Goal: Task Accomplishment & Management: Manage account settings

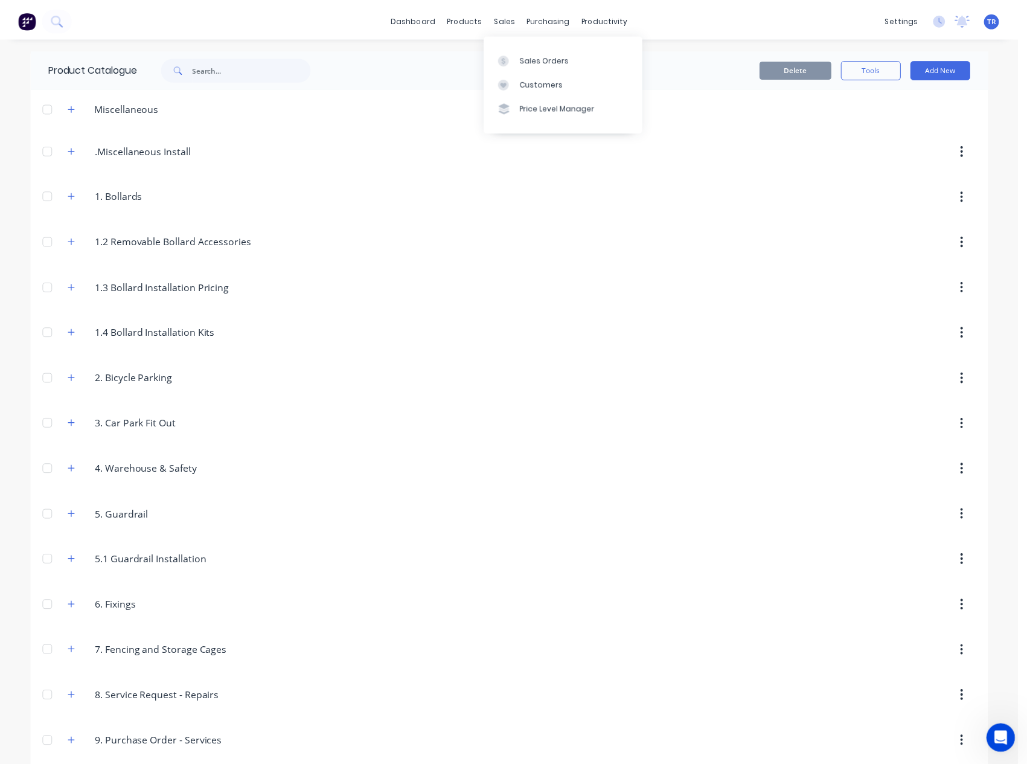
scroll to position [633, 0]
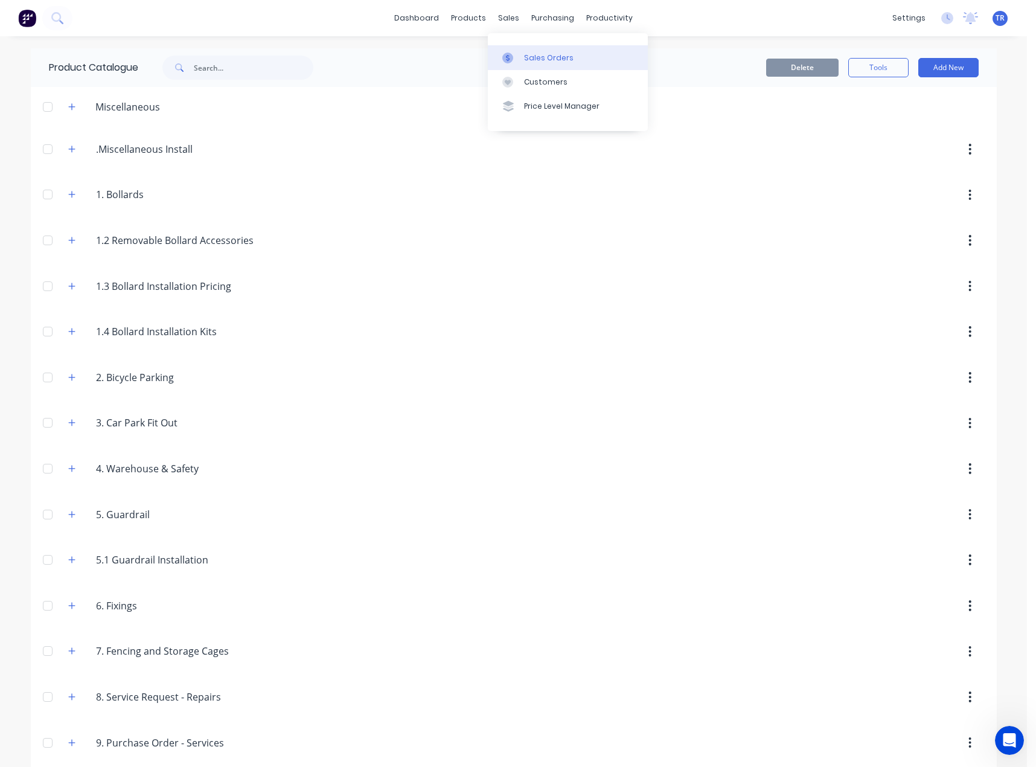
click at [523, 51] on link "Sales Orders" at bounding box center [568, 57] width 160 height 24
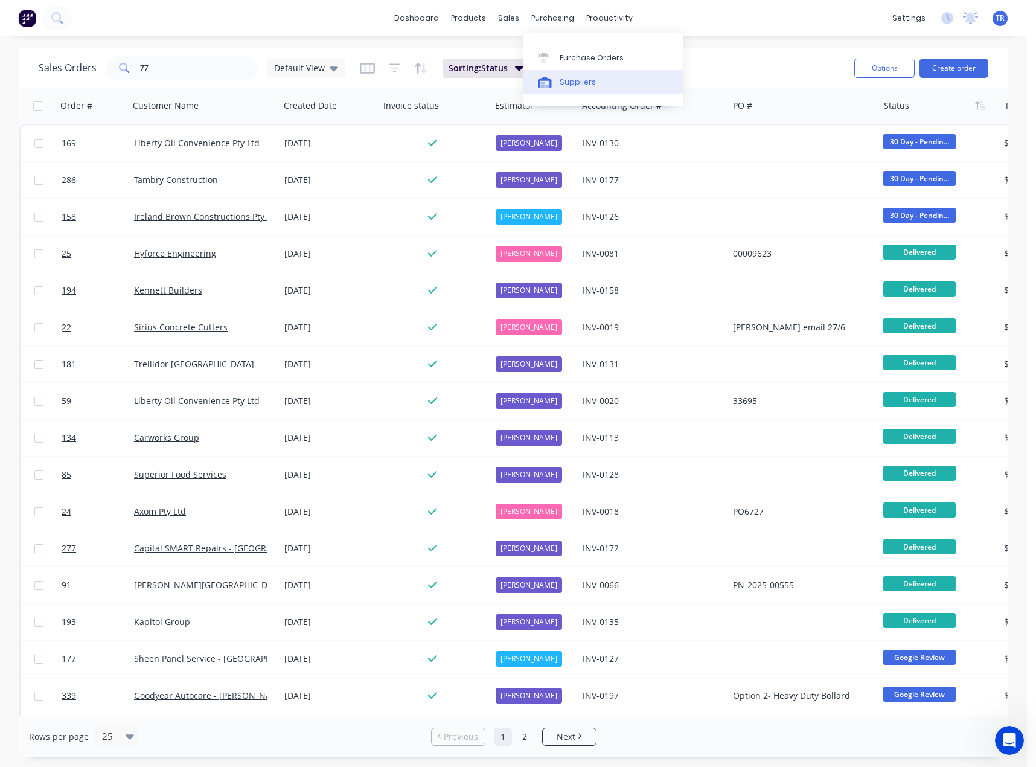
click at [581, 89] on link "Suppliers" at bounding box center [603, 82] width 160 height 24
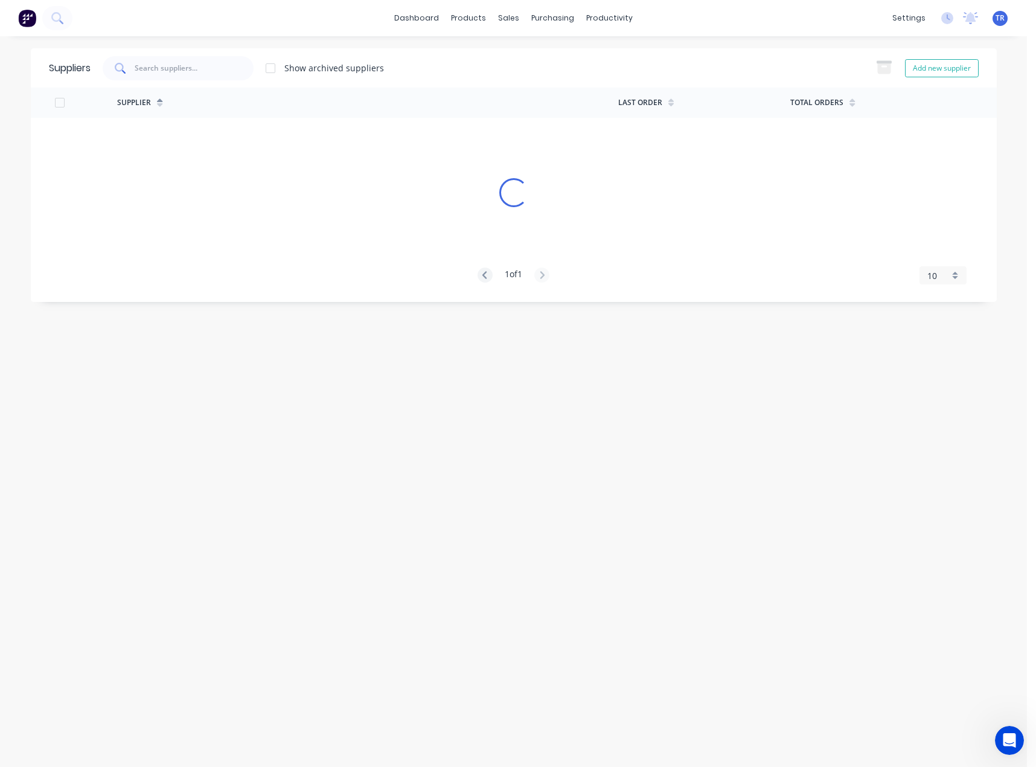
click at [188, 73] on input "text" at bounding box center [184, 68] width 98 height 11
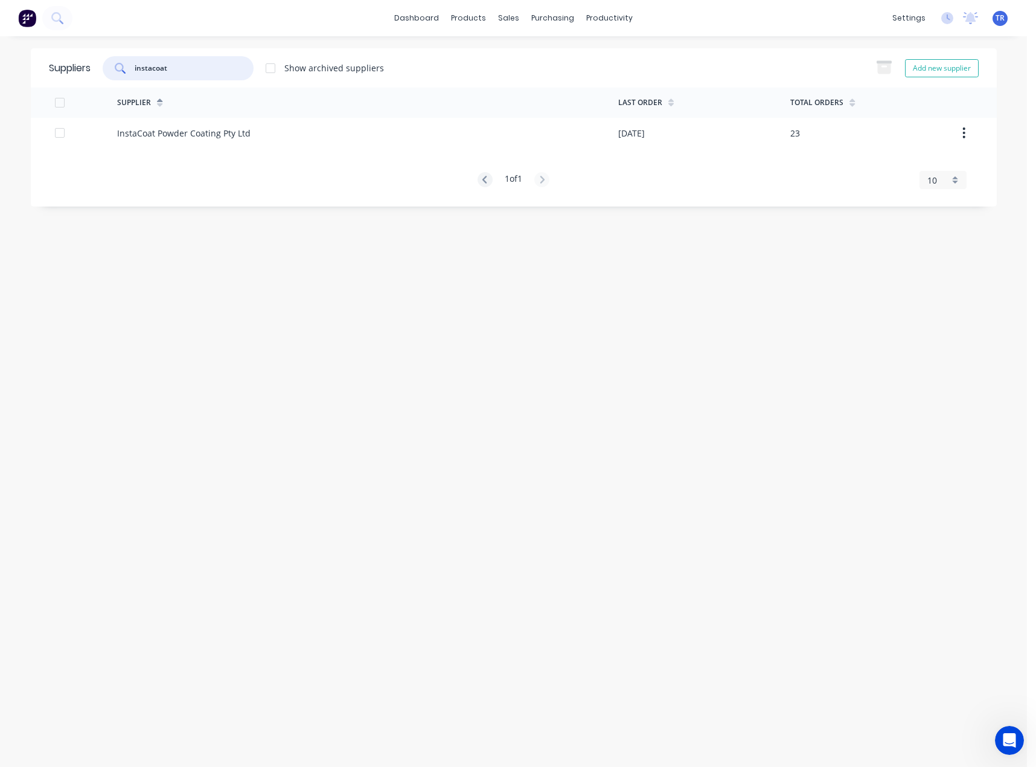
type input "instacoat"
click at [196, 139] on div "InstaCoat Powder Coating Pty Ltd" at bounding box center [183, 133] width 133 height 13
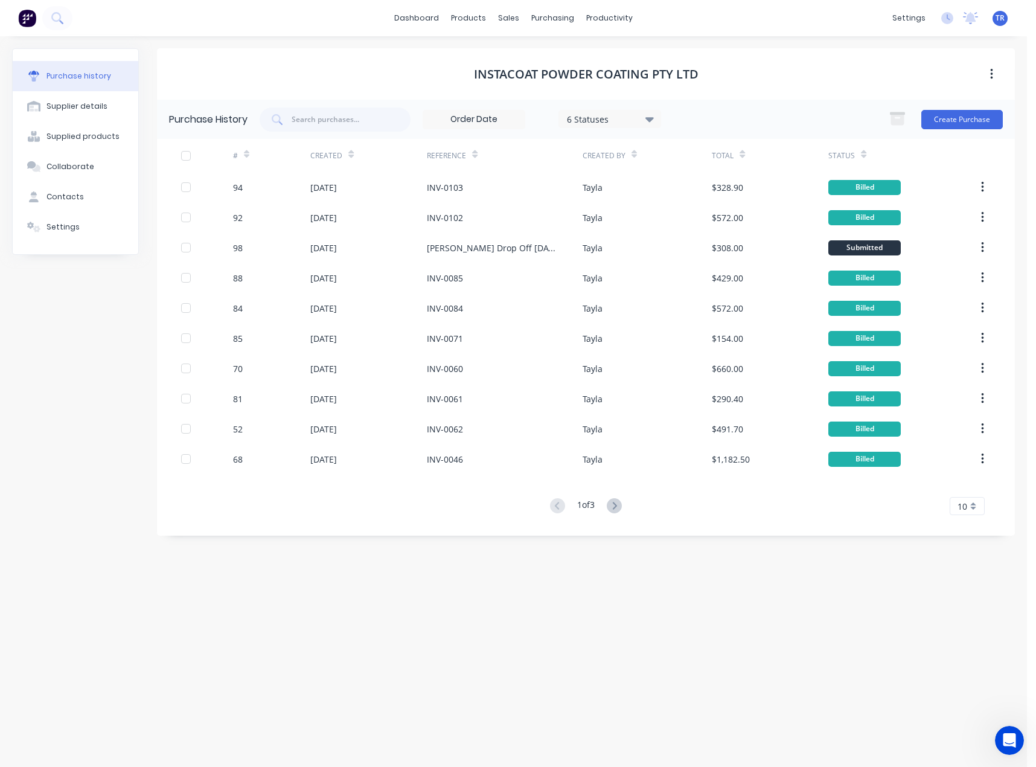
click at [869, 147] on div "Status" at bounding box center [899, 155] width 142 height 33
click at [862, 152] on icon at bounding box center [863, 154] width 5 height 9
click at [861, 150] on icon at bounding box center [863, 154] width 5 height 9
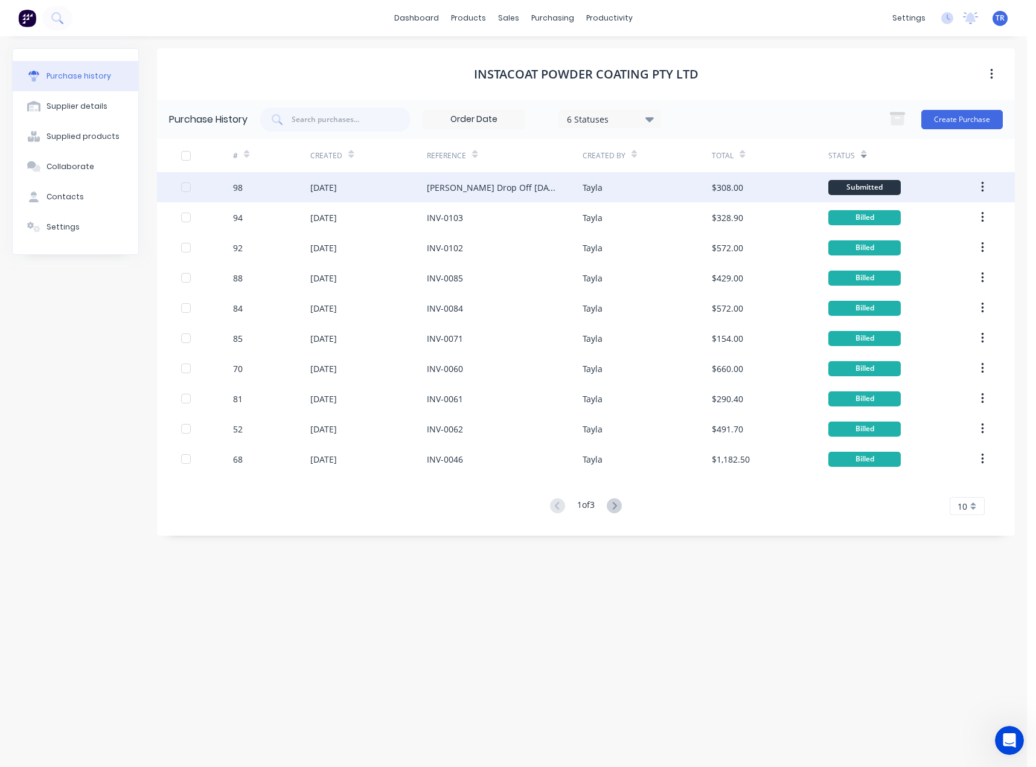
click at [539, 197] on div "Ian Drop Off 8/08/25" at bounding box center [504, 187] width 155 height 30
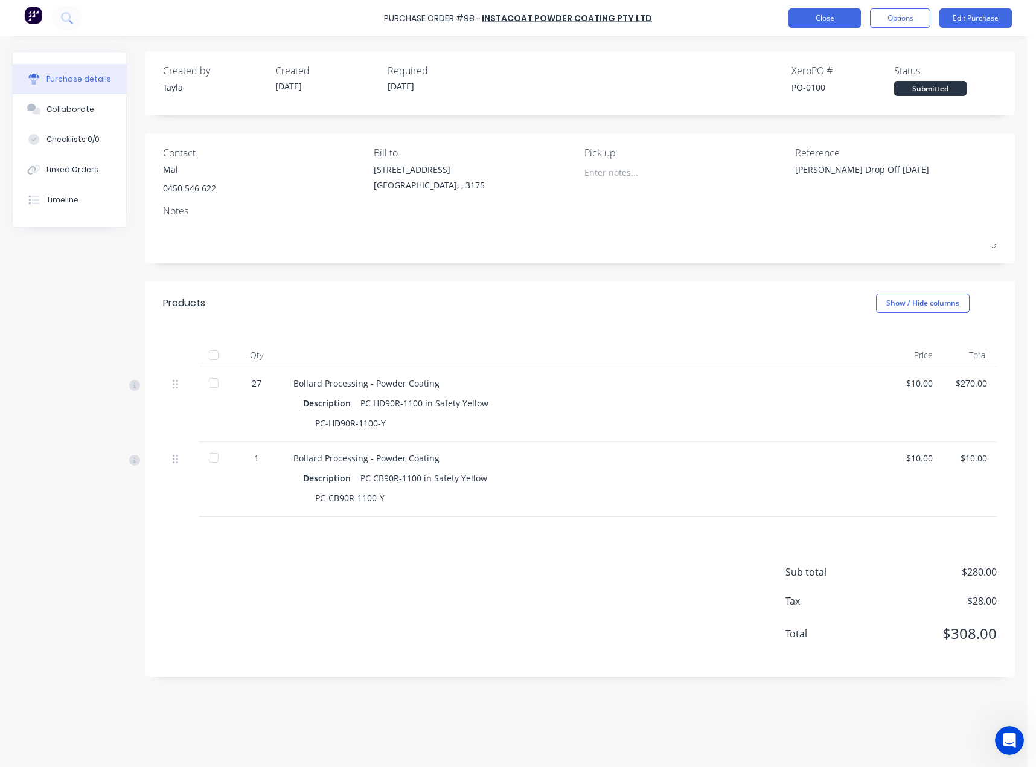
click at [821, 19] on button "Close" at bounding box center [825, 17] width 72 height 19
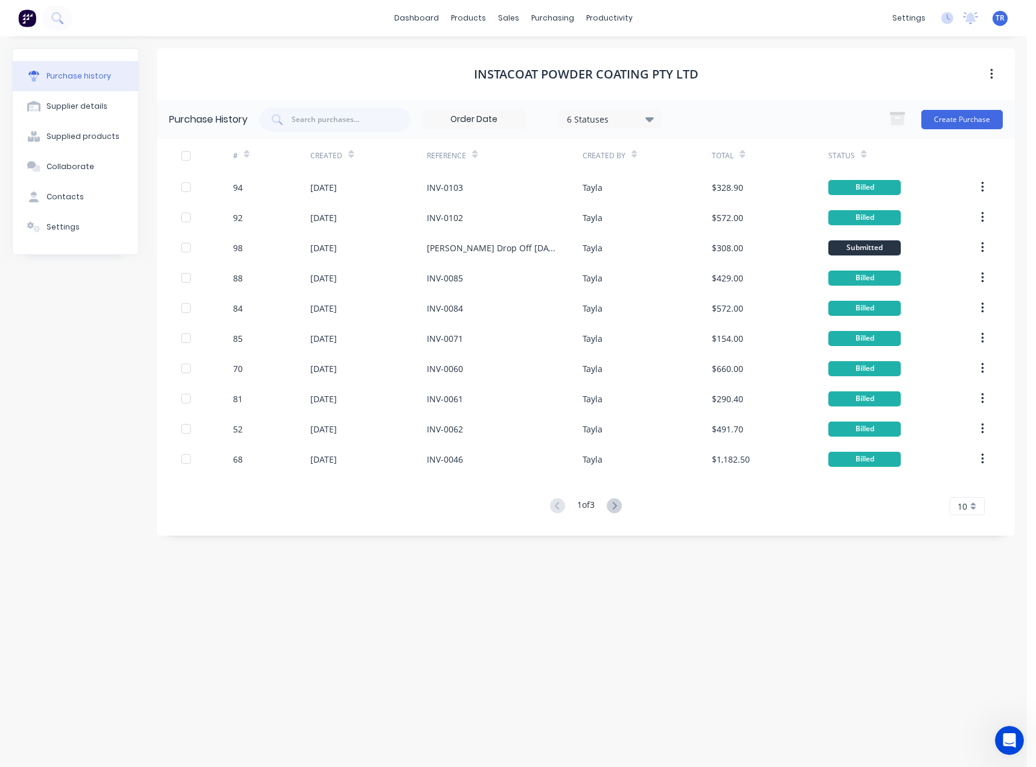
click at [865, 150] on icon at bounding box center [863, 154] width 5 height 9
click at [446, 217] on div "INV-0102" at bounding box center [445, 217] width 36 height 13
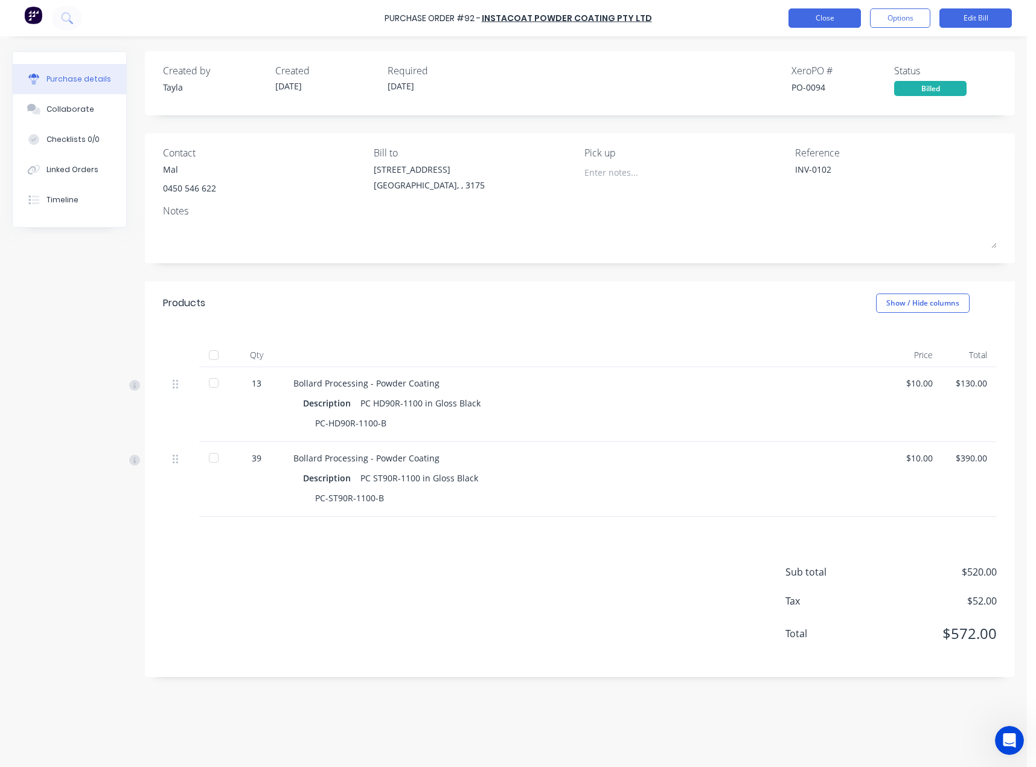
click at [818, 22] on button "Close" at bounding box center [825, 17] width 72 height 19
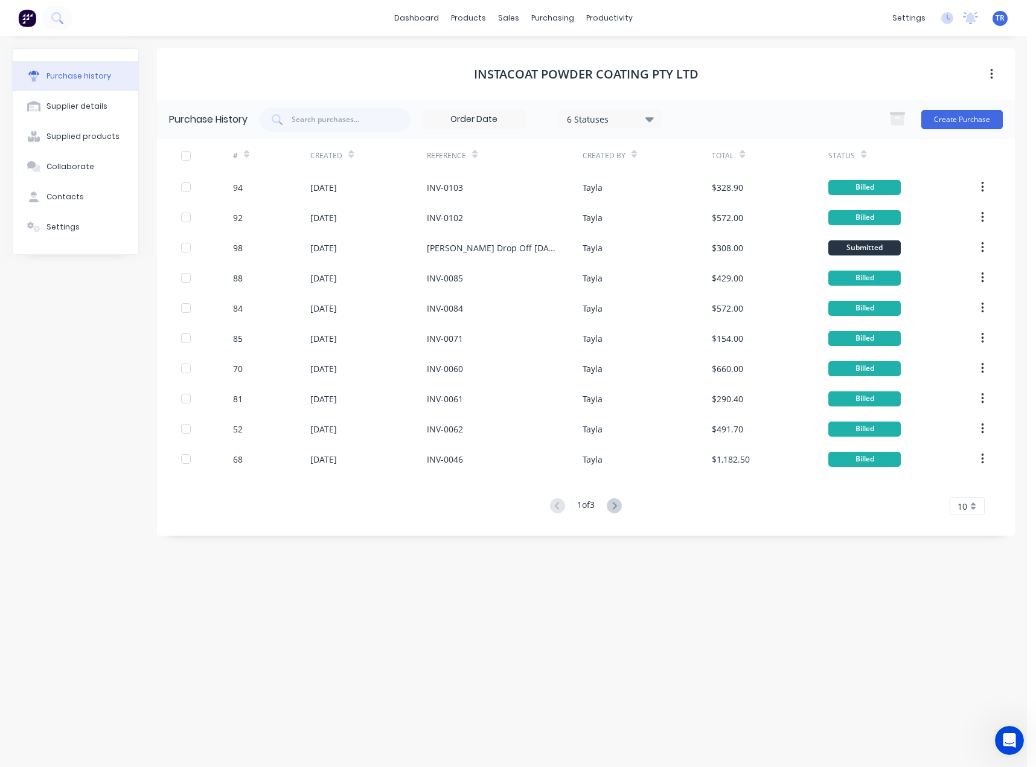
click at [864, 148] on div at bounding box center [863, 154] width 5 height 18
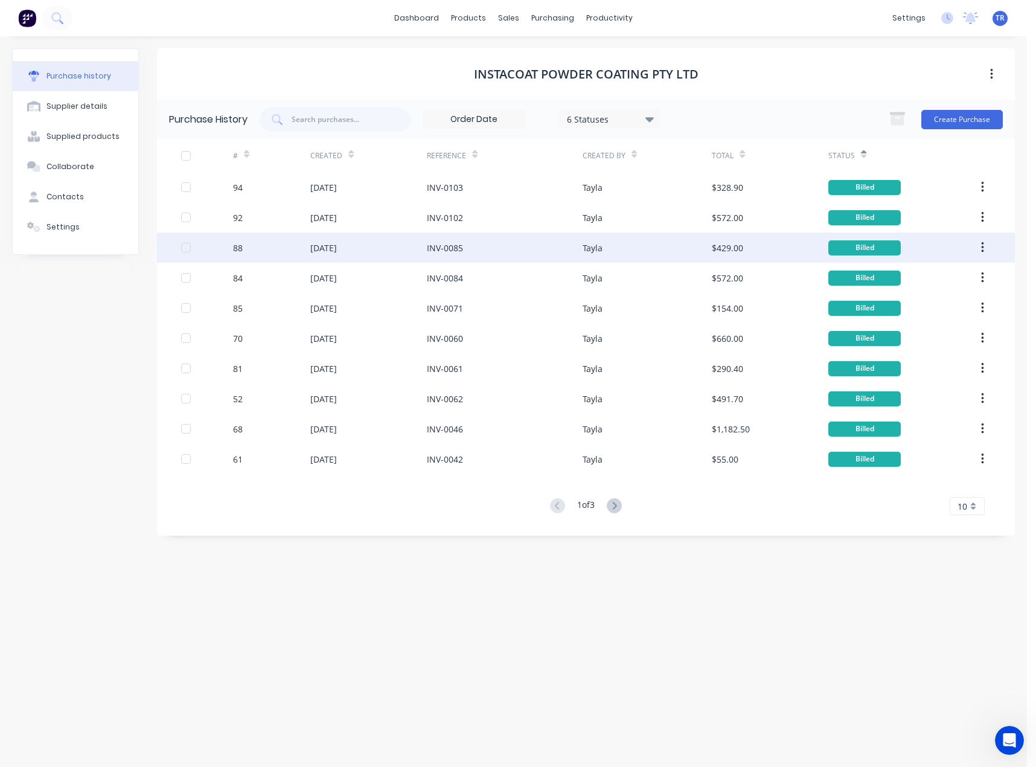
click at [735, 244] on div "$429.00" at bounding box center [727, 248] width 31 height 13
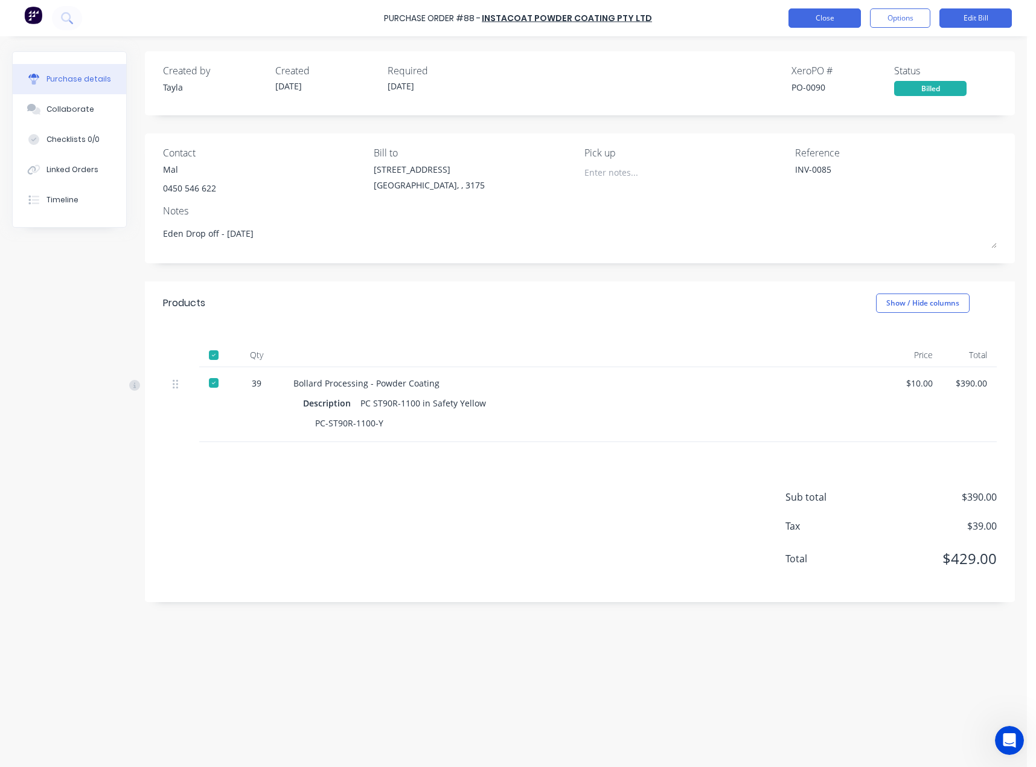
click at [825, 21] on button "Close" at bounding box center [825, 17] width 72 height 19
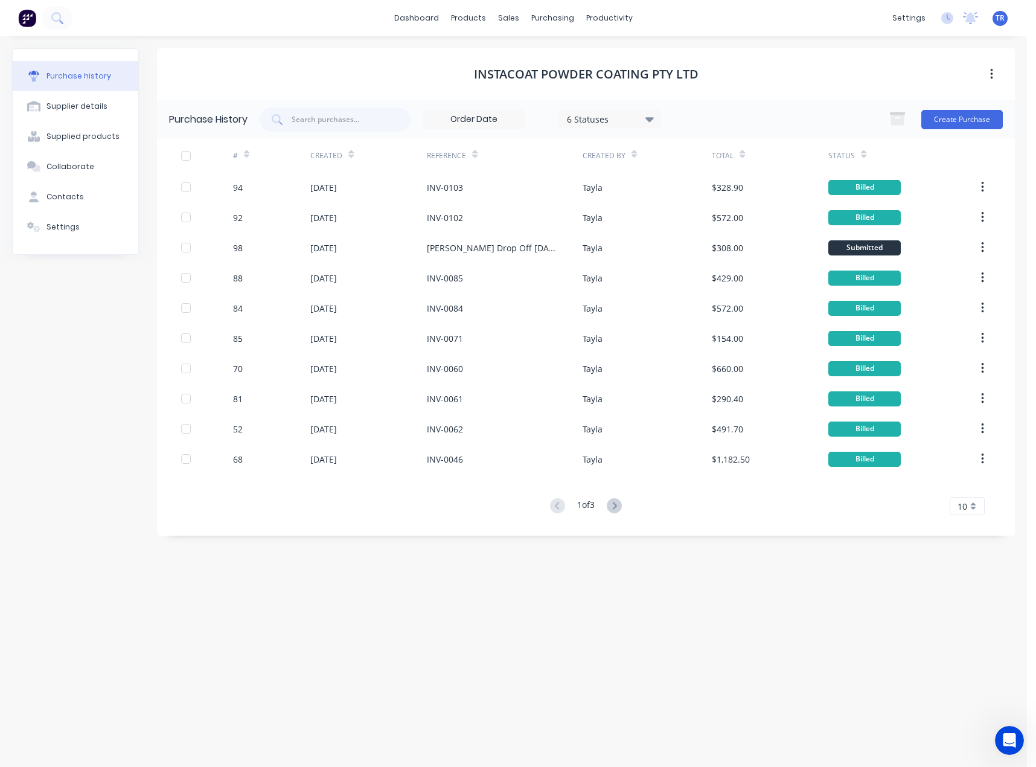
click at [861, 153] on icon at bounding box center [863, 154] width 5 height 9
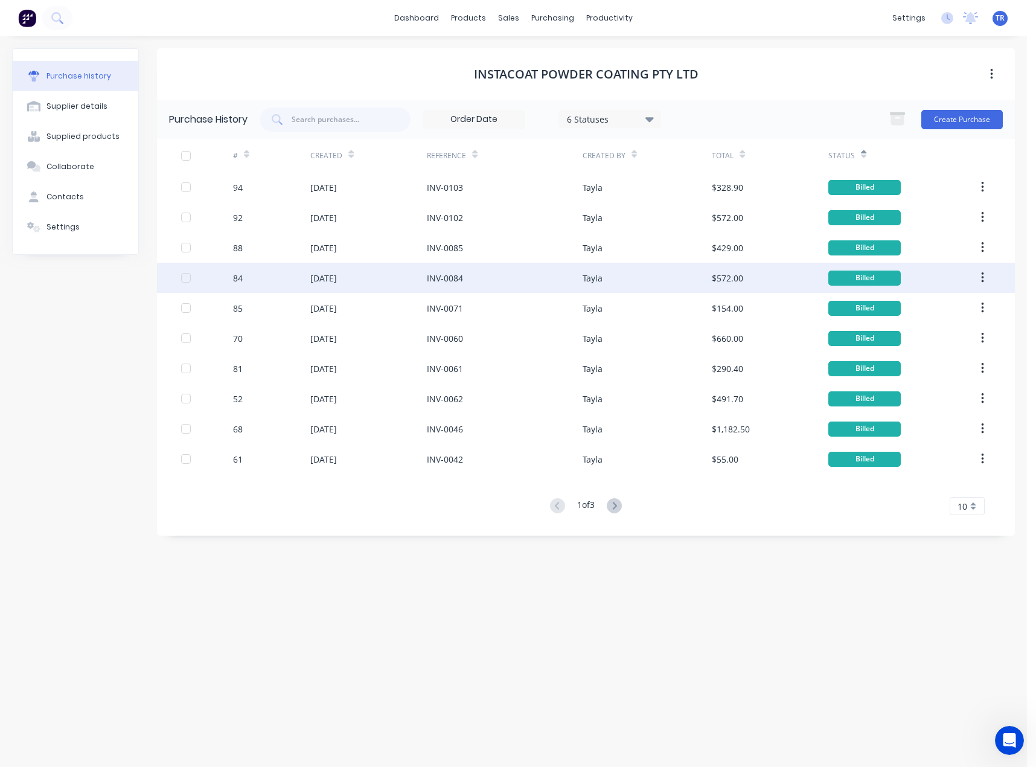
click at [635, 283] on div "Tayla" at bounding box center [647, 278] width 129 height 30
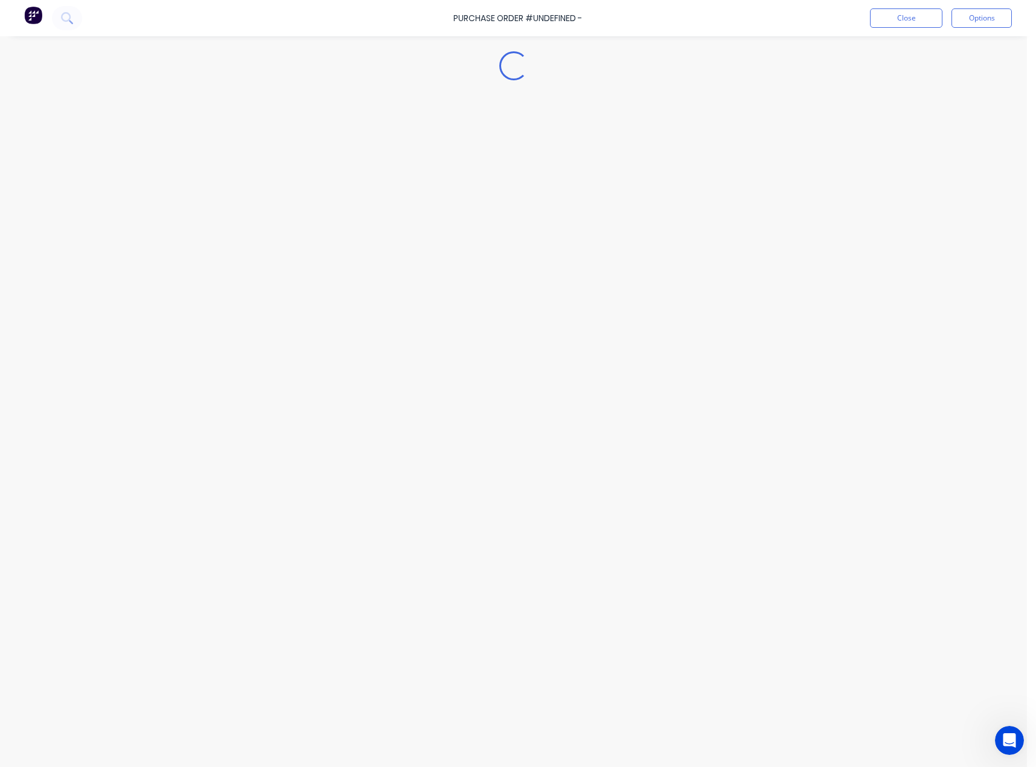
type textarea "x"
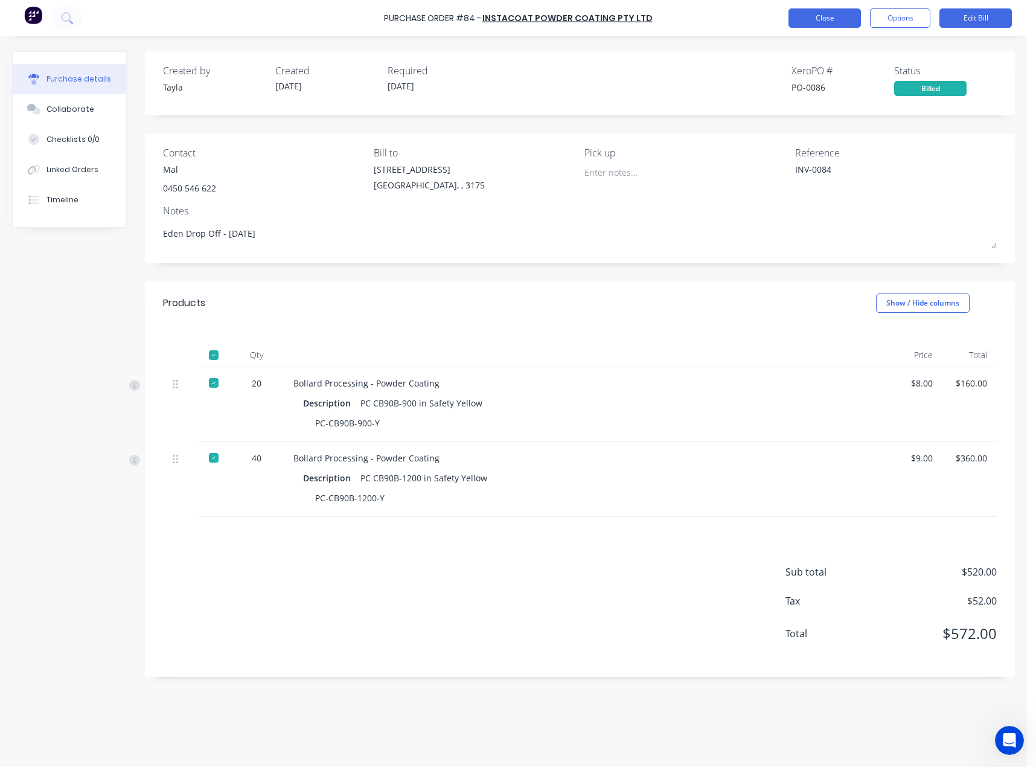
click at [836, 26] on button "Close" at bounding box center [825, 17] width 72 height 19
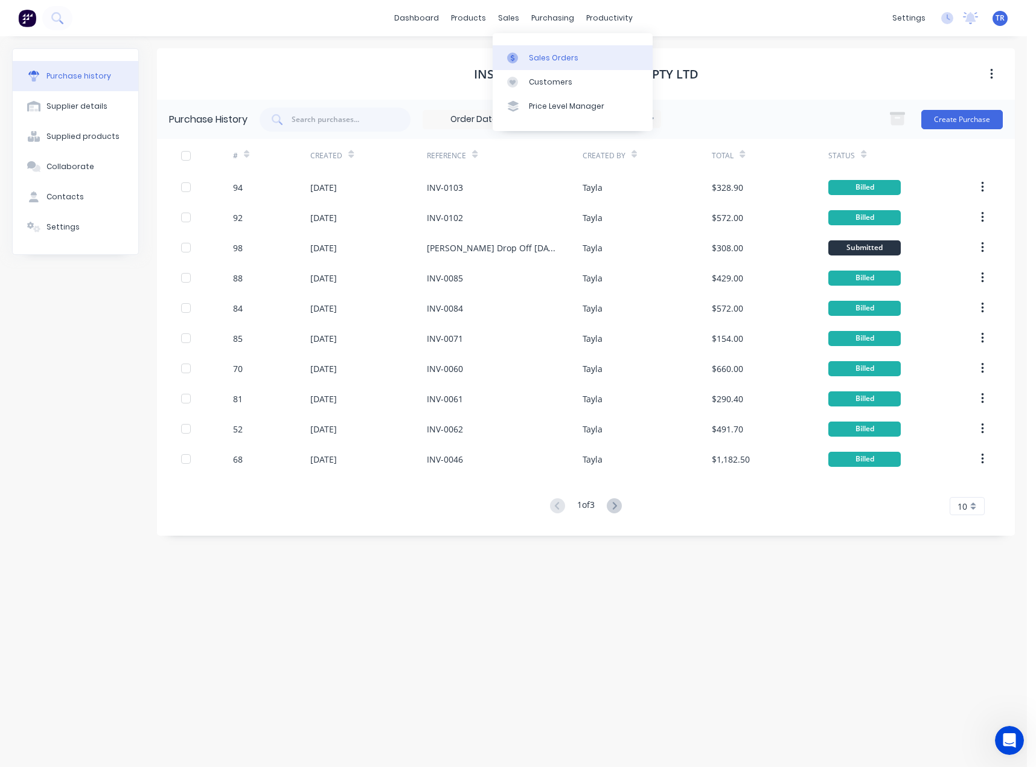
click at [537, 60] on div "Sales Orders" at bounding box center [554, 58] width 50 height 11
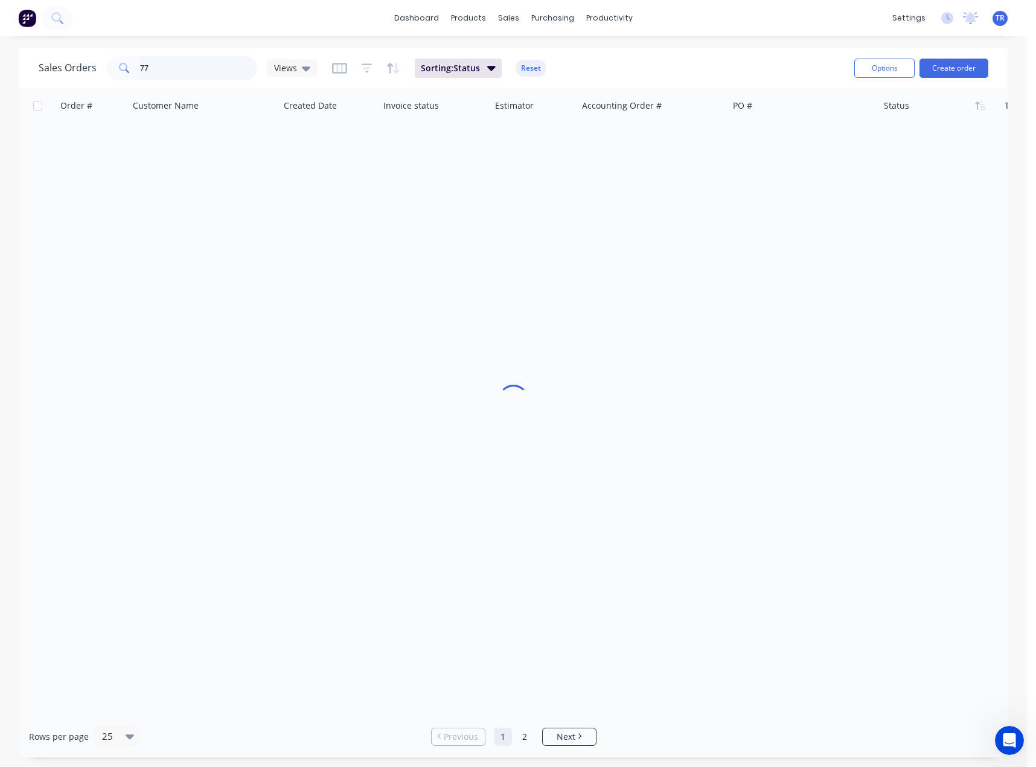
click at [226, 68] on input "77" at bounding box center [199, 68] width 118 height 24
click at [529, 82] on div "Customers" at bounding box center [550, 82] width 43 height 11
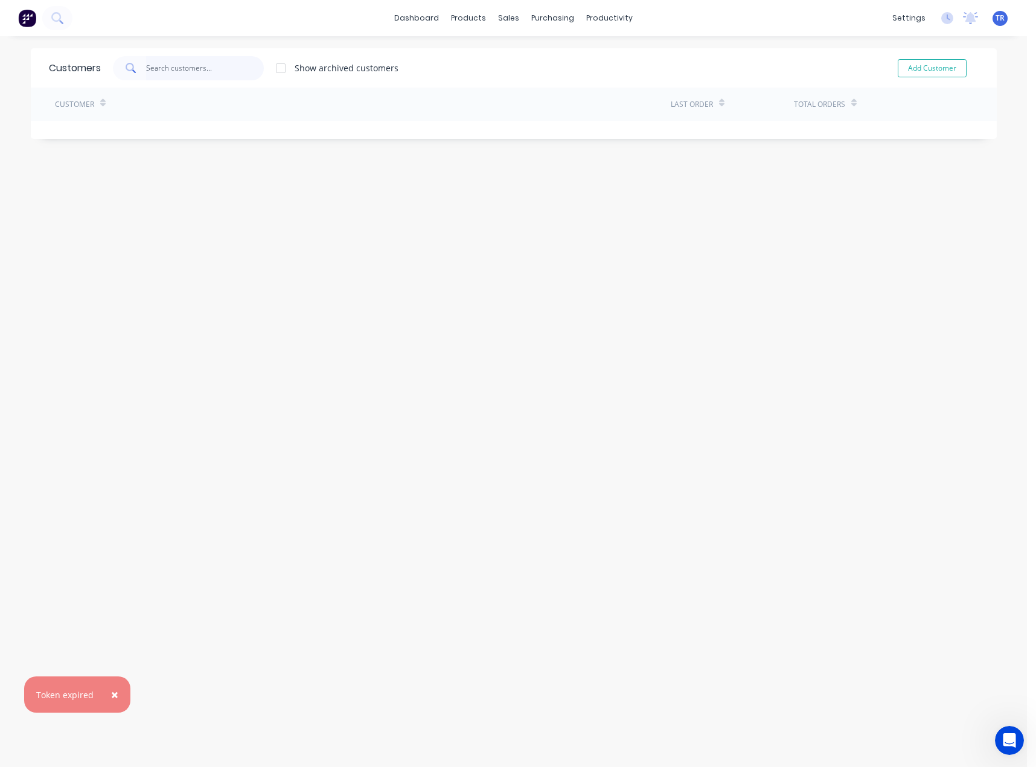
click at [173, 62] on input "text" at bounding box center [205, 68] width 118 height 24
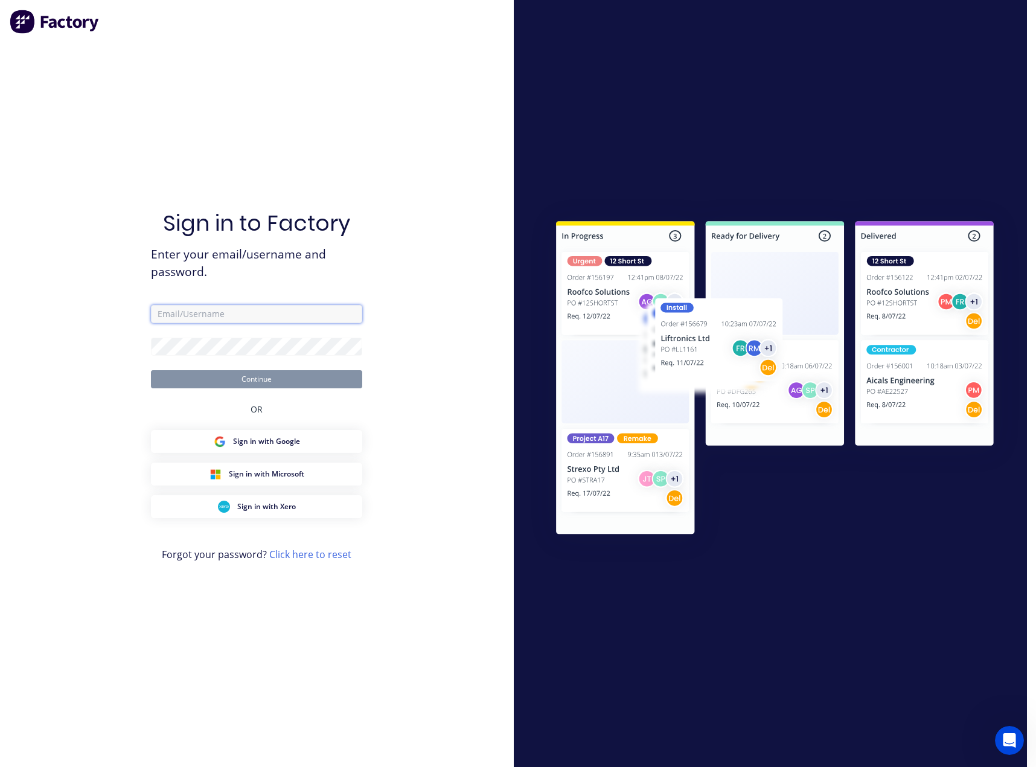
type input "[EMAIL_ADDRESS][DOMAIN_NAME]"
click at [229, 370] on button "Continue" at bounding box center [256, 379] width 211 height 18
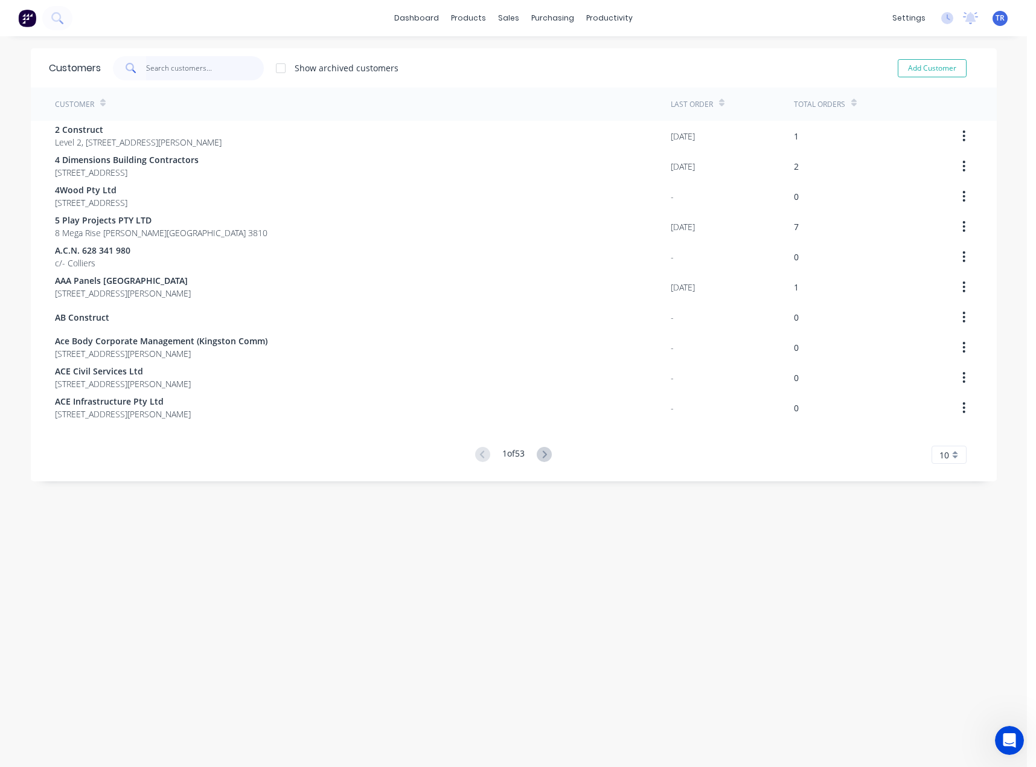
click at [182, 73] on input "text" at bounding box center [205, 68] width 118 height 24
paste input "Electromold Australia"
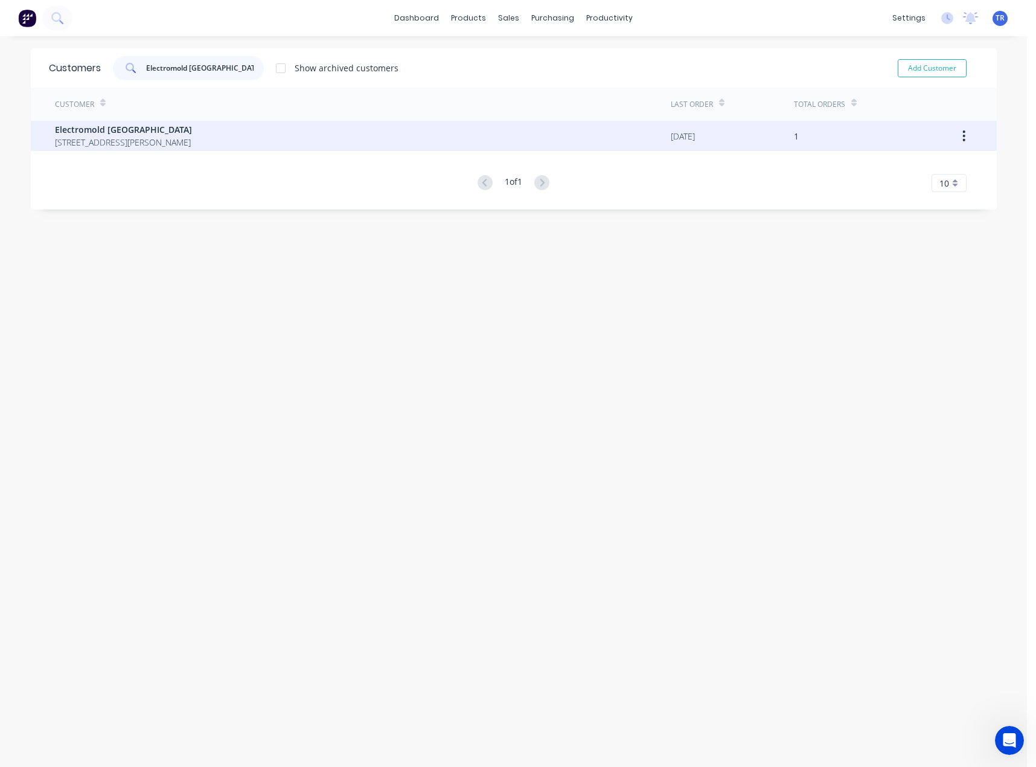
type input "Electromold Australia"
click at [192, 140] on span "202 Holt Parade Thomastown Victoria Australia 3074" at bounding box center [123, 142] width 137 height 13
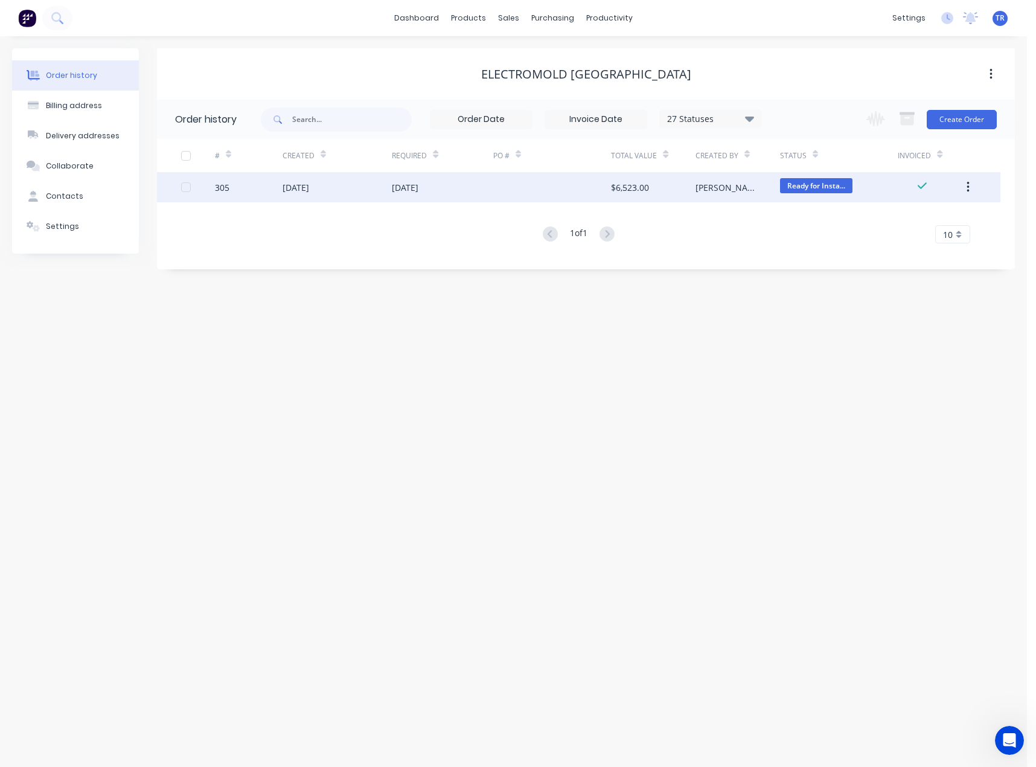
click at [444, 197] on div "28 Aug 2025" at bounding box center [442, 187] width 101 height 30
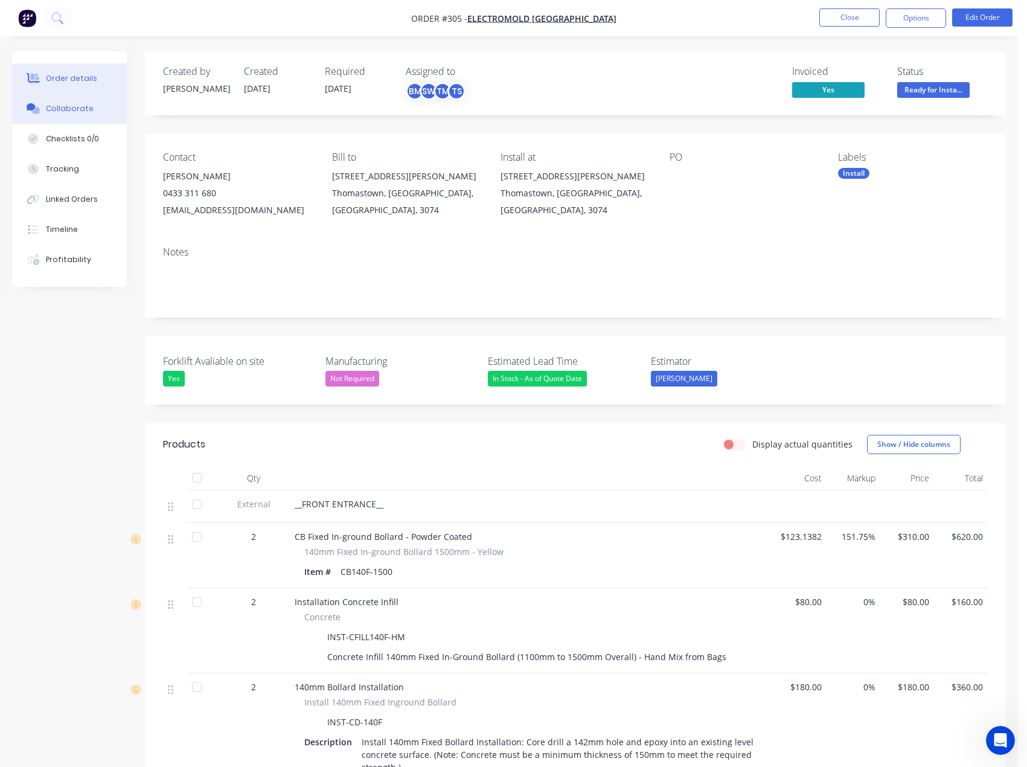
click at [113, 123] on button "Collaborate" at bounding box center [69, 109] width 115 height 30
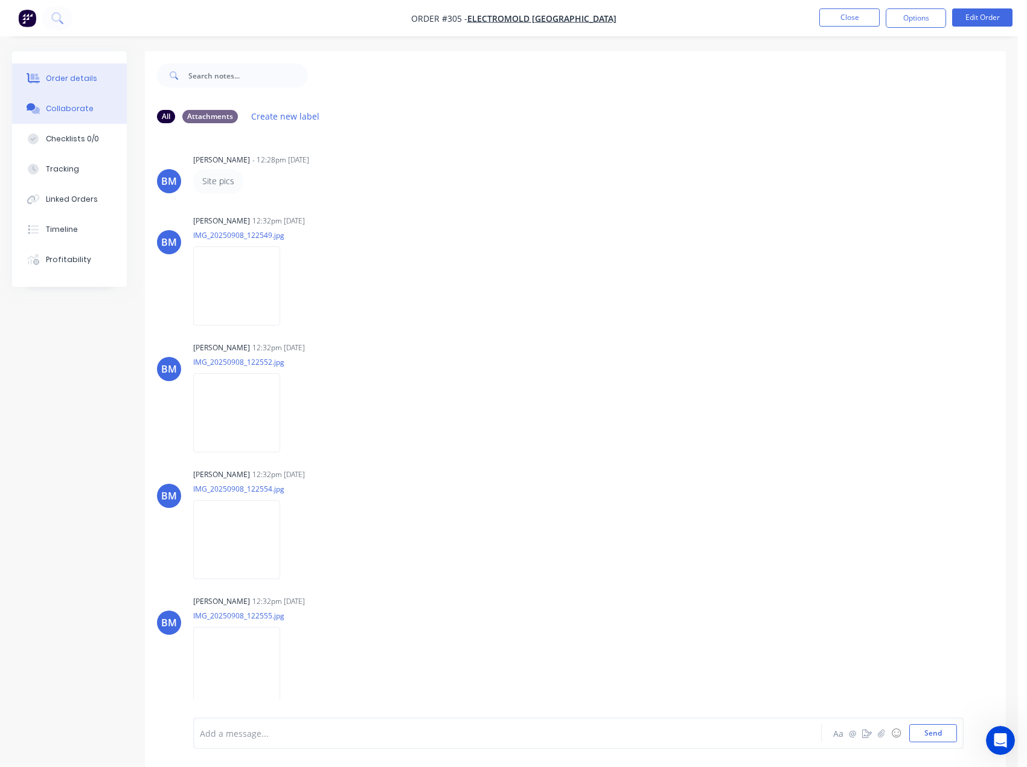
click at [118, 76] on button "Order details" at bounding box center [69, 78] width 115 height 30
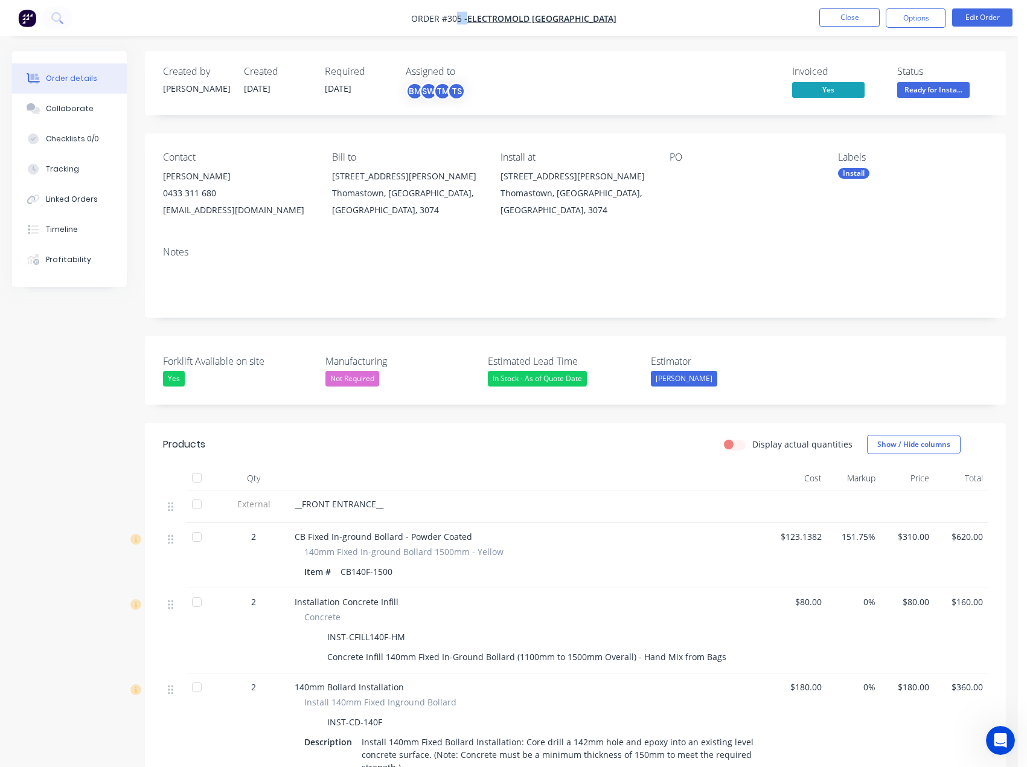
drag, startPoint x: 629, startPoint y: 16, endPoint x: 476, endPoint y: 21, distance: 153.4
click at [476, 21] on nav "Order #305 - Electromold Australia Close Options Edit Order" at bounding box center [513, 18] width 1027 height 36
click at [505, 166] on div "Install at 202 Holt Parade Thomastown, Victoria, Australia, 3074" at bounding box center [576, 185] width 150 height 67
click at [935, 87] on span "Ready for Insta..." at bounding box center [933, 89] width 72 height 15
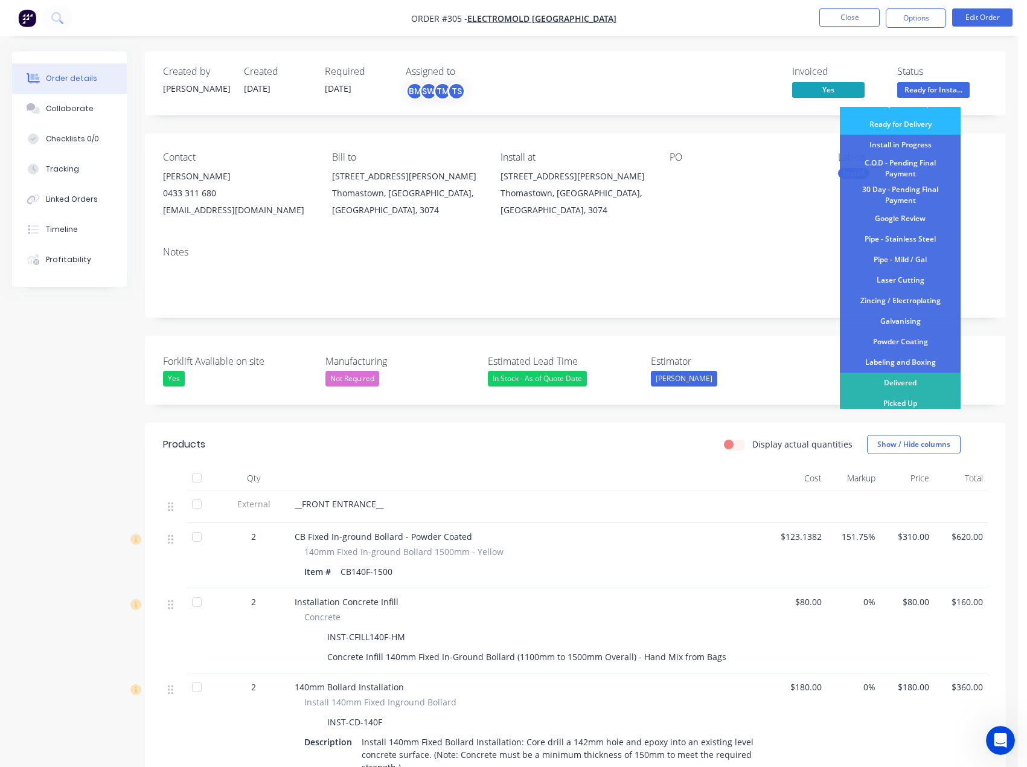
scroll to position [147, 0]
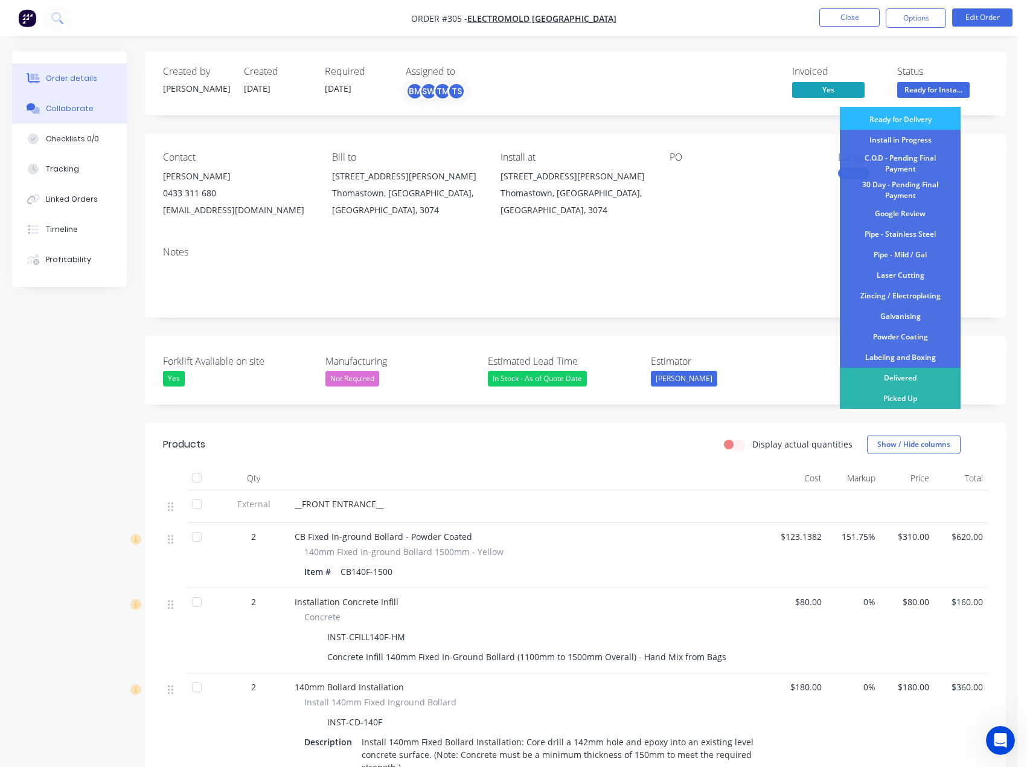
click at [54, 100] on button "Collaborate" at bounding box center [69, 109] width 115 height 30
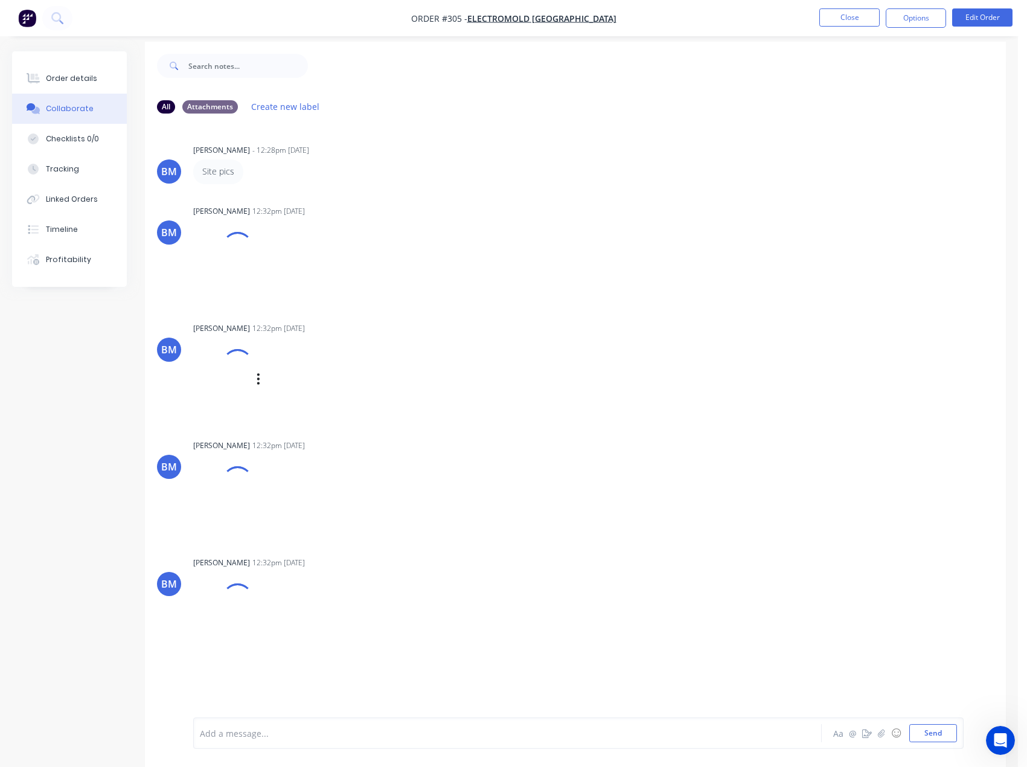
scroll to position [18, 0]
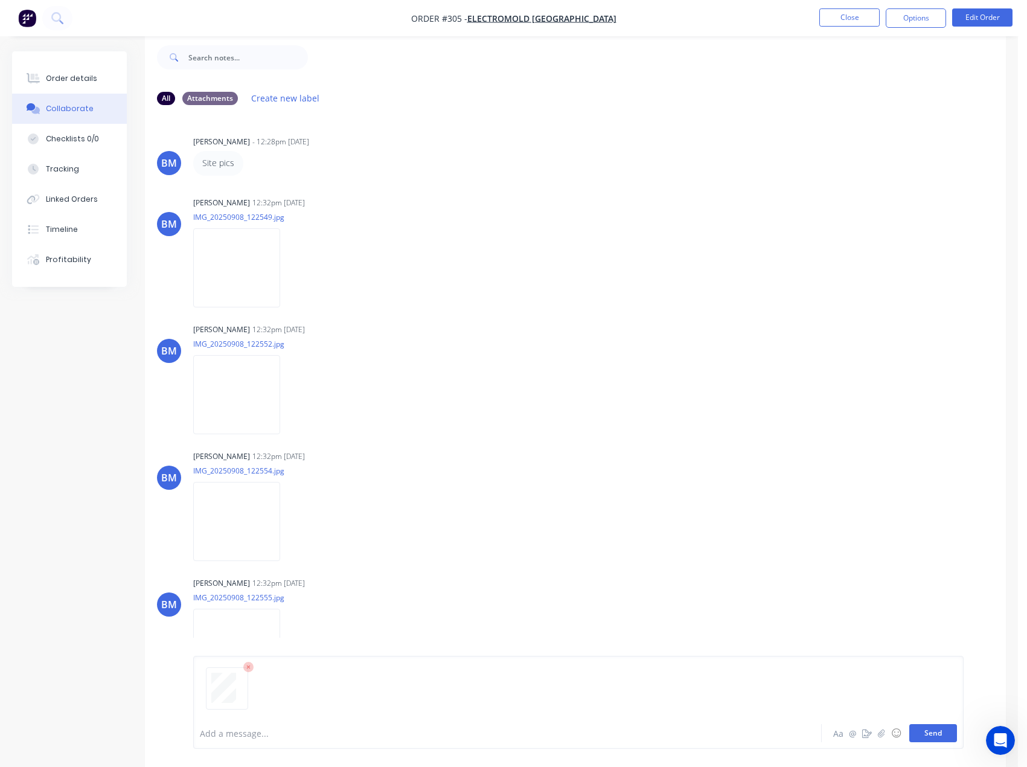
click at [947, 737] on button "Send" at bounding box center [933, 733] width 48 height 18
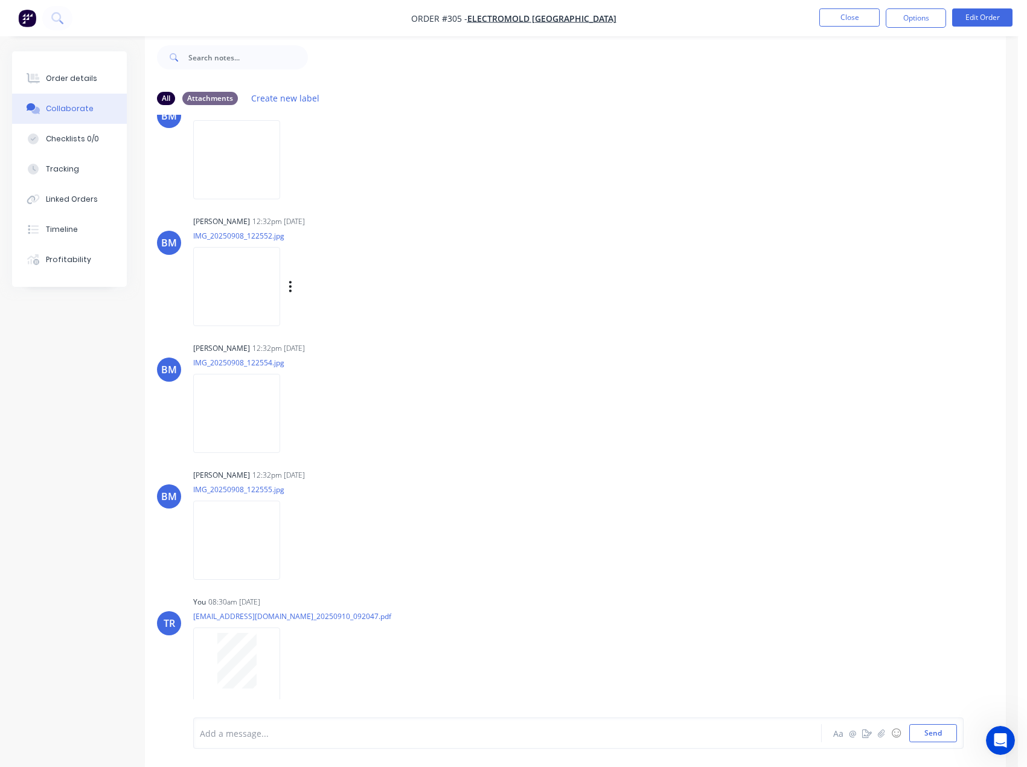
scroll to position [121, 0]
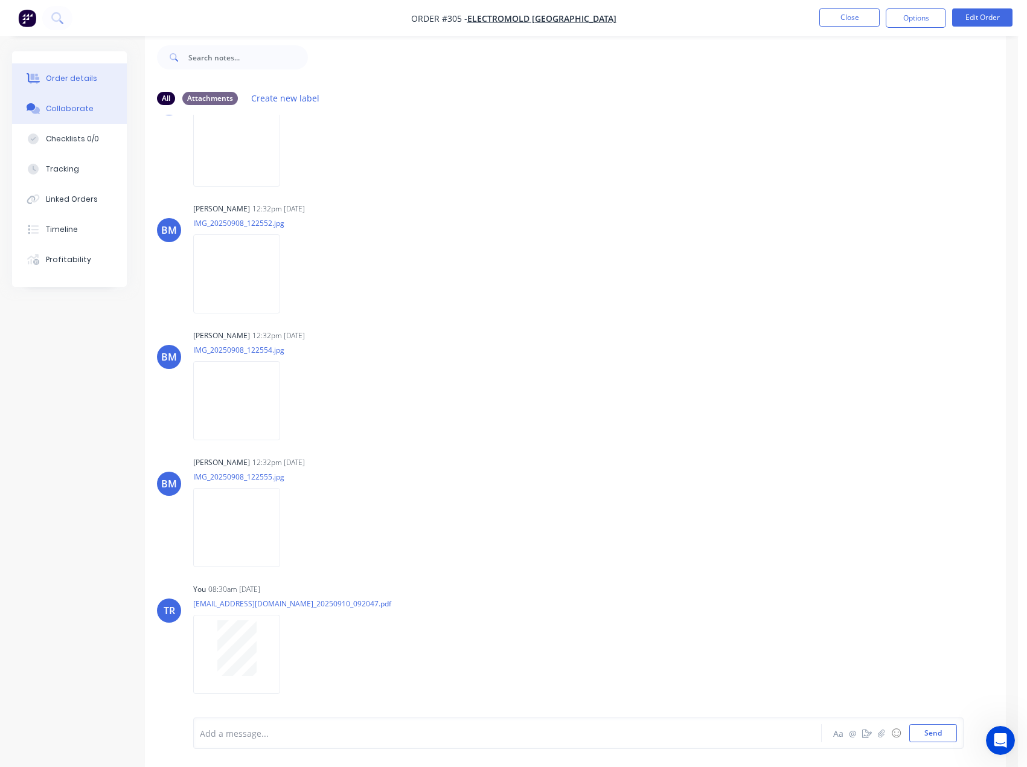
click at [53, 77] on div "Order details" at bounding box center [71, 78] width 51 height 11
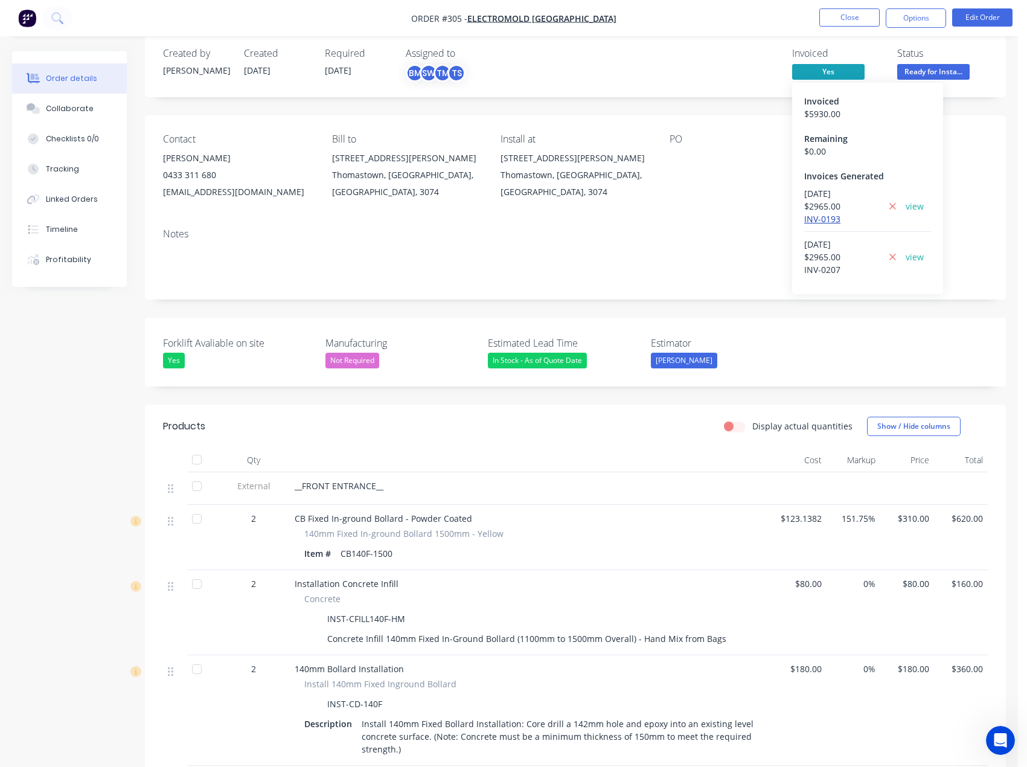
click at [827, 219] on link "INV-0193" at bounding box center [822, 218] width 36 height 11
click at [816, 272] on link "INV-0207" at bounding box center [822, 269] width 36 height 11
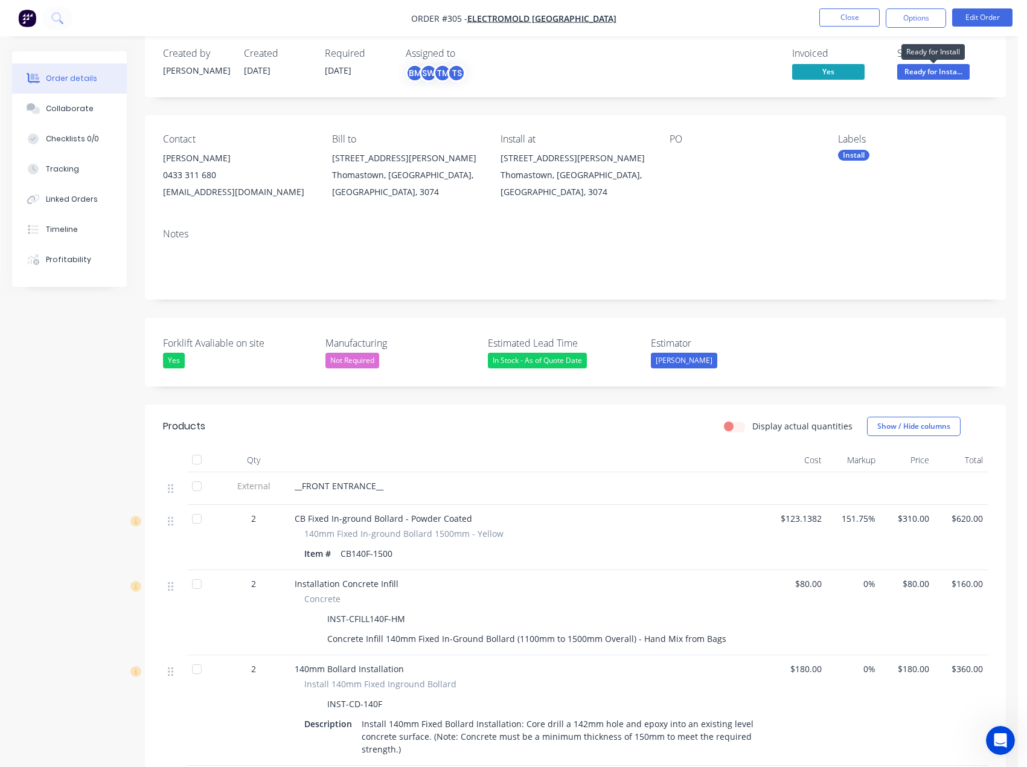
click at [910, 74] on span "Ready for Insta..." at bounding box center [933, 71] width 72 height 15
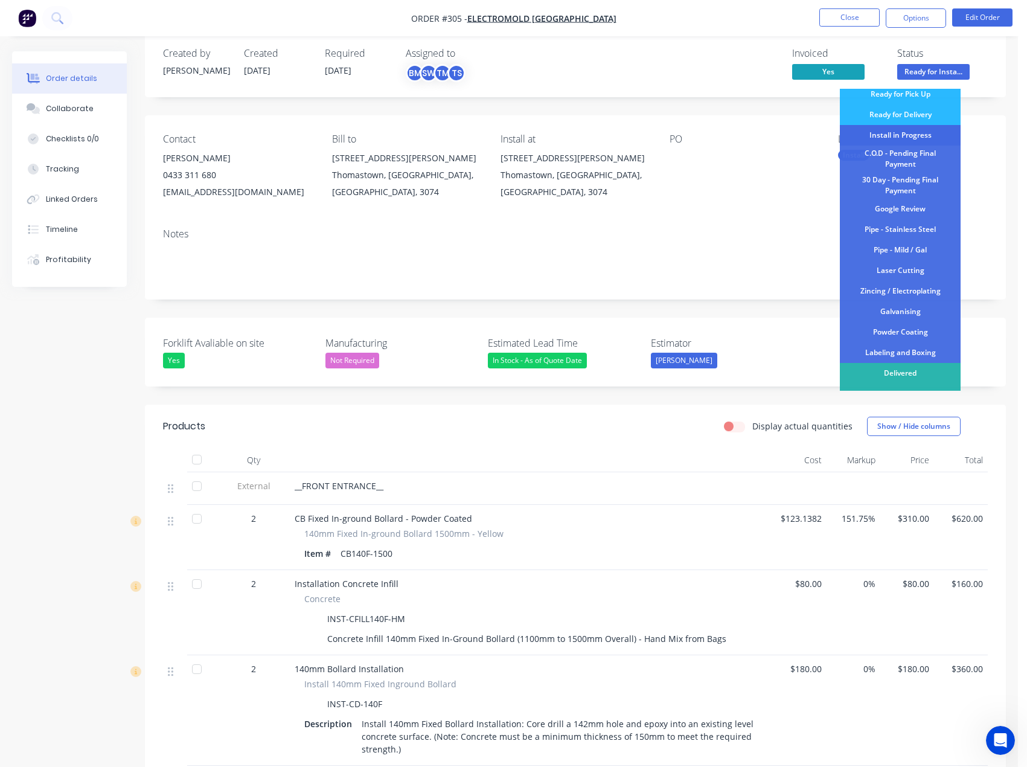
scroll to position [147, 0]
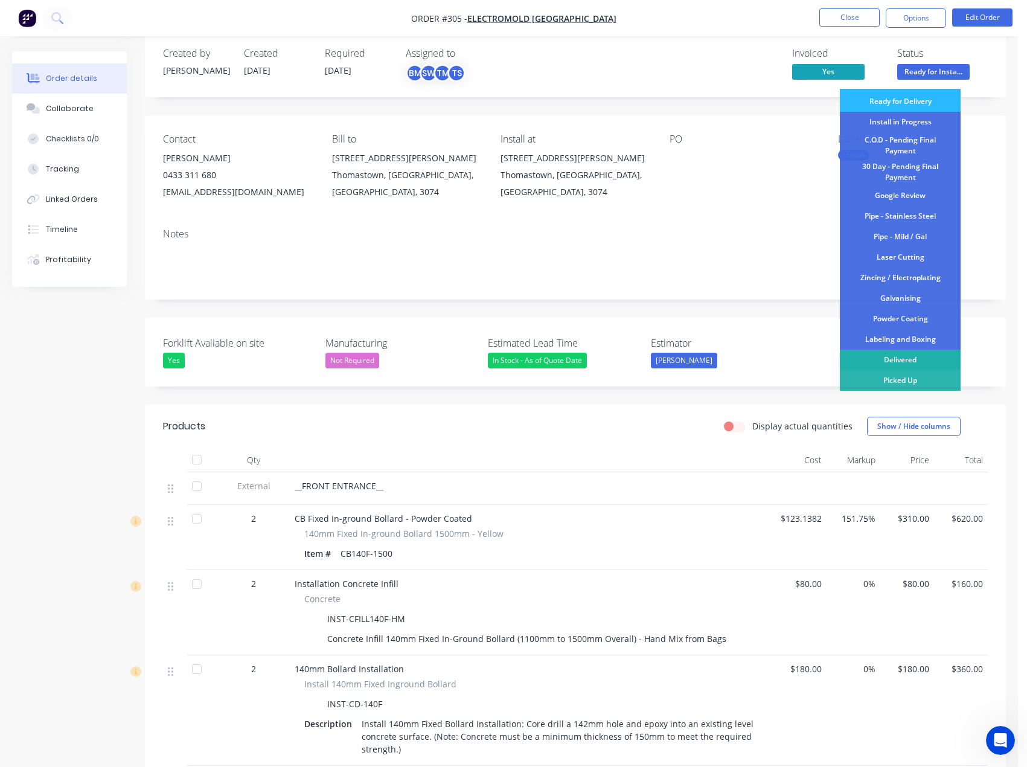
click at [894, 354] on div "Delivered" at bounding box center [900, 360] width 121 height 21
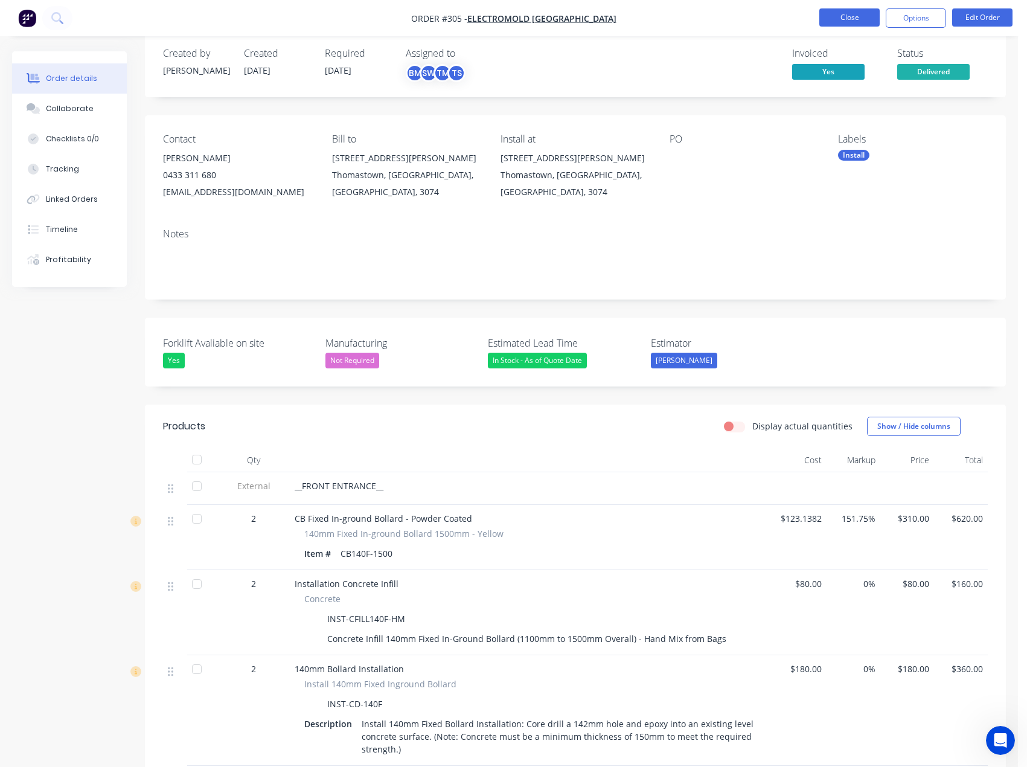
click at [841, 21] on button "Close" at bounding box center [849, 17] width 60 height 18
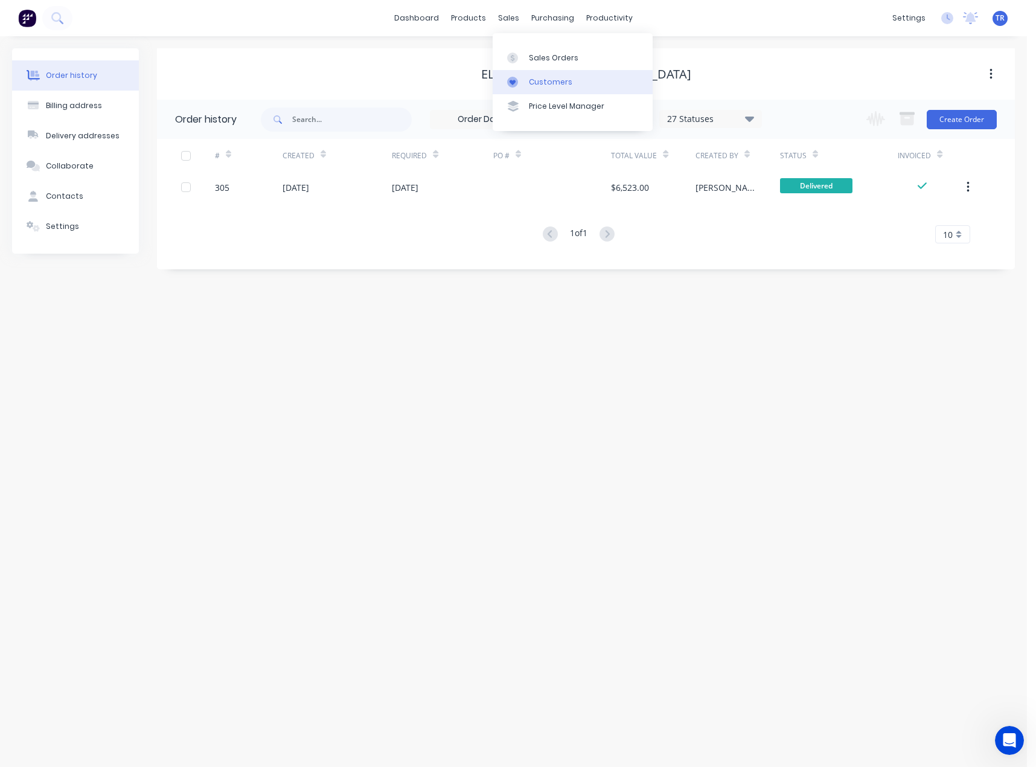
click at [525, 86] on div at bounding box center [516, 82] width 18 height 11
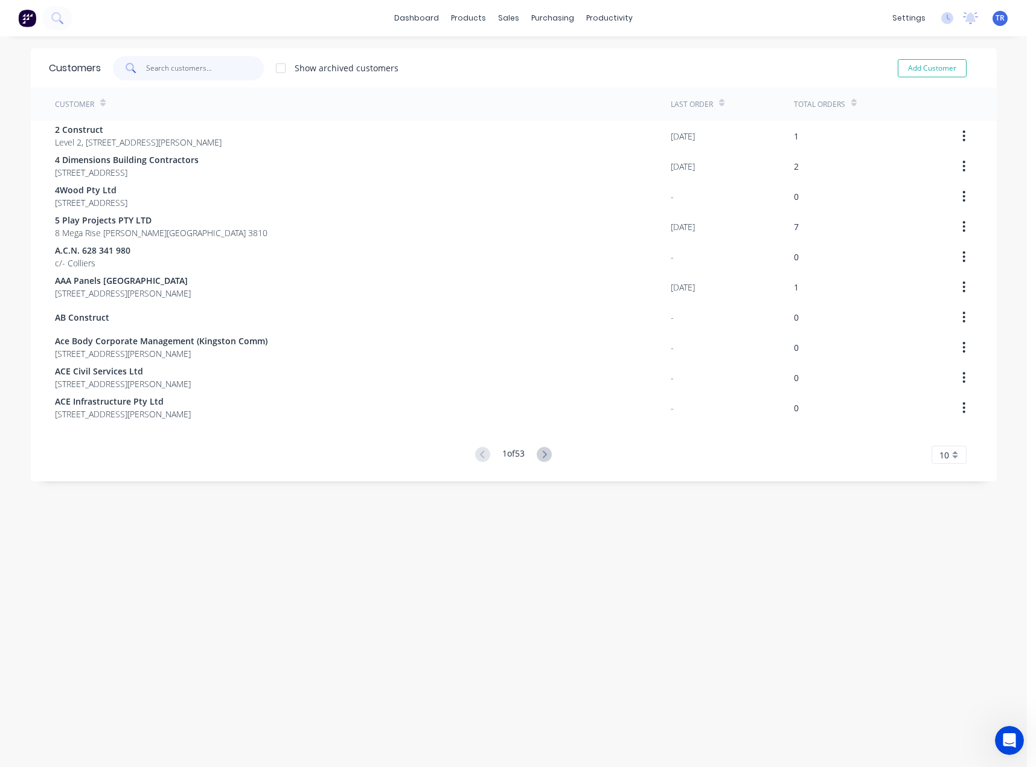
click at [202, 75] on input "text" at bounding box center [205, 68] width 118 height 24
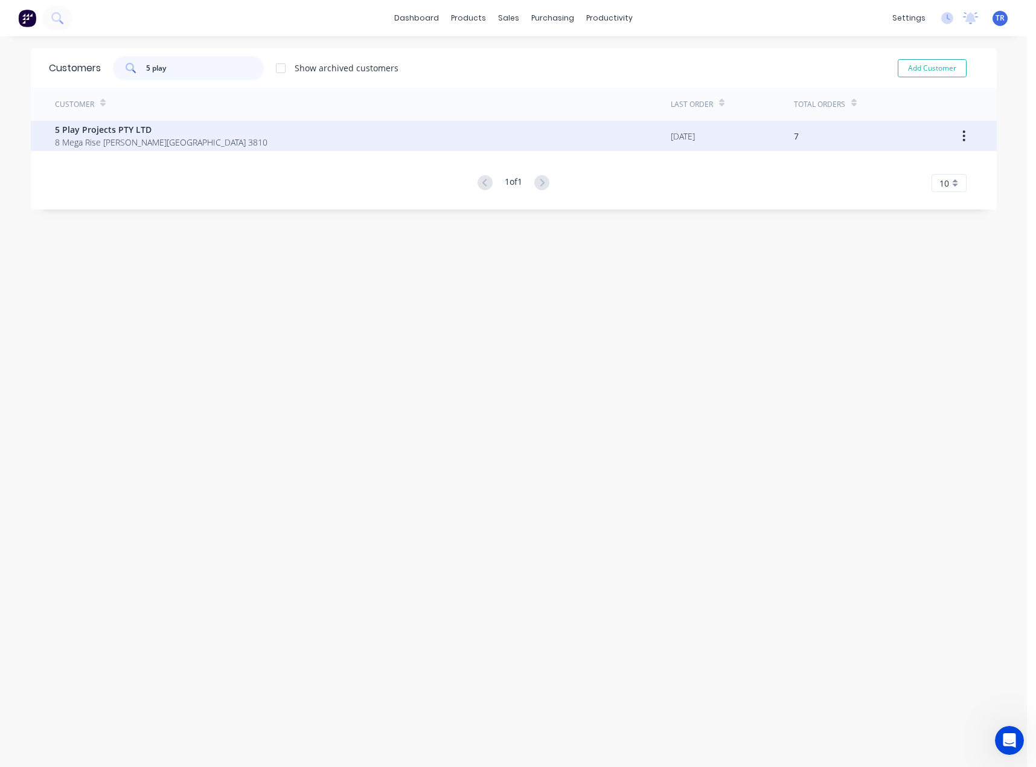
type input "5 play"
click at [193, 139] on span "8 Mega Rise [PERSON_NAME][GEOGRAPHIC_DATA] 3810" at bounding box center [161, 142] width 213 height 13
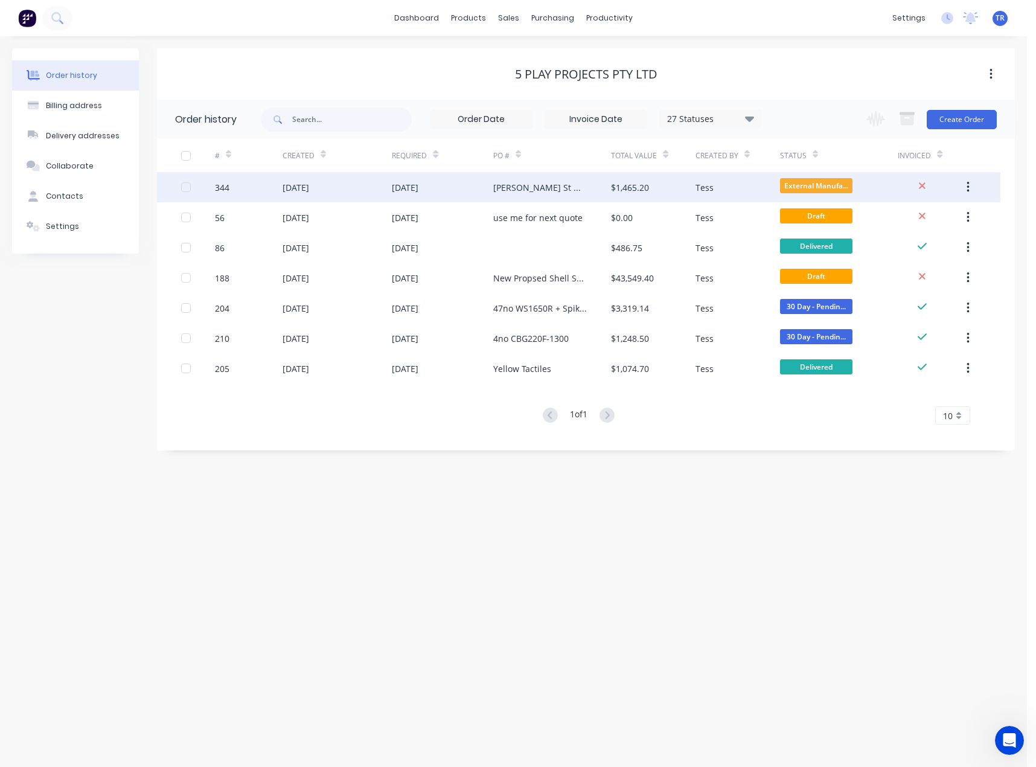
click at [302, 188] on div "04 Sep 2025" at bounding box center [296, 187] width 27 height 13
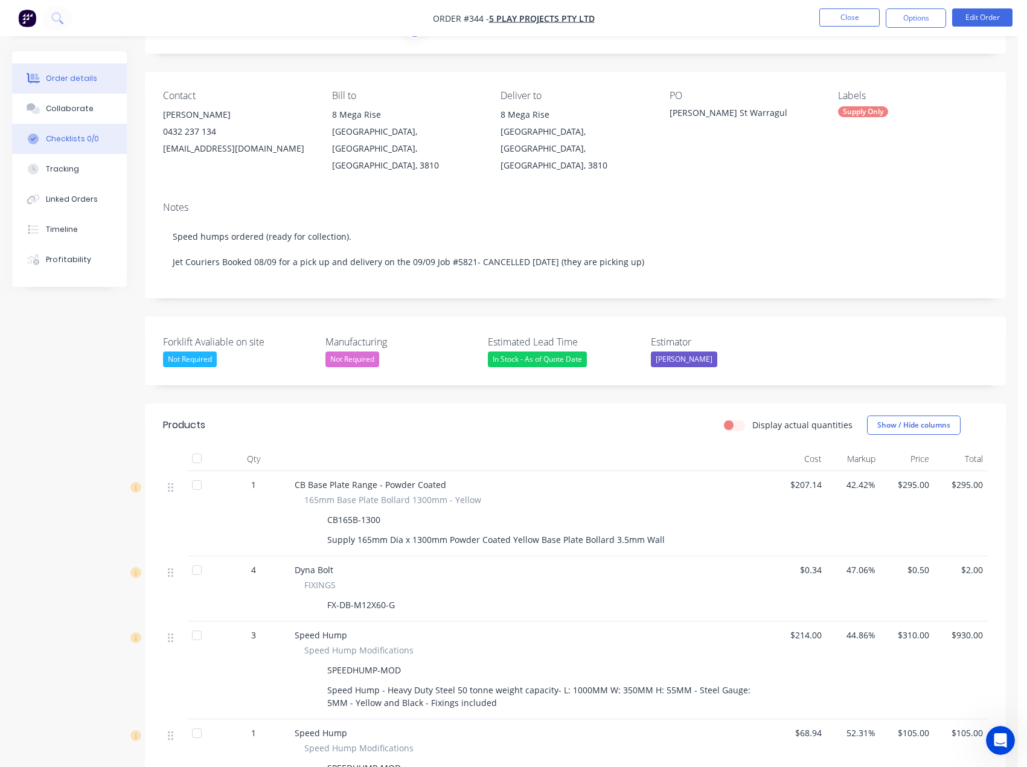
scroll to position [60, 0]
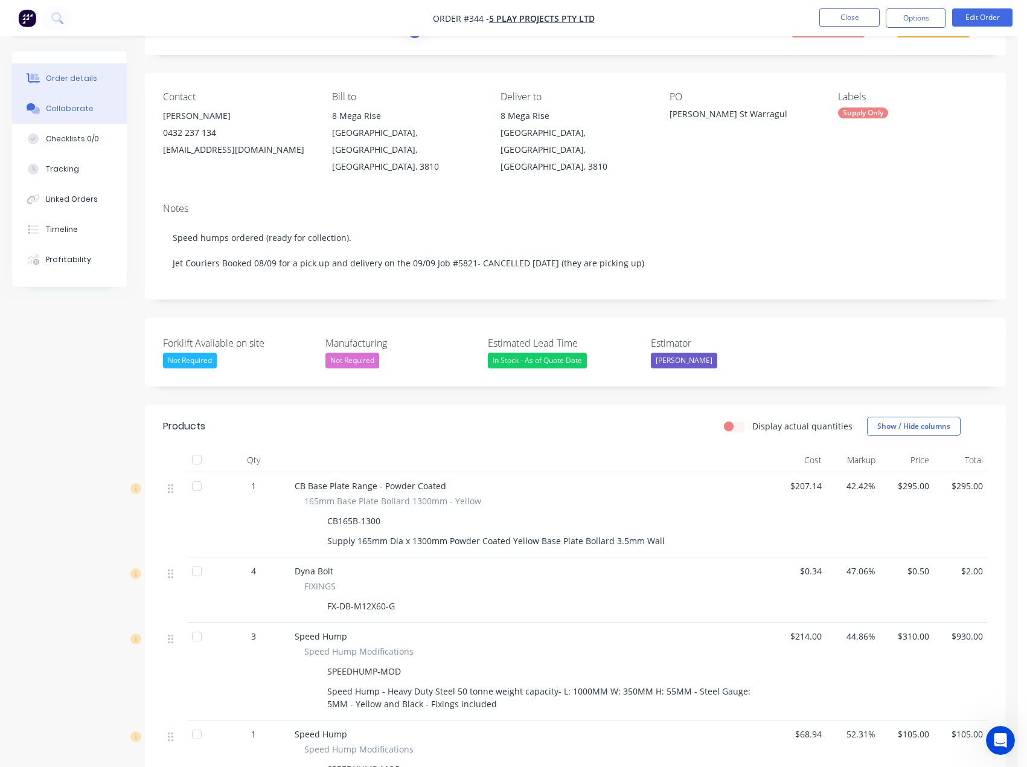
click at [65, 118] on button "Collaborate" at bounding box center [69, 109] width 115 height 30
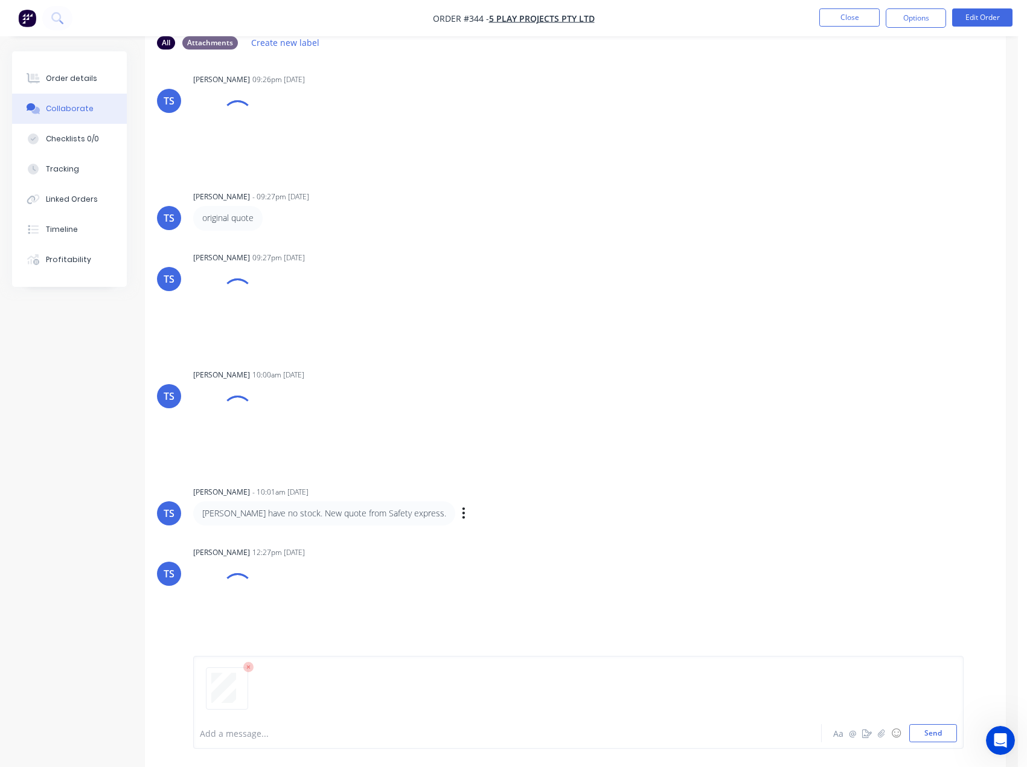
scroll to position [80, 0]
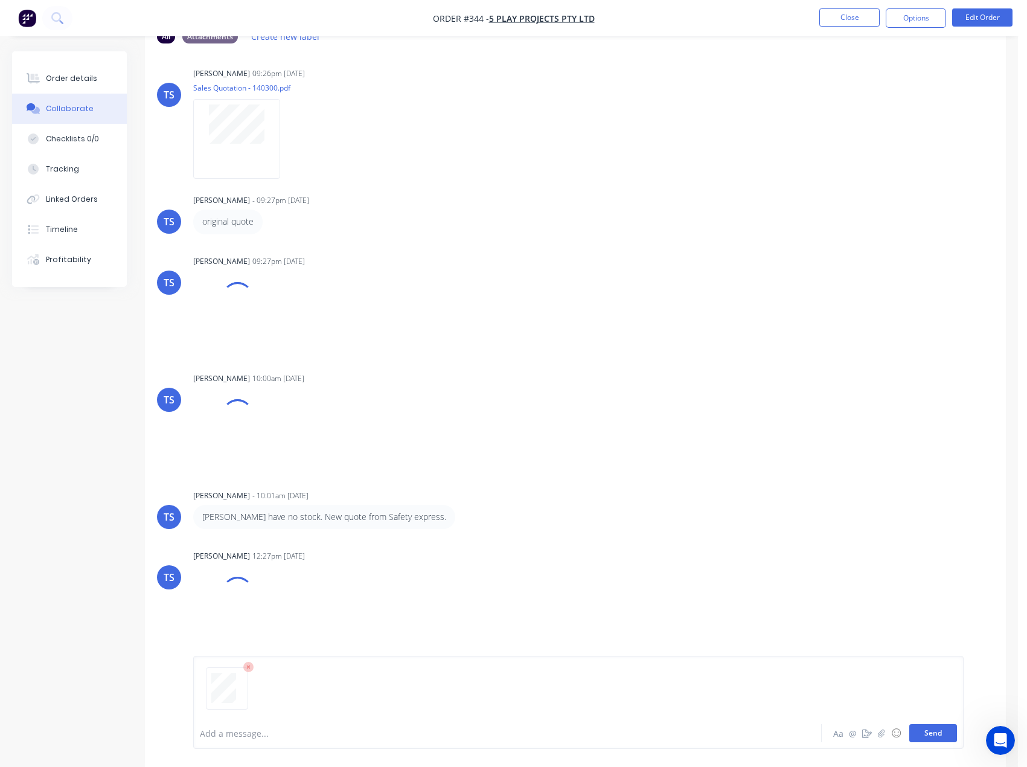
click at [929, 740] on button "Send" at bounding box center [933, 733] width 48 height 18
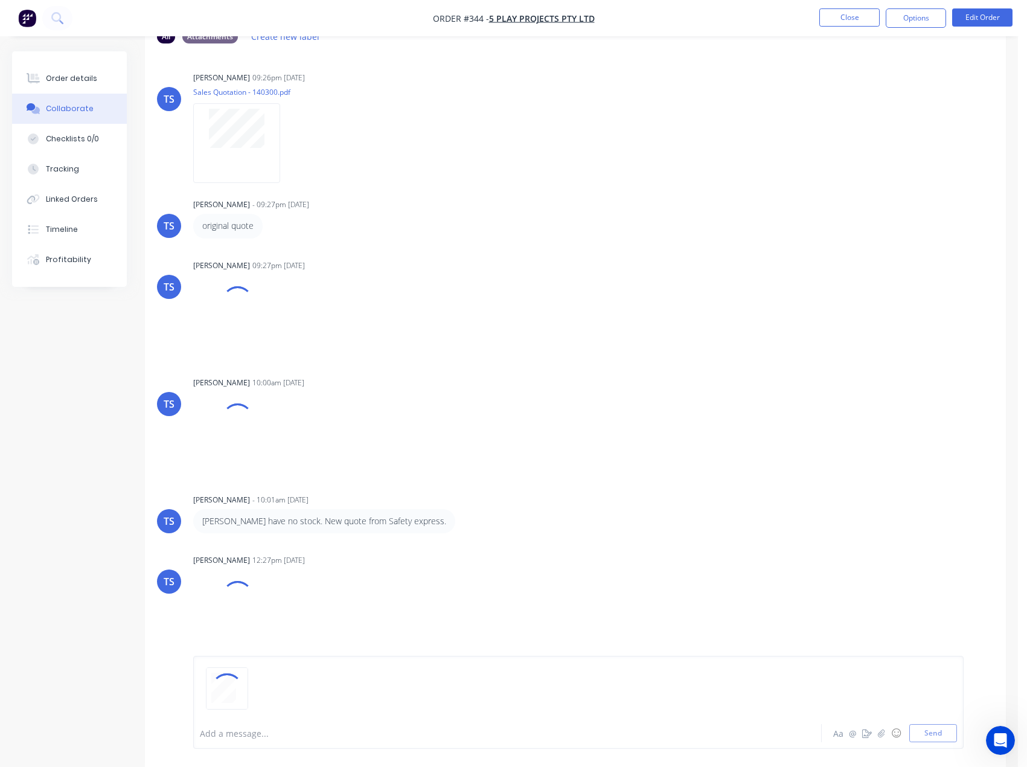
scroll to position [0, 0]
click at [924, 734] on button "Send" at bounding box center [933, 733] width 48 height 18
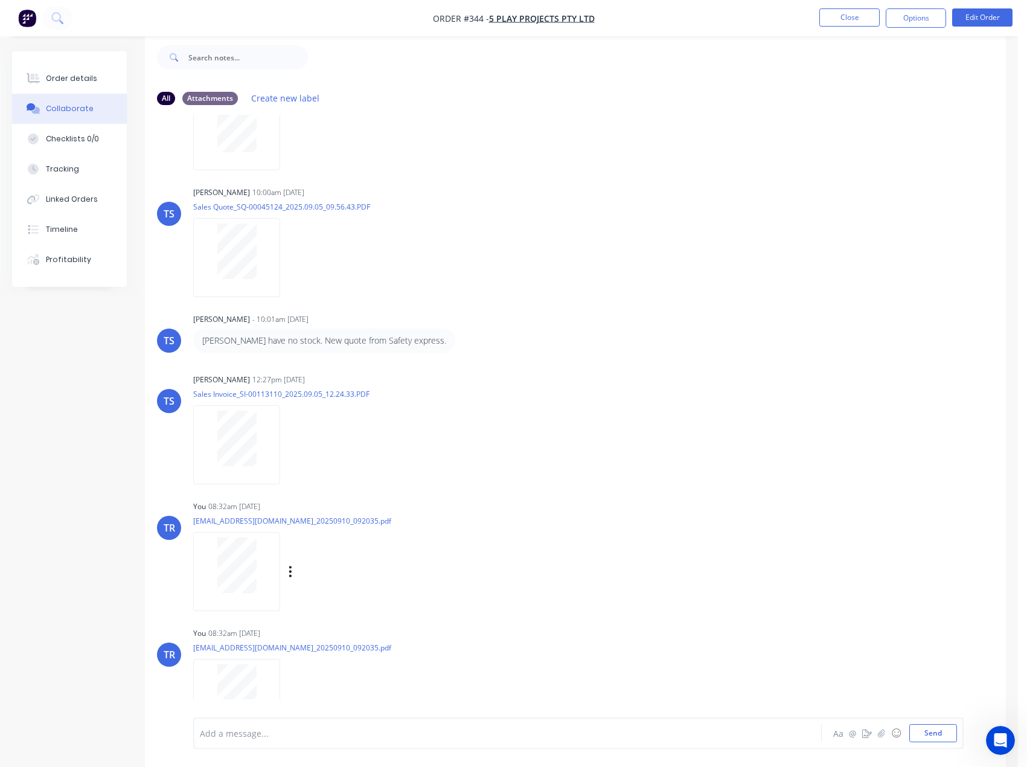
scroll to position [309, 0]
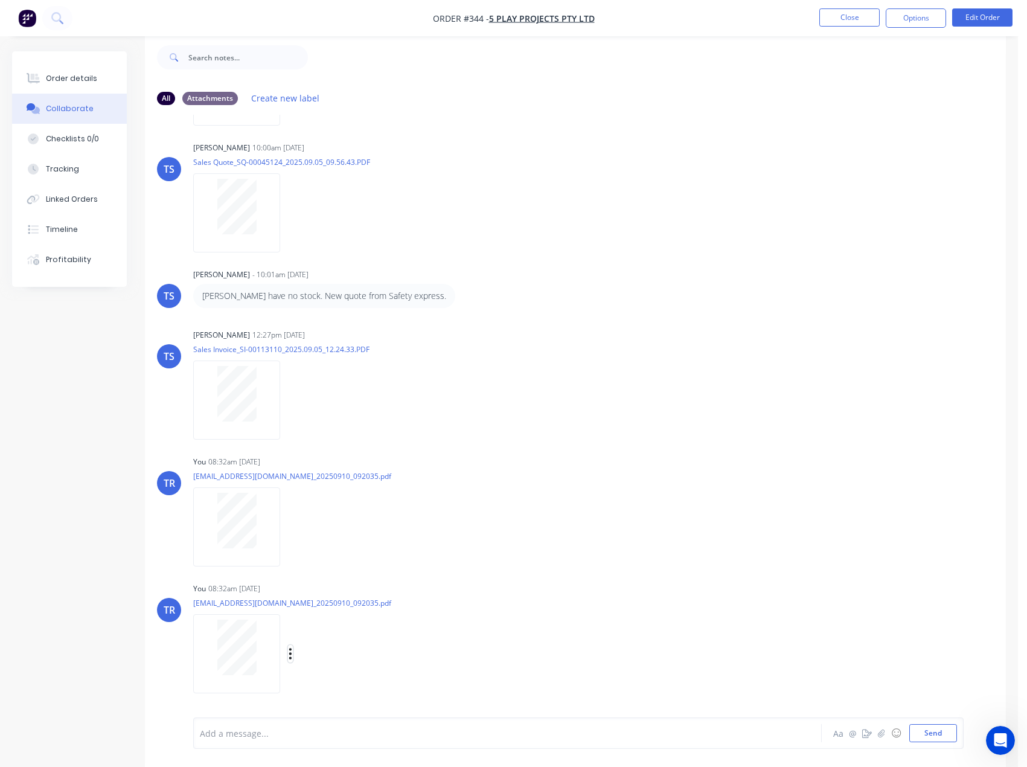
click at [290, 656] on icon "button" at bounding box center [291, 654] width 4 height 14
click at [332, 679] on button "Delete" at bounding box center [370, 682] width 136 height 27
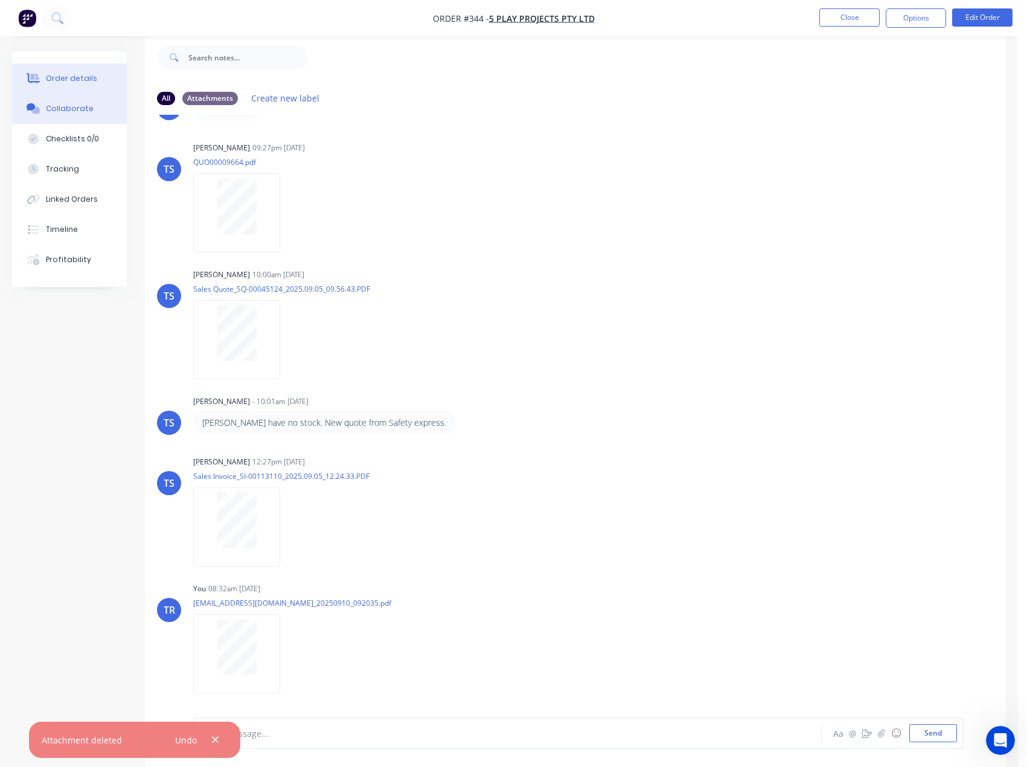
click at [70, 92] on div "Order details Collaborate Checklists 0/0 Tracking Linked Orders Timeline Profit…" at bounding box center [69, 168] width 115 height 235
click at [82, 85] on button "Order details" at bounding box center [69, 78] width 115 height 30
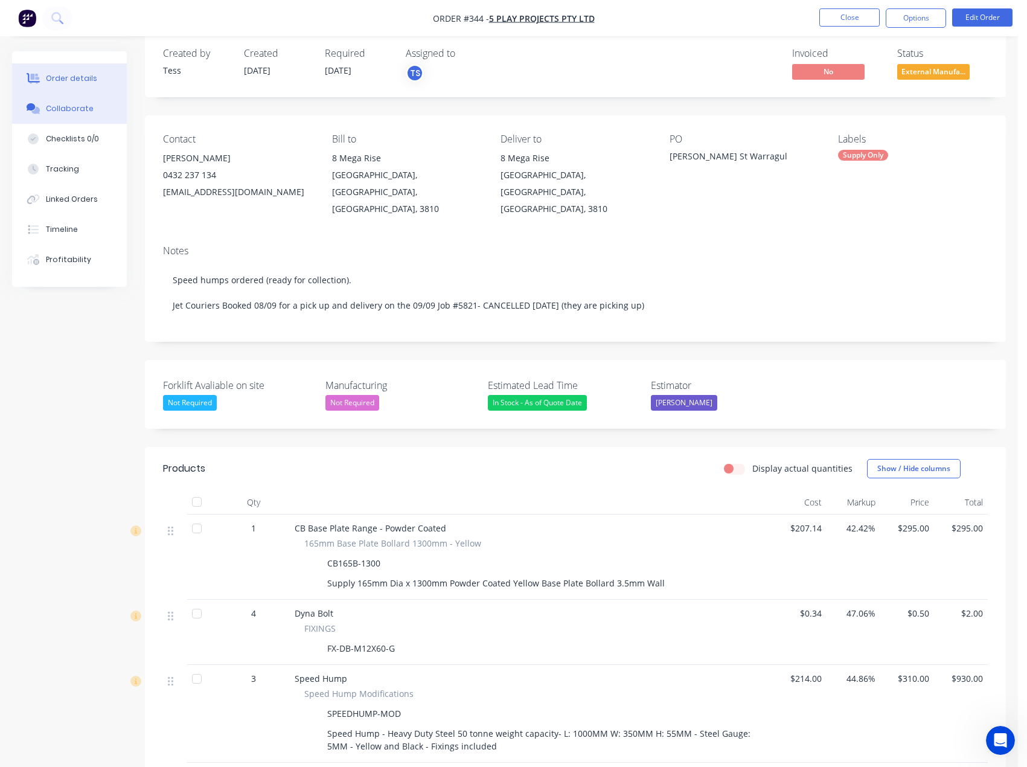
click at [63, 97] on button "Collaborate" at bounding box center [69, 109] width 115 height 30
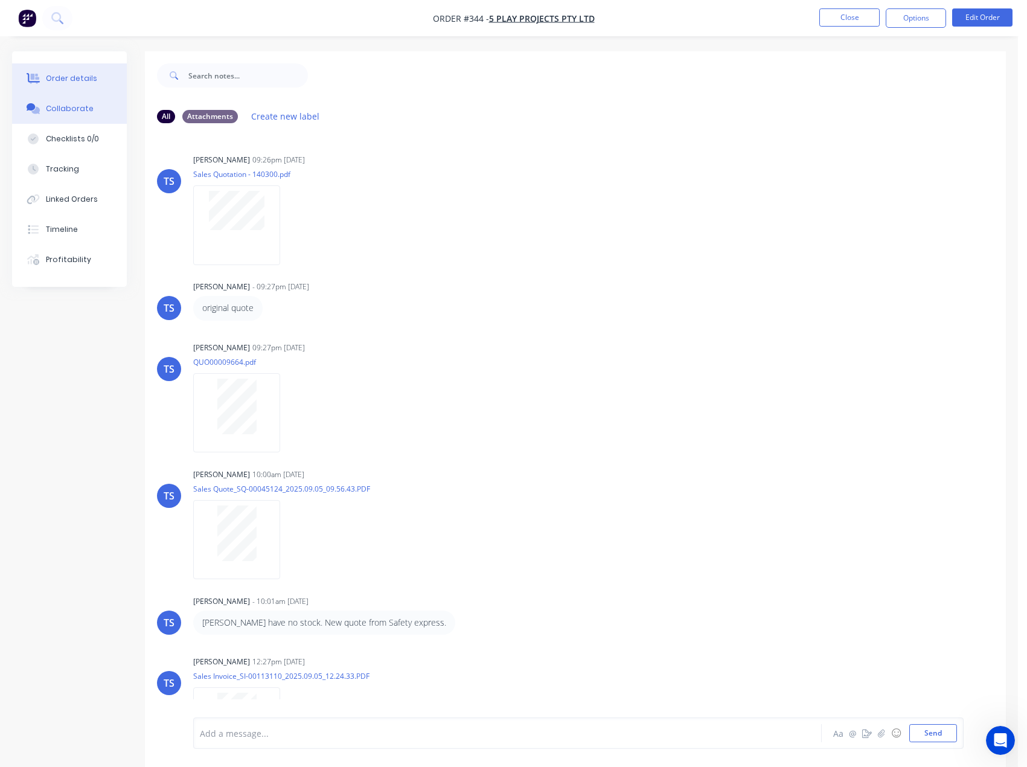
click at [77, 80] on div "Order details" at bounding box center [71, 78] width 51 height 11
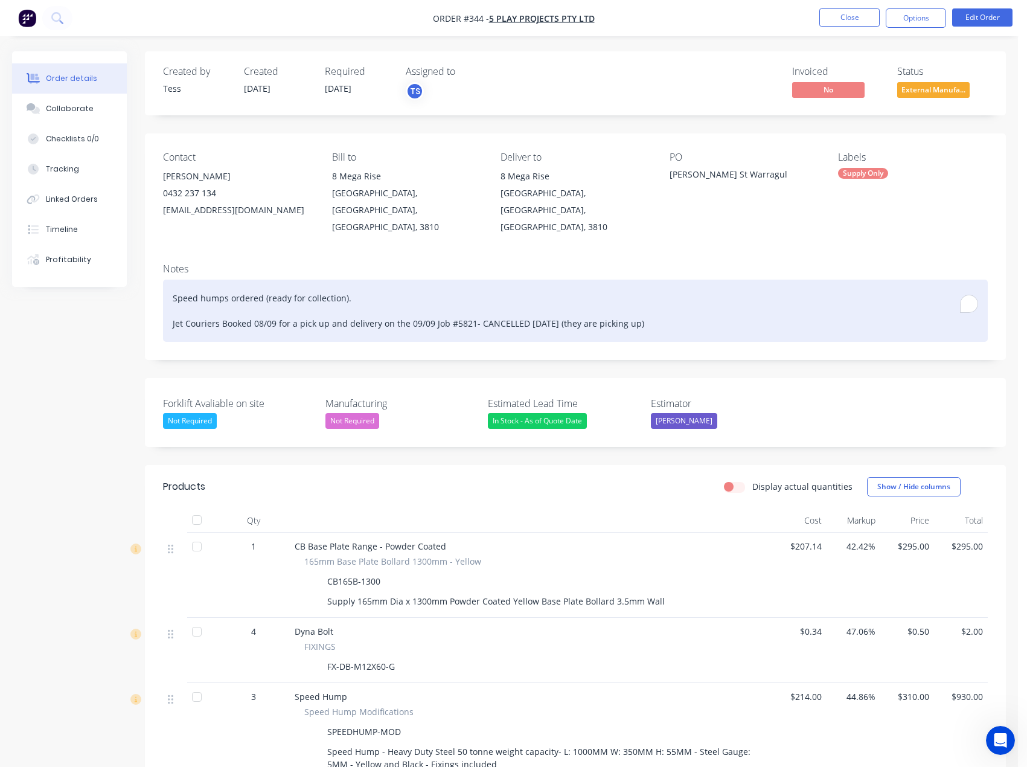
drag, startPoint x: 676, startPoint y: 303, endPoint x: 142, endPoint y: 261, distance: 535.9
click at [142, 261] on div "Order details Collaborate Checklists 0/0 Tracking Linked Orders Timeline Profit…" at bounding box center [509, 572] width 1018 height 1042
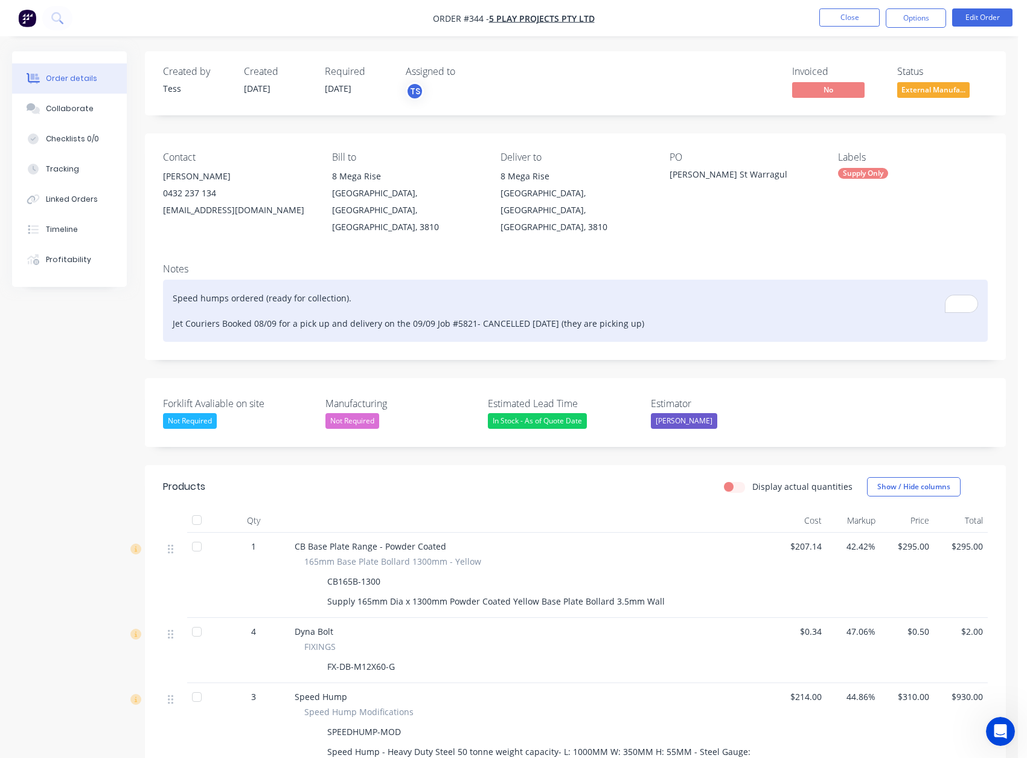
copy div "Speed humps ordered (ready for collection). Jet Couriers Booked 08/09 for a pic…"
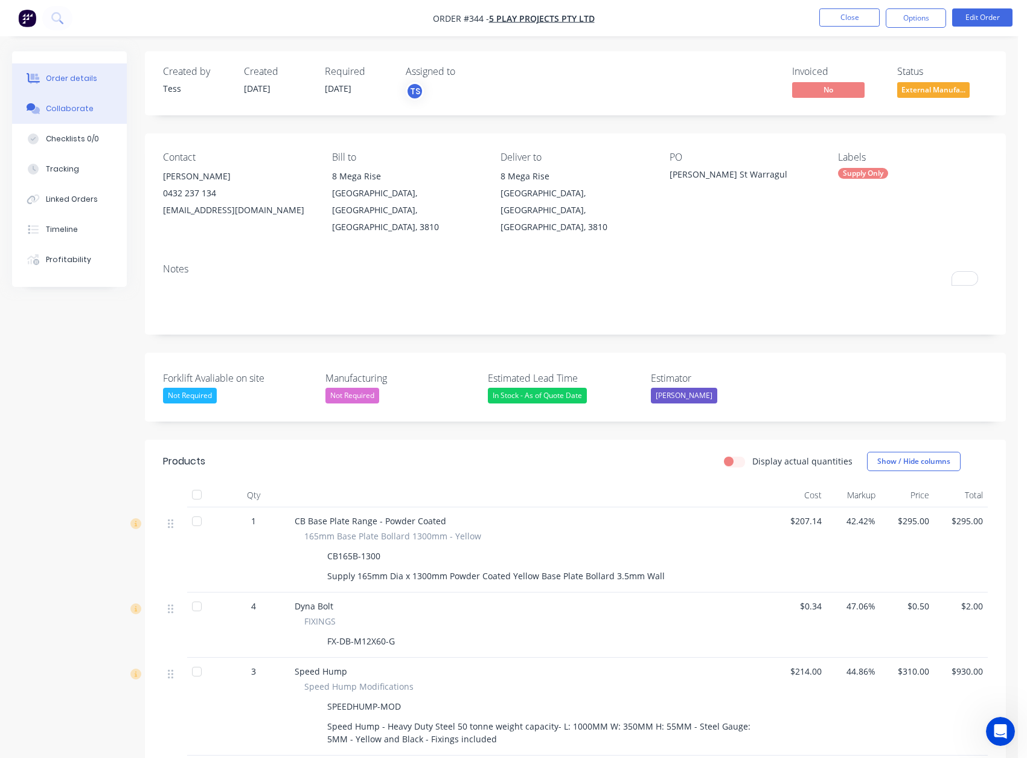
click at [43, 118] on button "Collaborate" at bounding box center [69, 109] width 115 height 30
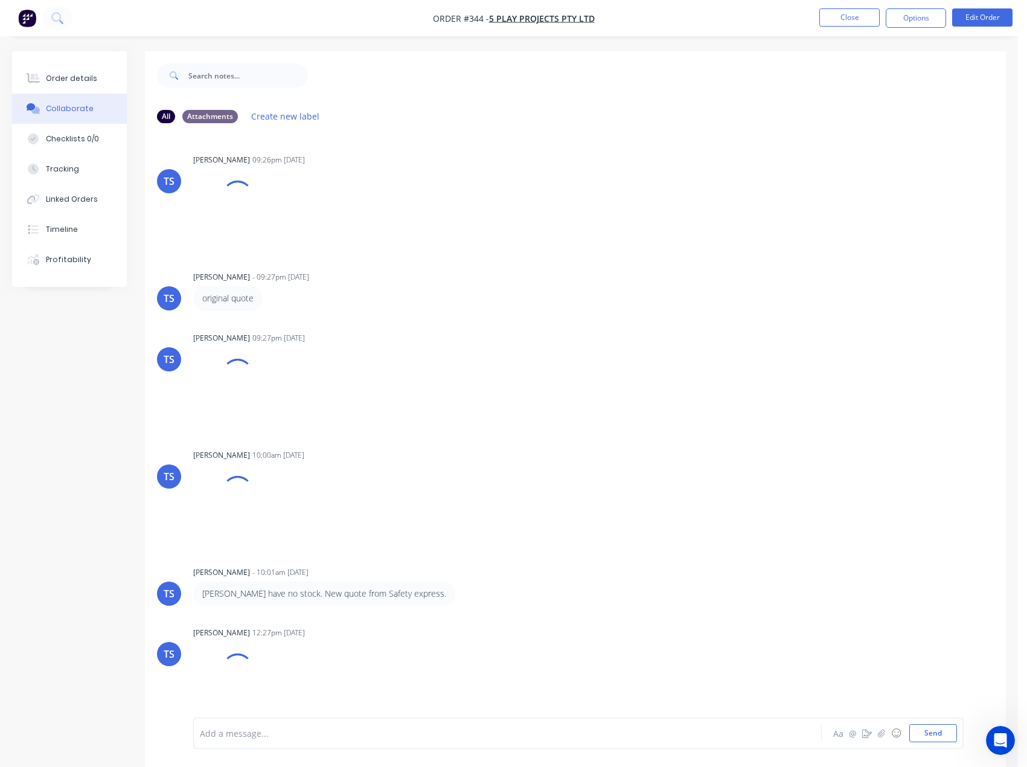
click at [282, 746] on div "Add a message... Aa @ ☺ Send" at bounding box center [578, 732] width 770 height 31
click at [279, 740] on div "Add a message..." at bounding box center [484, 733] width 568 height 18
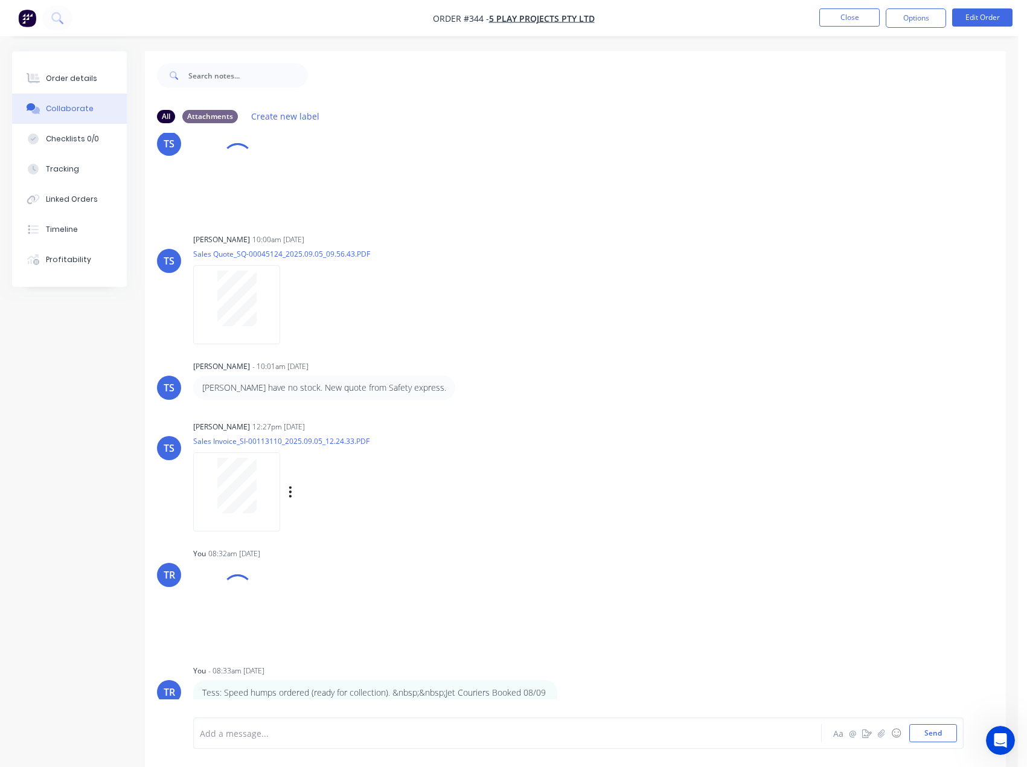
scroll to position [257, 0]
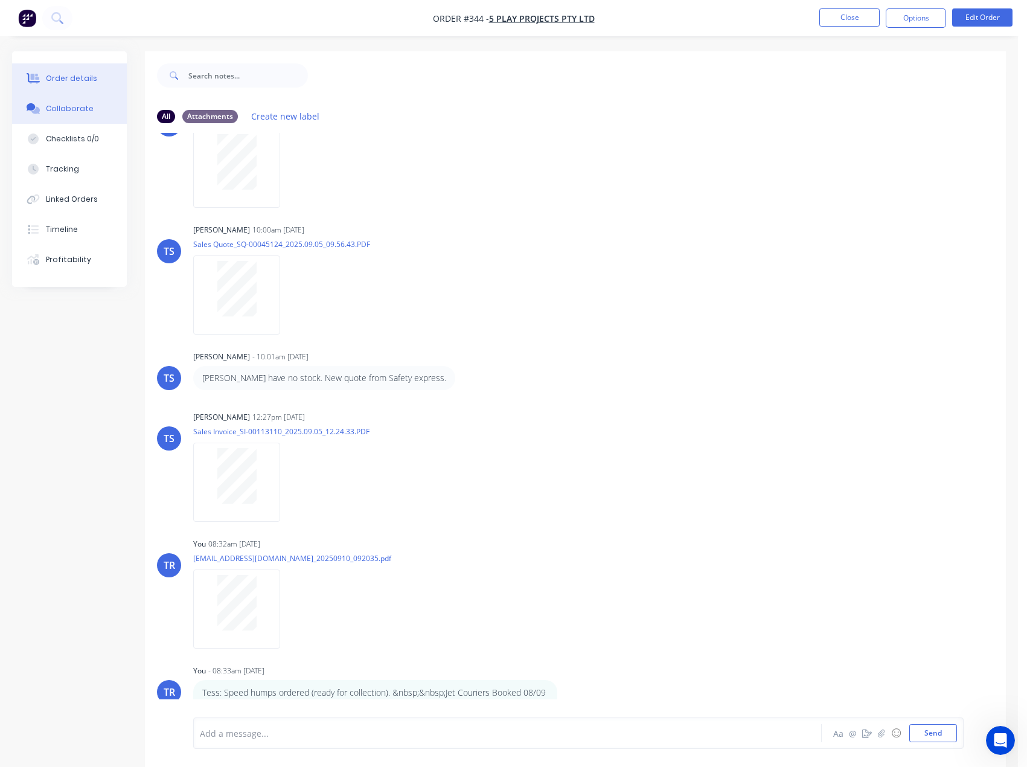
click at [99, 72] on button "Order details" at bounding box center [69, 78] width 115 height 30
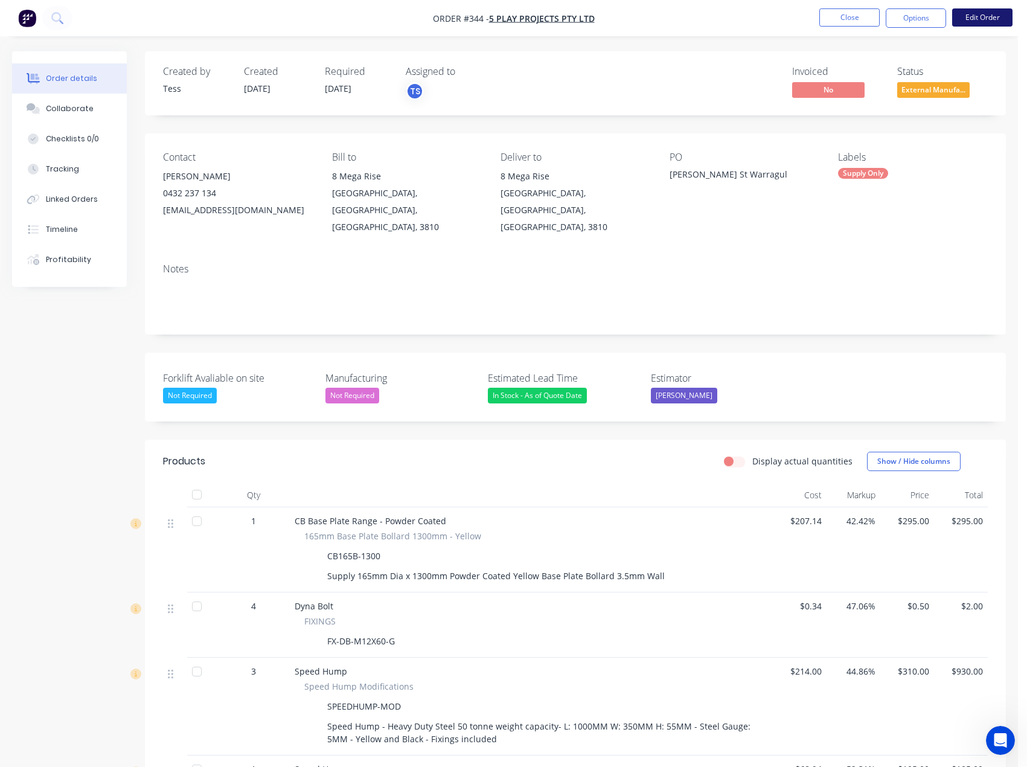
click at [984, 12] on button "Edit Order" at bounding box center [982, 17] width 60 height 18
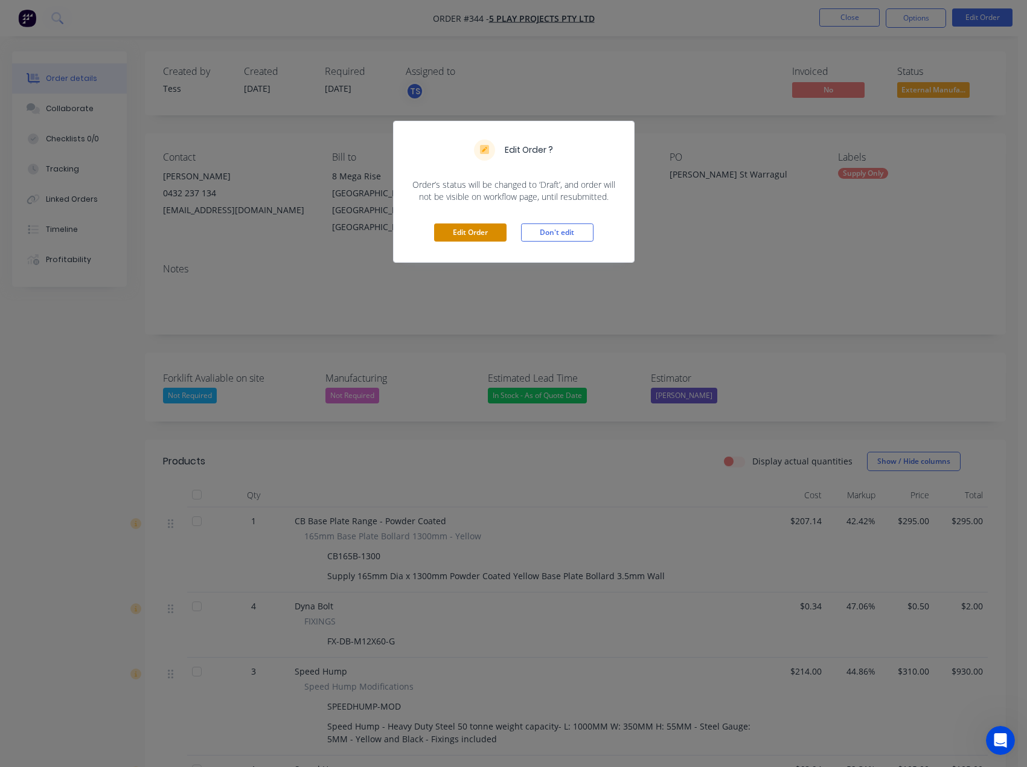
click at [467, 235] on button "Edit Order" at bounding box center [470, 232] width 72 height 18
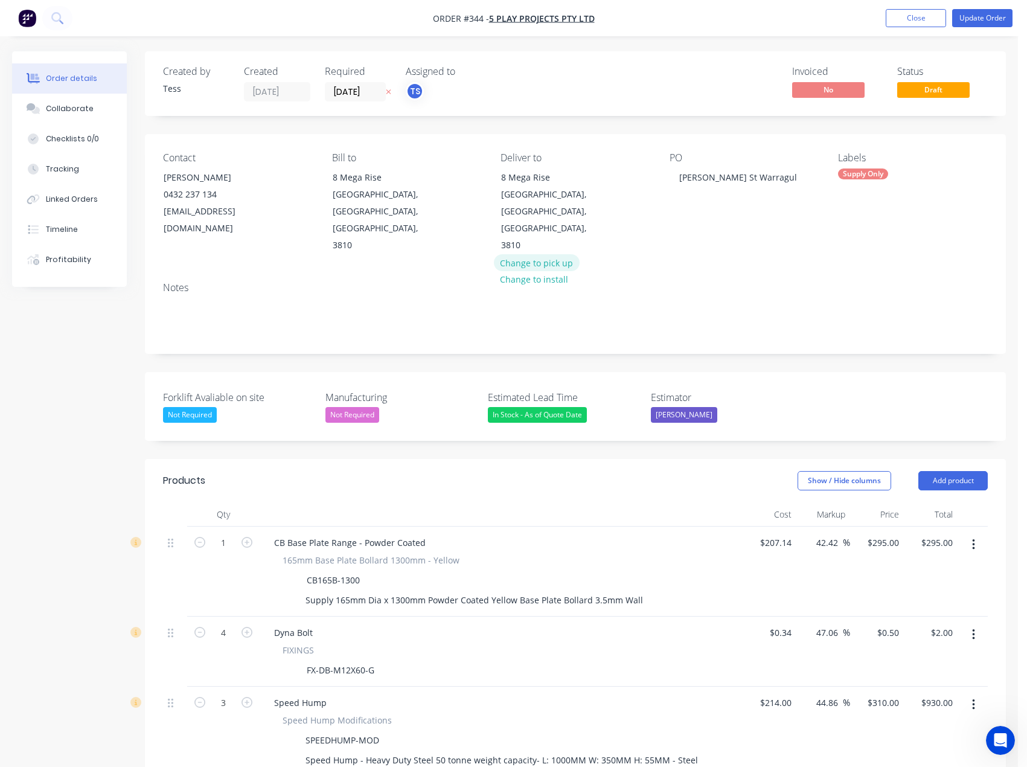
click at [552, 254] on button "Change to pick up" at bounding box center [537, 262] width 86 height 16
click at [1005, 17] on button "Update Order" at bounding box center [982, 18] width 60 height 18
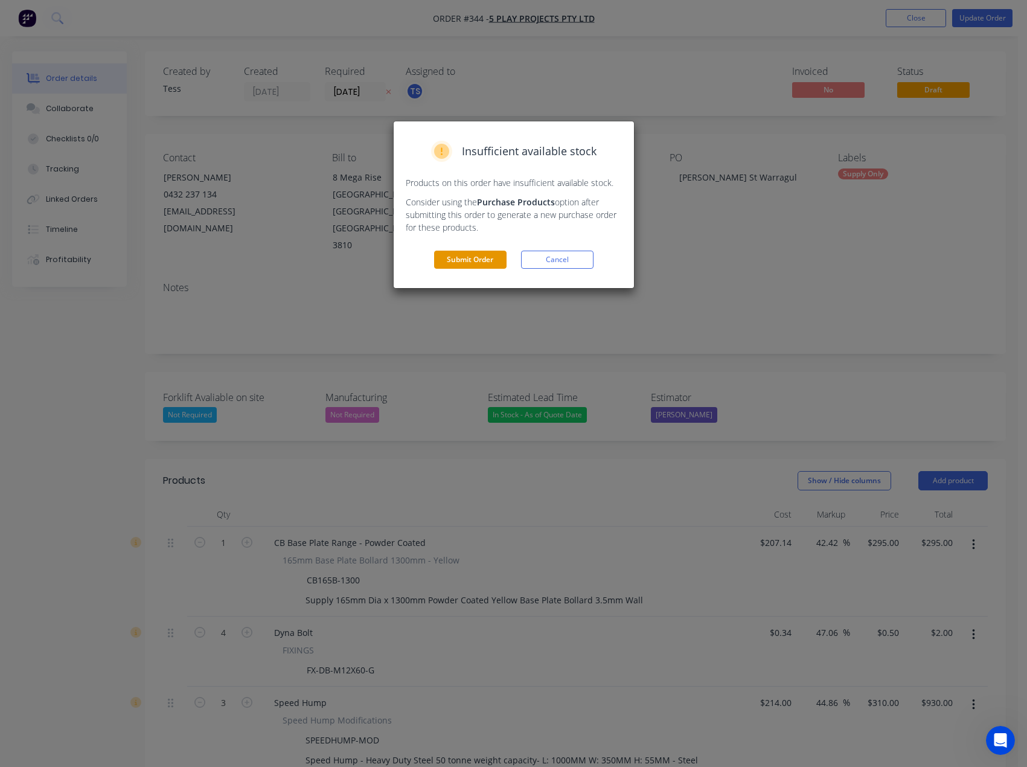
click at [473, 257] on button "Submit Order" at bounding box center [470, 260] width 72 height 18
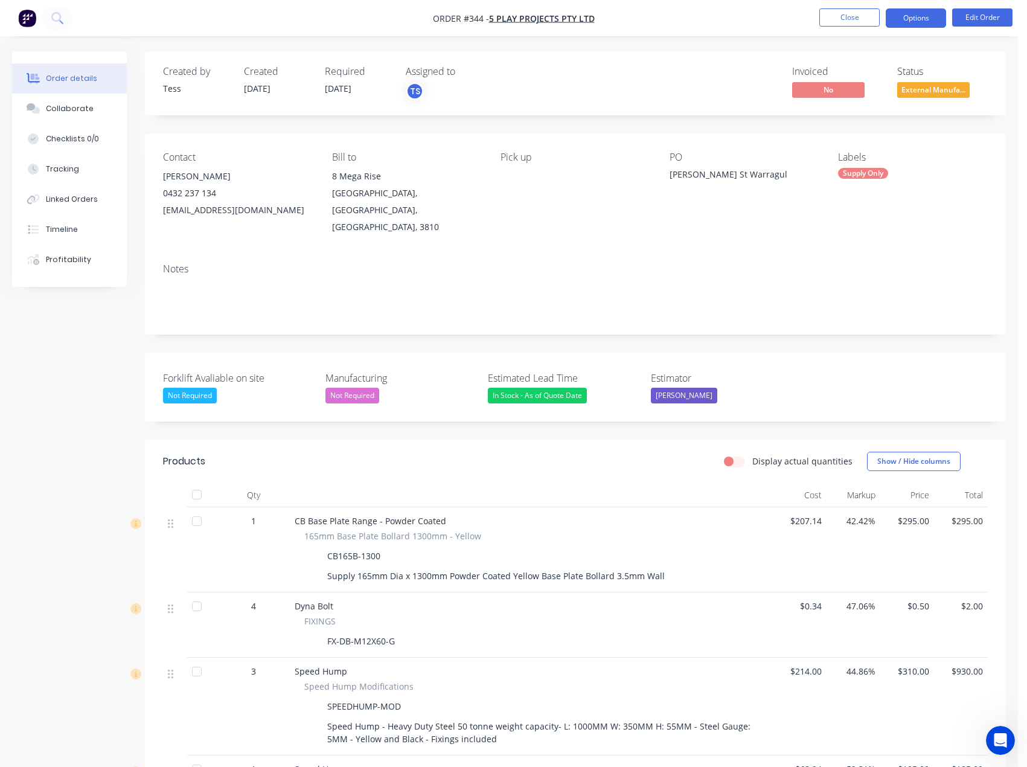
click at [921, 25] on button "Options" at bounding box center [916, 17] width 60 height 19
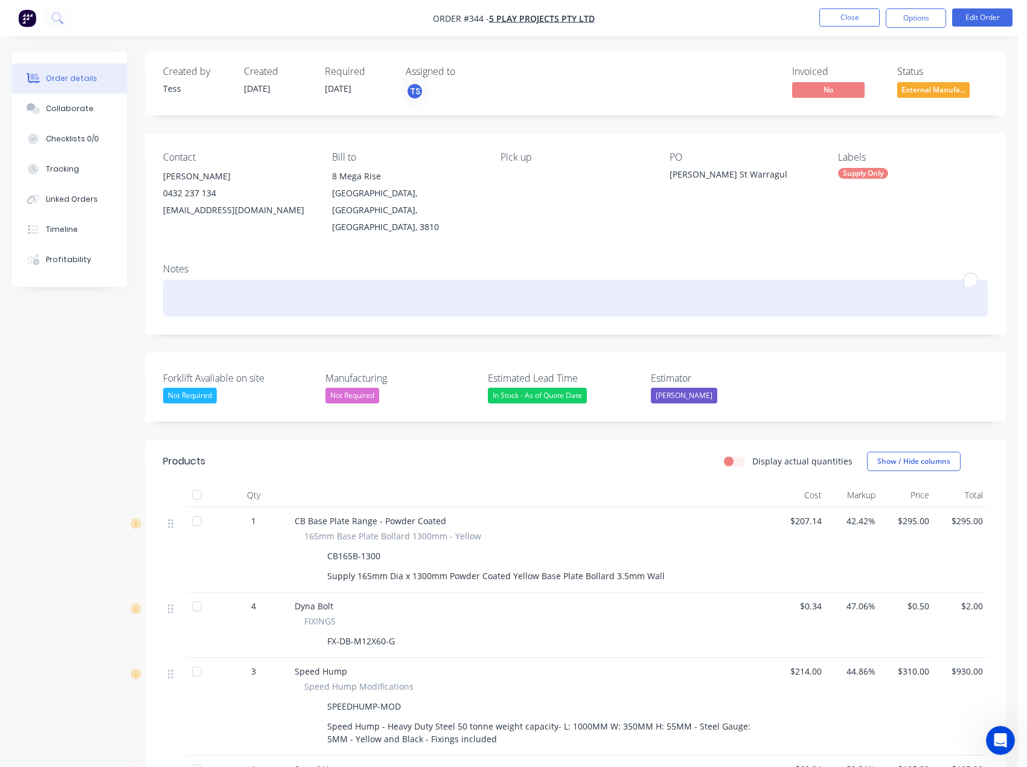
click at [401, 280] on div "To enrich screen reader interactions, please activate Accessibility in Grammarl…" at bounding box center [575, 298] width 825 height 37
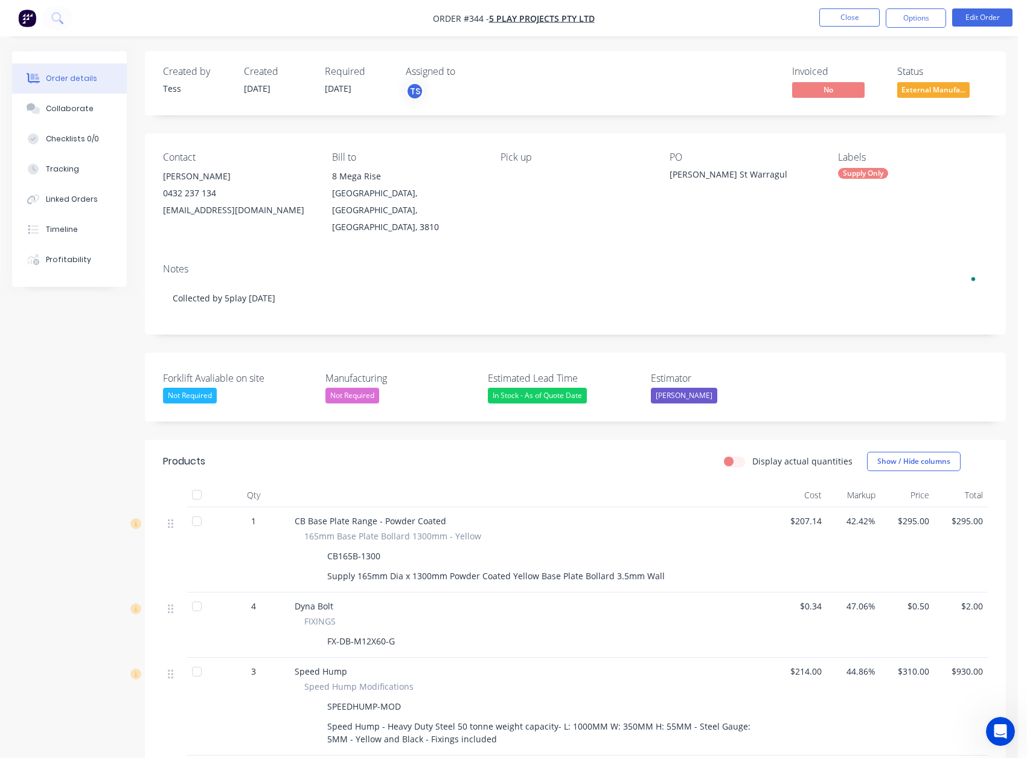
click at [484, 234] on div "Contact Jack Barker 0432 237 134 jack.b@5playprojects.com.au Bill to 8 Mega Ris…" at bounding box center [575, 193] width 861 height 120
click at [916, 26] on button "Options" at bounding box center [916, 17] width 60 height 19
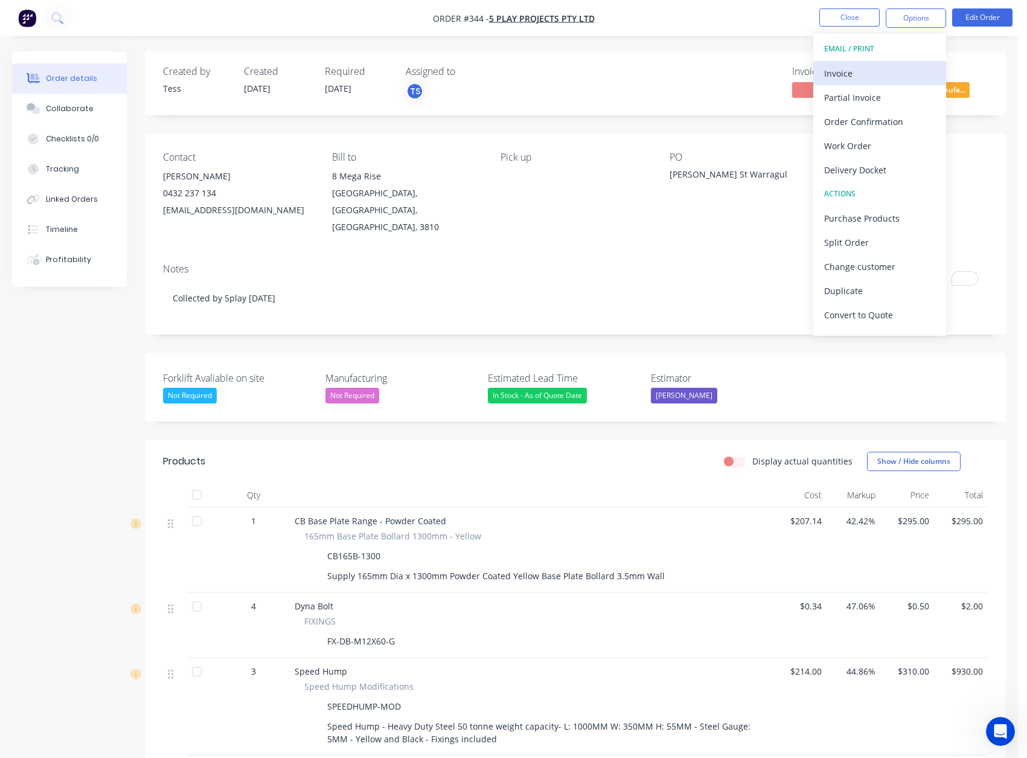
click at [887, 75] on div "Invoice" at bounding box center [879, 74] width 111 height 18
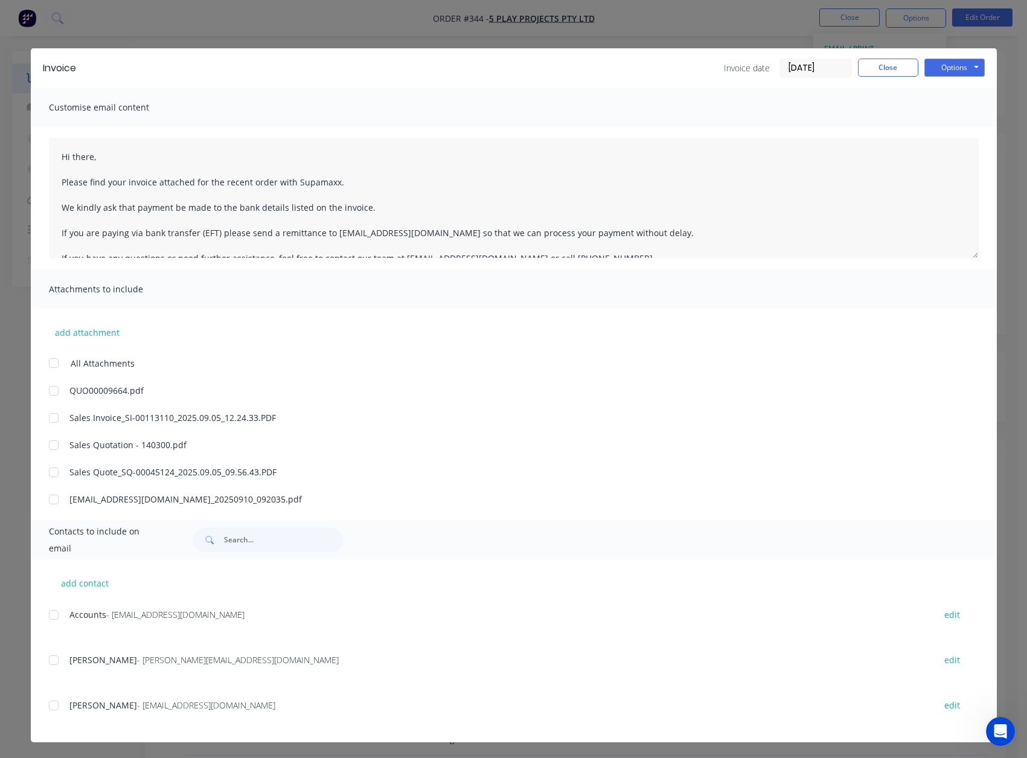
click at [48, 617] on div at bounding box center [54, 615] width 24 height 24
click at [56, 614] on div at bounding box center [54, 615] width 24 height 24
click at [46, 613] on div at bounding box center [54, 615] width 24 height 24
click at [876, 72] on button "Close" at bounding box center [888, 68] width 60 height 18
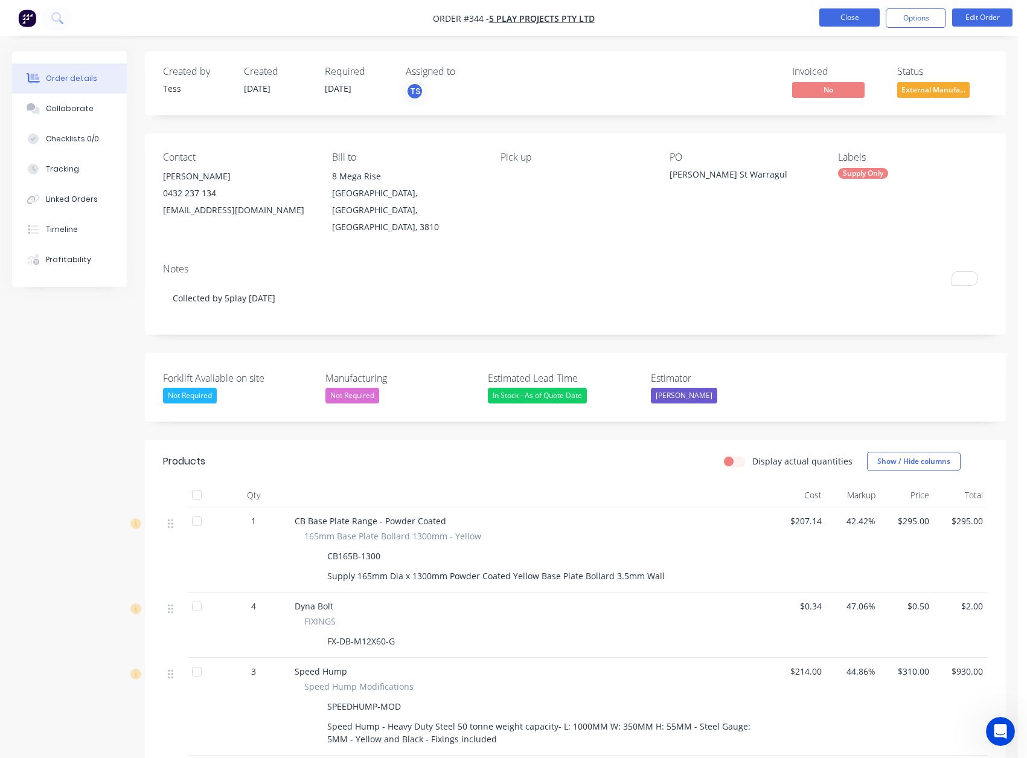
click at [845, 22] on button "Close" at bounding box center [849, 17] width 60 height 18
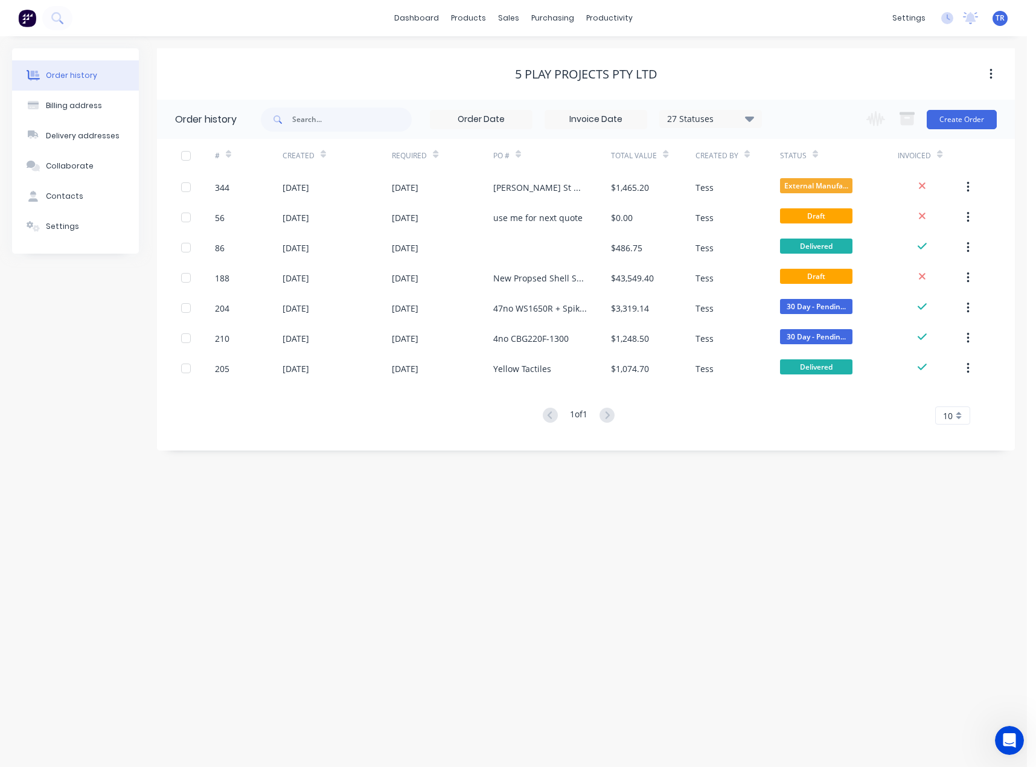
click at [1004, 17] on span "TR" at bounding box center [1000, 18] width 9 height 11
click at [999, 19] on span "TR" at bounding box center [1000, 18] width 9 height 11
click at [999, 17] on span "TR" at bounding box center [1000, 18] width 9 height 11
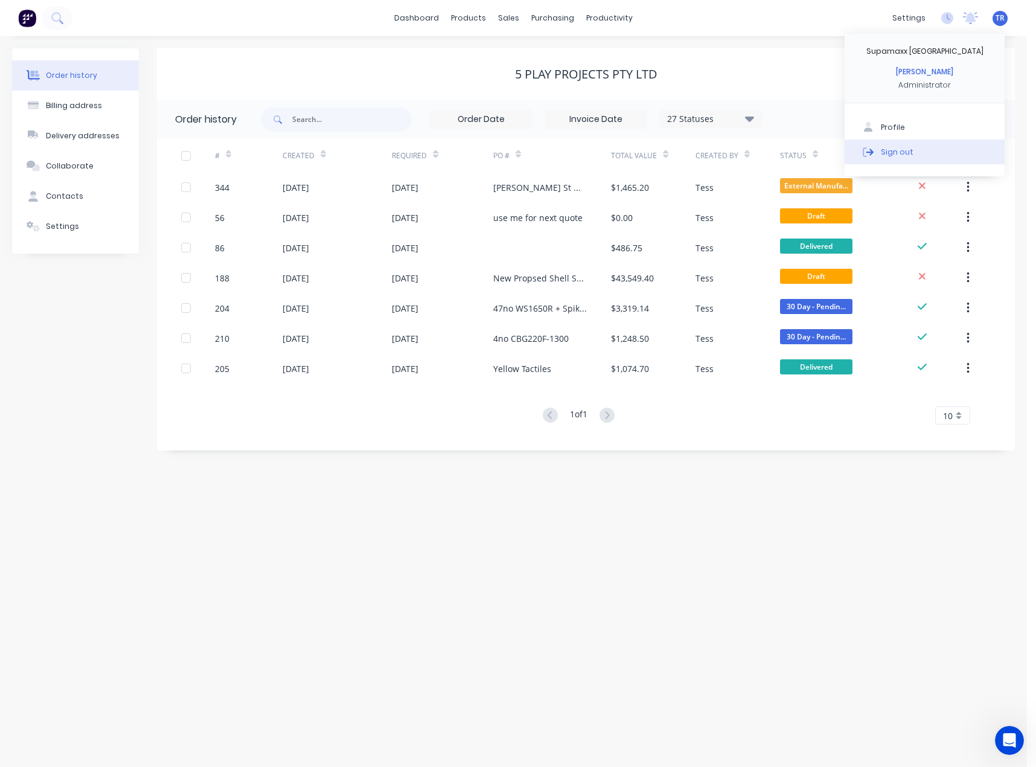
click at [916, 152] on button "Sign out" at bounding box center [925, 151] width 160 height 24
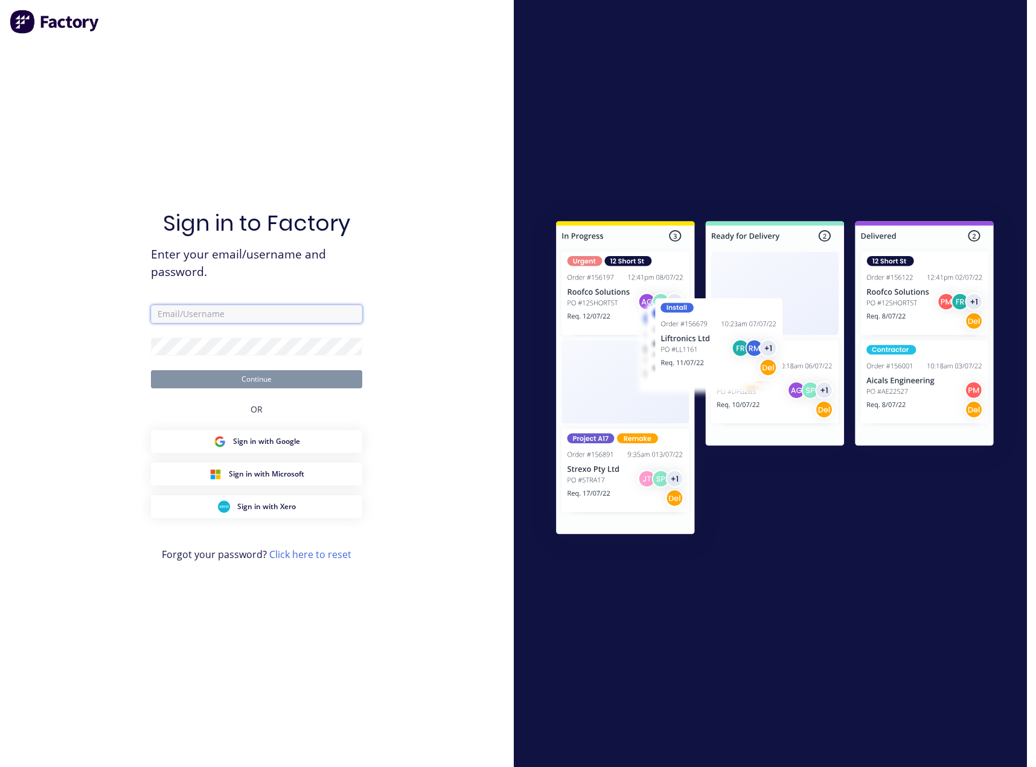
type input "[EMAIL_ADDRESS][DOMAIN_NAME]"
click at [323, 380] on button "Continue" at bounding box center [256, 379] width 211 height 18
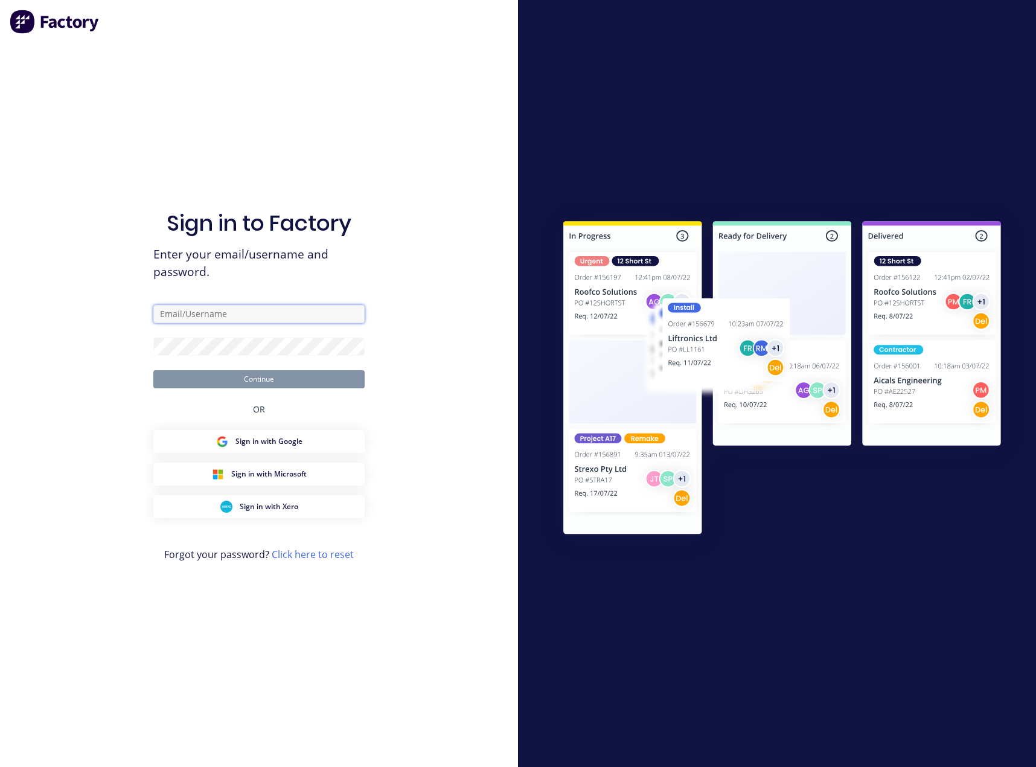
type input "admin@supamaxx.com.au"
click at [183, 383] on button "Continue" at bounding box center [258, 379] width 211 height 18
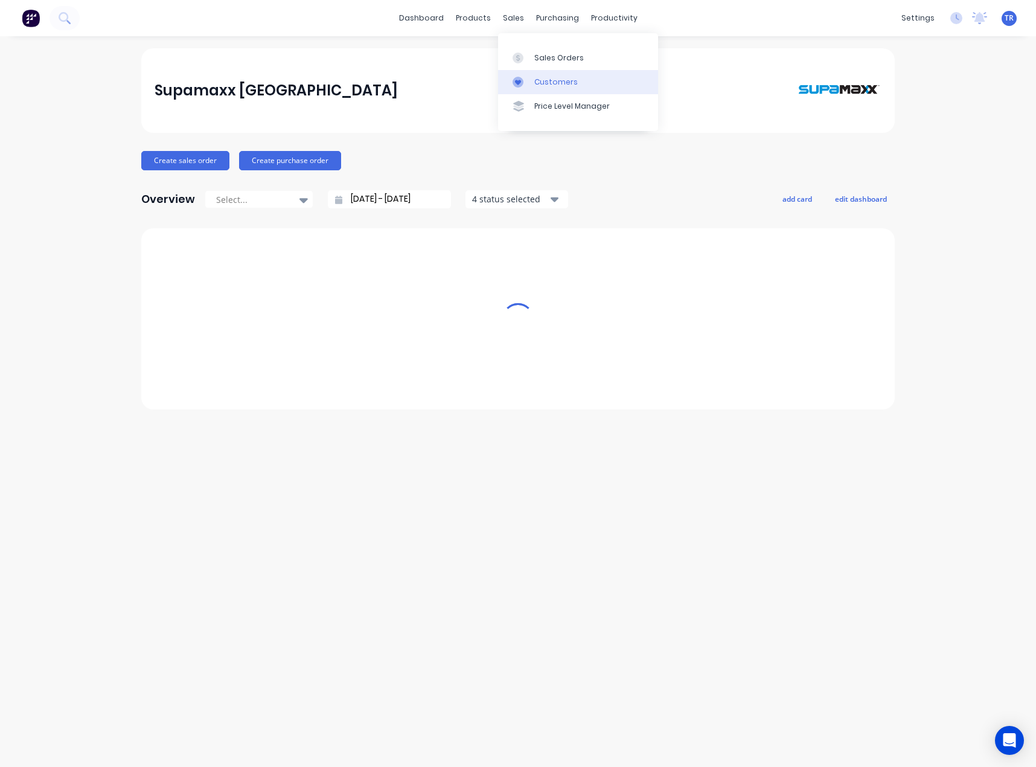
click at [541, 78] on div "Customers" at bounding box center [555, 82] width 43 height 11
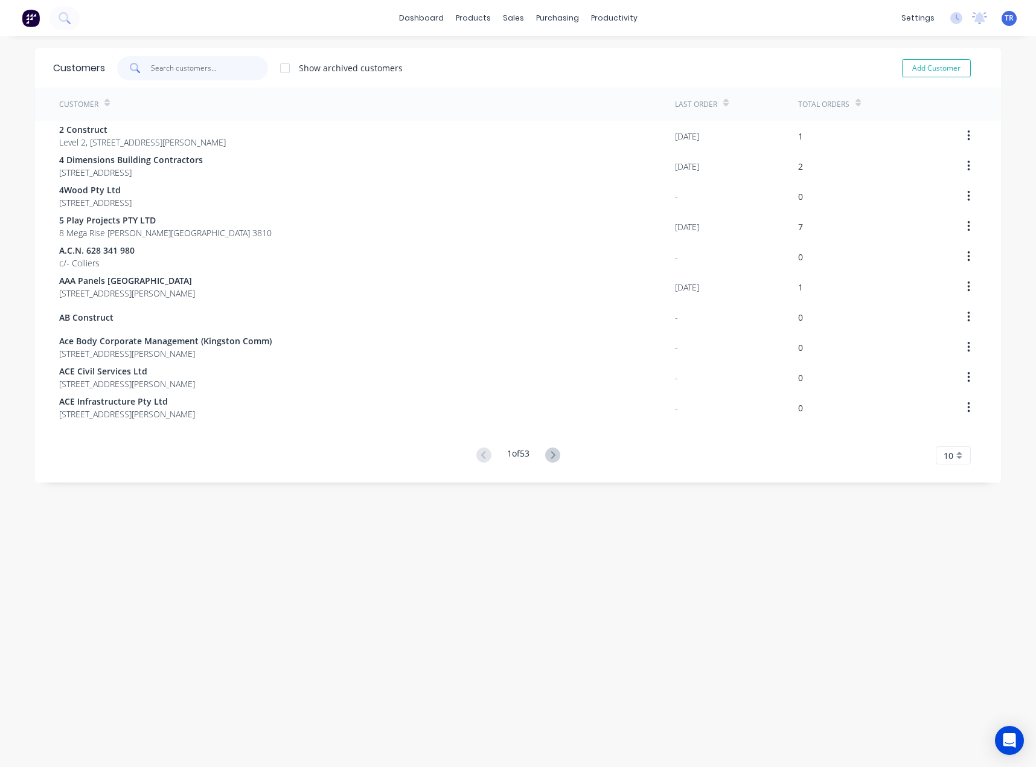
click at [209, 71] on input "text" at bounding box center [210, 68] width 118 height 24
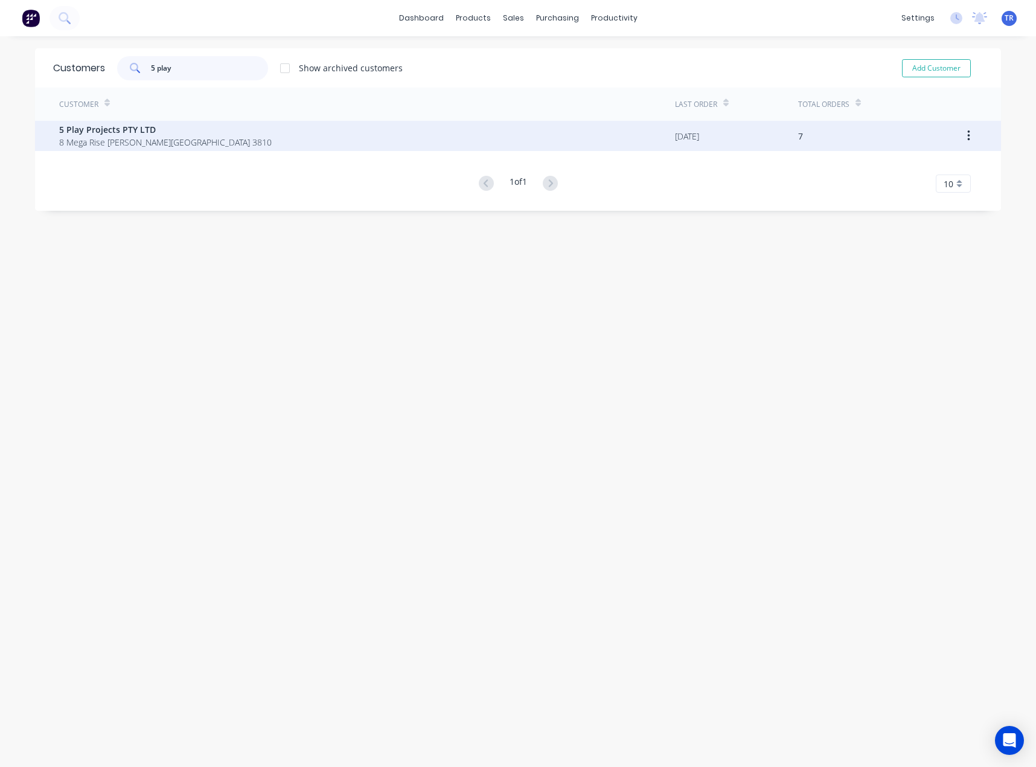
type input "5 play"
click at [246, 146] on div "5 Play Projects PTY LTD 8 Mega Rise Pakenham Victoria Australia 3810" at bounding box center [367, 136] width 616 height 30
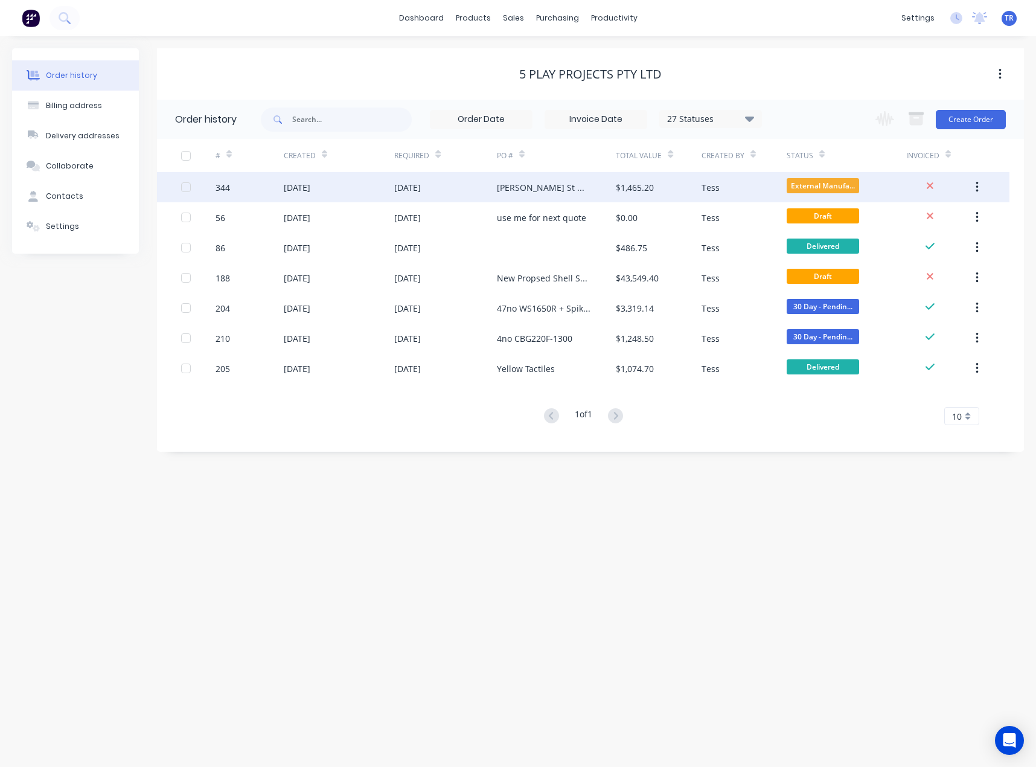
click at [298, 195] on div "04 Sep 2025" at bounding box center [339, 187] width 111 height 30
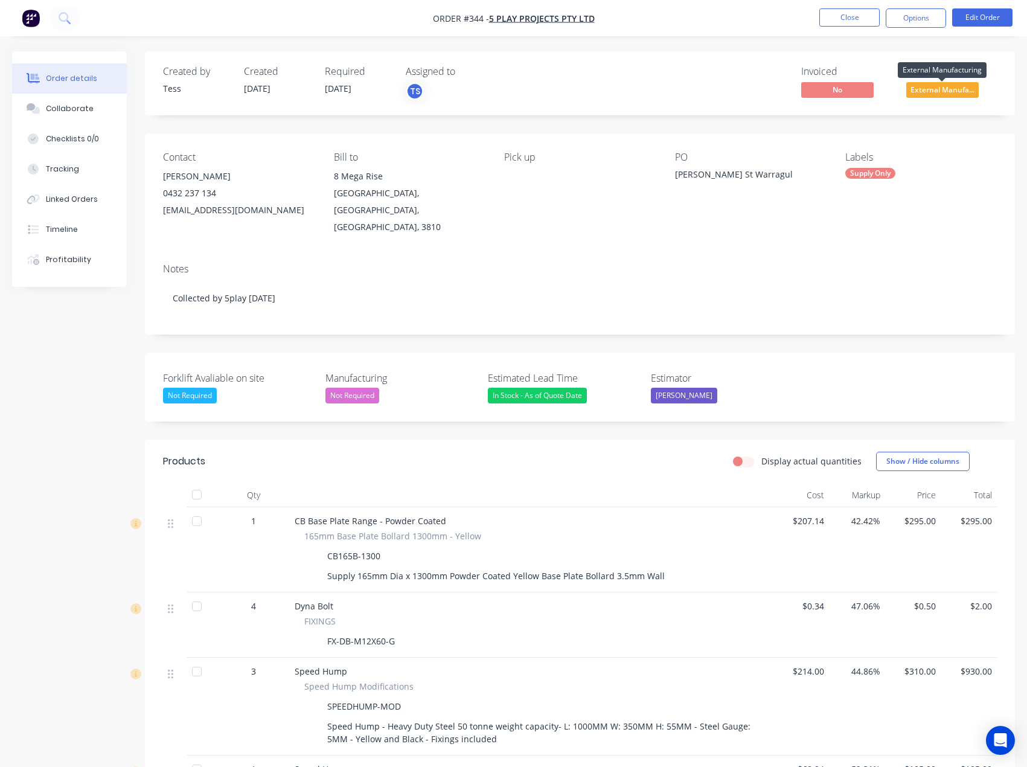
click at [924, 94] on span "External Manufa..." at bounding box center [942, 89] width 72 height 15
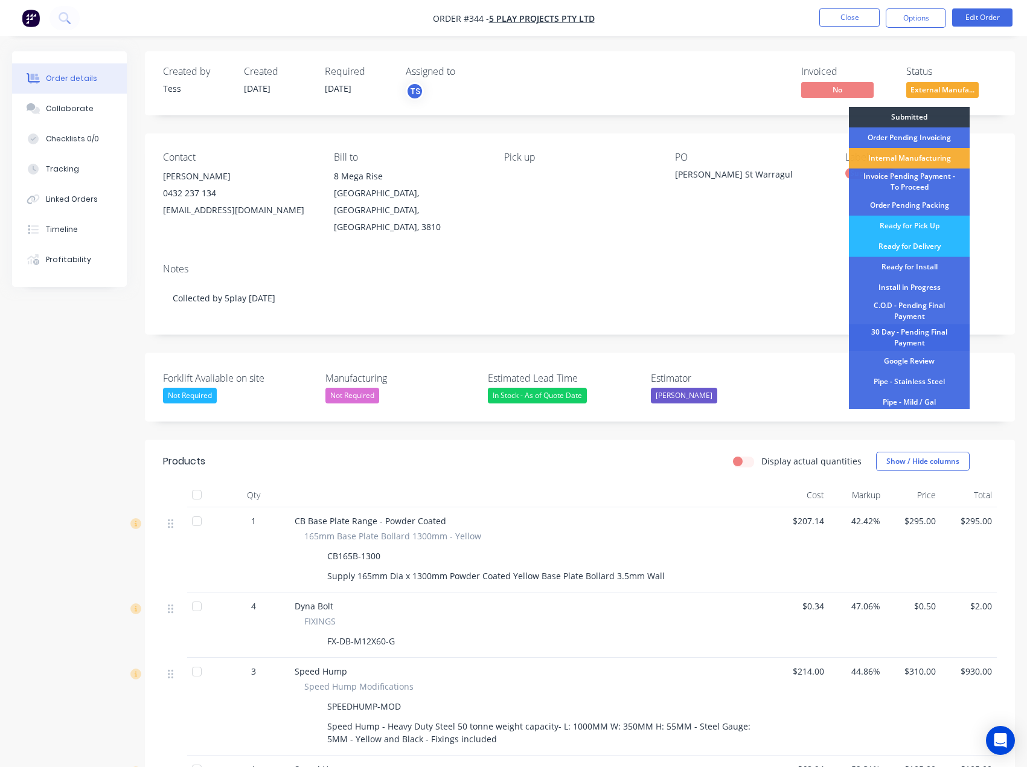
click at [883, 334] on div "30 Day - Pending Final Payment" at bounding box center [909, 337] width 121 height 27
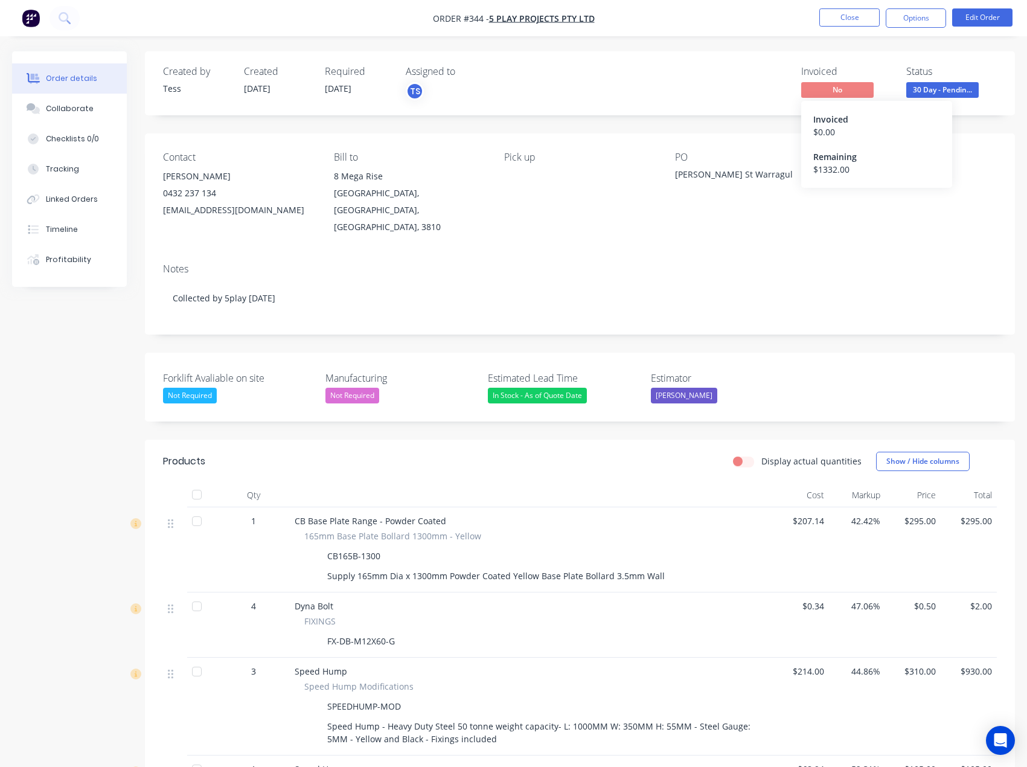
click at [822, 90] on span "No" at bounding box center [837, 89] width 72 height 15
click at [933, 18] on button "Options" at bounding box center [916, 17] width 60 height 19
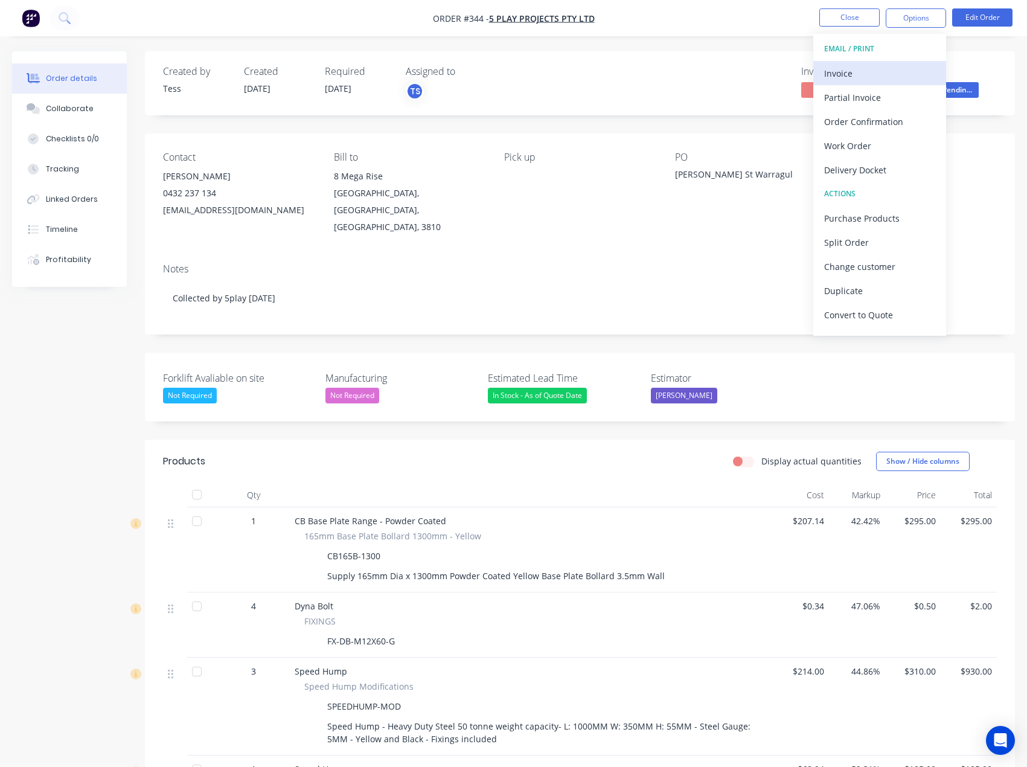
click at [897, 69] on div "Invoice" at bounding box center [879, 74] width 111 height 18
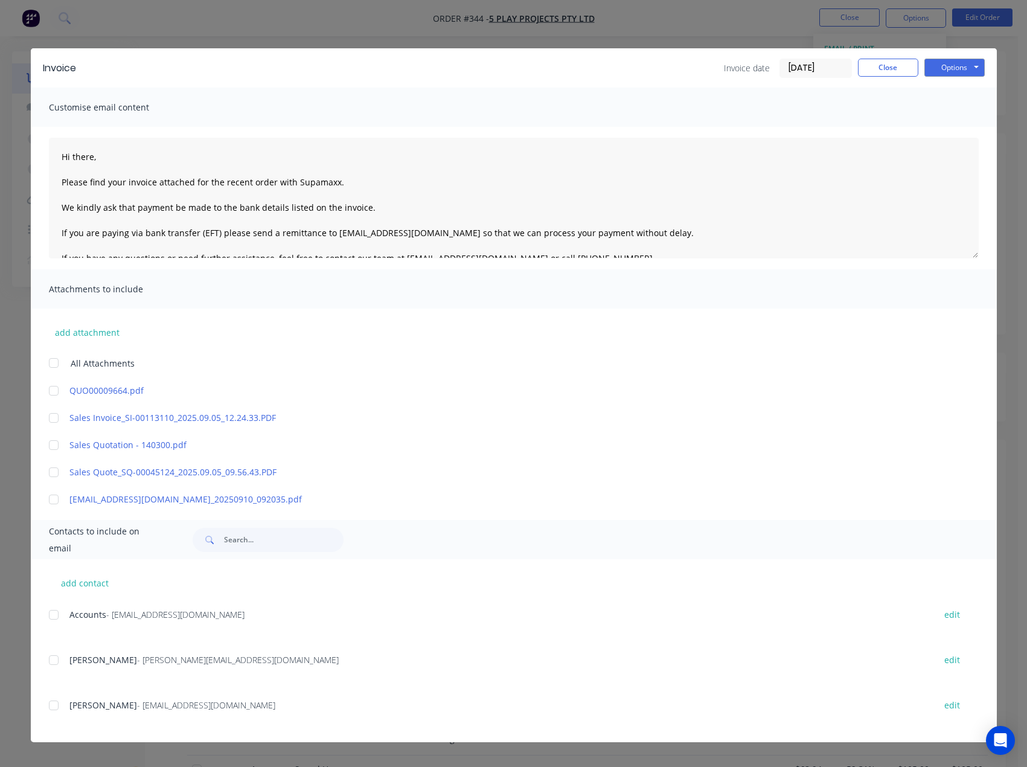
click at [53, 619] on div at bounding box center [54, 615] width 24 height 24
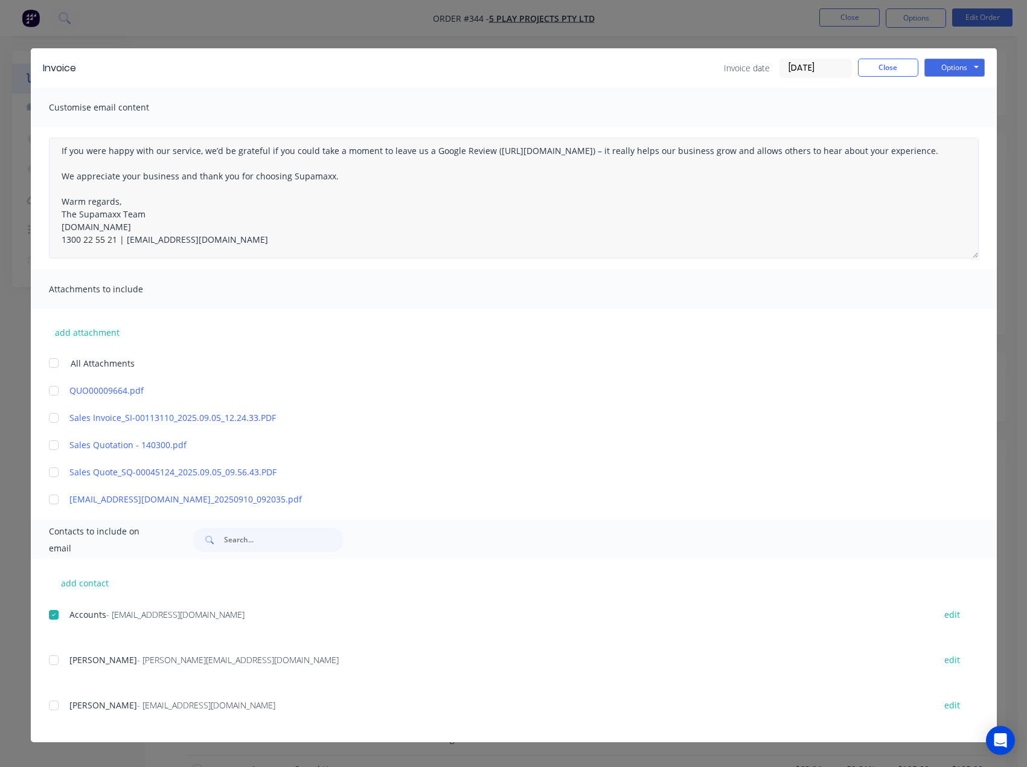
scroll to position [146, 0]
click at [967, 60] on button "Options" at bounding box center [954, 68] width 60 height 18
click at [962, 125] on button "Email" at bounding box center [962, 129] width 77 height 20
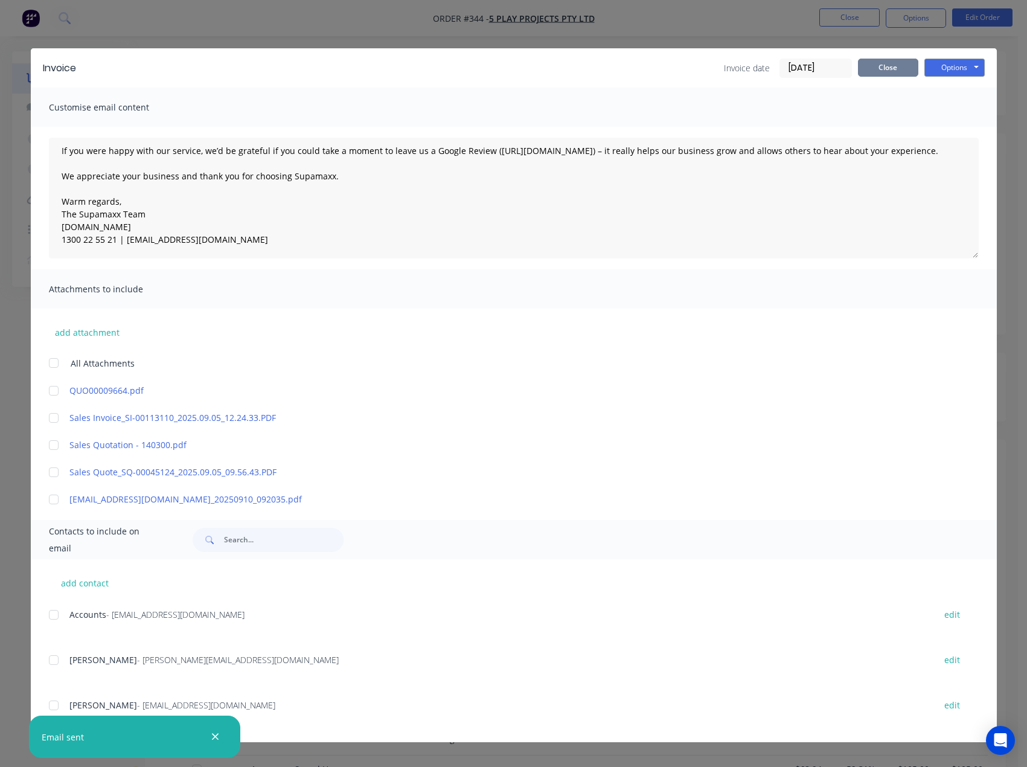
click at [896, 72] on button "Close" at bounding box center [888, 68] width 60 height 18
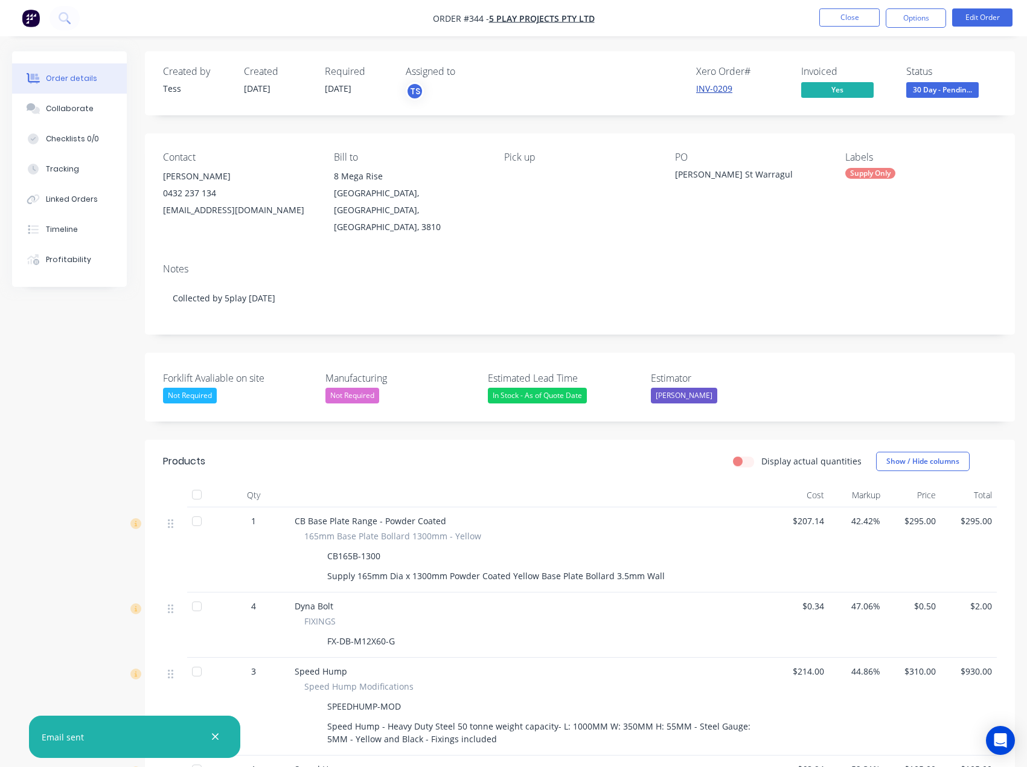
click at [721, 88] on link "INV-0209" at bounding box center [714, 88] width 36 height 11
copy div "Alfred St Warragul"
drag, startPoint x: 750, startPoint y: 178, endPoint x: 674, endPoint y: 176, distance: 76.7
click at [674, 176] on div "Contact Jack Barker 0432 237 134 jack.b@5playprojects.com.au Bill to 8 Mega Ris…" at bounding box center [580, 193] width 870 height 120
click at [828, 19] on button "Close" at bounding box center [849, 17] width 60 height 18
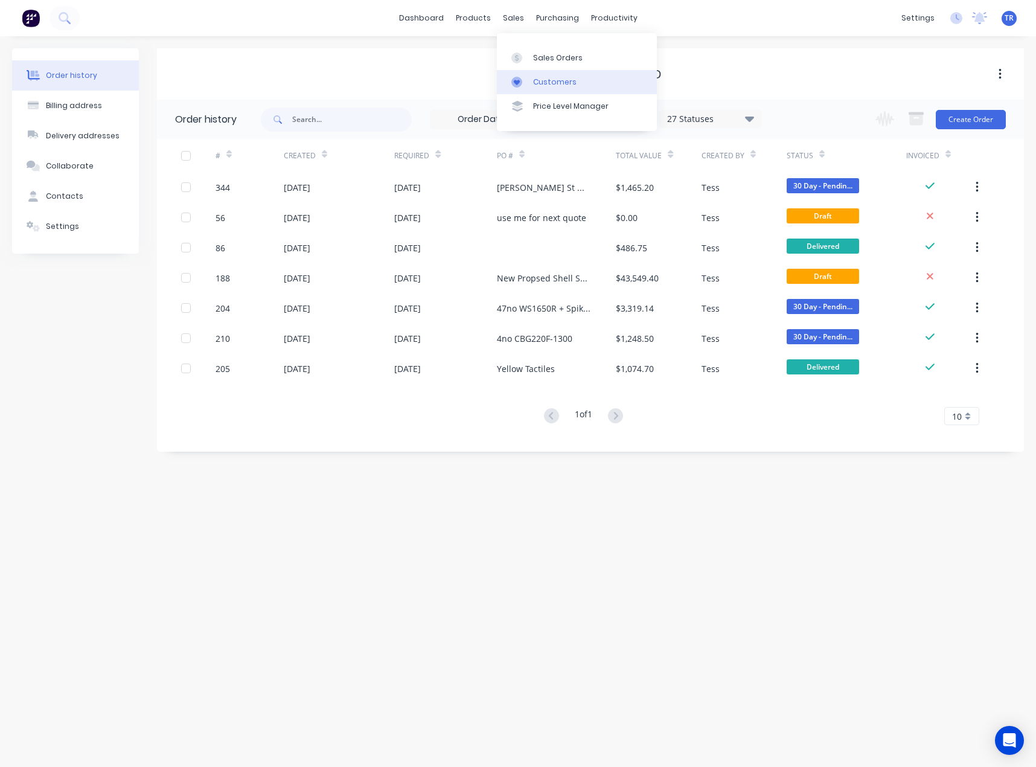
click at [554, 72] on link "Customers" at bounding box center [577, 82] width 160 height 24
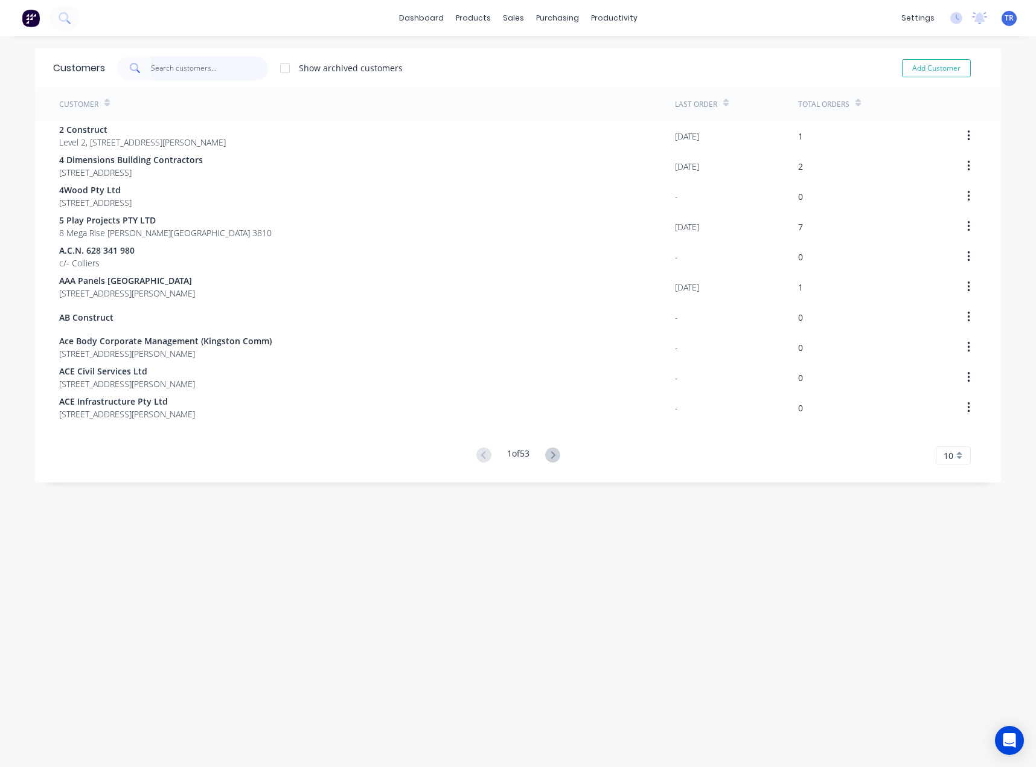
drag, startPoint x: 206, startPoint y: 57, endPoint x: 205, endPoint y: 63, distance: 6.8
click at [205, 63] on input "text" at bounding box center [210, 68] width 118 height 24
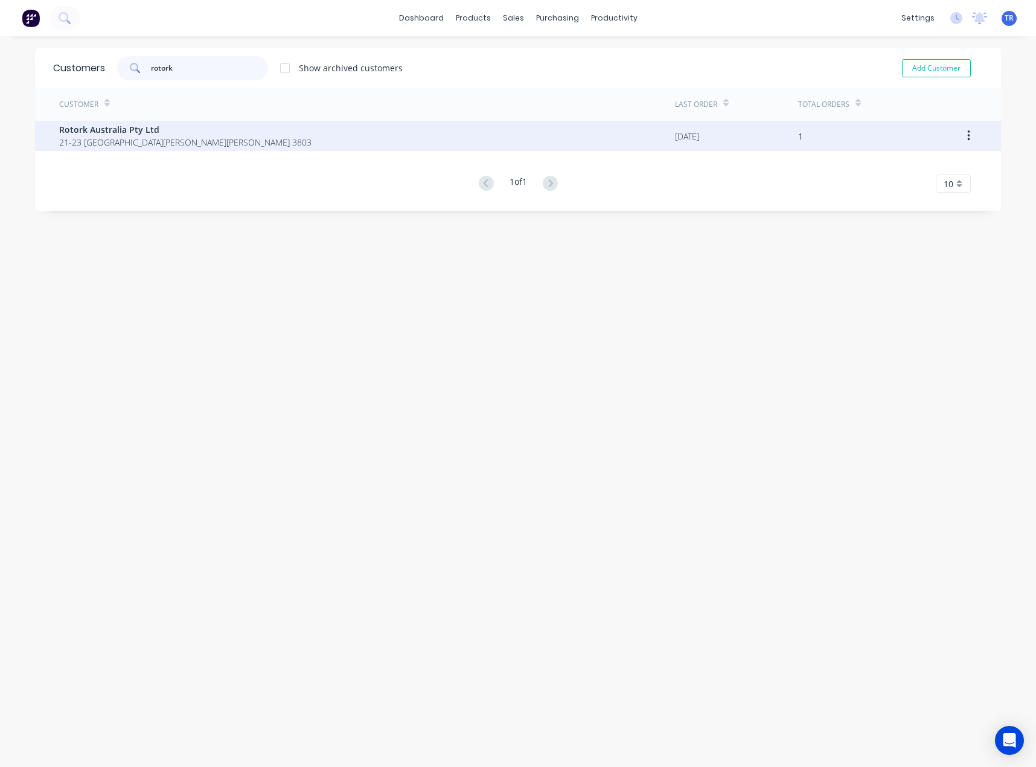
type input "rotork"
click at [174, 143] on span "21-23 Decor Dr Hallam Victoria Australia 3803" at bounding box center [185, 142] width 252 height 13
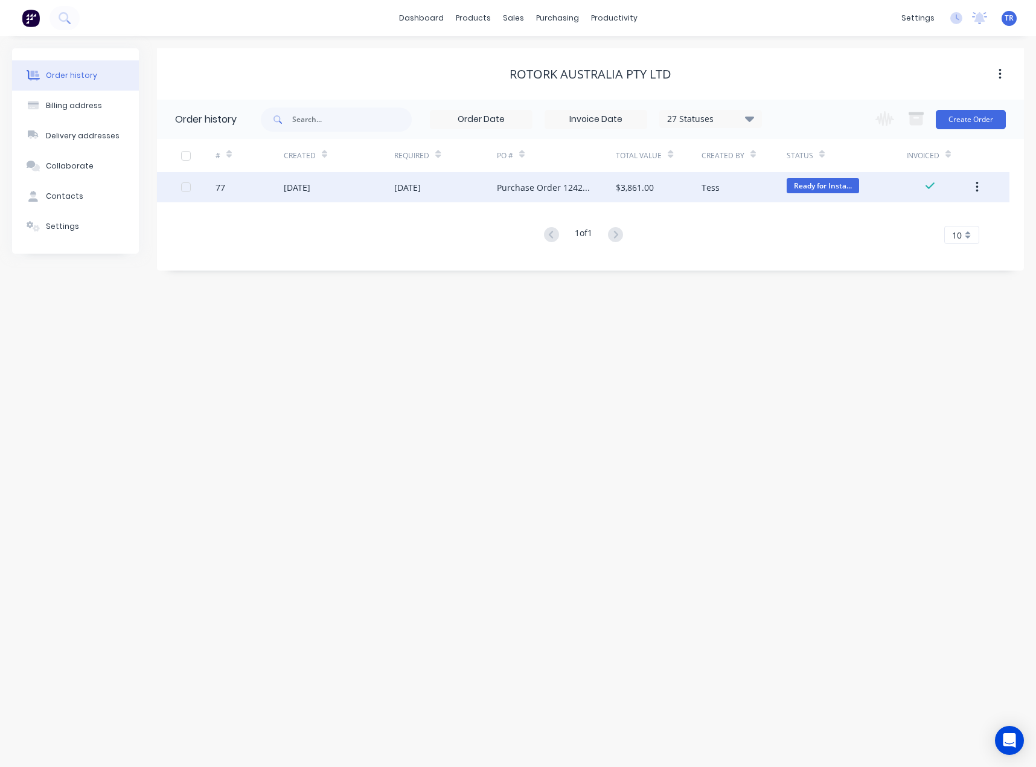
click at [496, 181] on div "09 Jul 2025" at bounding box center [445, 187] width 103 height 30
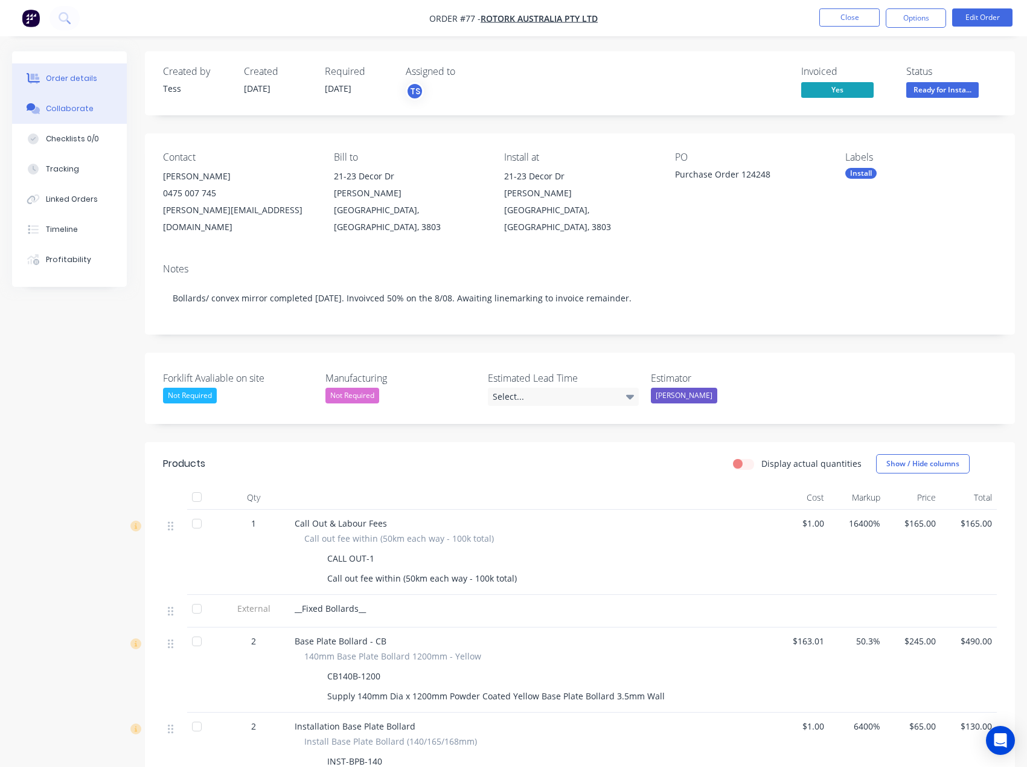
click at [28, 112] on icon at bounding box center [34, 108] width 14 height 11
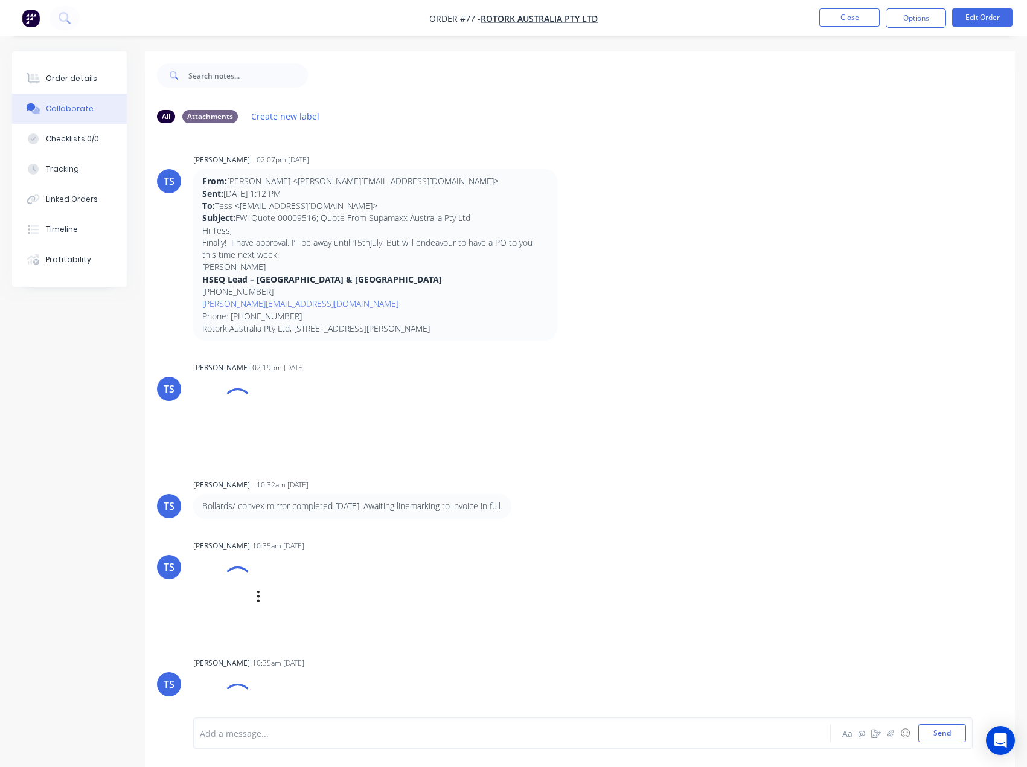
scroll to position [36, 0]
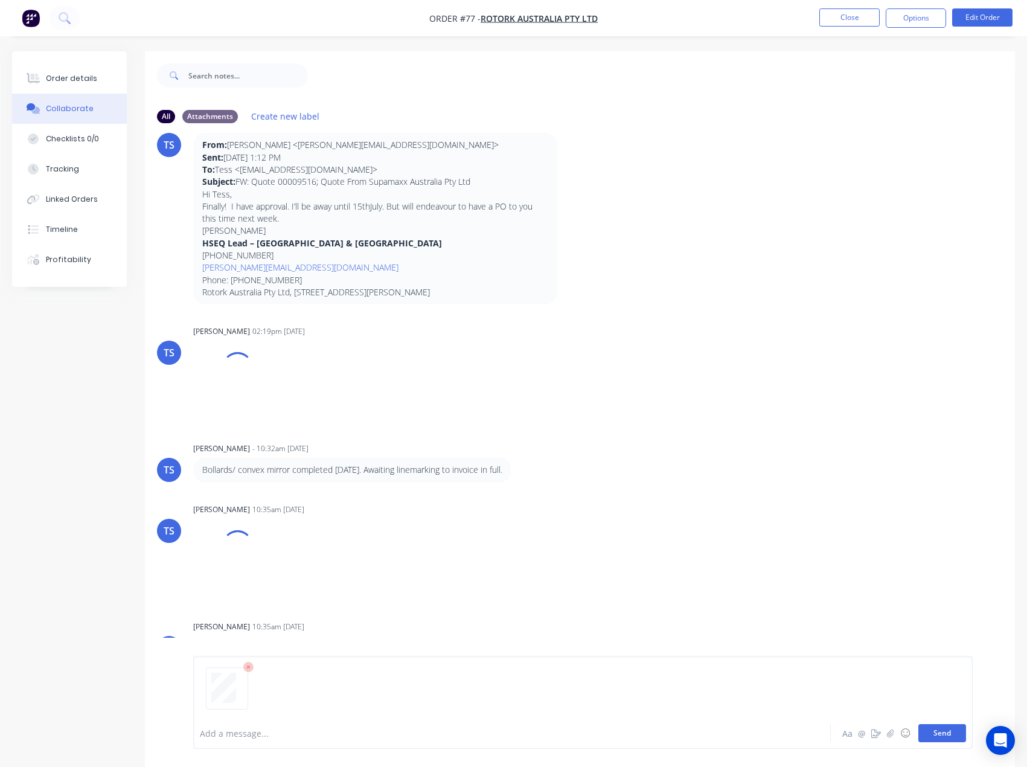
click at [946, 736] on button "Send" at bounding box center [942, 733] width 48 height 18
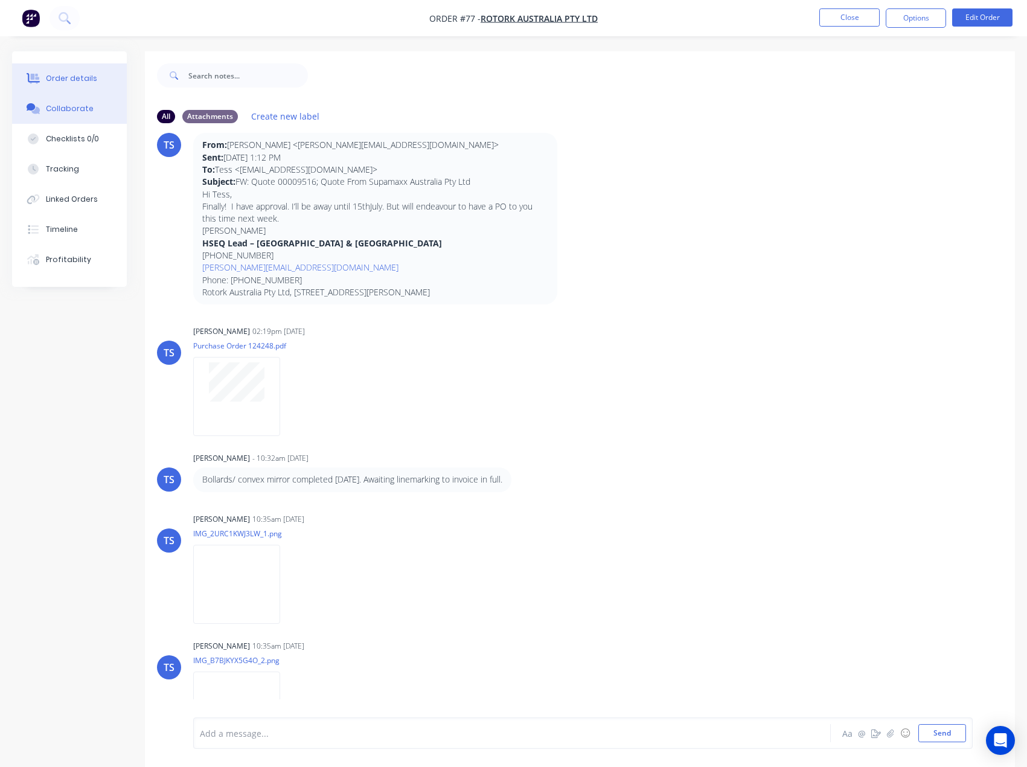
click at [46, 78] on div "Order details" at bounding box center [71, 78] width 51 height 11
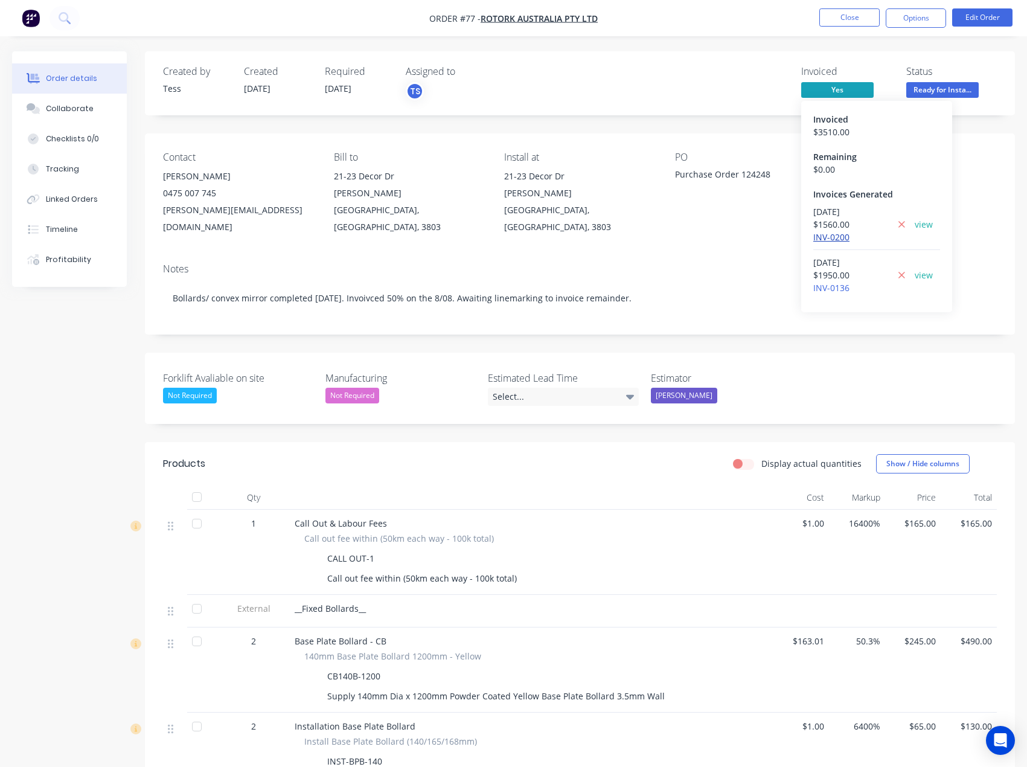
click at [837, 237] on link "INV-0200" at bounding box center [831, 236] width 36 height 11
click at [831, 292] on link "INV-0136" at bounding box center [831, 287] width 36 height 11
click at [837, 19] on button "Close" at bounding box center [849, 17] width 60 height 18
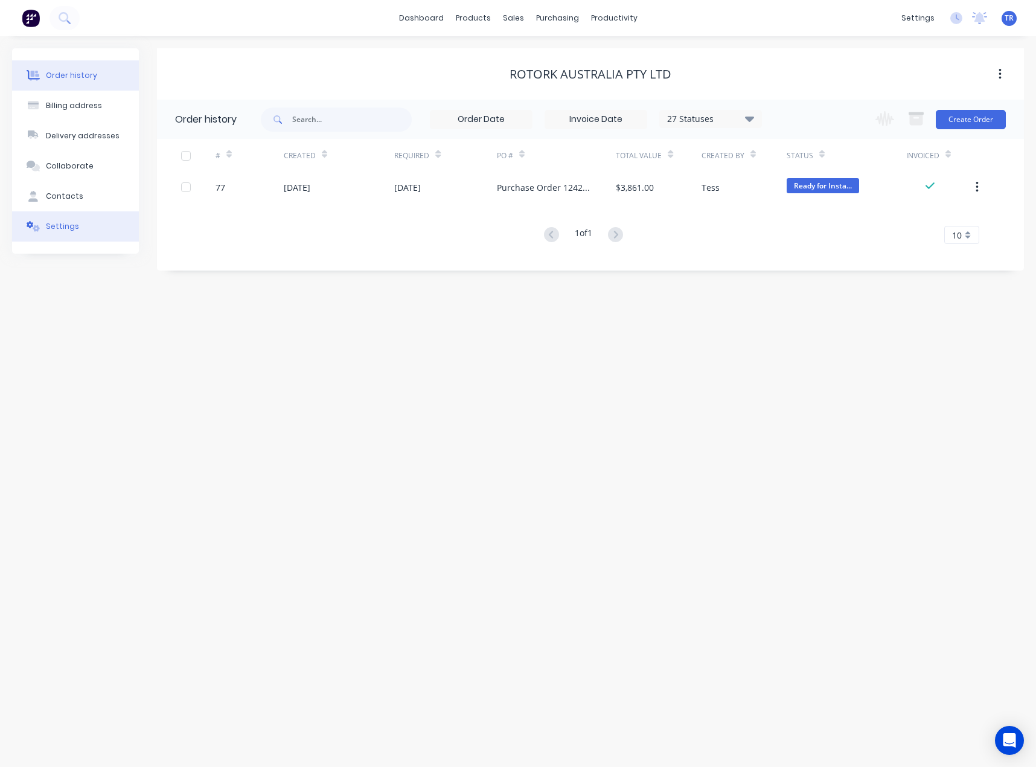
click at [106, 219] on button "Settings" at bounding box center [75, 226] width 127 height 30
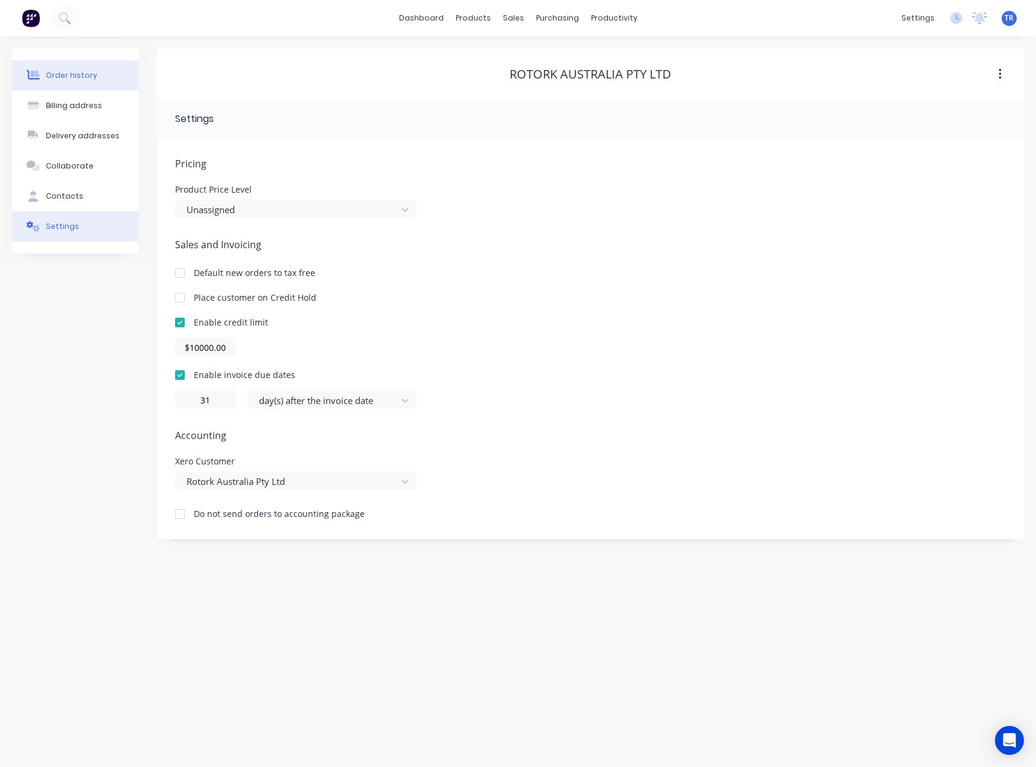
click at [110, 78] on button "Order history" at bounding box center [75, 75] width 127 height 30
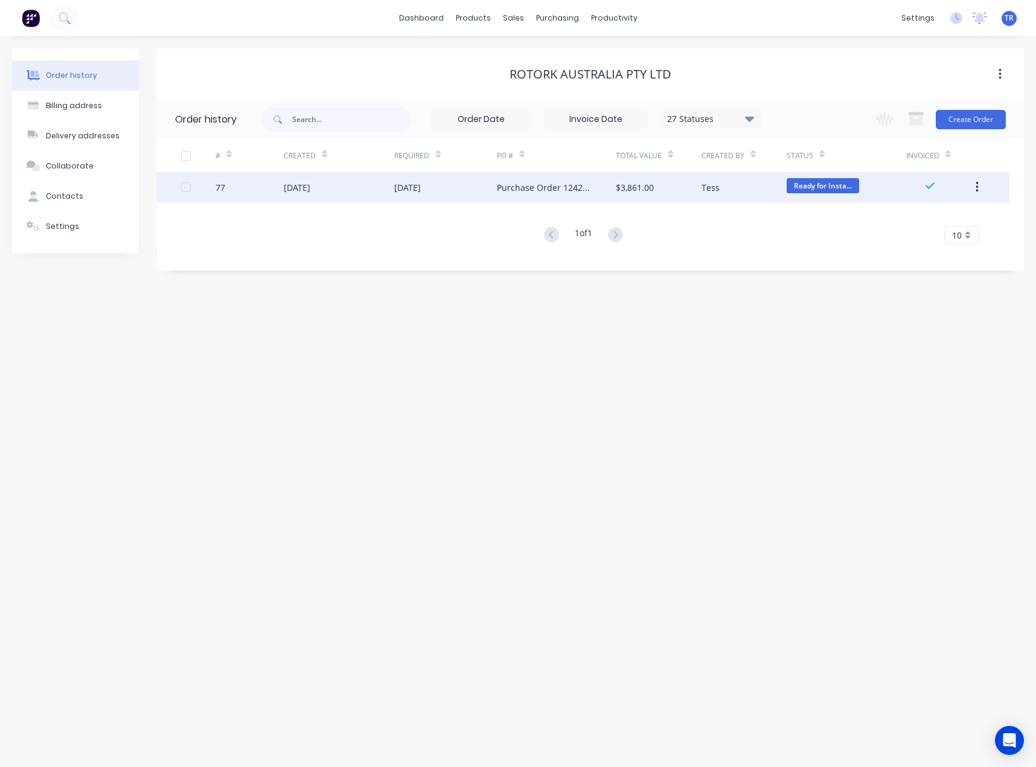
click at [763, 188] on div "Tess" at bounding box center [744, 187] width 85 height 30
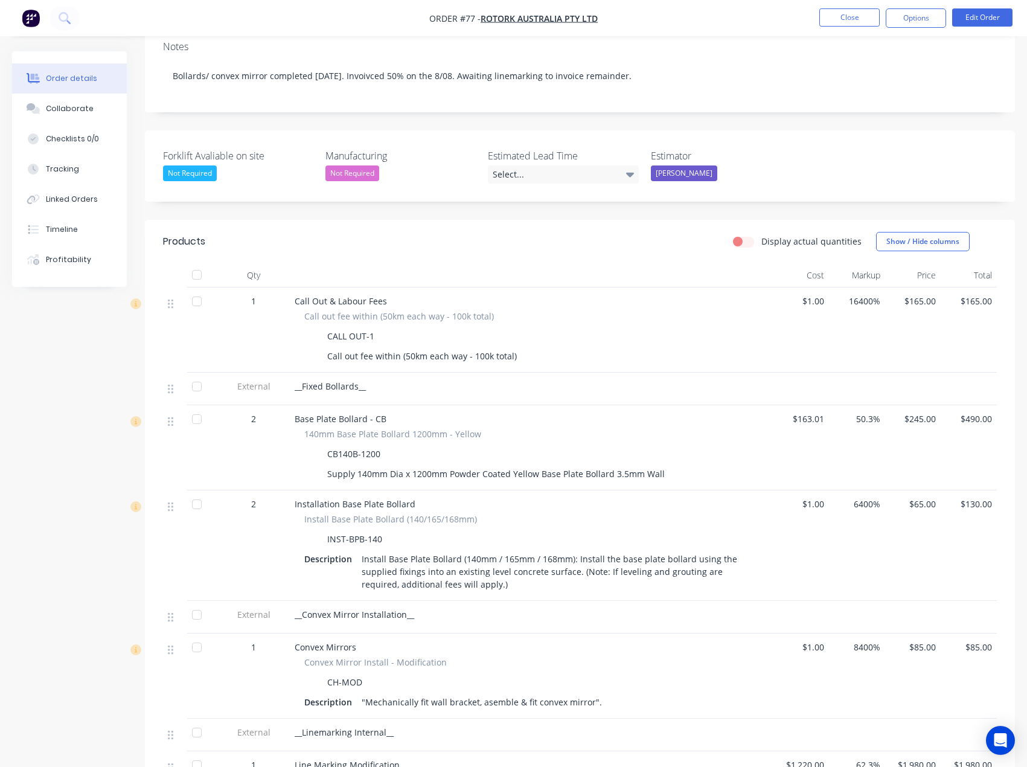
scroll to position [17, 0]
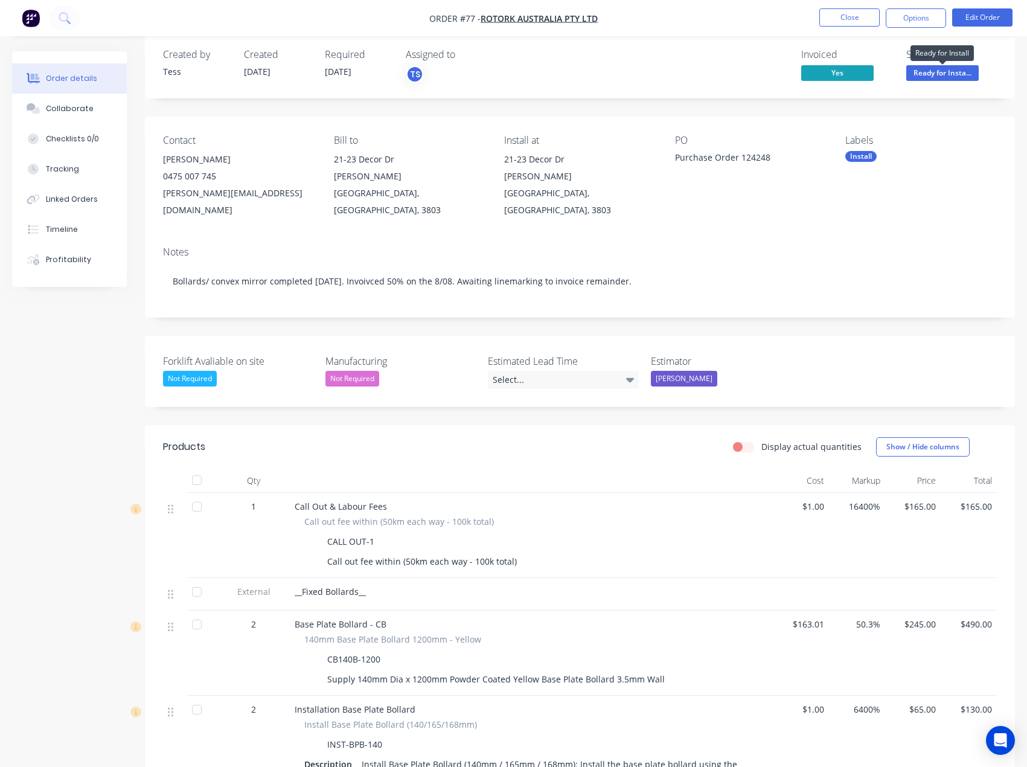
click at [920, 71] on span "Ready for Insta..." at bounding box center [942, 72] width 72 height 15
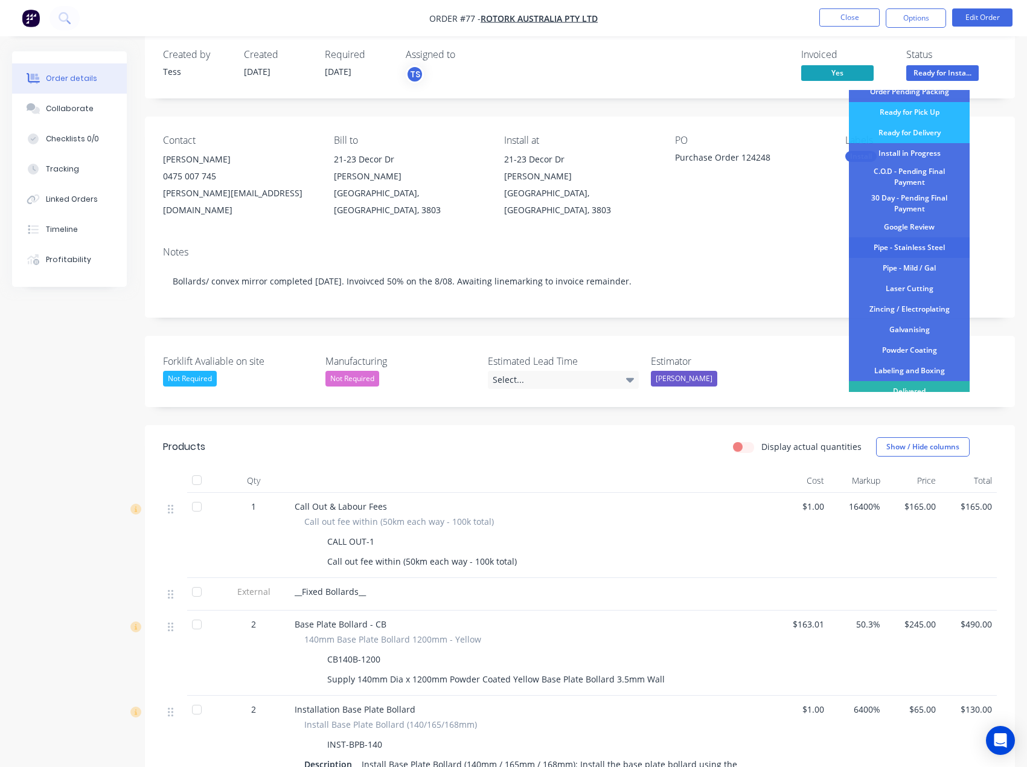
scroll to position [87, 0]
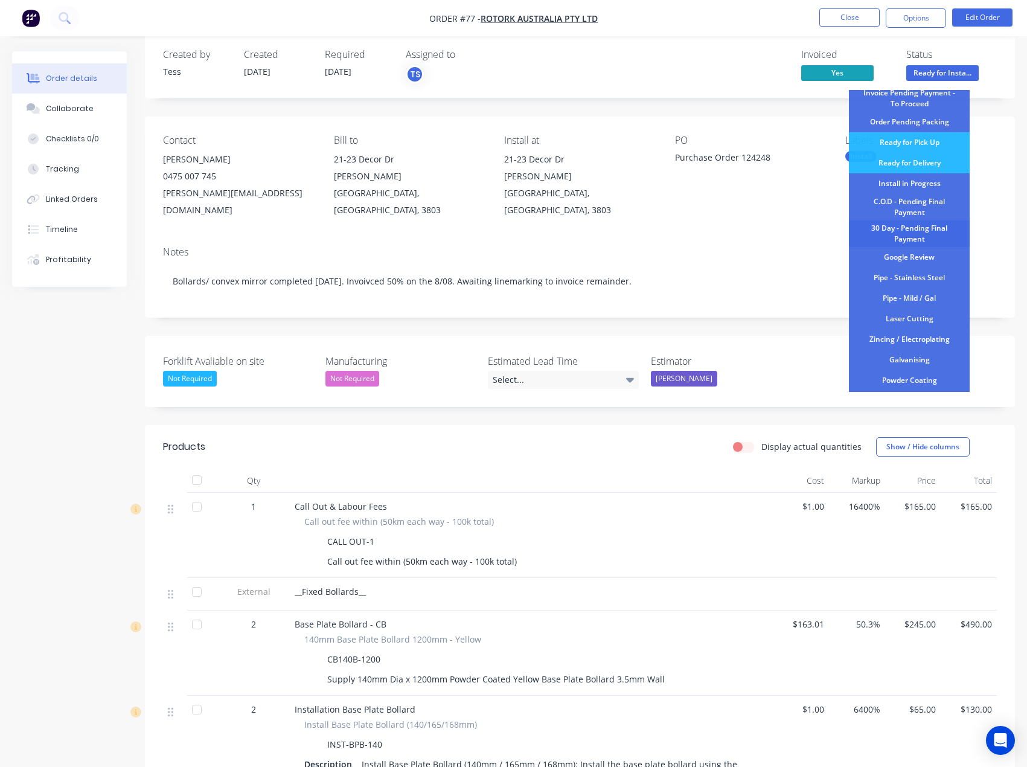
click at [908, 235] on div "30 Day - Pending Final Payment" at bounding box center [909, 233] width 121 height 27
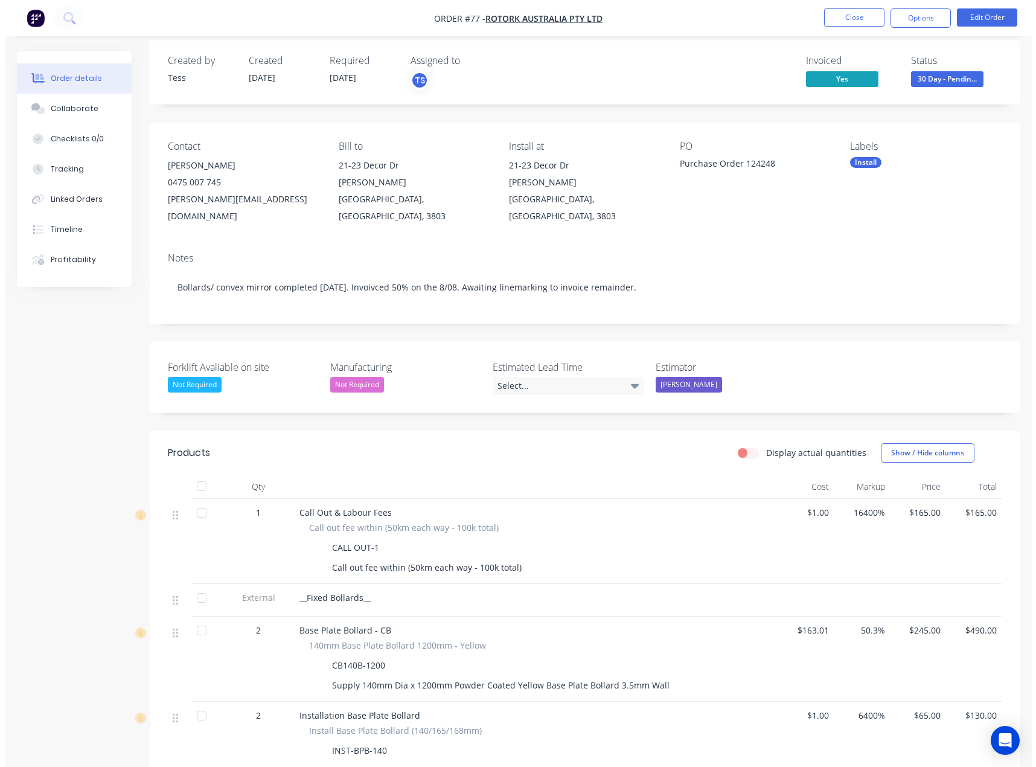
scroll to position [0, 0]
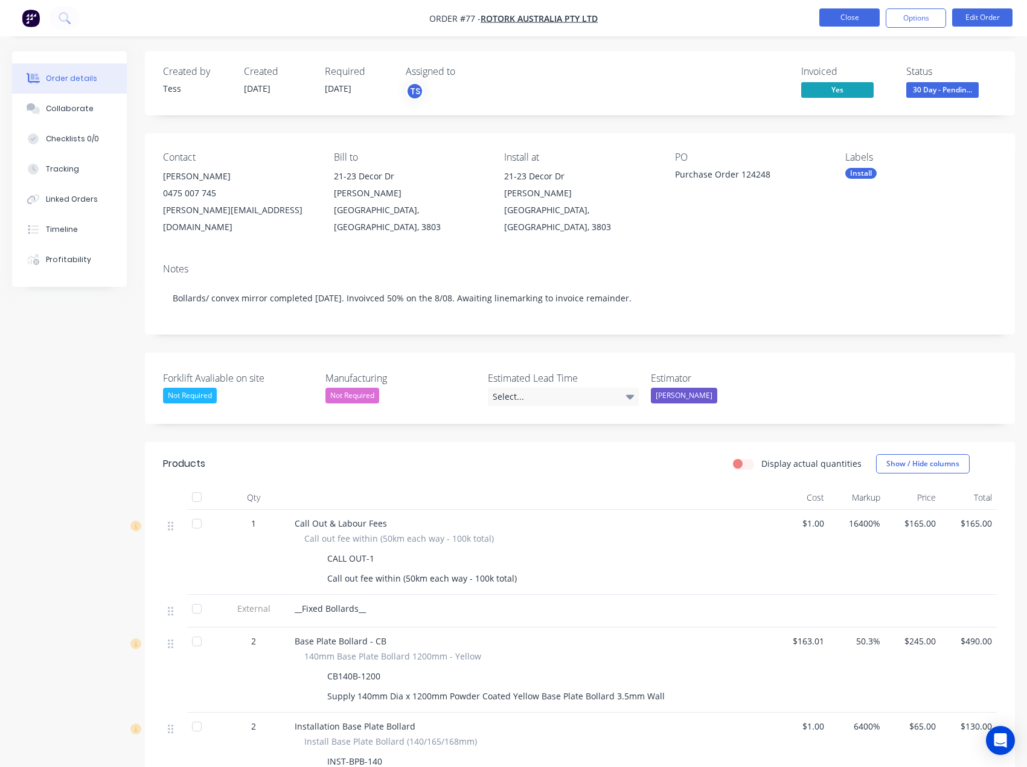
click at [831, 22] on button "Close" at bounding box center [849, 17] width 60 height 18
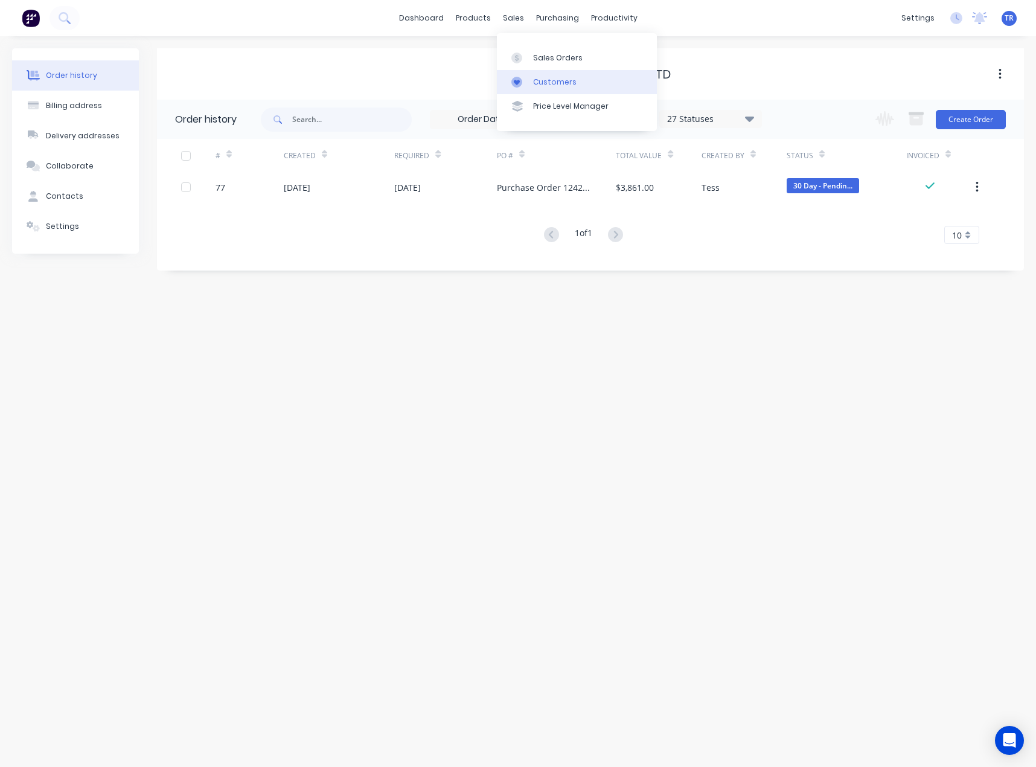
click at [540, 82] on div "Customers" at bounding box center [554, 82] width 43 height 11
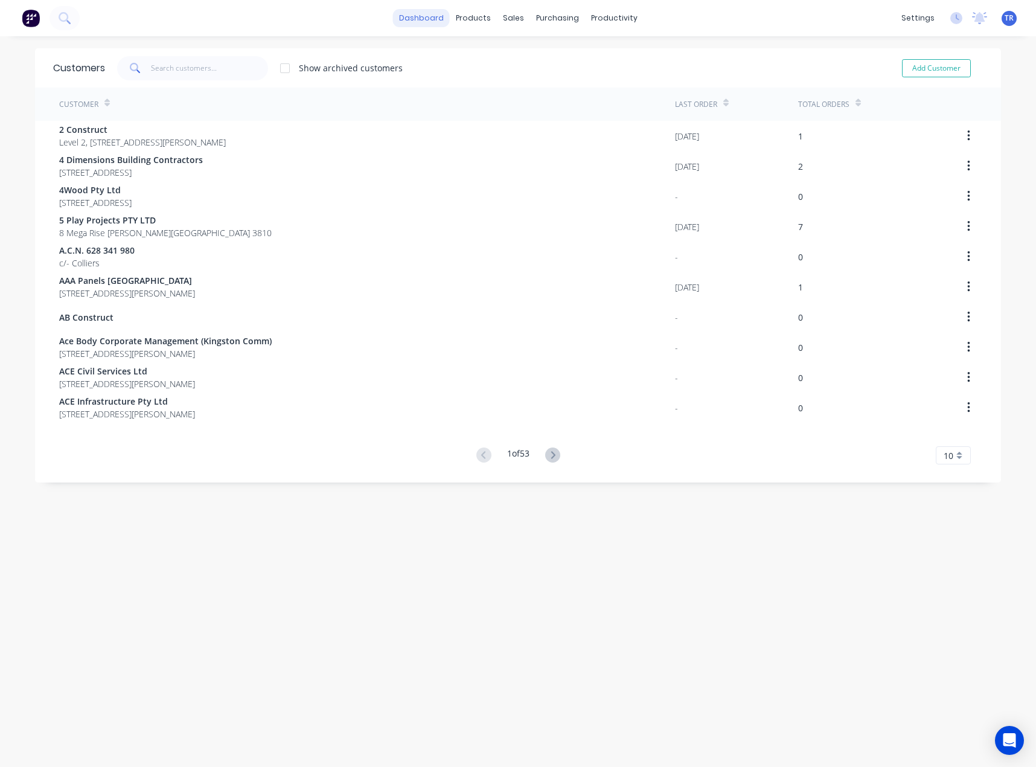
click at [432, 19] on link "dashboard" at bounding box center [421, 18] width 57 height 18
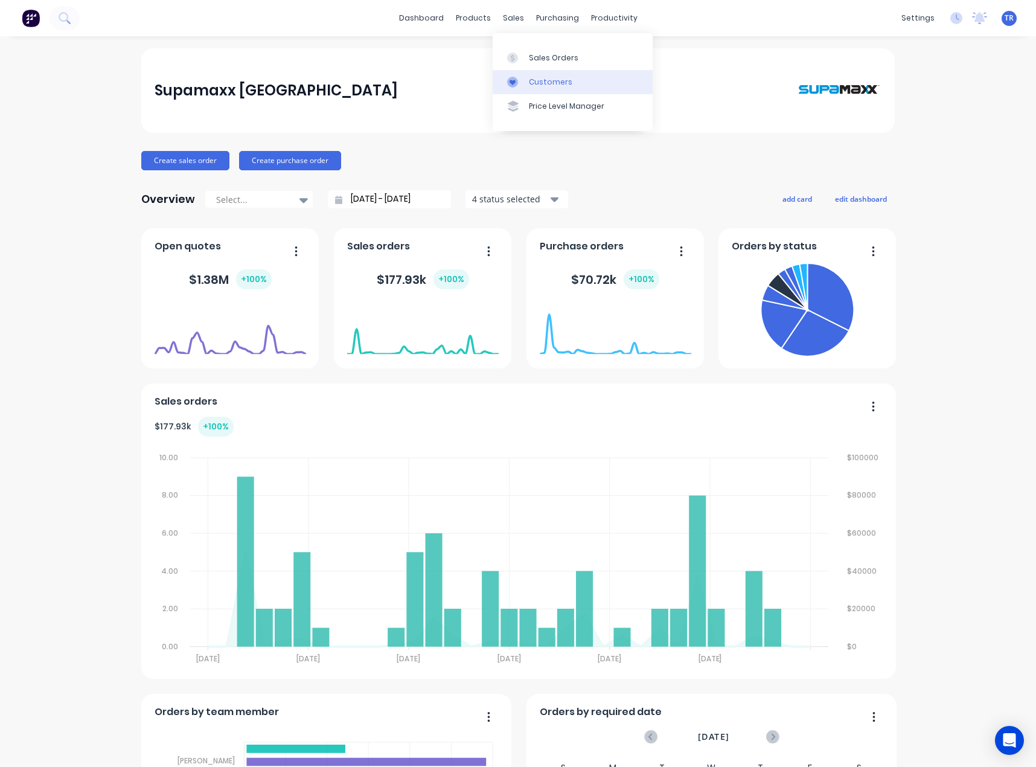
click at [520, 83] on div at bounding box center [516, 82] width 18 height 11
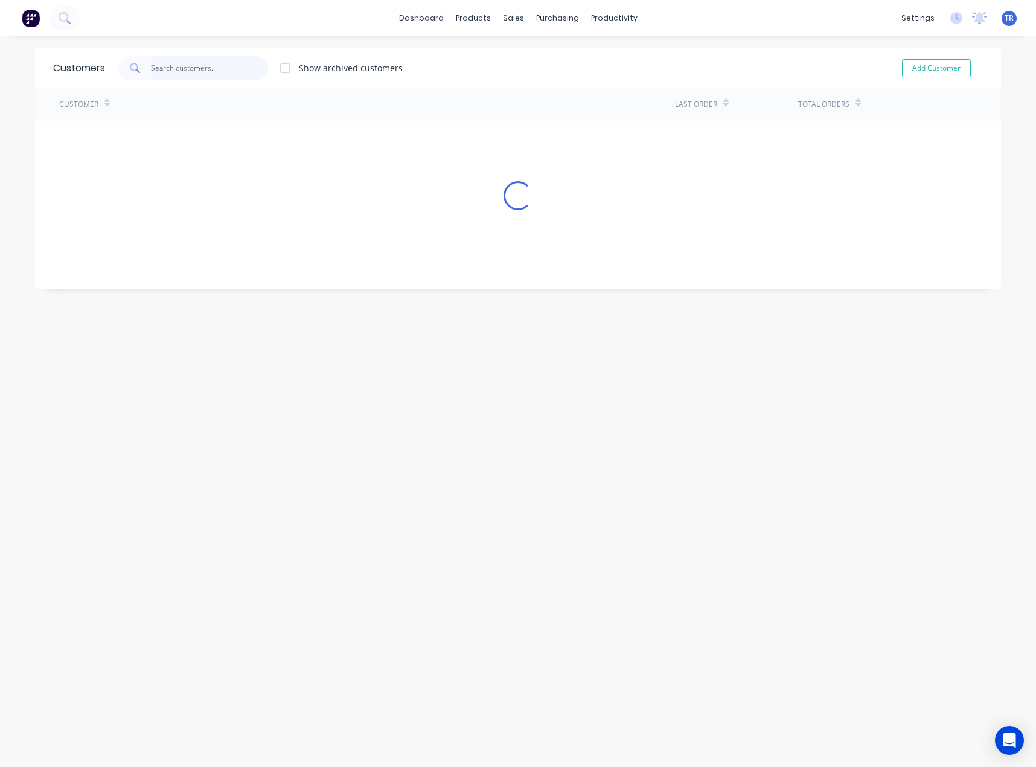
click at [235, 72] on input "text" at bounding box center [210, 68] width 118 height 24
type input "n"
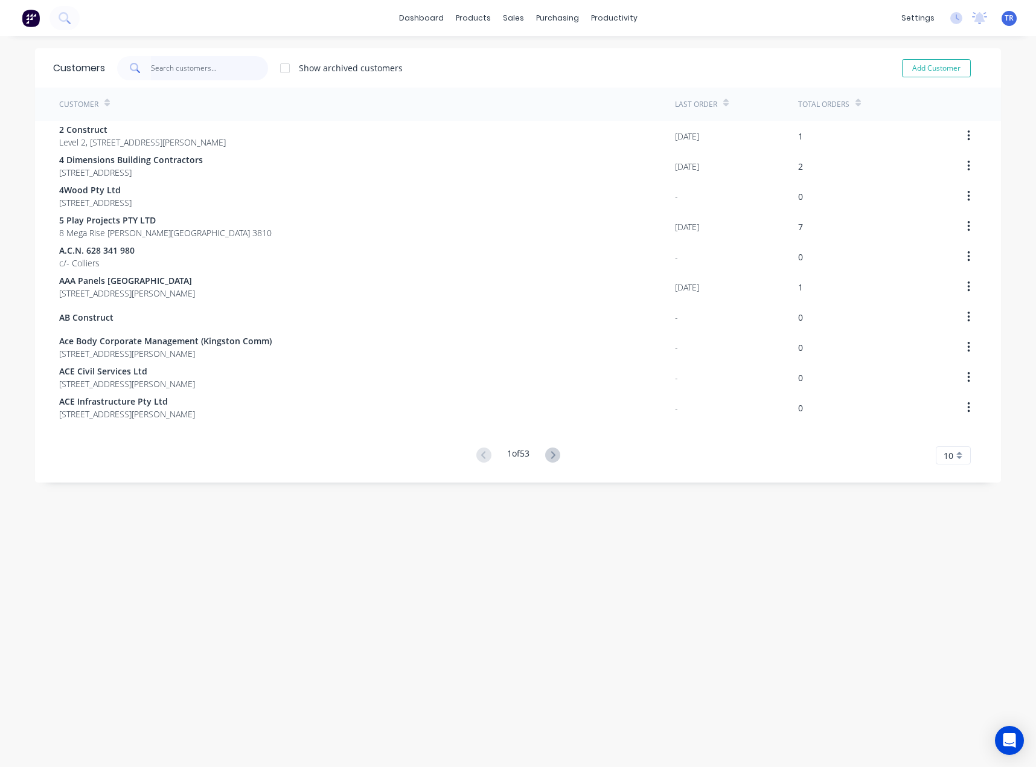
click at [205, 74] on input "text" at bounding box center [210, 68] width 118 height 24
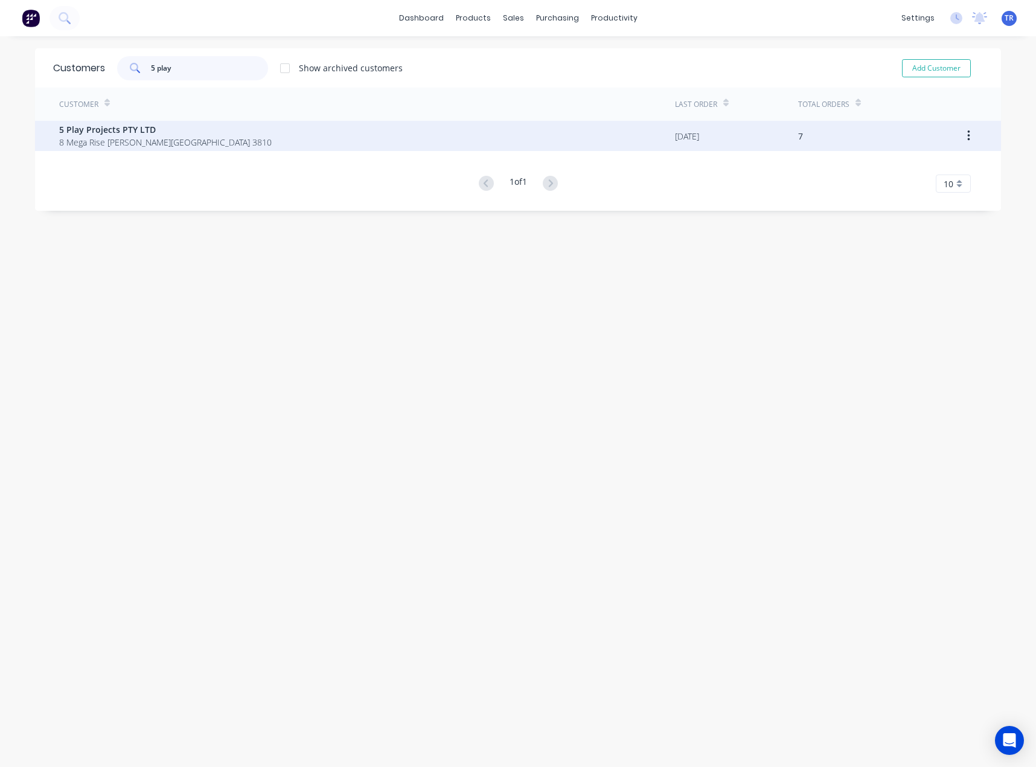
type input "5 play"
click at [184, 137] on span "8 Mega Rise Pakenham Victoria Australia 3810" at bounding box center [165, 142] width 213 height 13
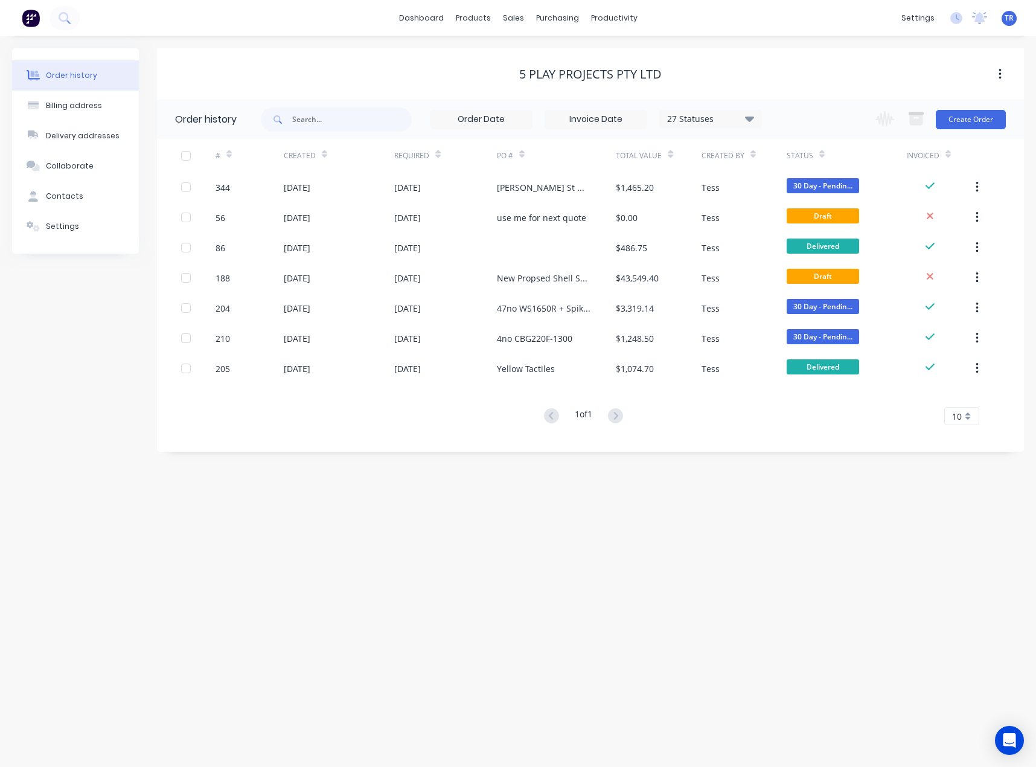
click at [822, 152] on icon at bounding box center [821, 154] width 5 height 9
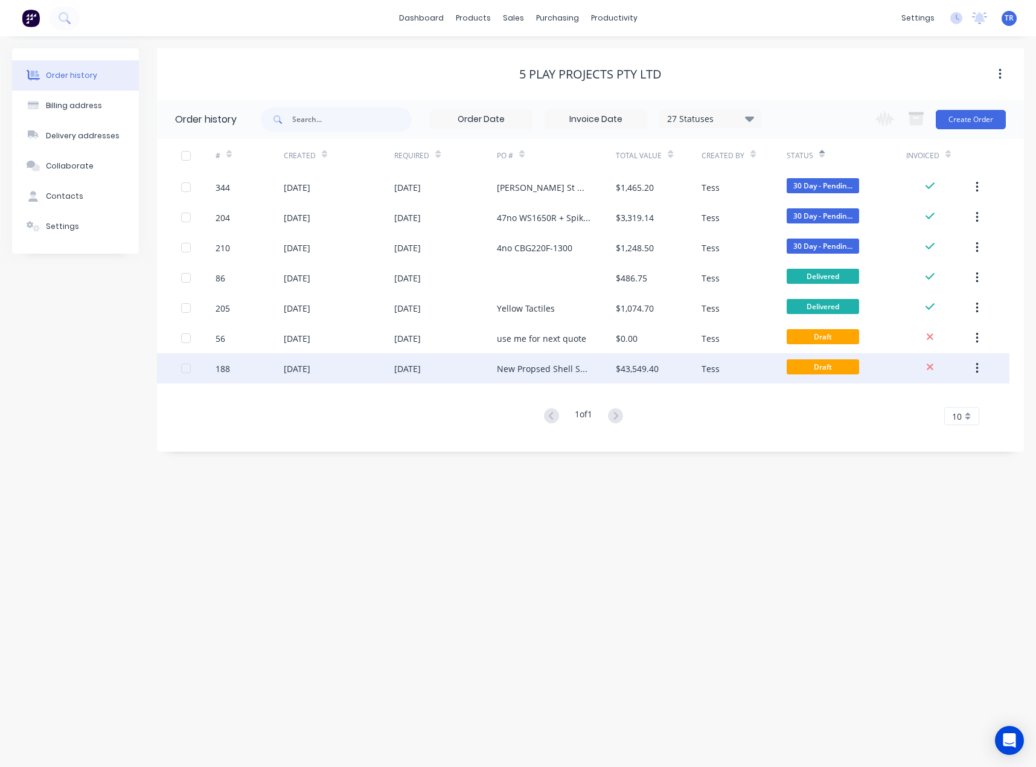
click at [600, 370] on div "New Propsed Shell Service Station" at bounding box center [557, 368] width 120 height 30
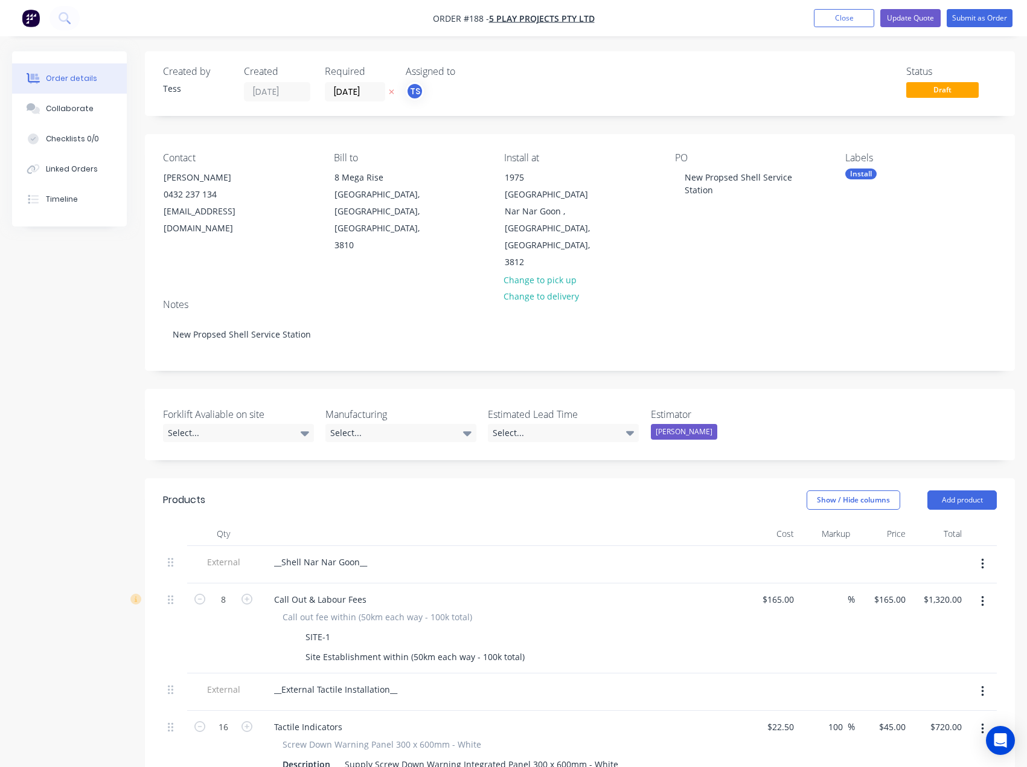
click at [82, 120] on button "Collaborate" at bounding box center [69, 109] width 115 height 30
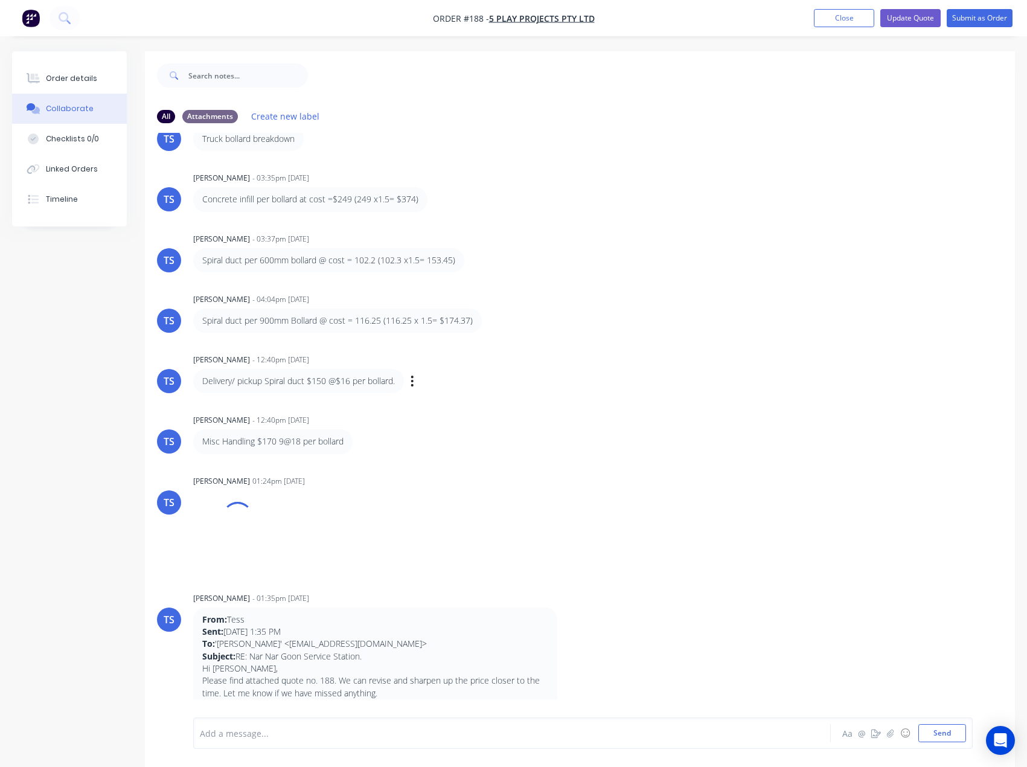
scroll to position [486, 0]
drag, startPoint x: 830, startPoint y: 15, endPoint x: 746, endPoint y: 28, distance: 84.9
click at [830, 15] on button "Close" at bounding box center [844, 18] width 60 height 18
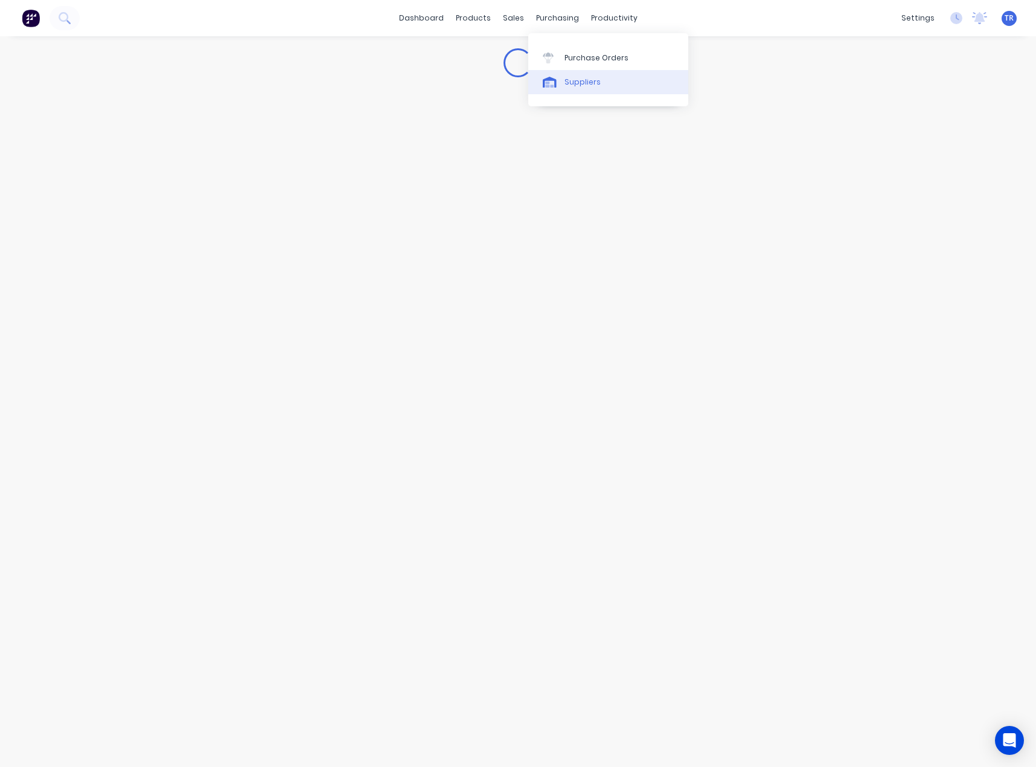
click at [574, 83] on div "Suppliers" at bounding box center [583, 82] width 36 height 11
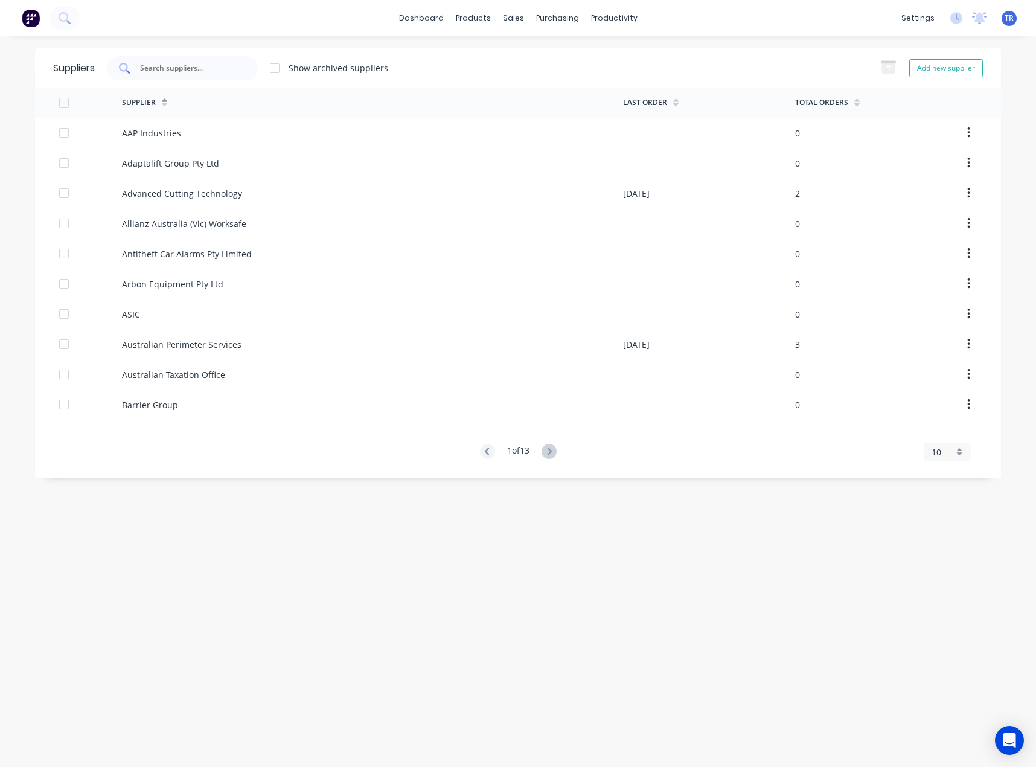
click at [219, 61] on div at bounding box center [182, 68] width 151 height 24
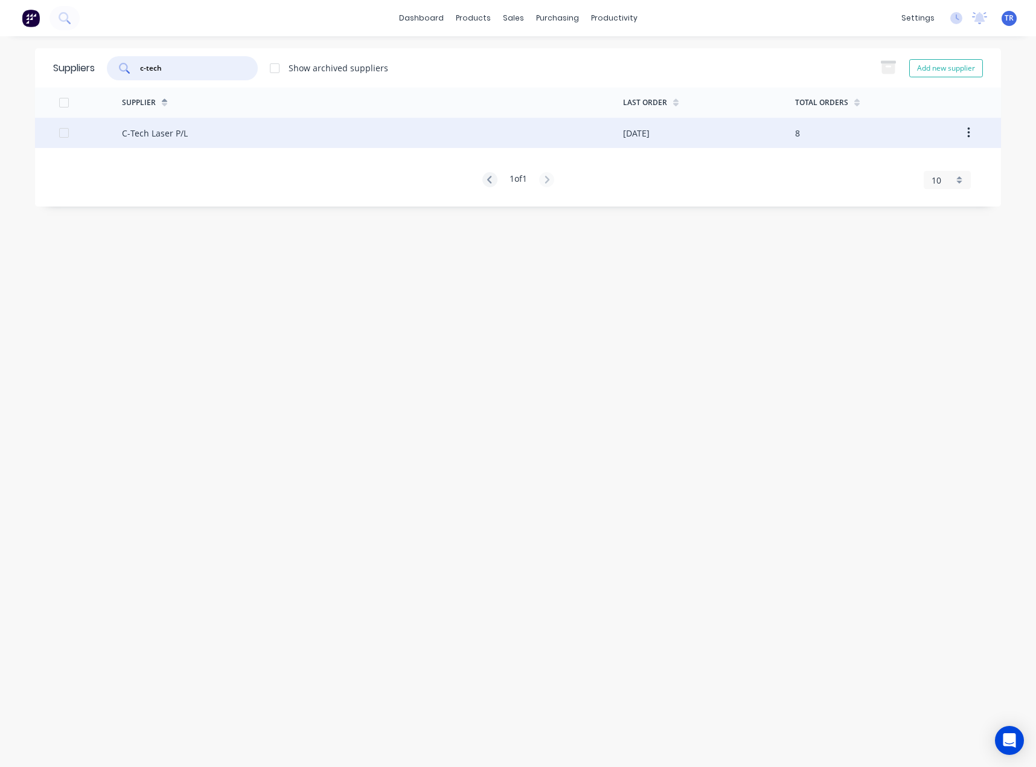
type input "c-tech"
click at [240, 138] on div "C-Tech Laser P/L" at bounding box center [372, 133] width 501 height 30
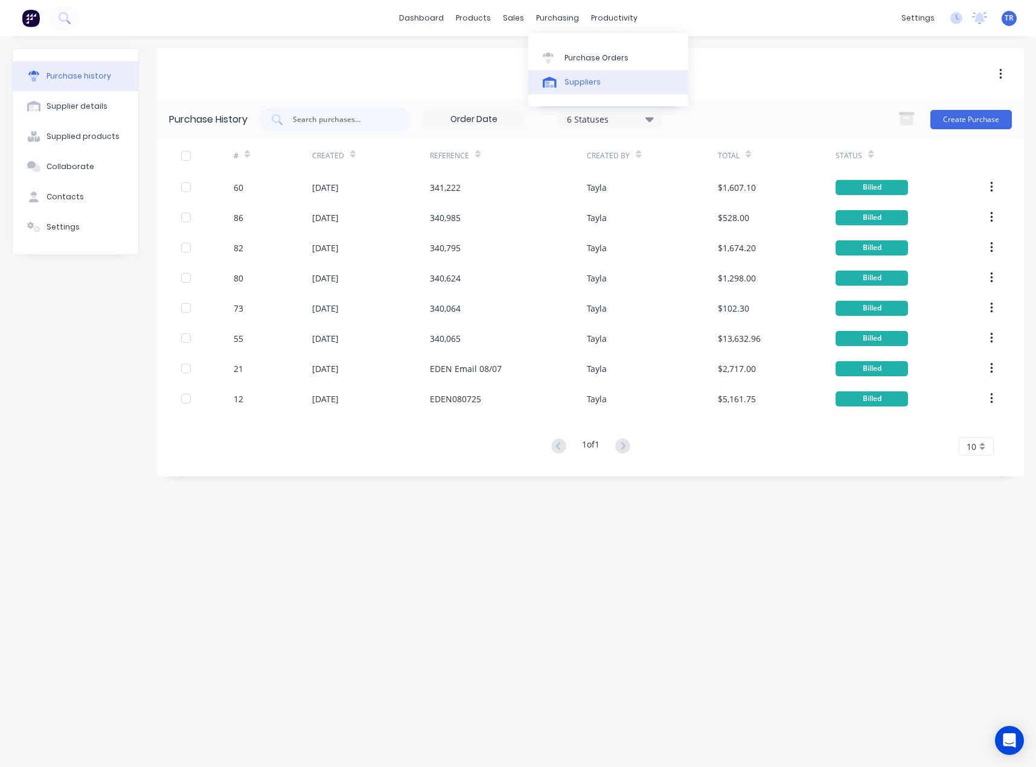
click at [566, 86] on div "Suppliers" at bounding box center [583, 82] width 36 height 11
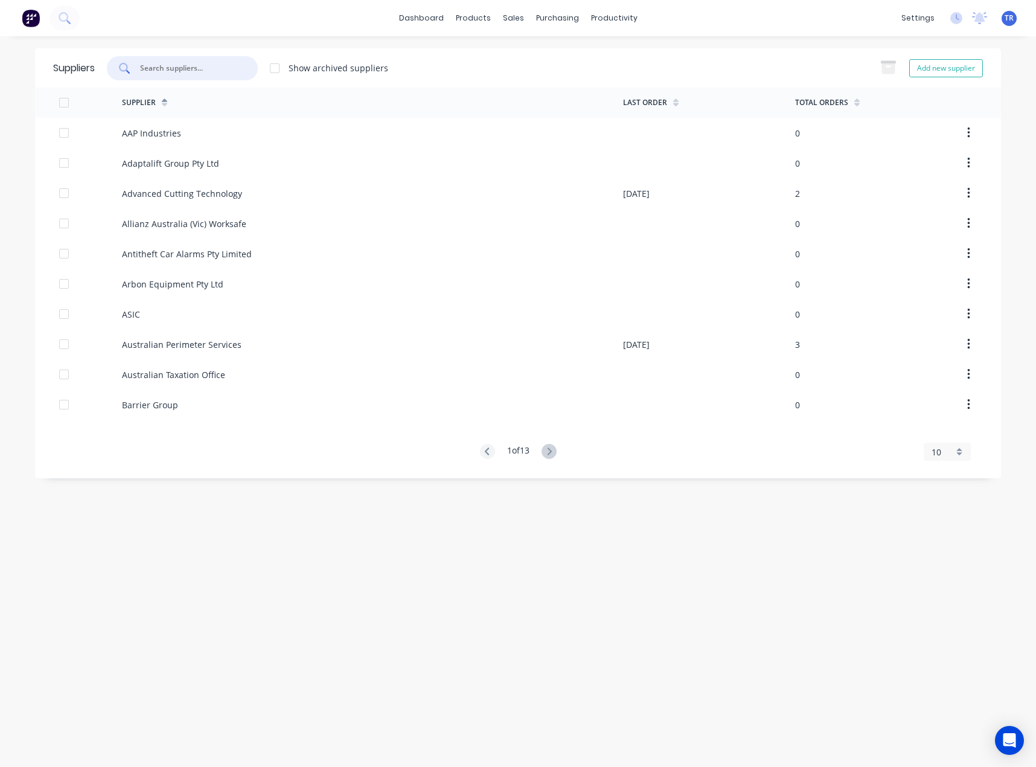
click at [193, 71] on input "text" at bounding box center [189, 68] width 100 height 12
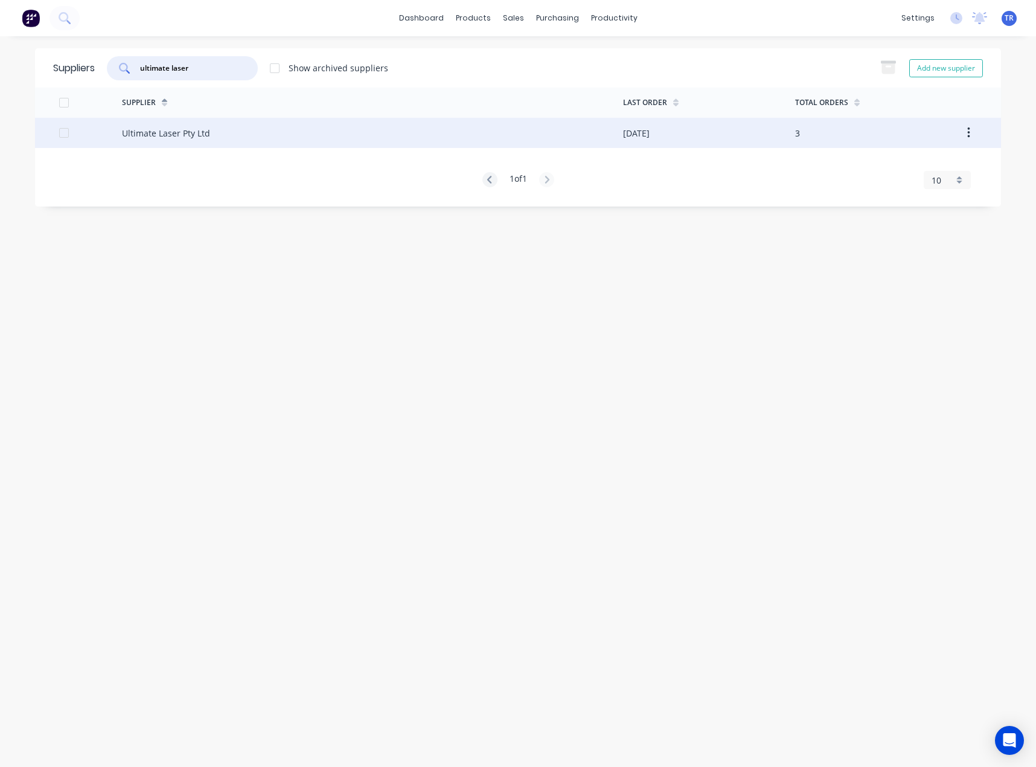
type input "ultimate laser"
click at [208, 139] on div "Ultimate Laser Pty Ltd" at bounding box center [372, 133] width 501 height 30
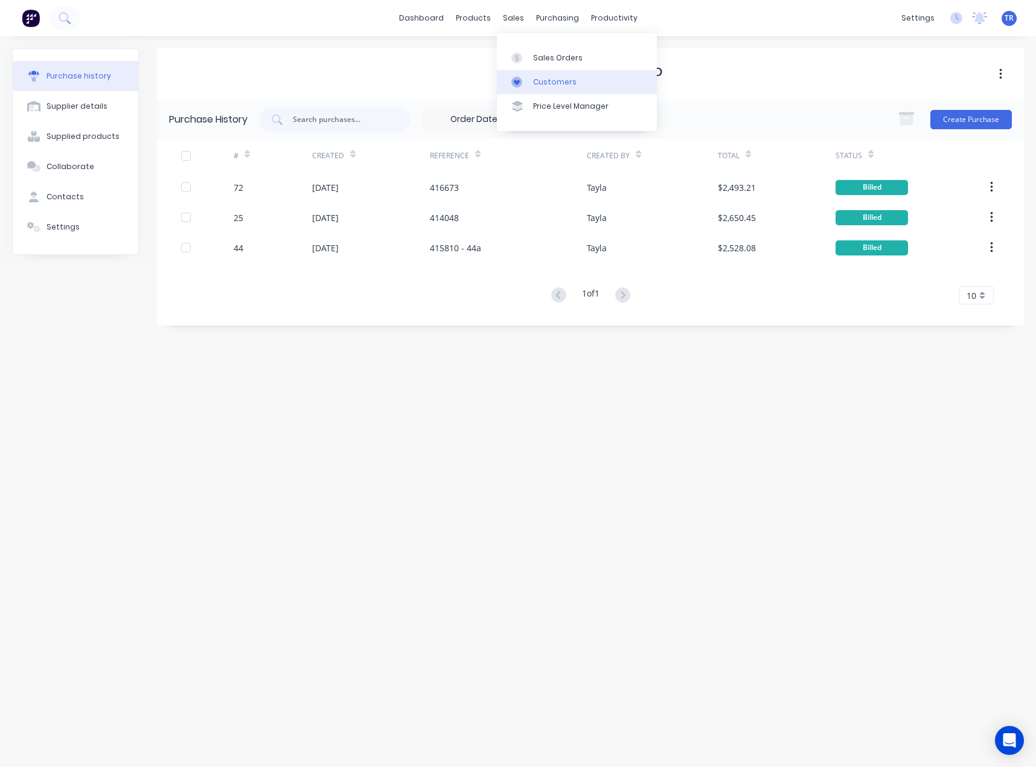
click at [510, 84] on link "Customers" at bounding box center [577, 82] width 160 height 24
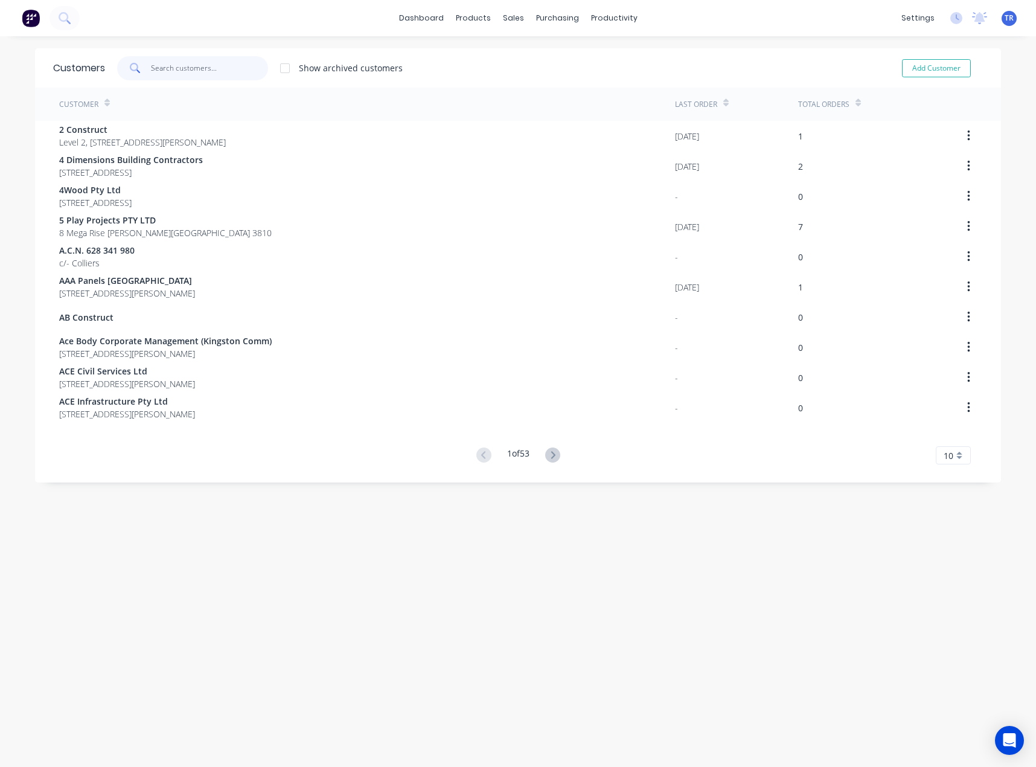
click at [224, 77] on input "text" at bounding box center [210, 68] width 118 height 24
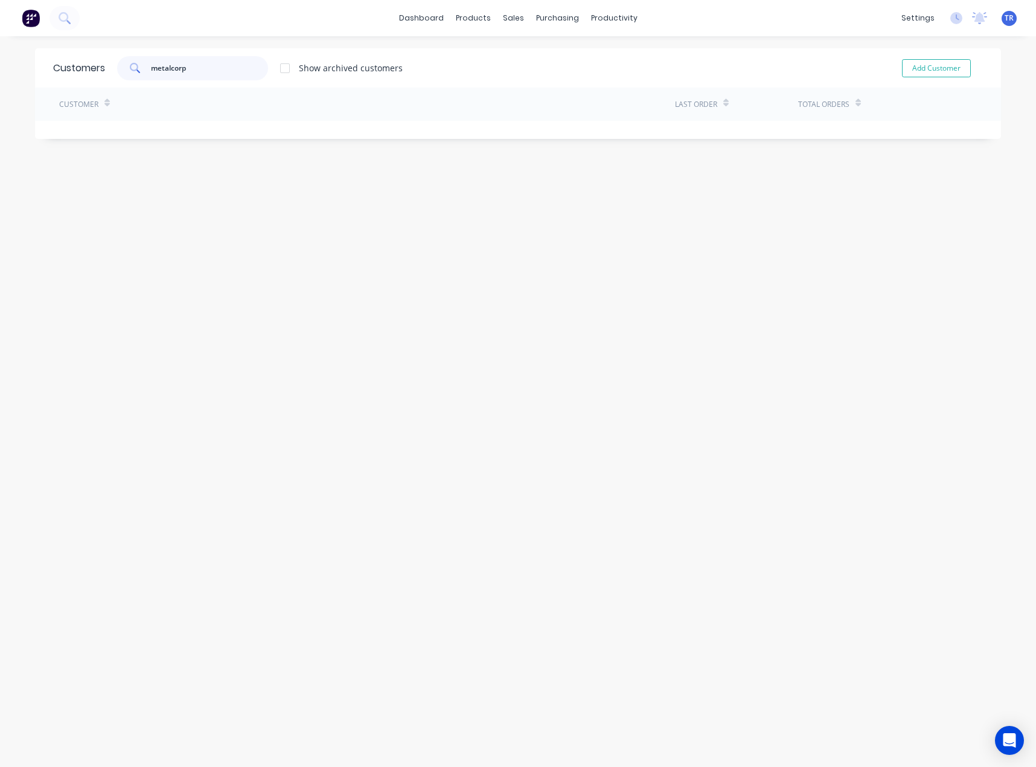
drag, startPoint x: 155, startPoint y: 69, endPoint x: 162, endPoint y: 60, distance: 10.7
click at [162, 60] on input "metalcorp" at bounding box center [210, 68] width 118 height 24
click at [189, 67] on input "metalcorp" at bounding box center [210, 68] width 118 height 24
type input "metalcorp"
click at [532, 85] on link "Suppliers" at bounding box center [603, 82] width 160 height 24
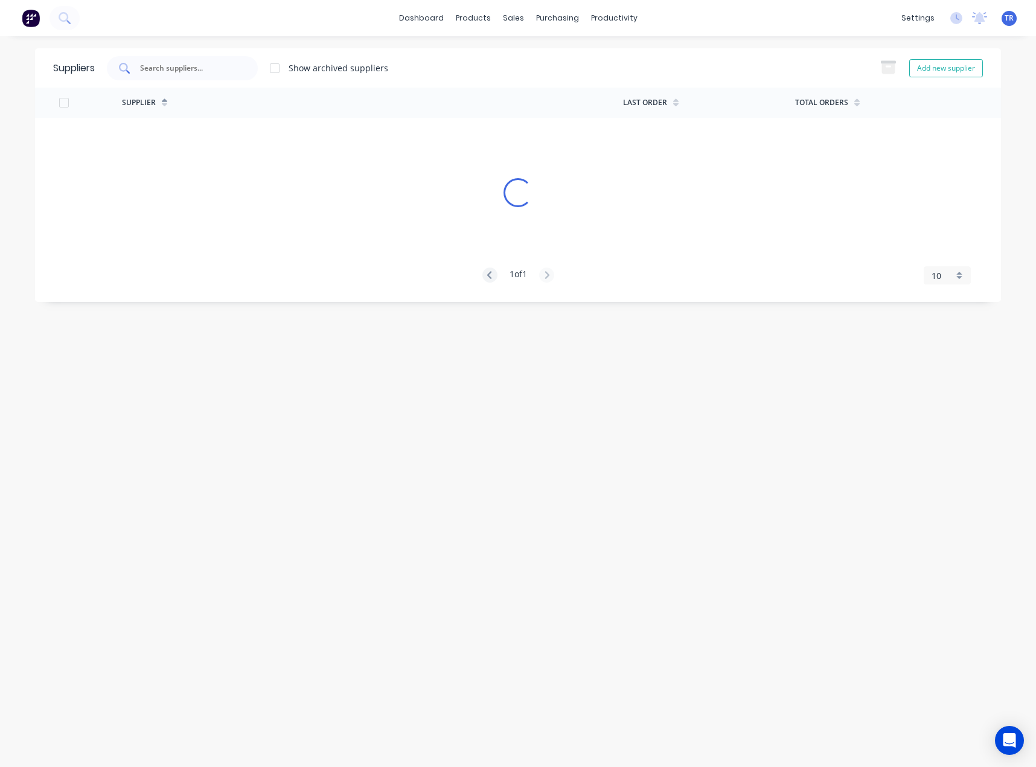
click at [166, 60] on div at bounding box center [182, 68] width 151 height 24
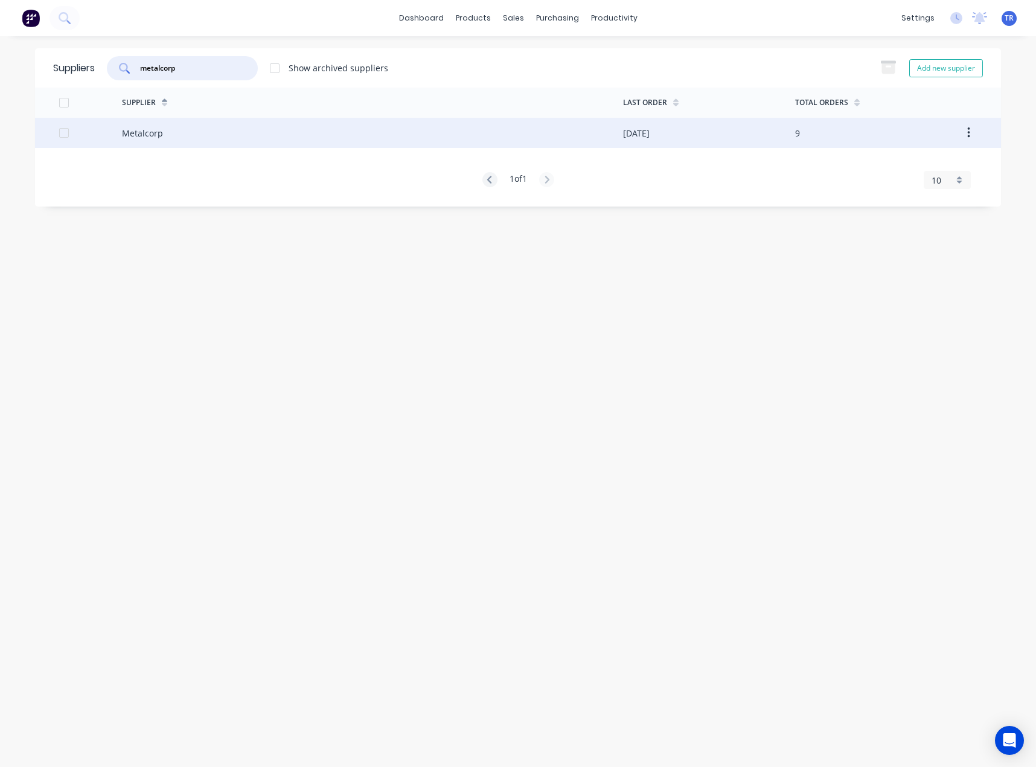
type input "metalcorp"
click at [429, 131] on div "Metalcorp" at bounding box center [372, 133] width 501 height 30
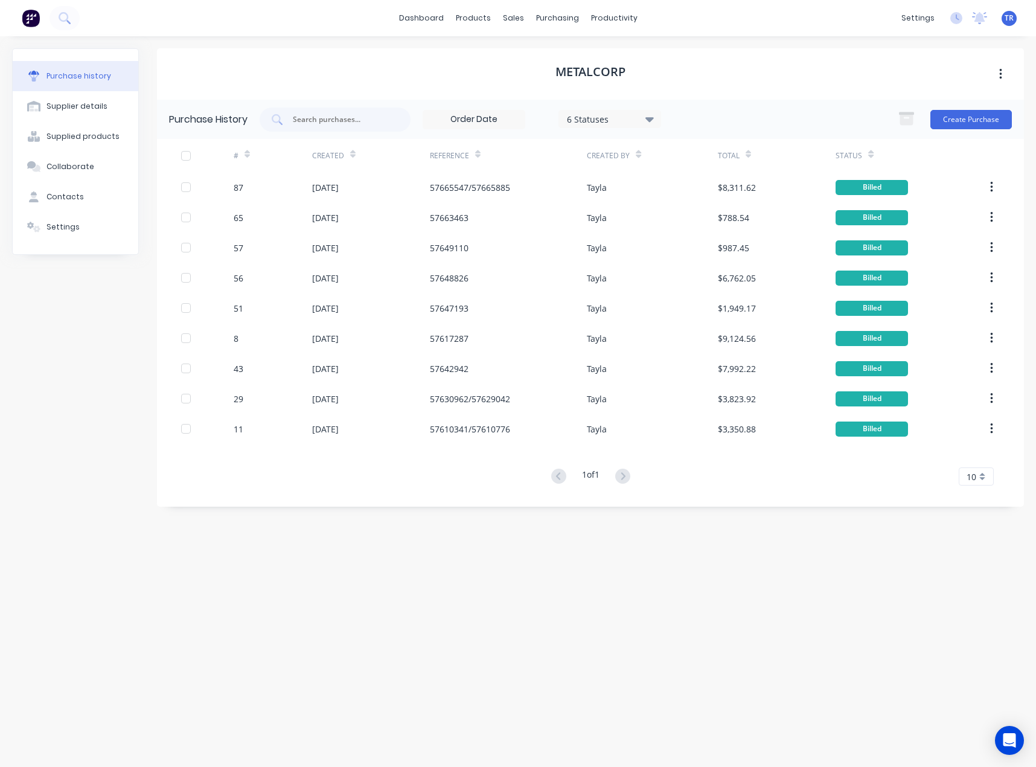
click at [248, 151] on icon at bounding box center [247, 154] width 5 height 9
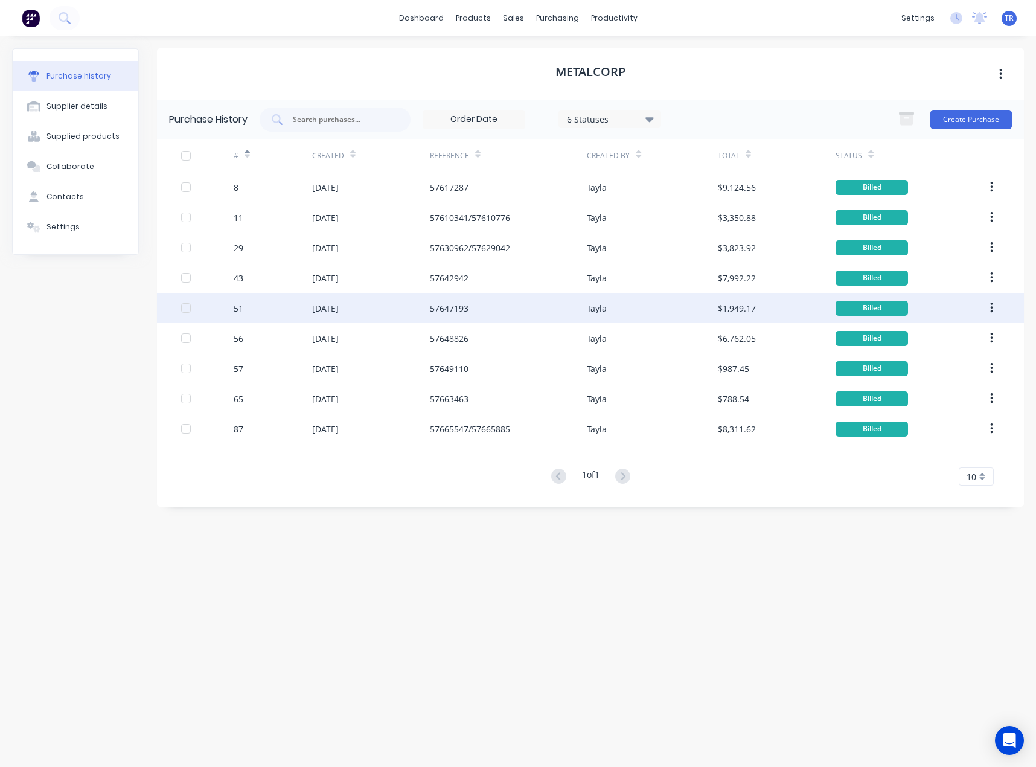
click at [266, 301] on div "51" at bounding box center [273, 308] width 78 height 30
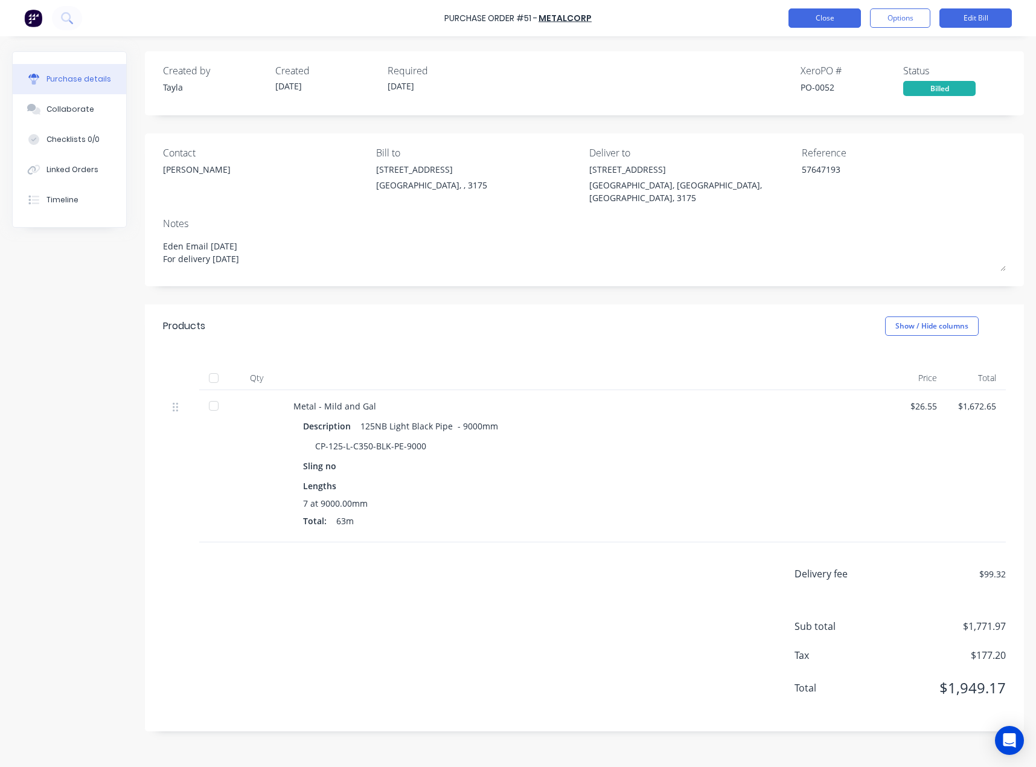
click at [833, 13] on button "Close" at bounding box center [825, 17] width 72 height 19
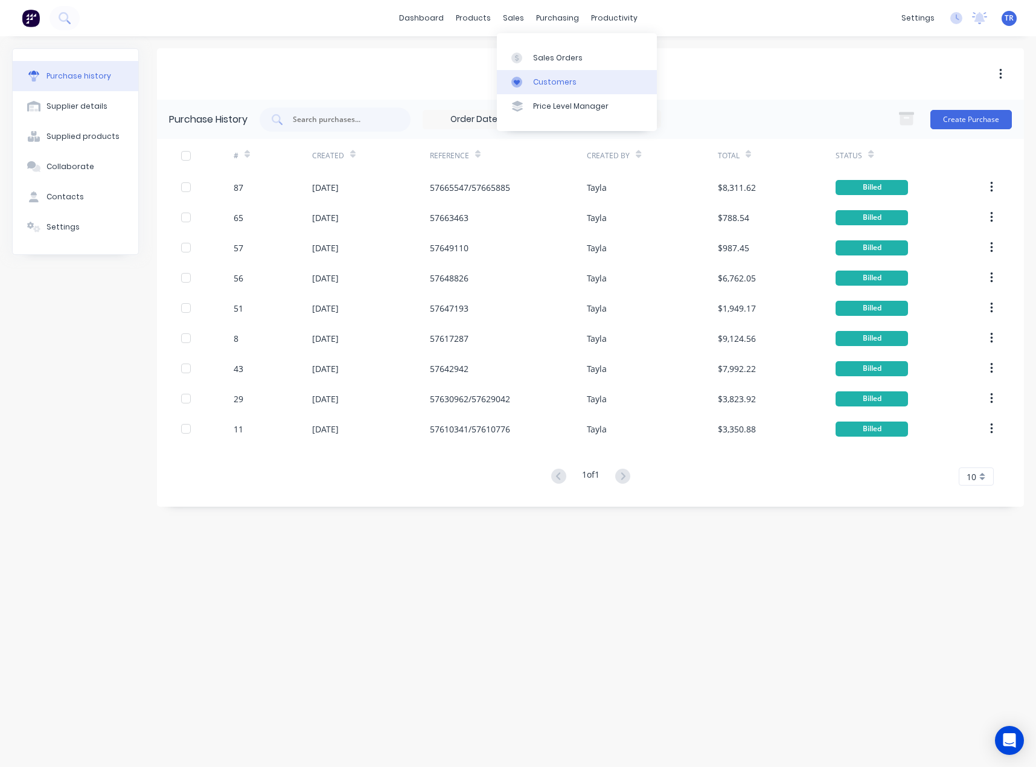
click at [532, 82] on link "Customers" at bounding box center [577, 82] width 160 height 24
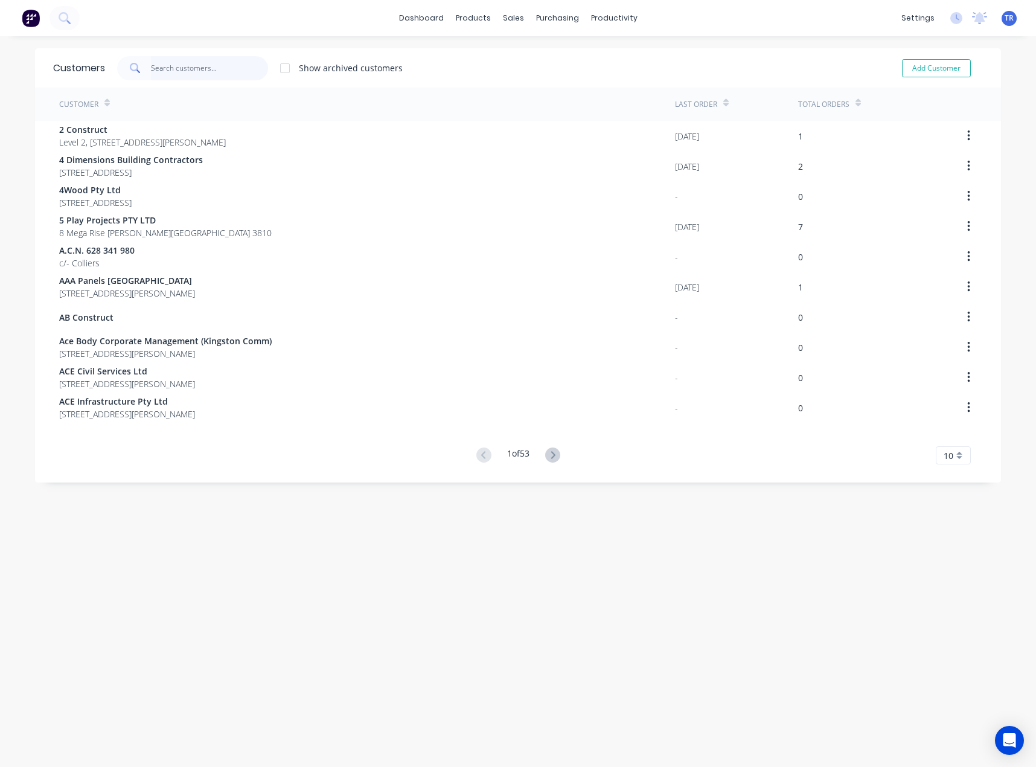
click at [181, 70] on input "text" at bounding box center [210, 68] width 118 height 24
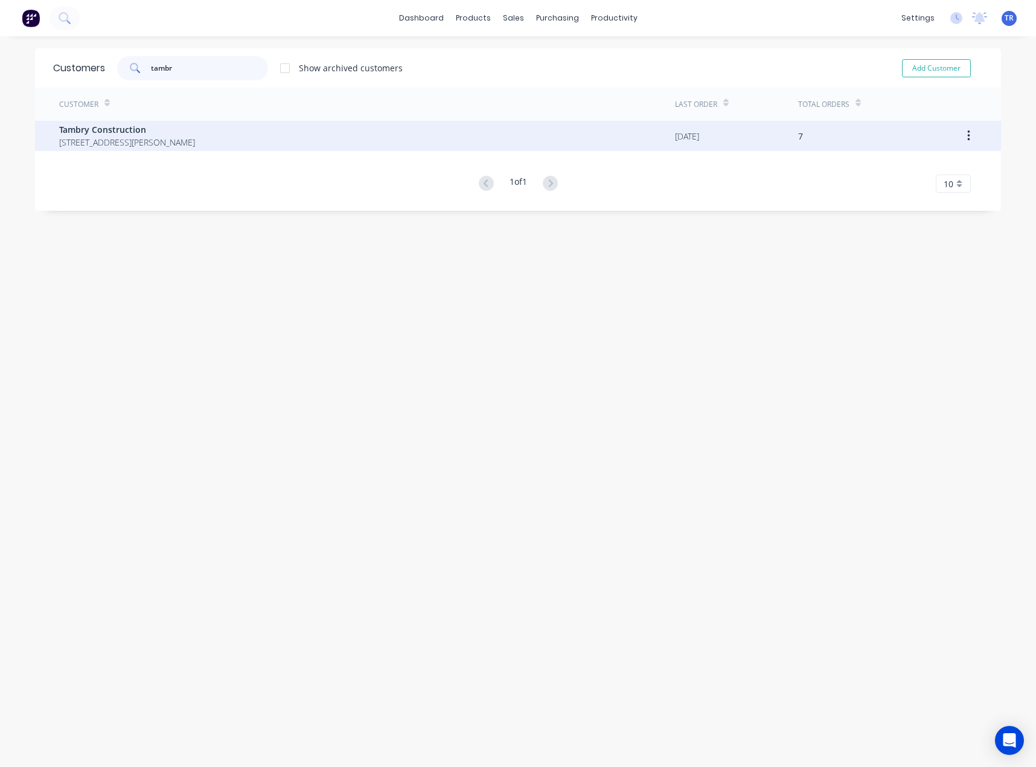
type input "tambr"
click at [190, 140] on span "1/42 Buontempo Rd CARRUM DOWNS 3201" at bounding box center [127, 142] width 136 height 13
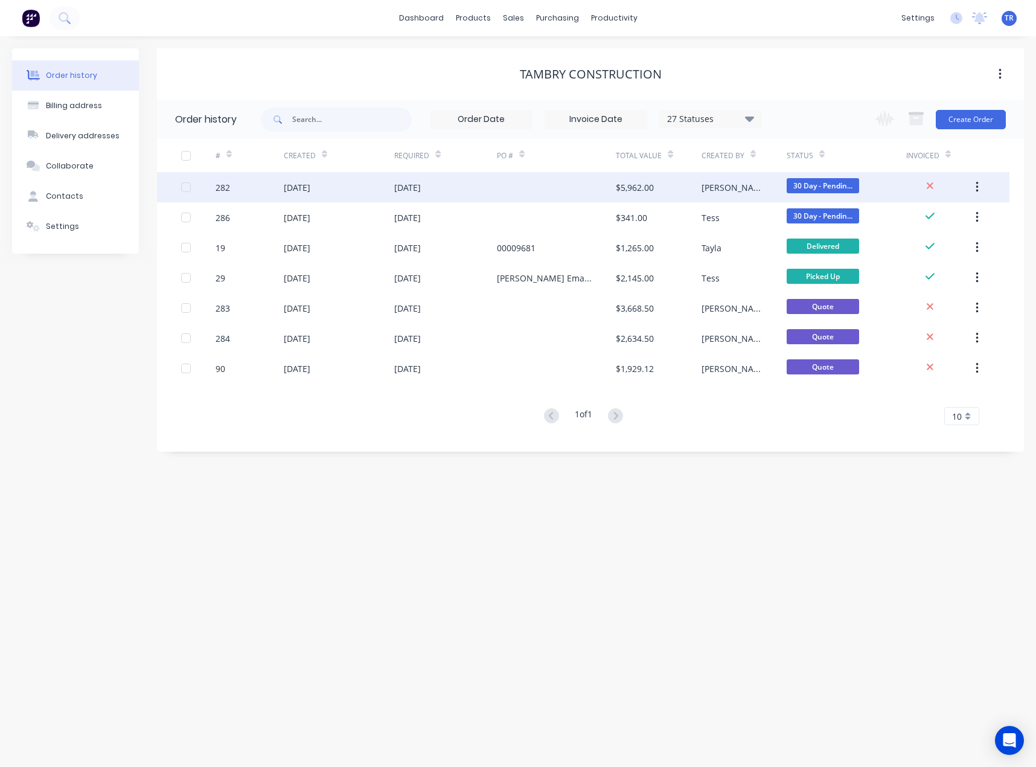
click at [405, 190] on div "25 Aug 2025" at bounding box center [407, 187] width 27 height 13
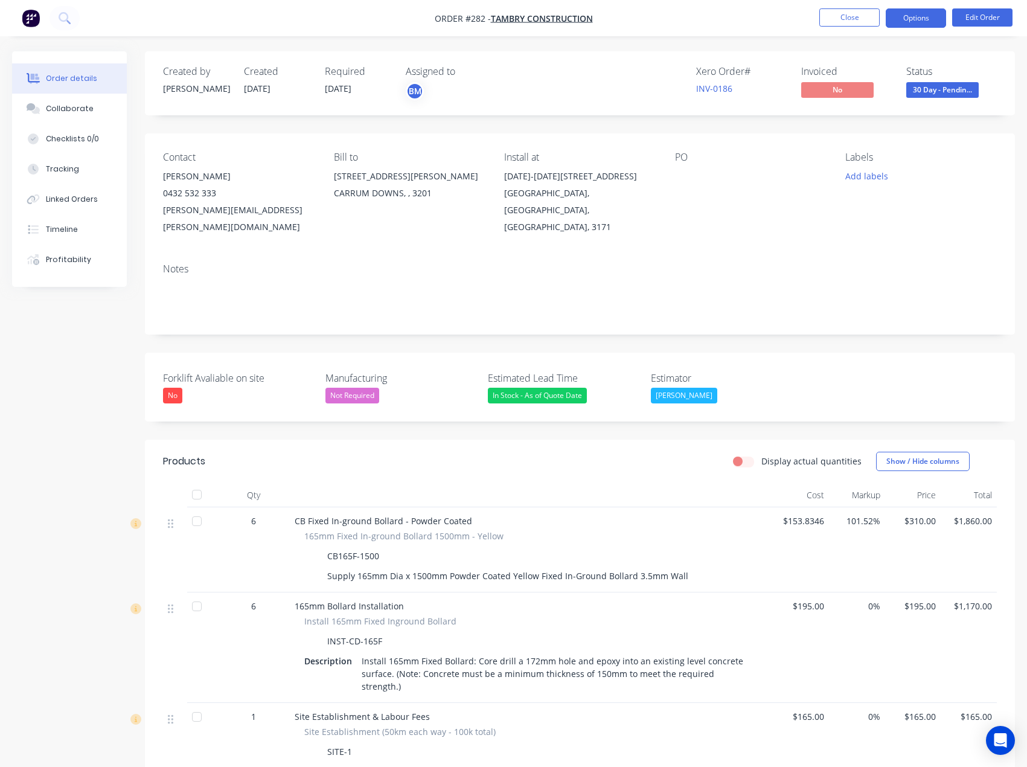
click at [911, 16] on button "Options" at bounding box center [916, 17] width 60 height 19
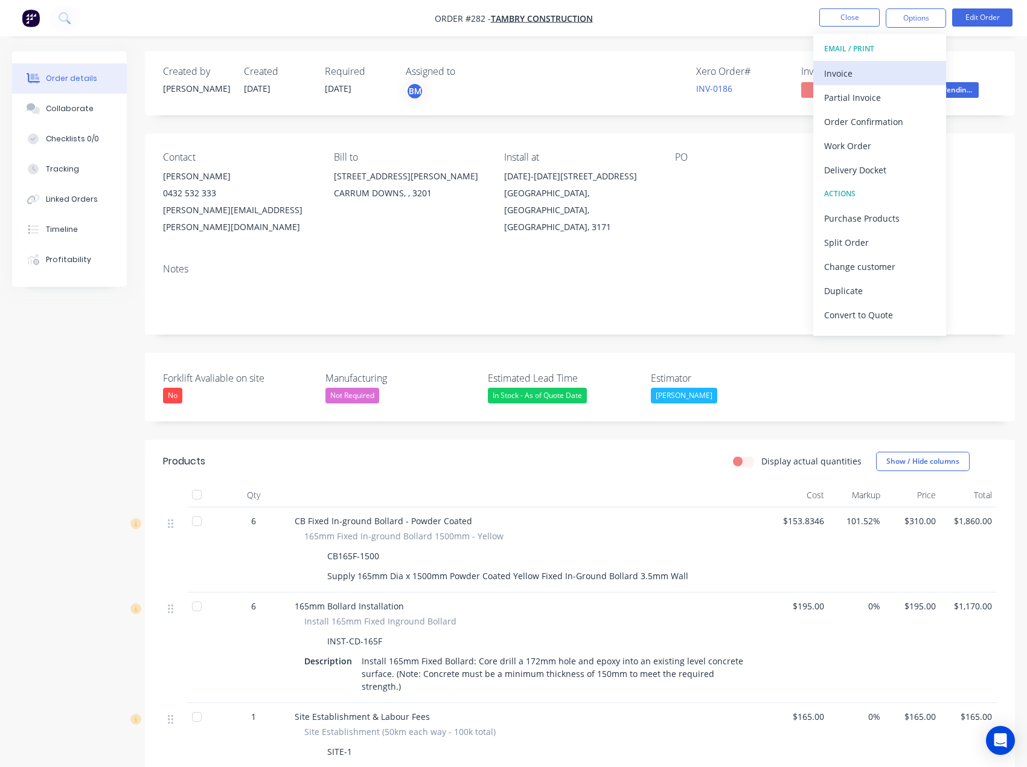
click at [876, 71] on div "Invoice" at bounding box center [879, 74] width 111 height 18
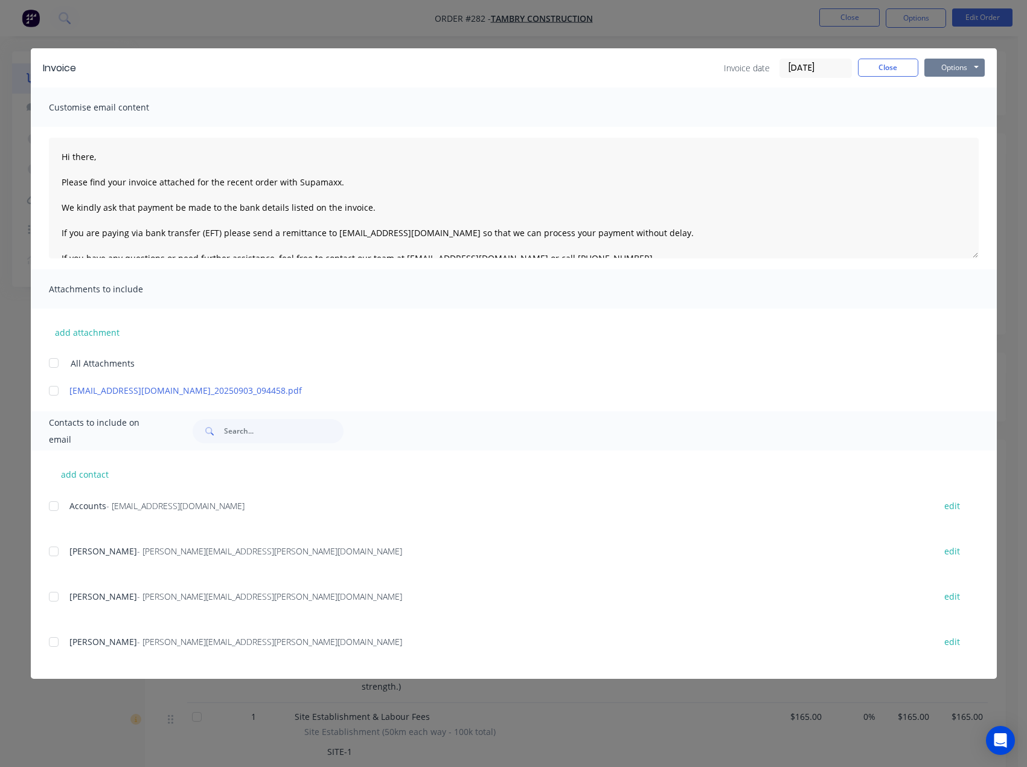
click at [958, 75] on button "Options" at bounding box center [954, 68] width 60 height 18
click at [954, 115] on button "Print" at bounding box center [962, 109] width 77 height 20
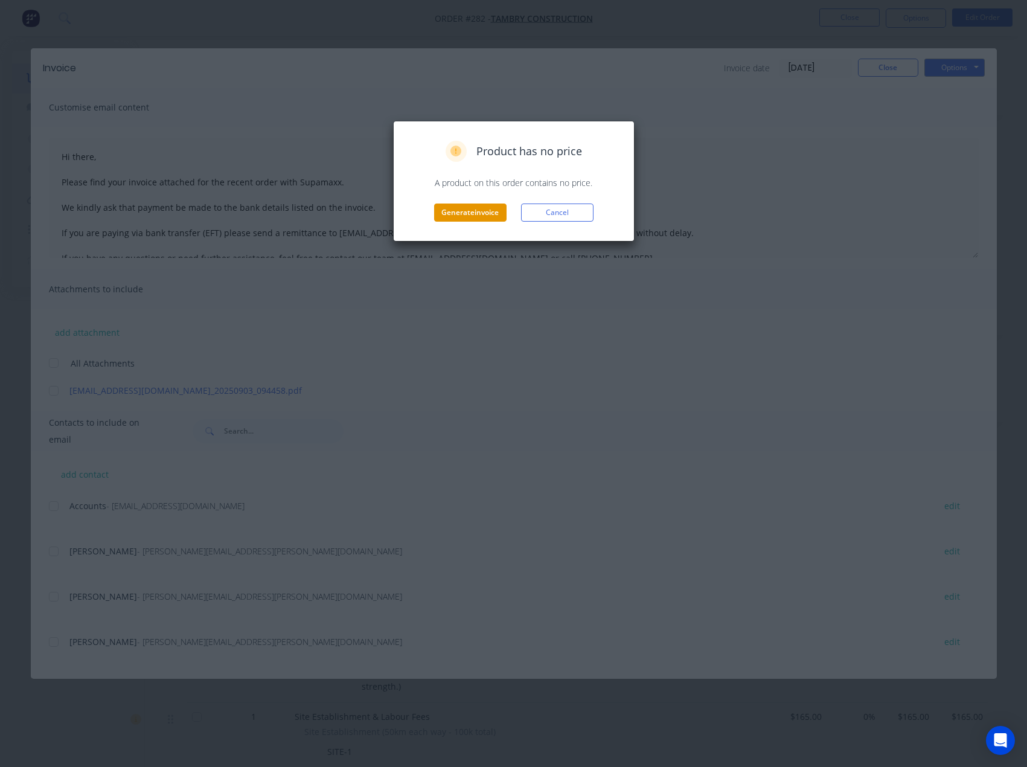
click at [449, 218] on button "Generate invoice" at bounding box center [470, 212] width 72 height 18
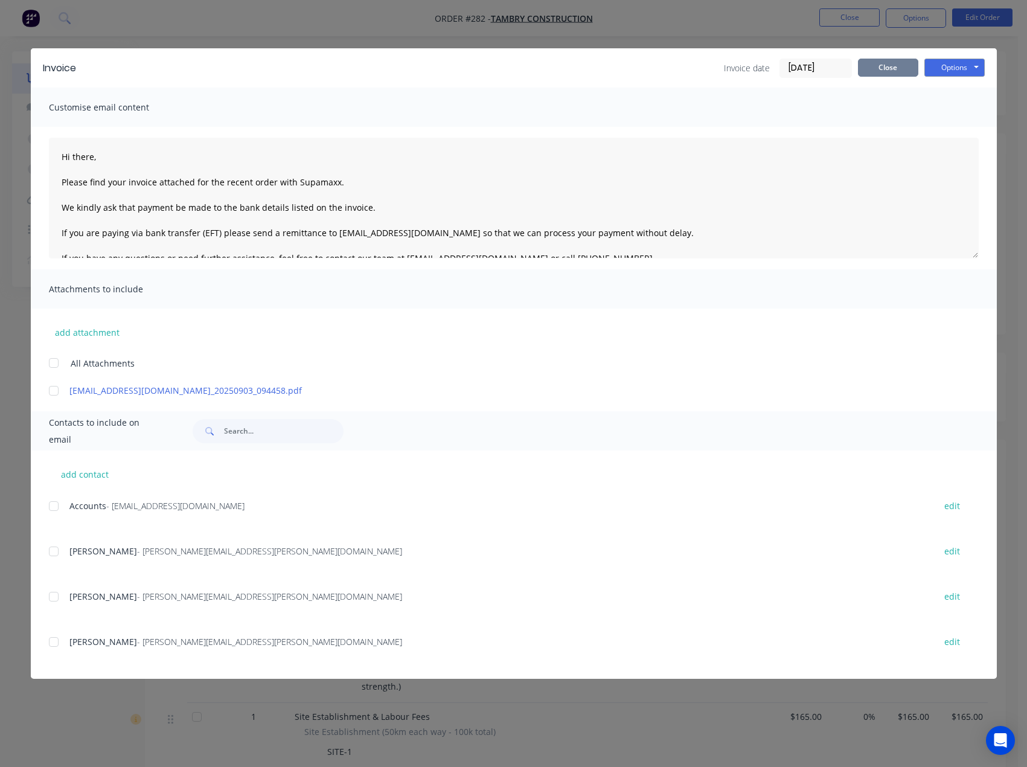
click at [902, 70] on button "Close" at bounding box center [888, 68] width 60 height 18
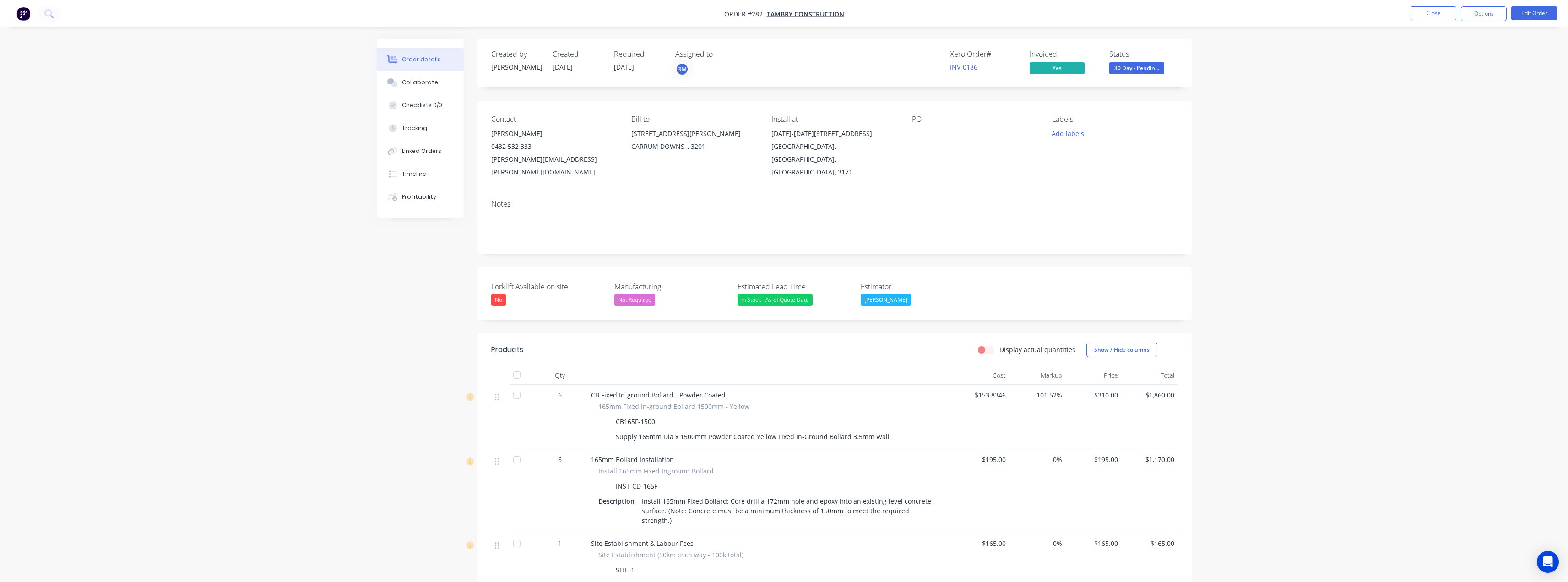
click at [785, 24] on nav "Order #282 - Tambry Construction Close Options Edit Order" at bounding box center [784, 14] width 1568 height 27
click at [785, 12] on button "Options" at bounding box center [1484, 13] width 45 height 14
click at [785, 55] on div "Invoice" at bounding box center [1456, 56] width 84 height 14
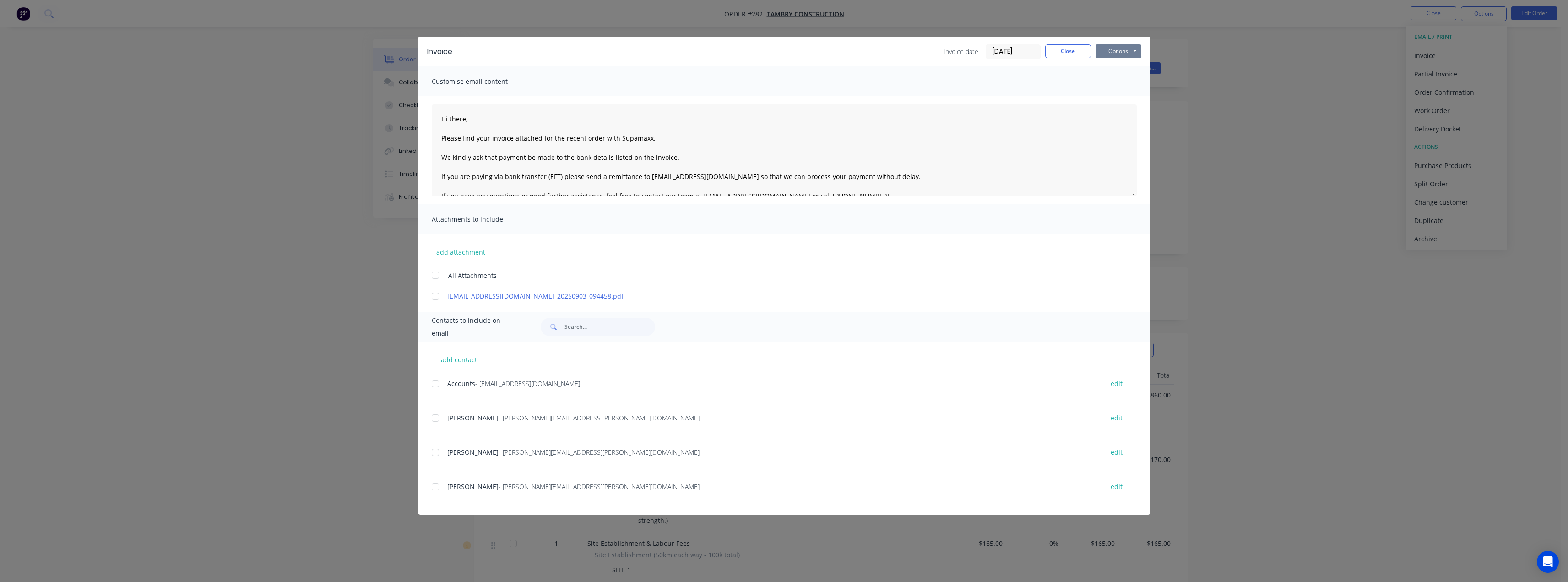
click at [785, 50] on button "Options" at bounding box center [1118, 52] width 45 height 14
click at [785, 46] on button "Close" at bounding box center [1068, 52] width 45 height 14
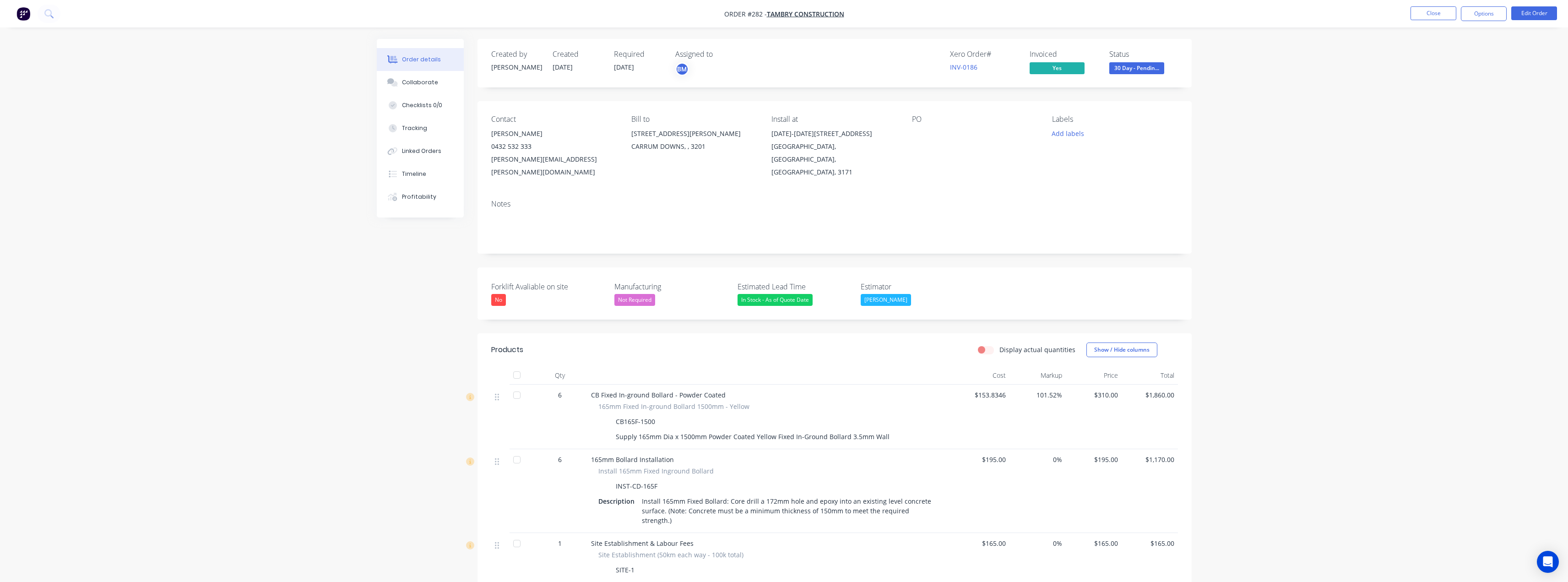
drag, startPoint x: 936, startPoint y: 49, endPoint x: 998, endPoint y: 47, distance: 62.0
click at [785, 47] on div "Created by Budd Created 01/09/25 Required 25/08/25 Assigned to BM Xero Order # …" at bounding box center [835, 63] width 714 height 49
copy div "Xero Order #"
drag, startPoint x: 966, startPoint y: 68, endPoint x: 942, endPoint y: 71, distance: 24.2
click at [785, 71] on div "Xero Order # INV-0186 Invoiced Yes Status 30 Day - Pendin..." at bounding box center [972, 63] width 411 height 27
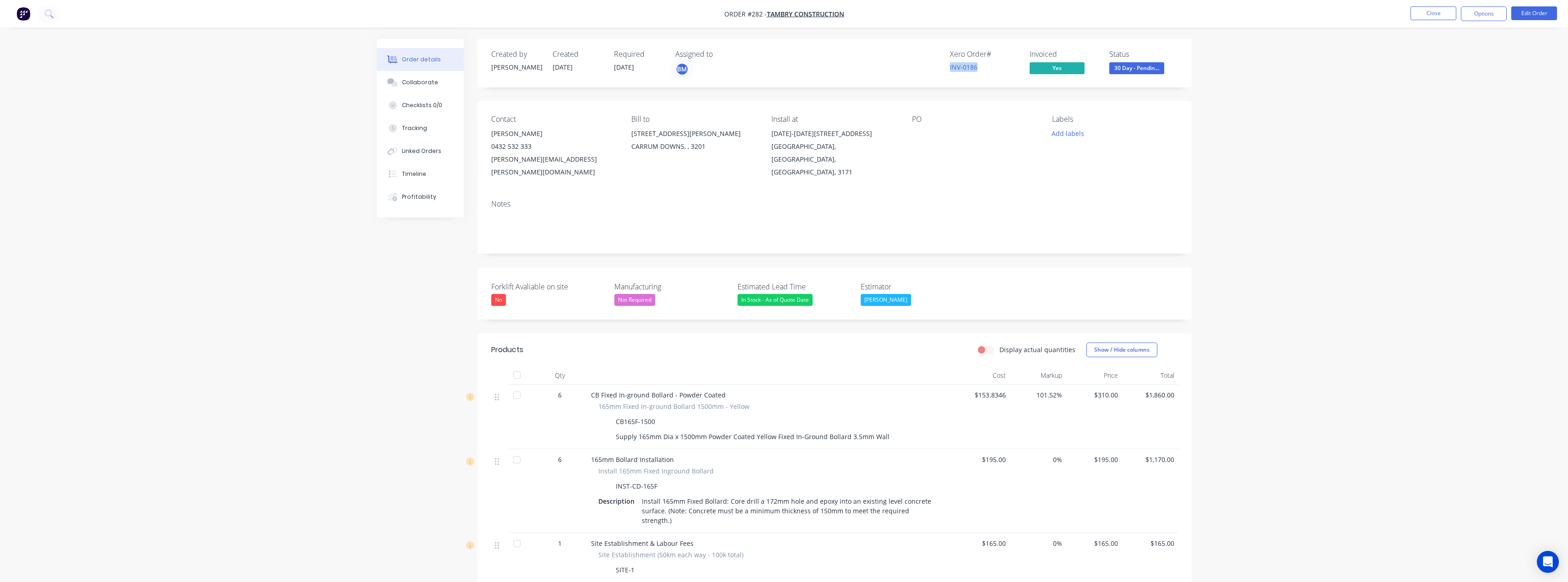
copy link "INV-0186"
click at [785, 118] on div "PO" at bounding box center [974, 119] width 125 height 8
click at [785, 68] on link "INV-0186" at bounding box center [964, 67] width 27 height 8
drag, startPoint x: 958, startPoint y: 70, endPoint x: 937, endPoint y: 57, distance: 24.7
click at [785, 70] on link "INV-0186" at bounding box center [964, 67] width 27 height 8
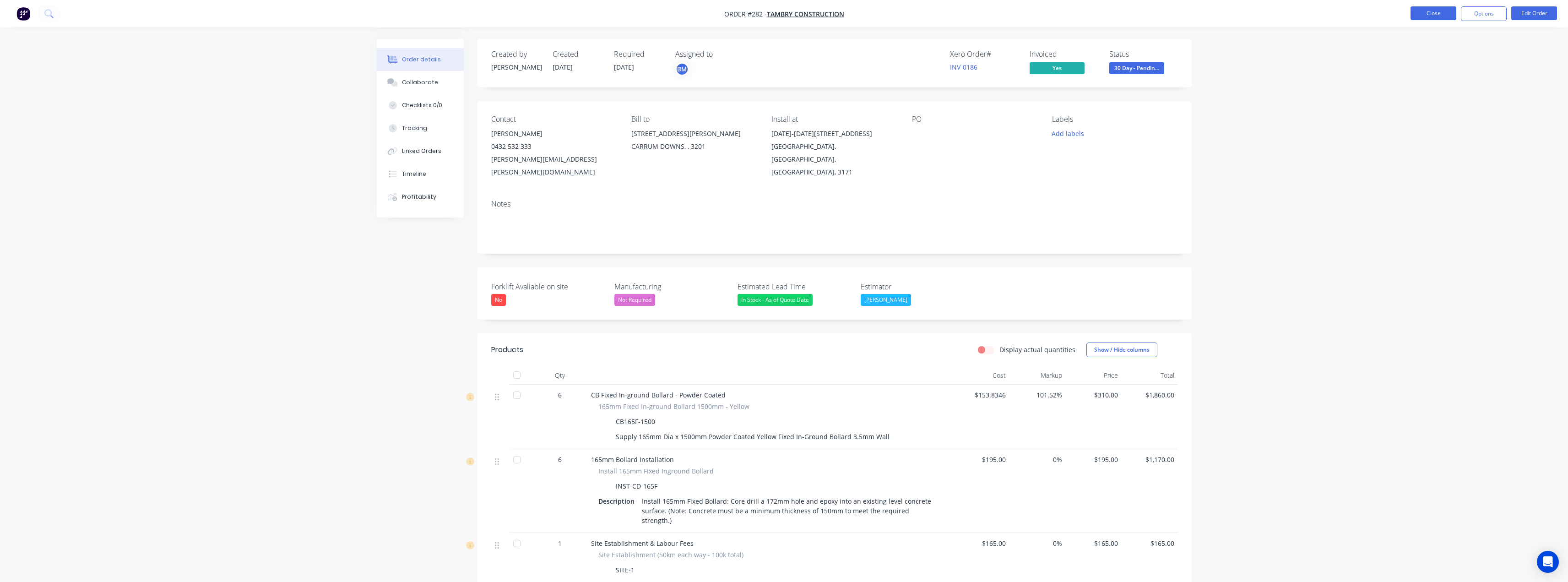
click at [785, 11] on button "Close" at bounding box center [1433, 13] width 45 height 14
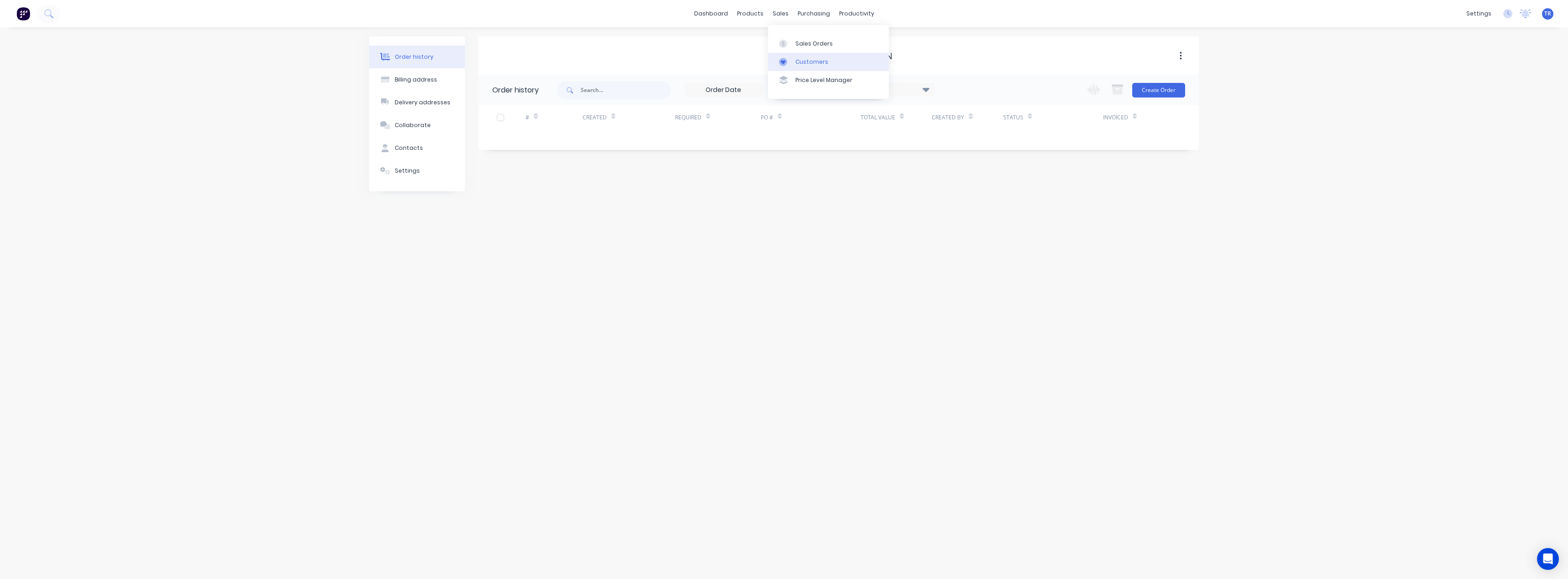
click at [781, 60] on icon at bounding box center [783, 62] width 8 height 8
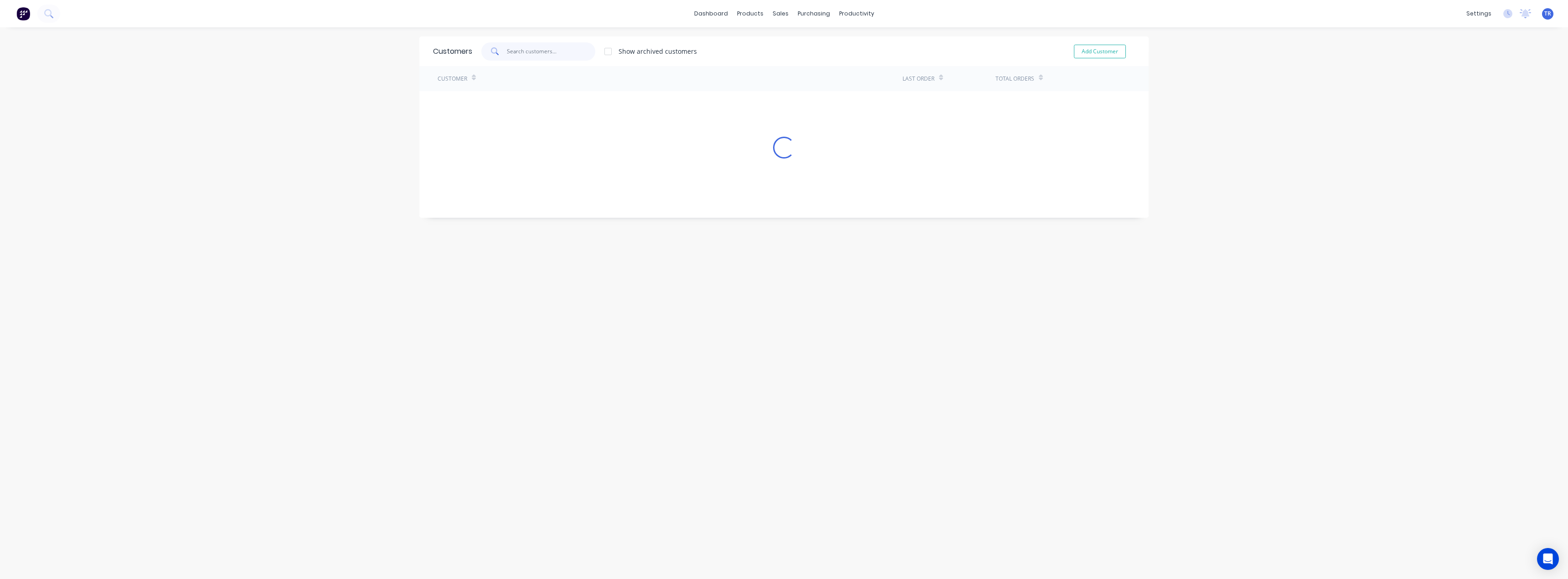
click at [526, 47] on input "text" at bounding box center [551, 51] width 89 height 18
paste input "Mondial Pty Ltd"
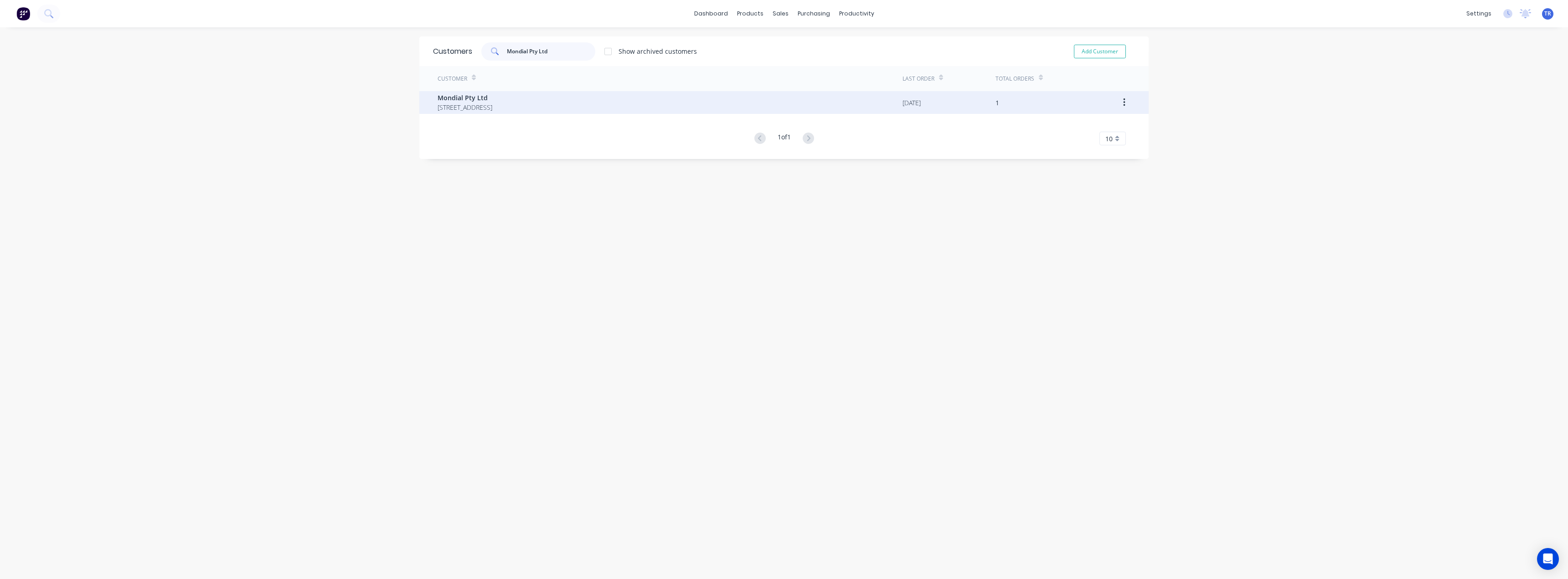
type input "Mondial Pty Ltd"
click at [492, 101] on span "Mondial Pty Ltd" at bounding box center [465, 97] width 54 height 10
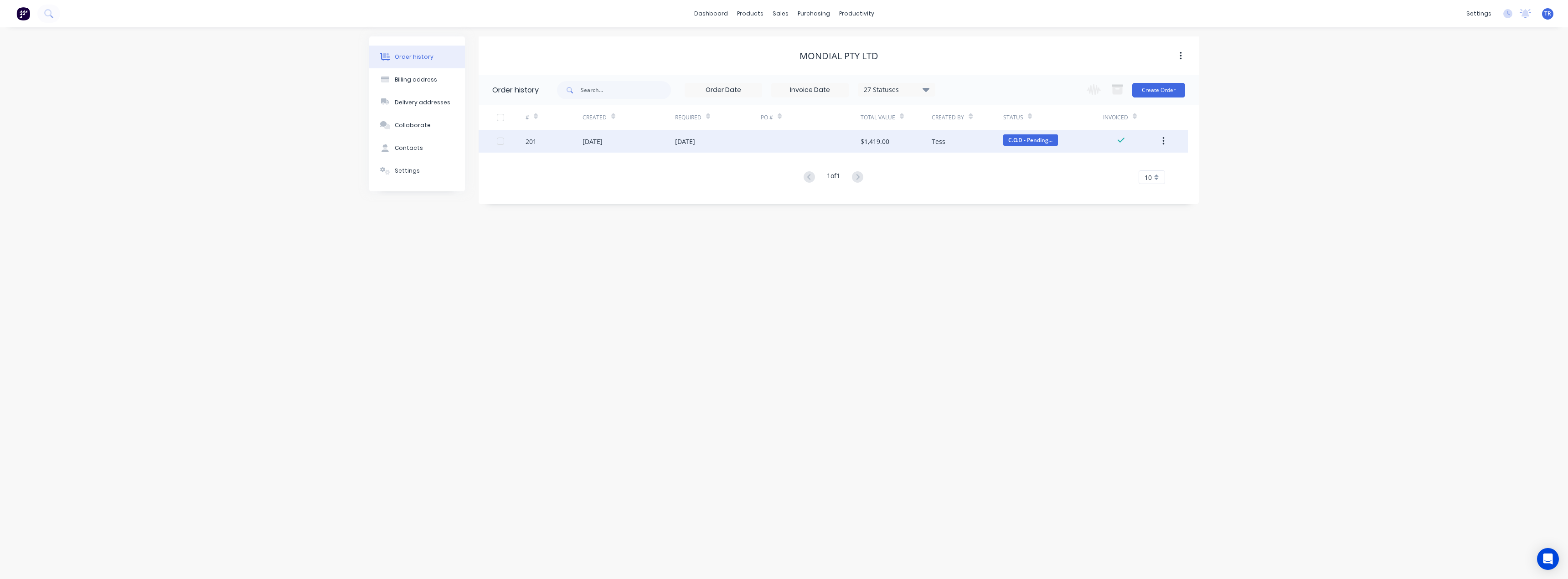
click at [781, 146] on div at bounding box center [811, 141] width 100 height 23
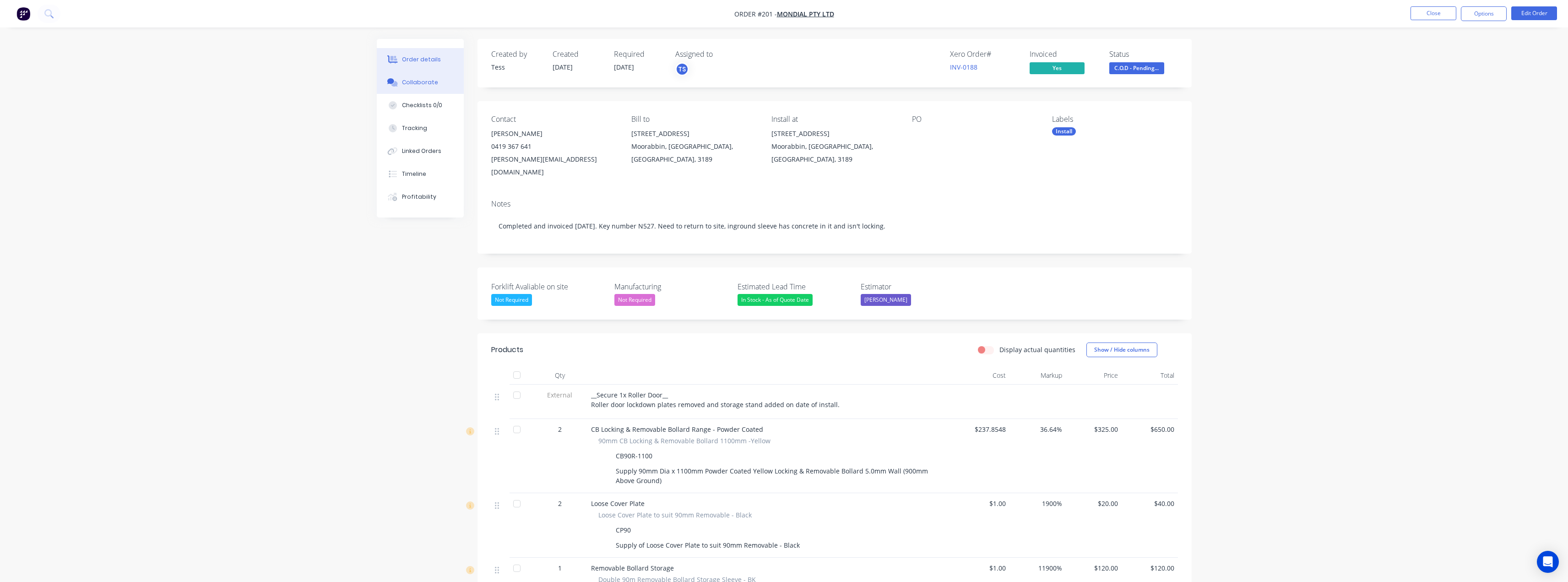
click at [446, 86] on button "Collaborate" at bounding box center [420, 83] width 87 height 23
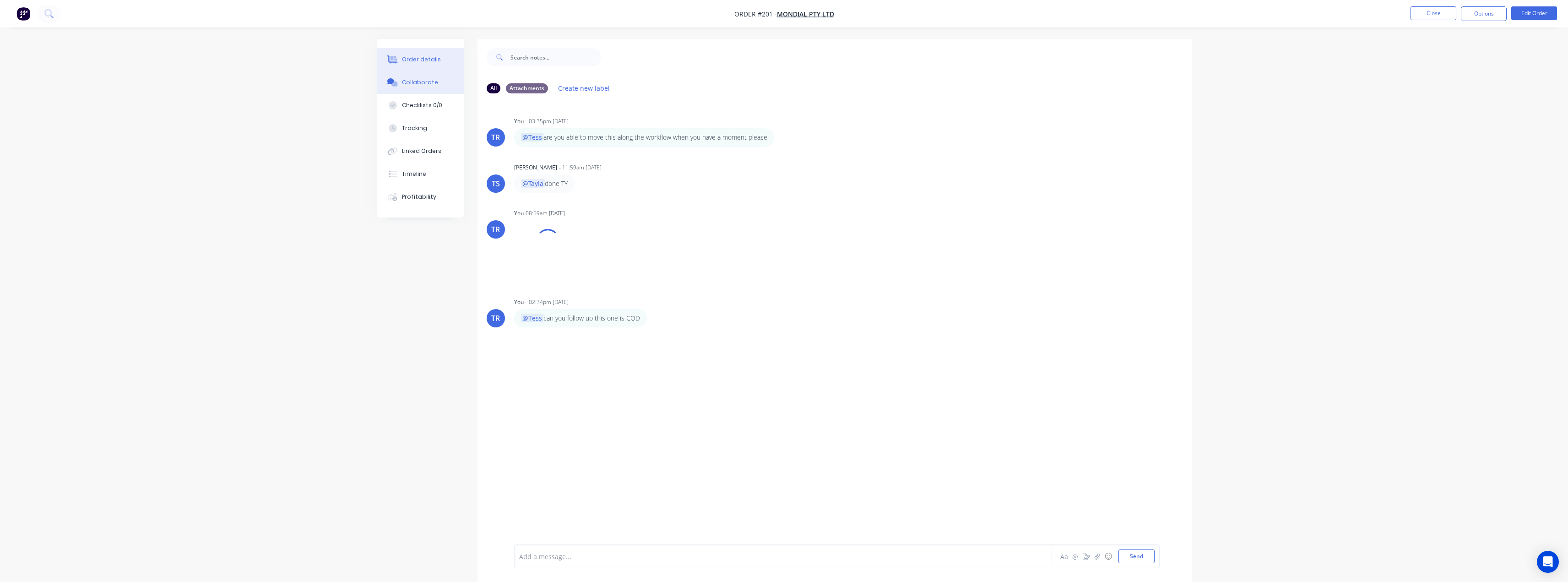
click at [449, 57] on button "Order details" at bounding box center [420, 59] width 87 height 23
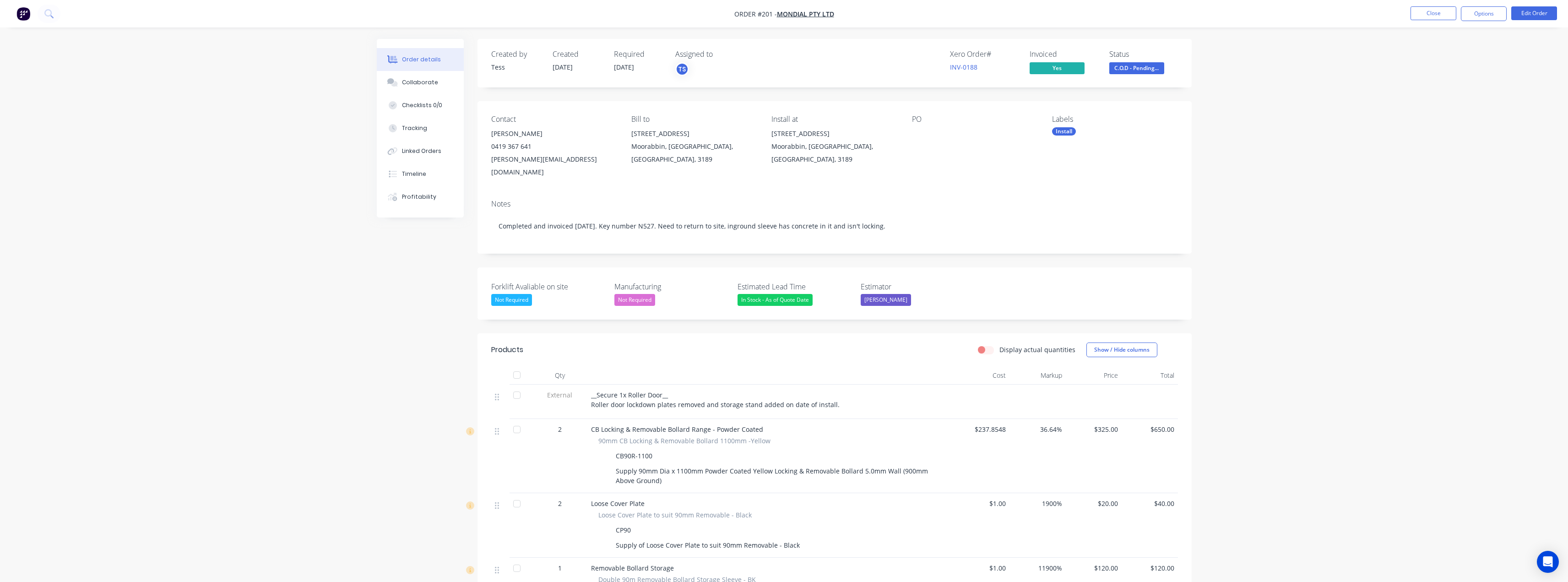
drag, startPoint x: 964, startPoint y: 68, endPoint x: 947, endPoint y: 63, distance: 17.7
click at [785, 68] on link "INV-0188" at bounding box center [964, 67] width 27 height 8
click at [413, 90] on button "Collaborate" at bounding box center [420, 83] width 87 height 23
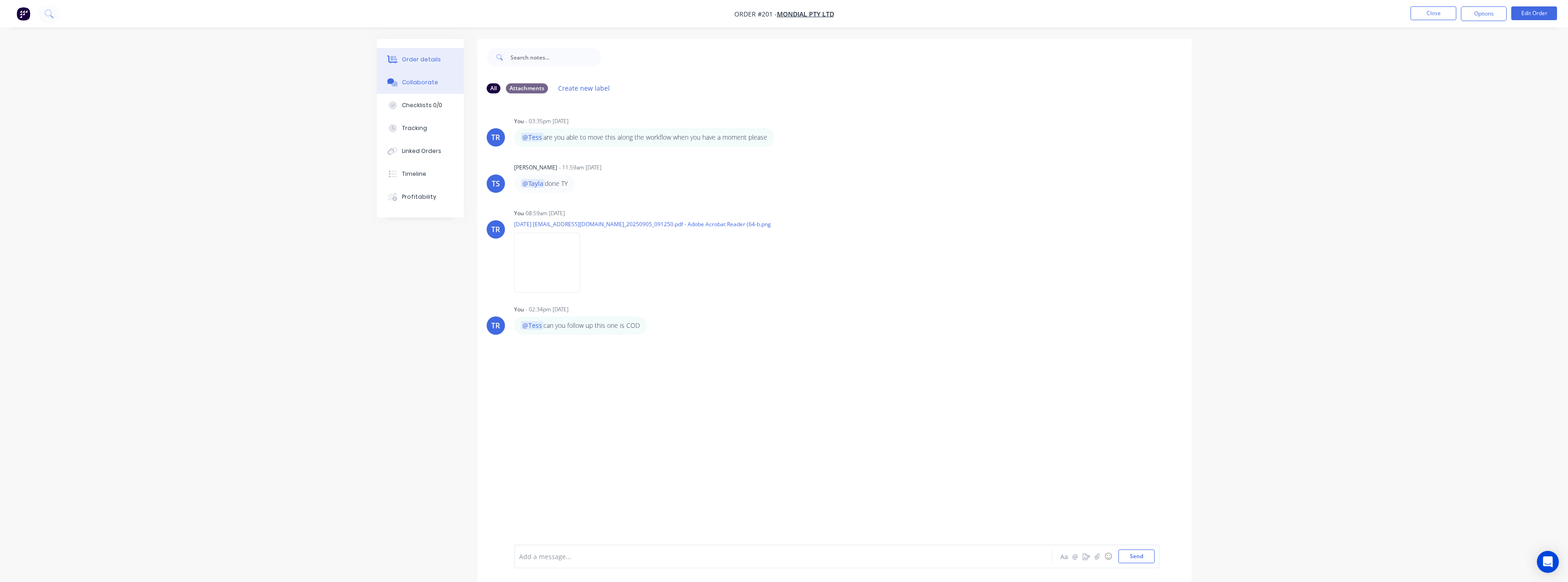
click at [425, 61] on div "Order details" at bounding box center [421, 59] width 39 height 8
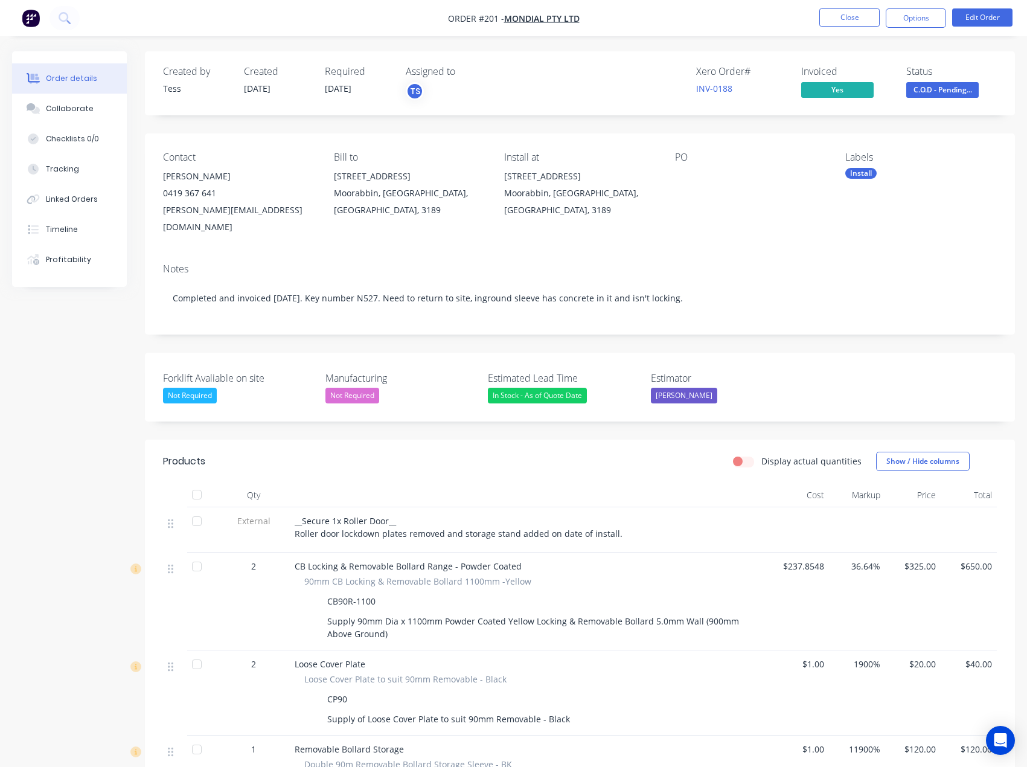
click at [167, 178] on div "Joe" at bounding box center [239, 176] width 152 height 17
copy div "Joe"
click at [242, 213] on div "joeardi@bigpond.net.au" at bounding box center [239, 219] width 152 height 34
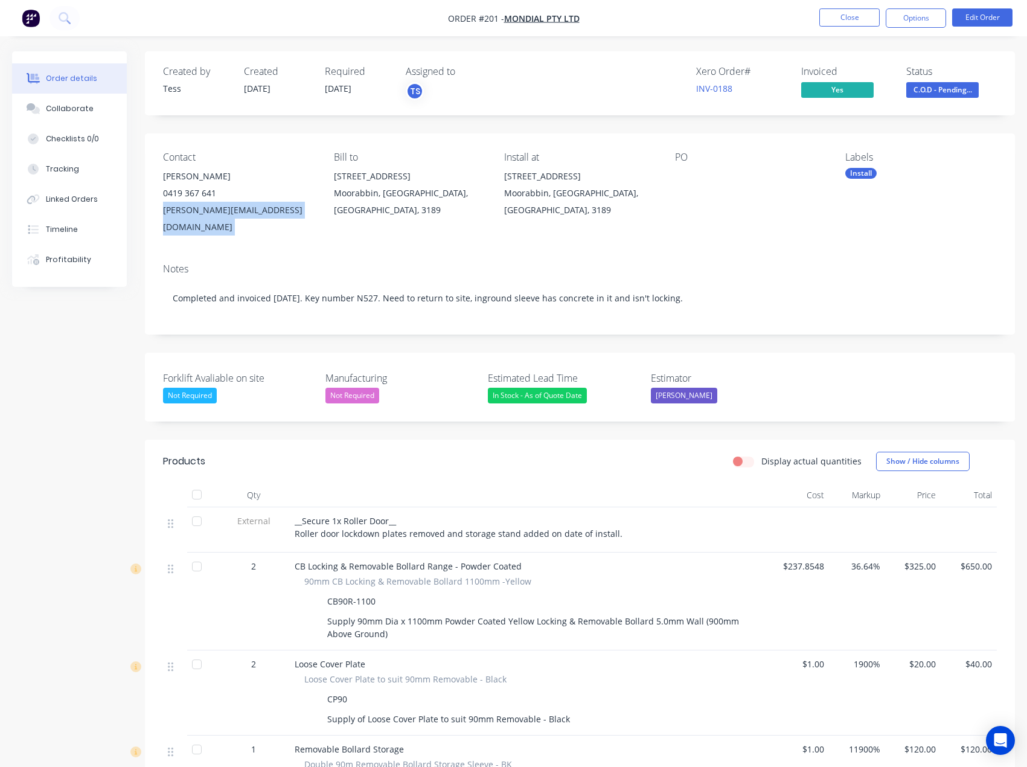
click at [242, 213] on div "joeardi@bigpond.net.au" at bounding box center [239, 219] width 152 height 34
copy div "joeardi@bigpond.net.au"
drag, startPoint x: 212, startPoint y: 190, endPoint x: 152, endPoint y: 192, distance: 59.8
click at [152, 192] on div "Contact Joe 0419 367 641 joeardi@bigpond.net.au Bill to Unit 4, 136-138 Cochran…" at bounding box center [580, 193] width 870 height 120
copy div "0419 367 641"
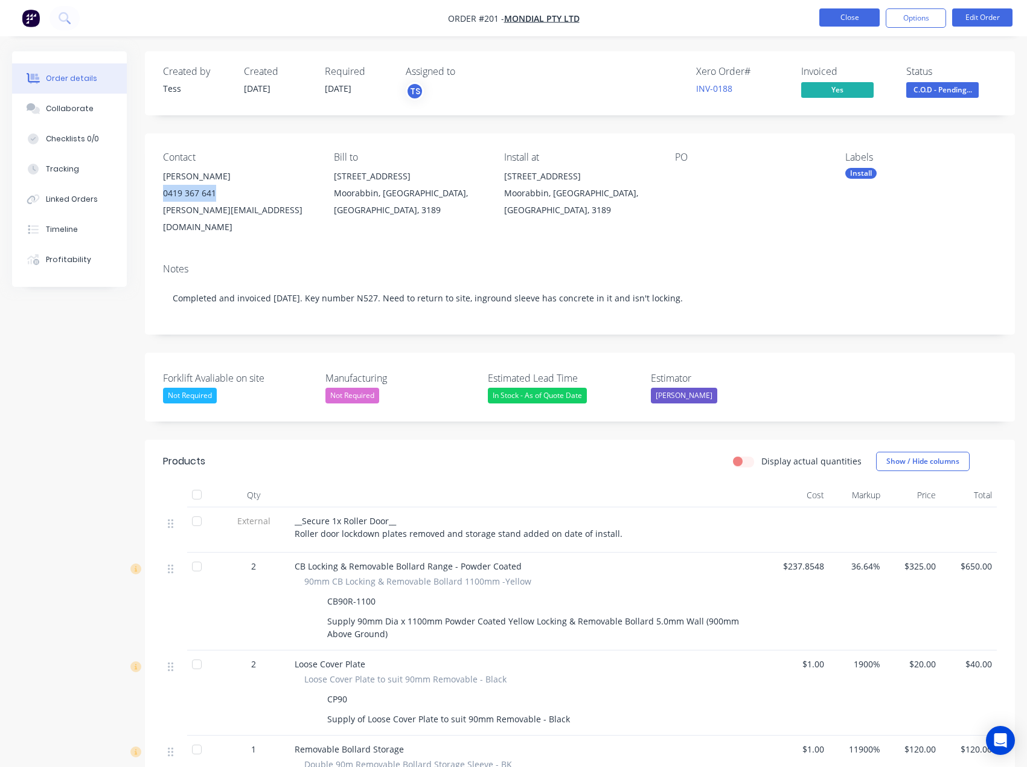
click at [824, 22] on button "Close" at bounding box center [849, 17] width 60 height 18
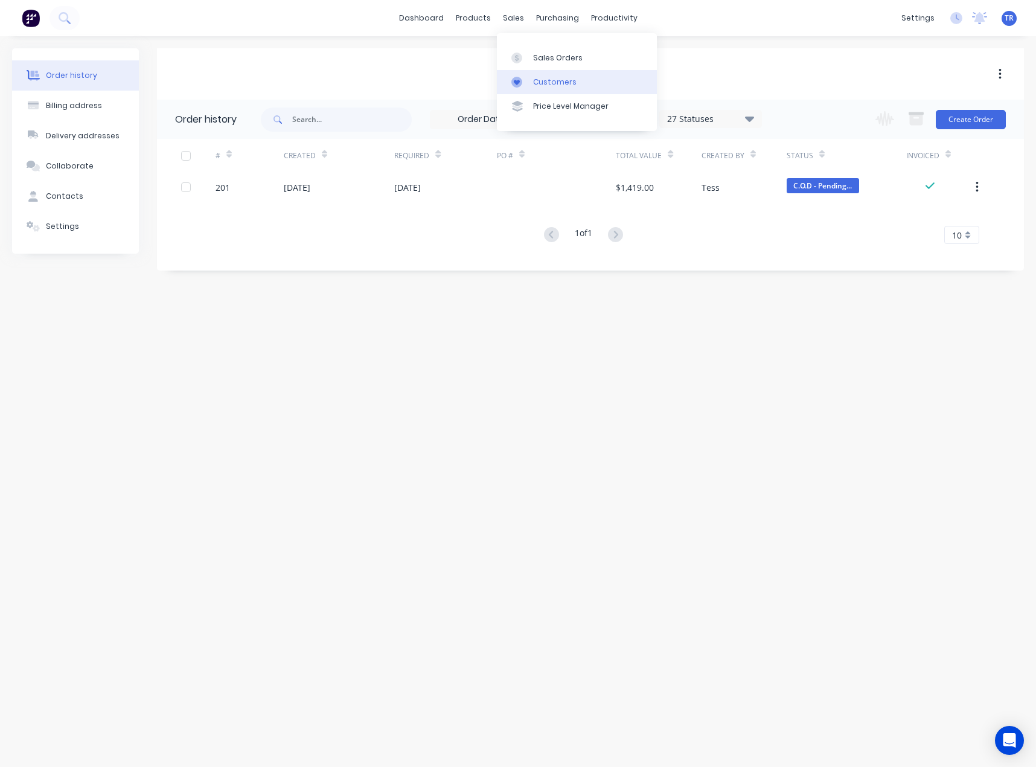
click at [540, 88] on link "Customers" at bounding box center [577, 82] width 160 height 24
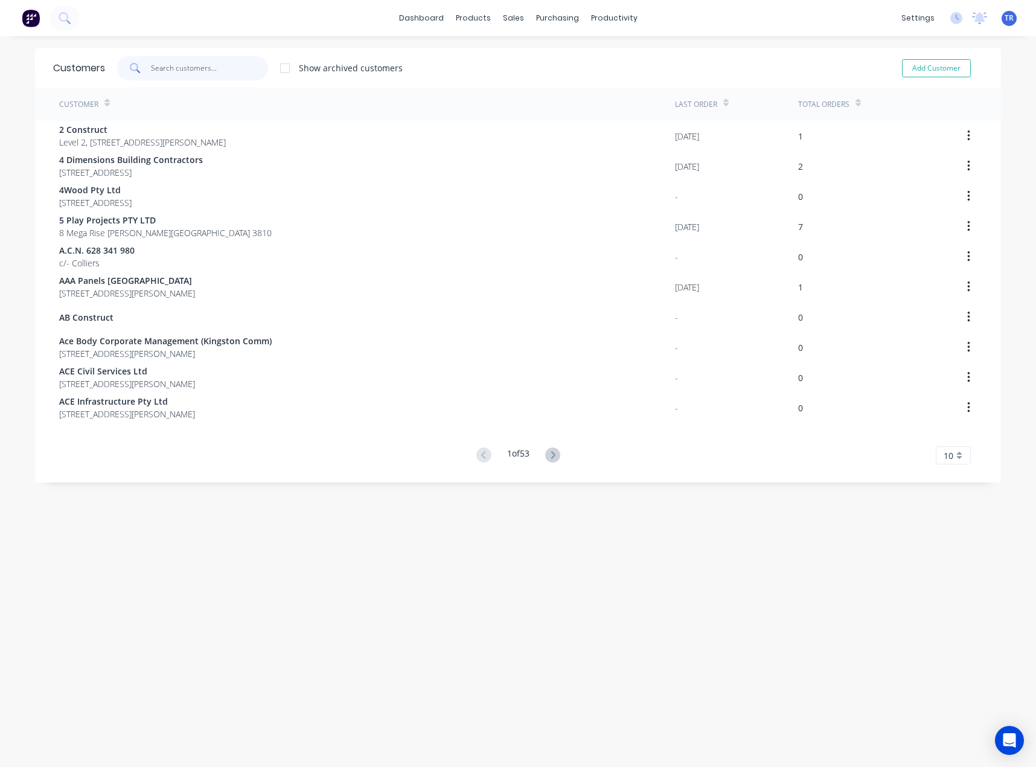
click at [180, 64] on input "text" at bounding box center [210, 68] width 118 height 24
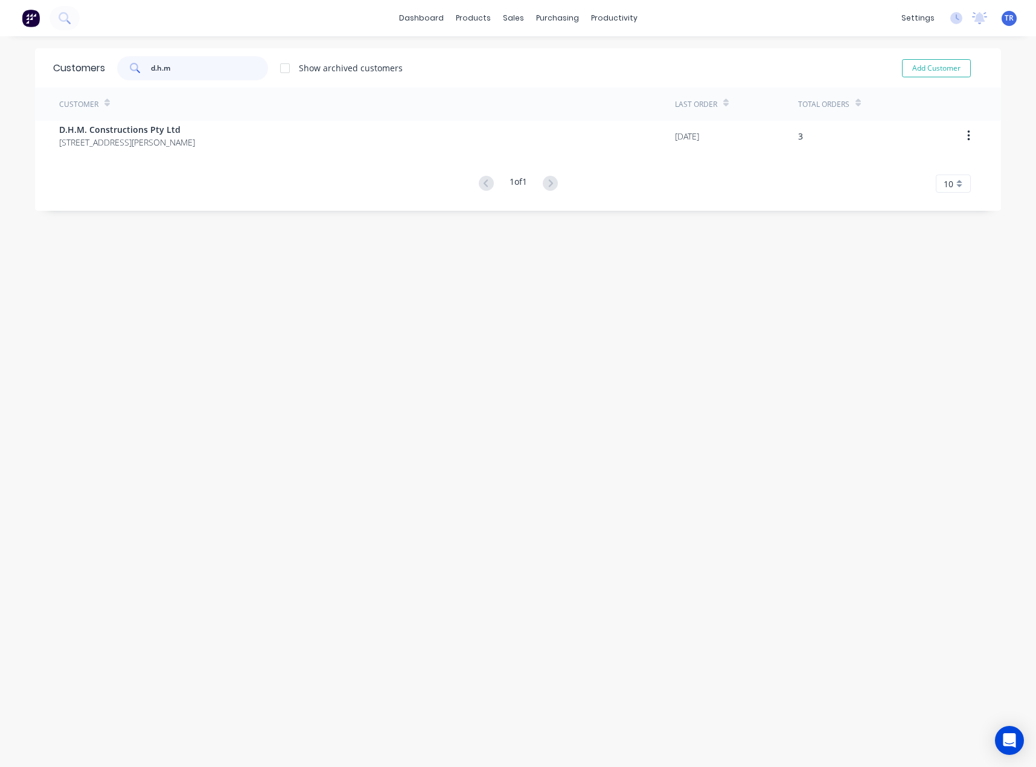
type input "d.h.m"
click at [206, 118] on div "Customer" at bounding box center [367, 104] width 616 height 33
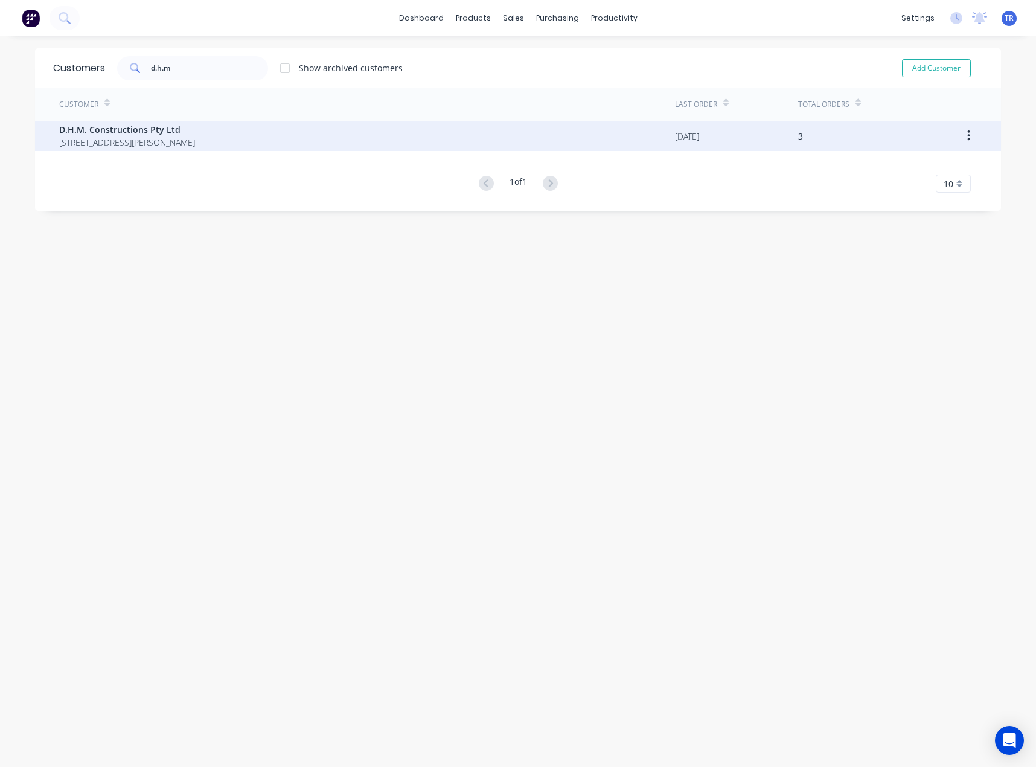
click at [195, 128] on span "D.H.M. Constructions Pty Ltd" at bounding box center [127, 129] width 136 height 13
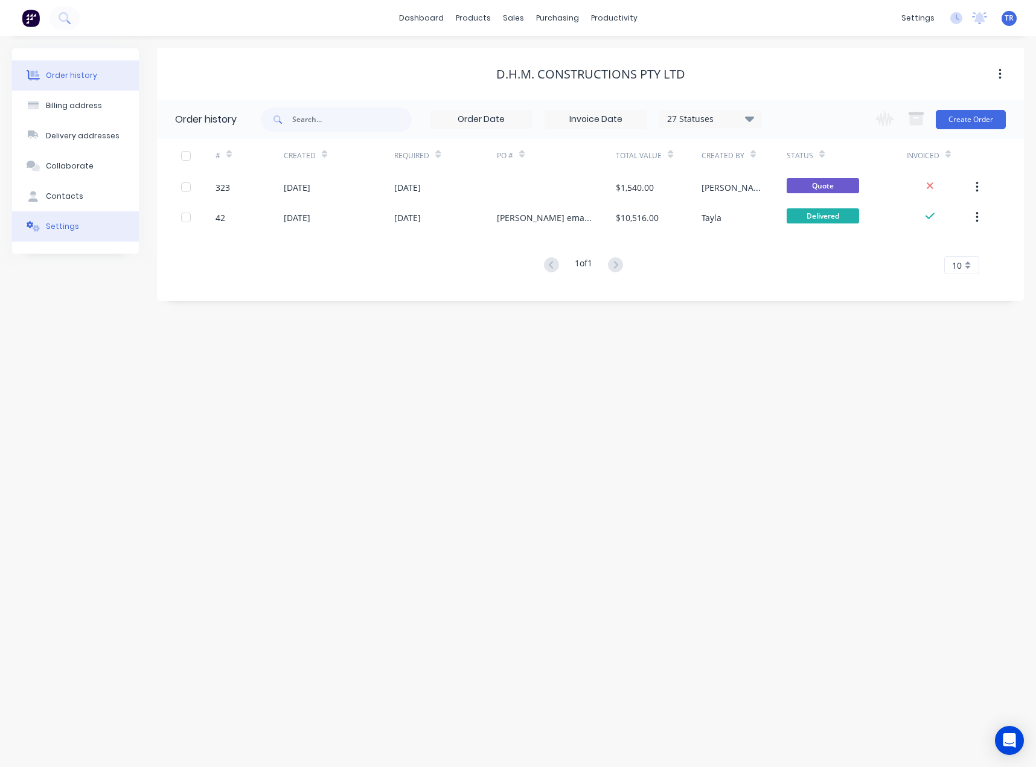
click at [48, 233] on button "Settings" at bounding box center [75, 226] width 127 height 30
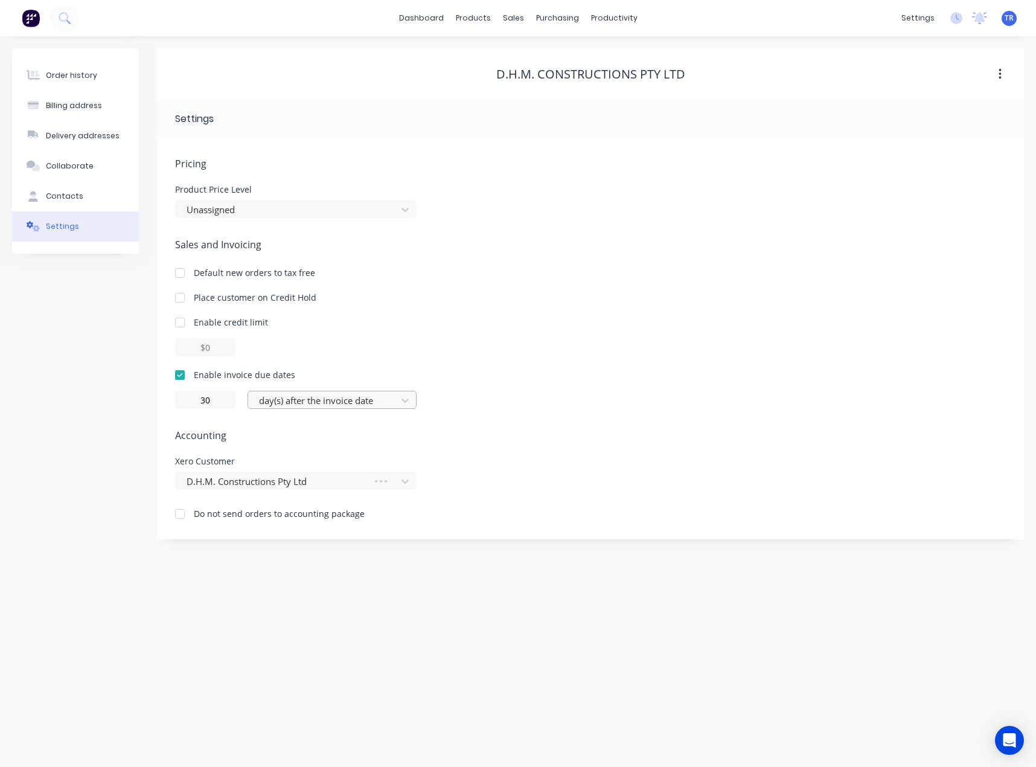
click at [310, 403] on div at bounding box center [324, 400] width 133 height 15
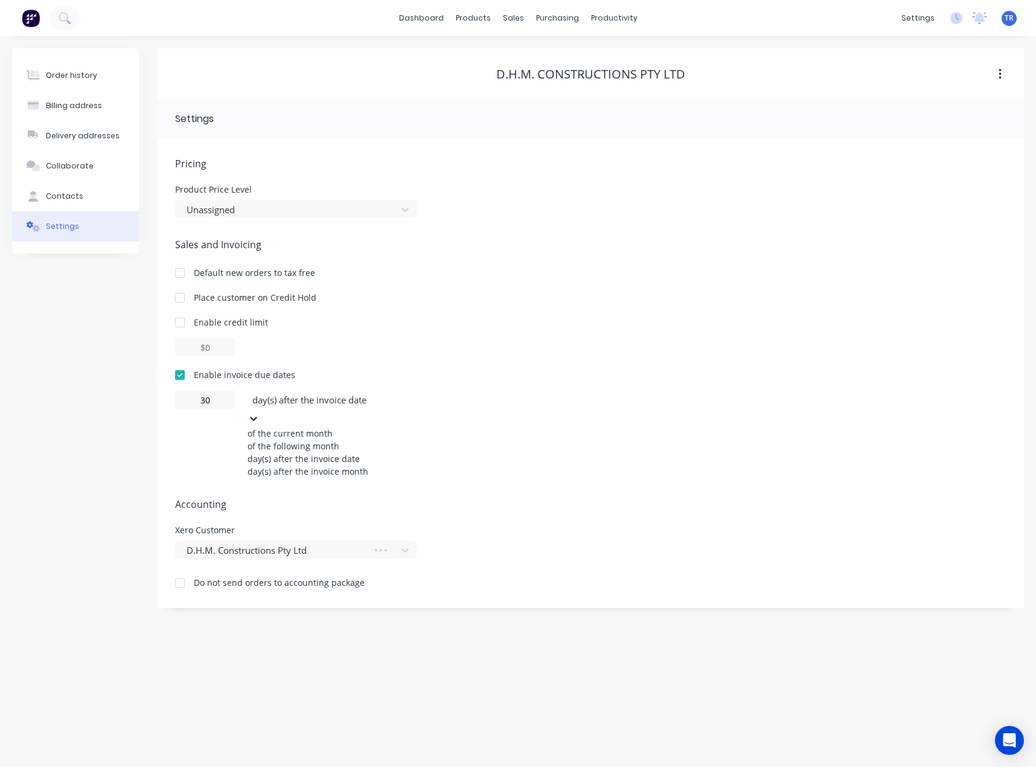
click at [330, 478] on div "day(s) after the invoice month" at bounding box center [338, 471] width 181 height 13
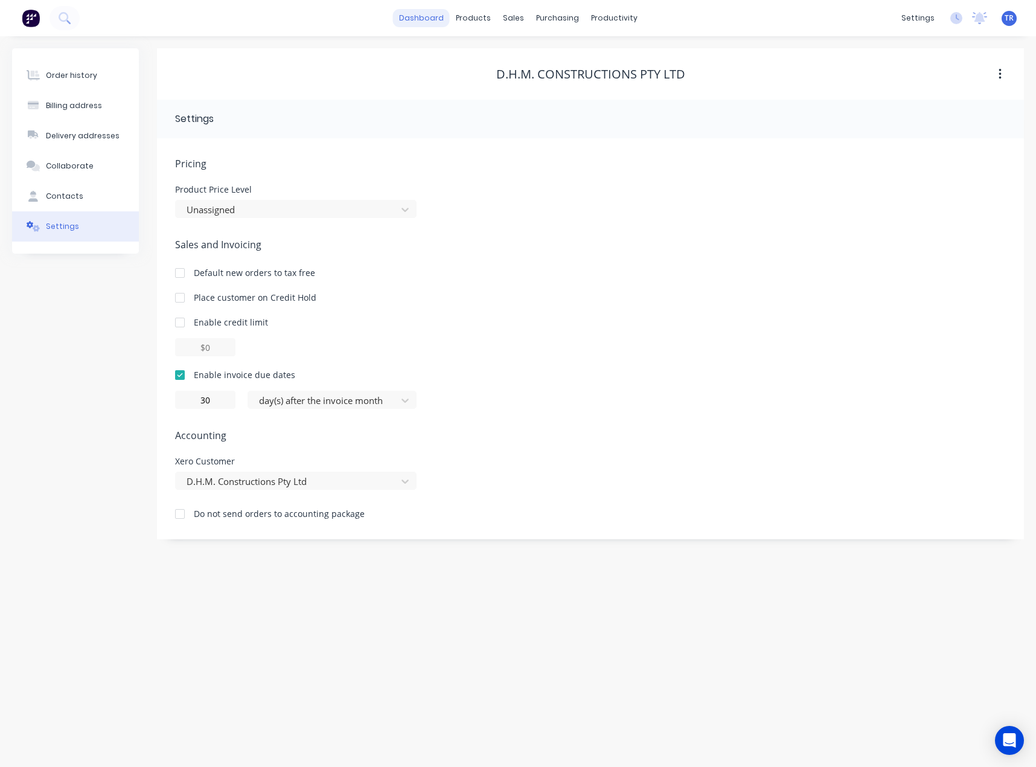
click at [436, 18] on link "dashboard" at bounding box center [421, 18] width 57 height 18
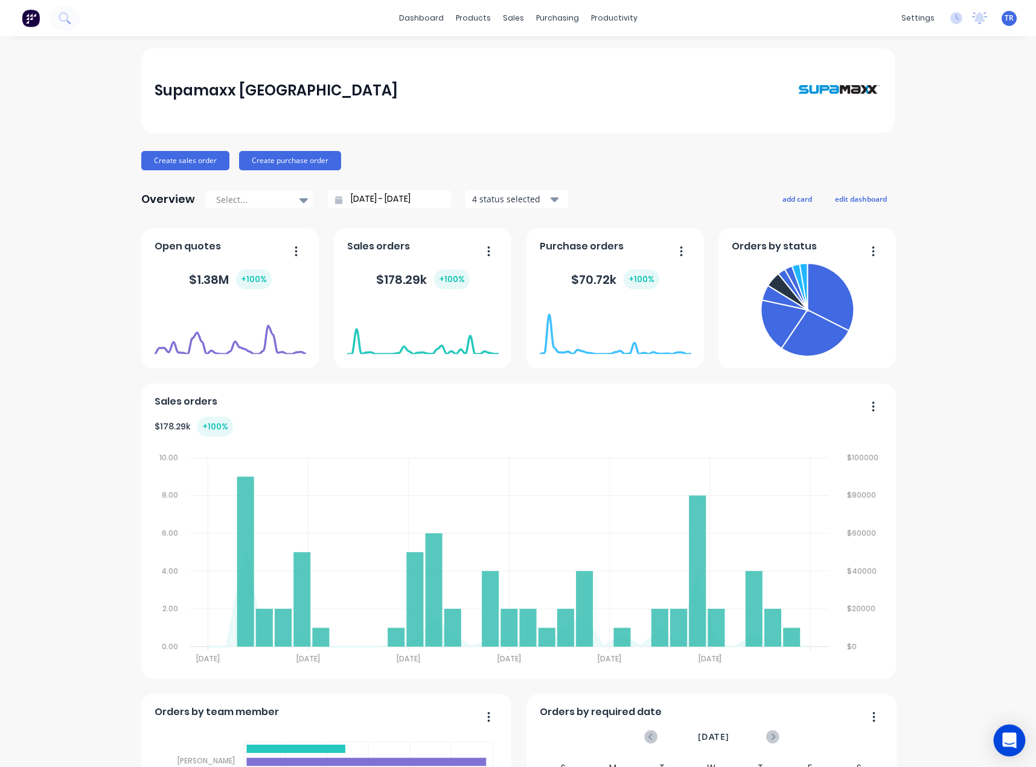
click at [1003, 734] on icon "Open Intercom Messenger" at bounding box center [1010, 740] width 16 height 16
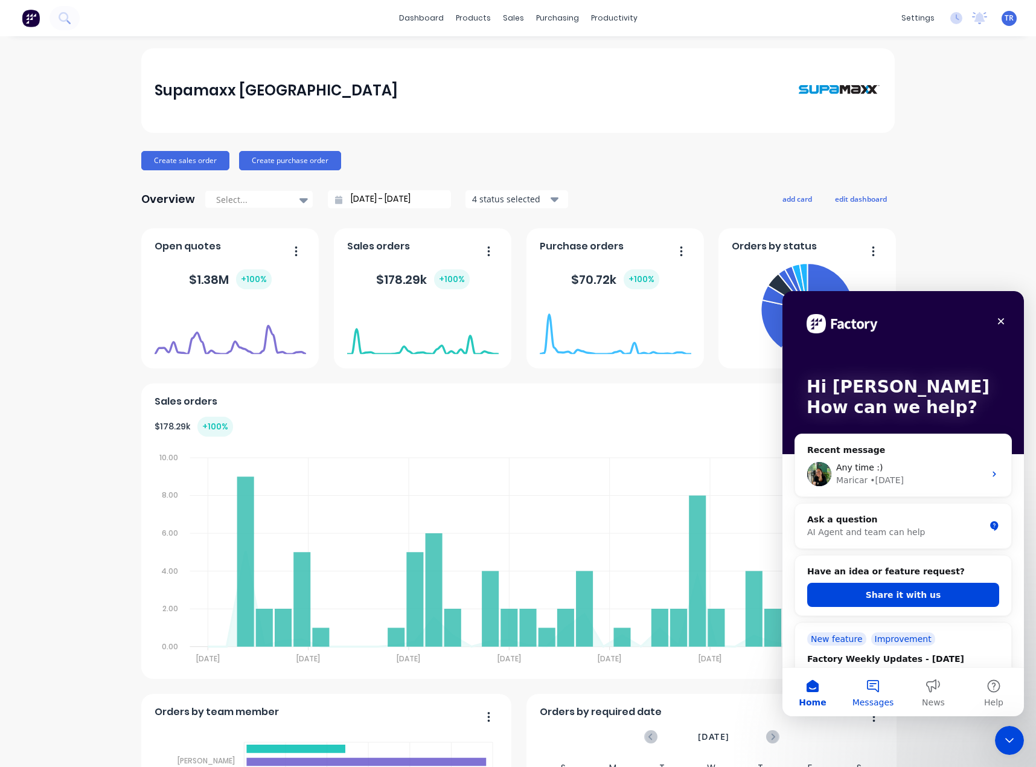
click at [866, 683] on button "Messages" at bounding box center [873, 692] width 60 height 48
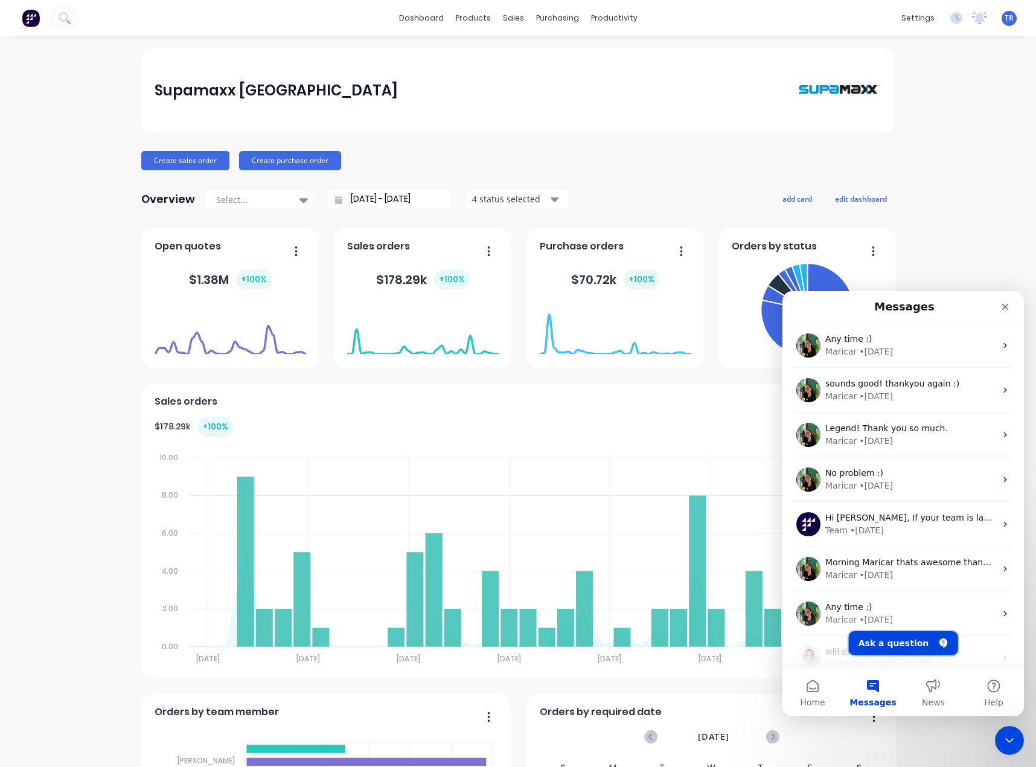
click at [870, 642] on button "Ask a question" at bounding box center [903, 643] width 109 height 24
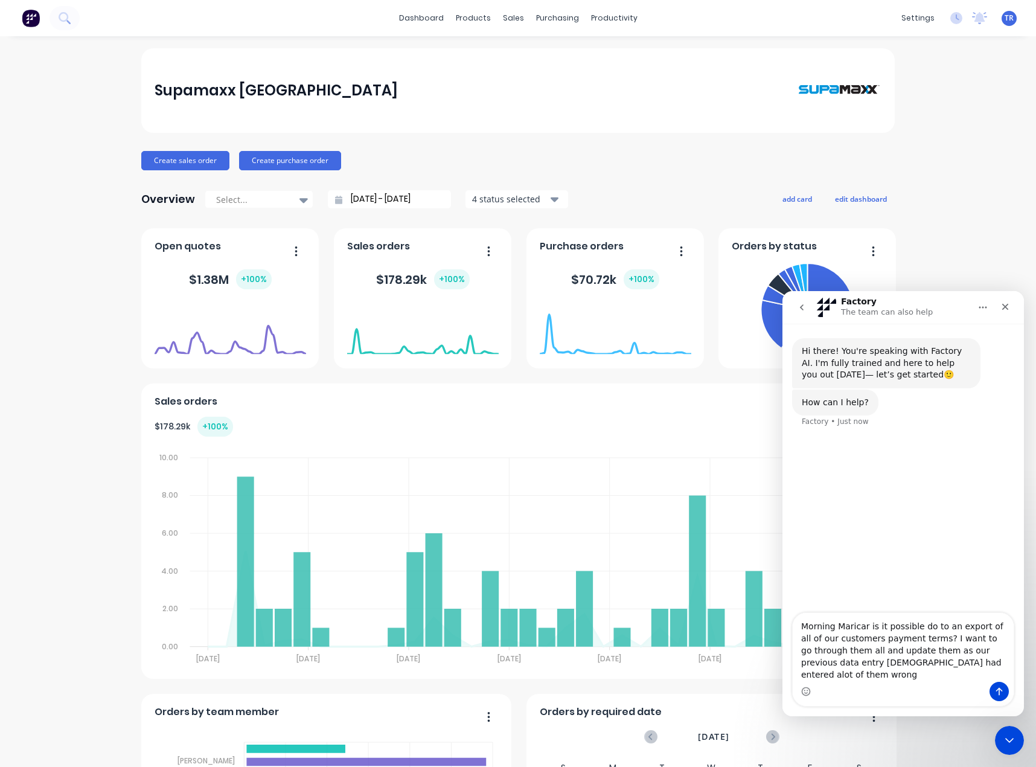
type textarea "Morning Maricar is it possible do to an export of all of our customers payment …"
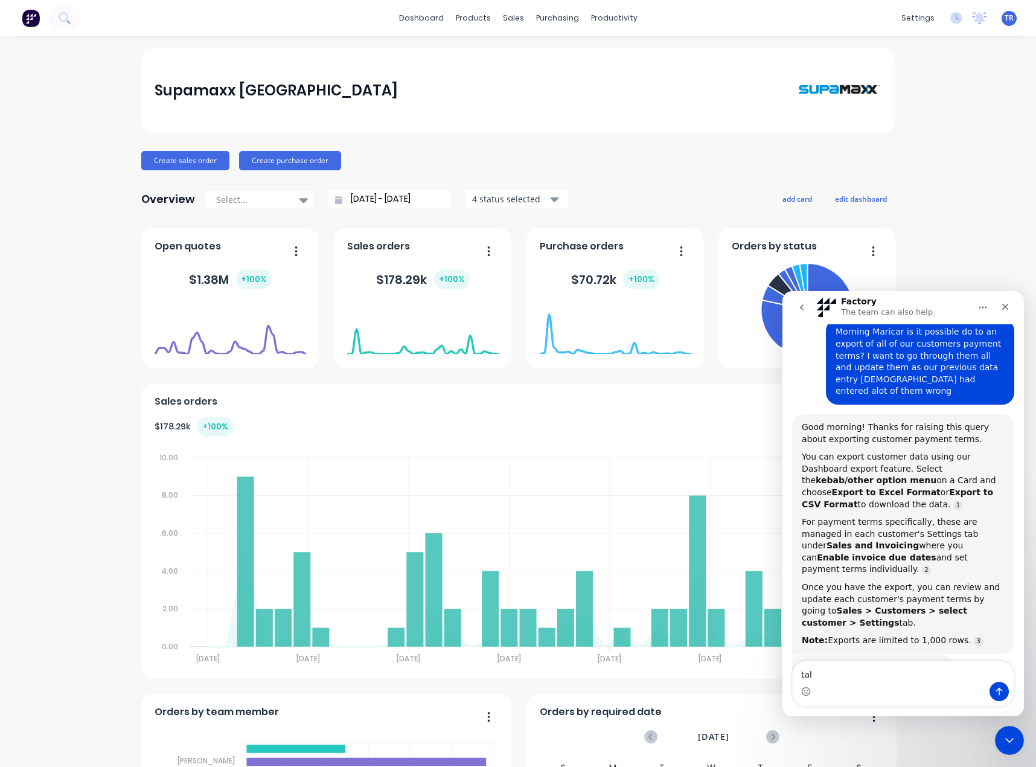
scroll to position [117, 0]
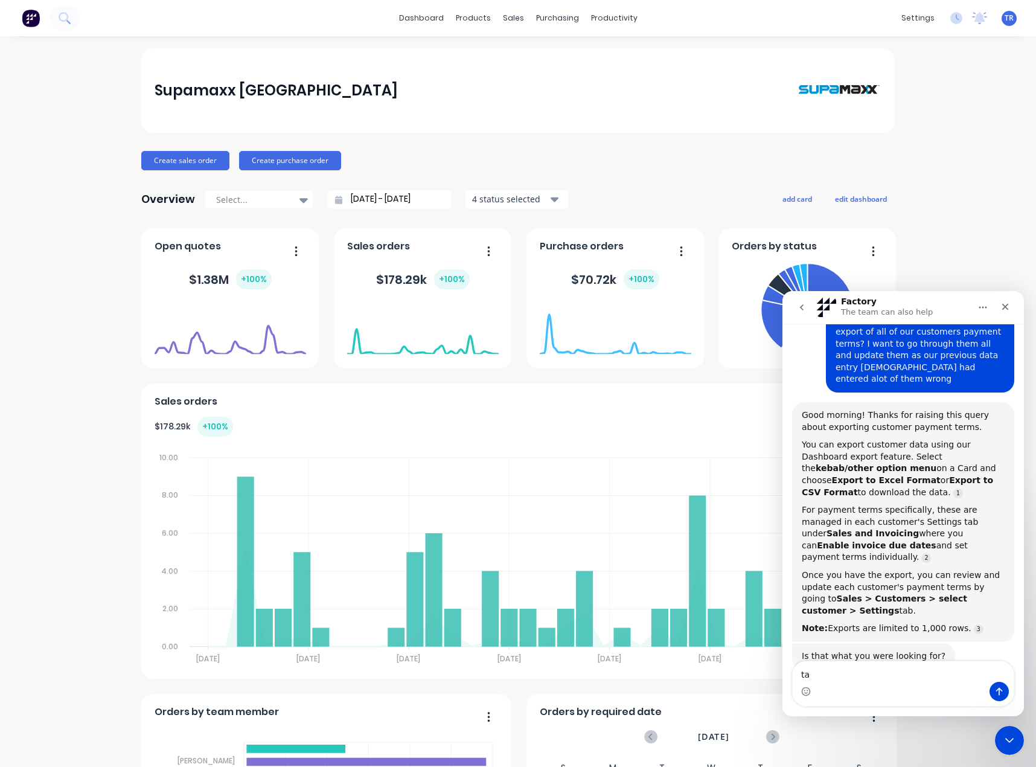
type textarea "t"
type textarea "No sorry"
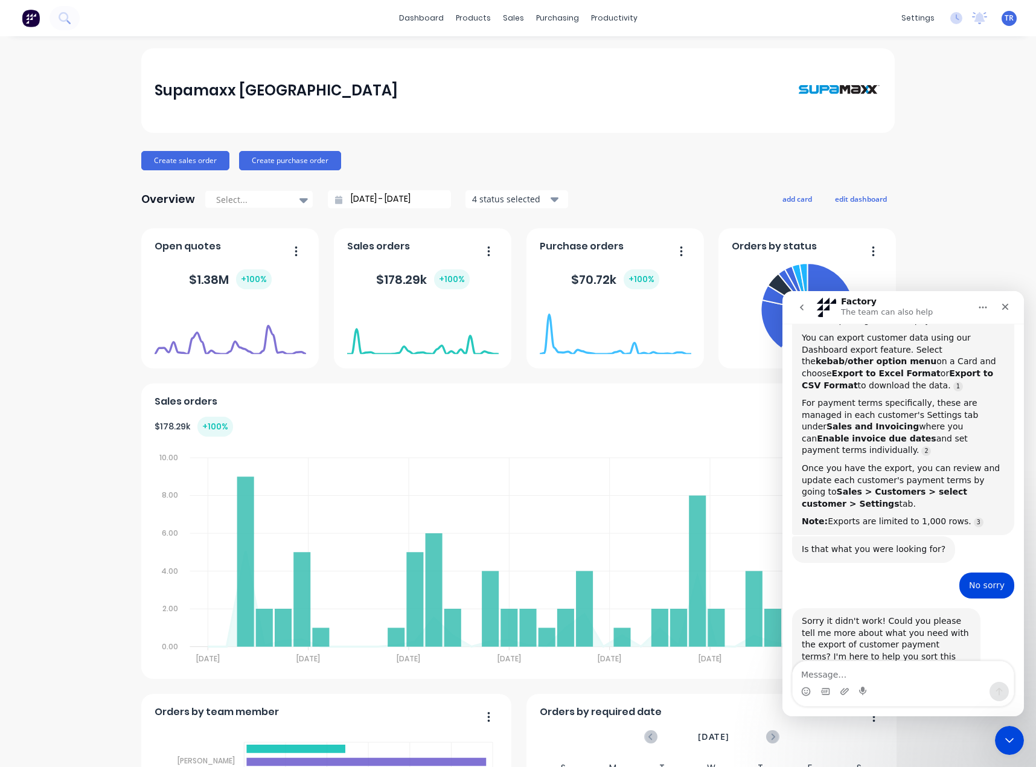
scroll to position [224, 0]
type textarea "talk to agent"
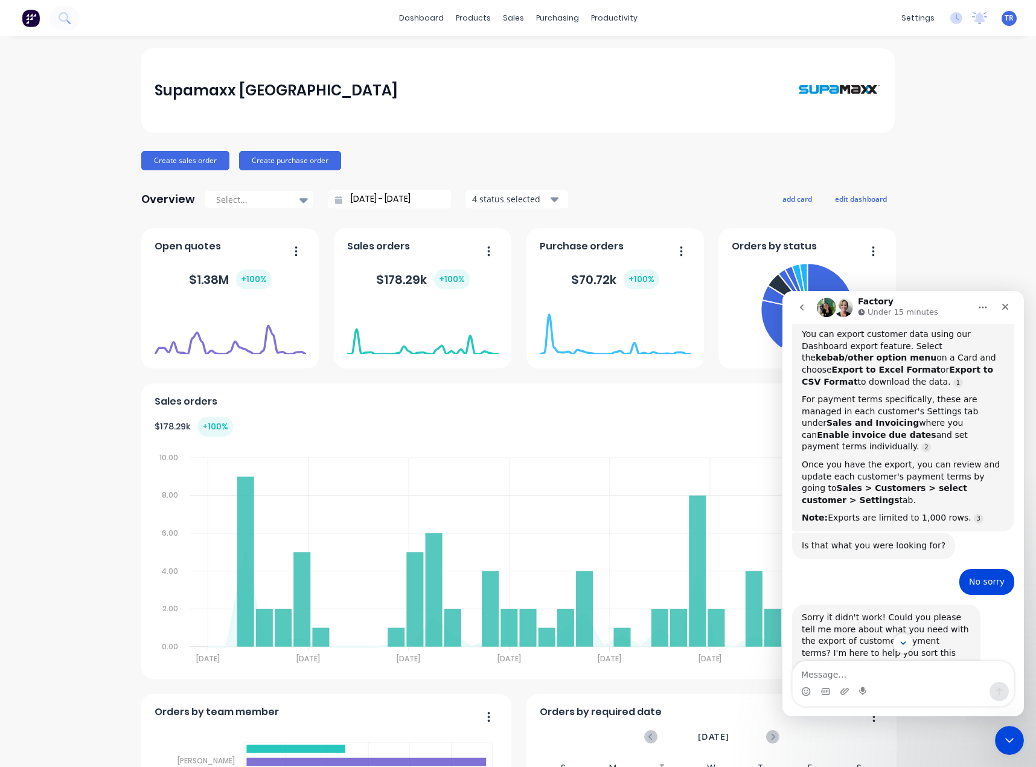
scroll to position [319, 0]
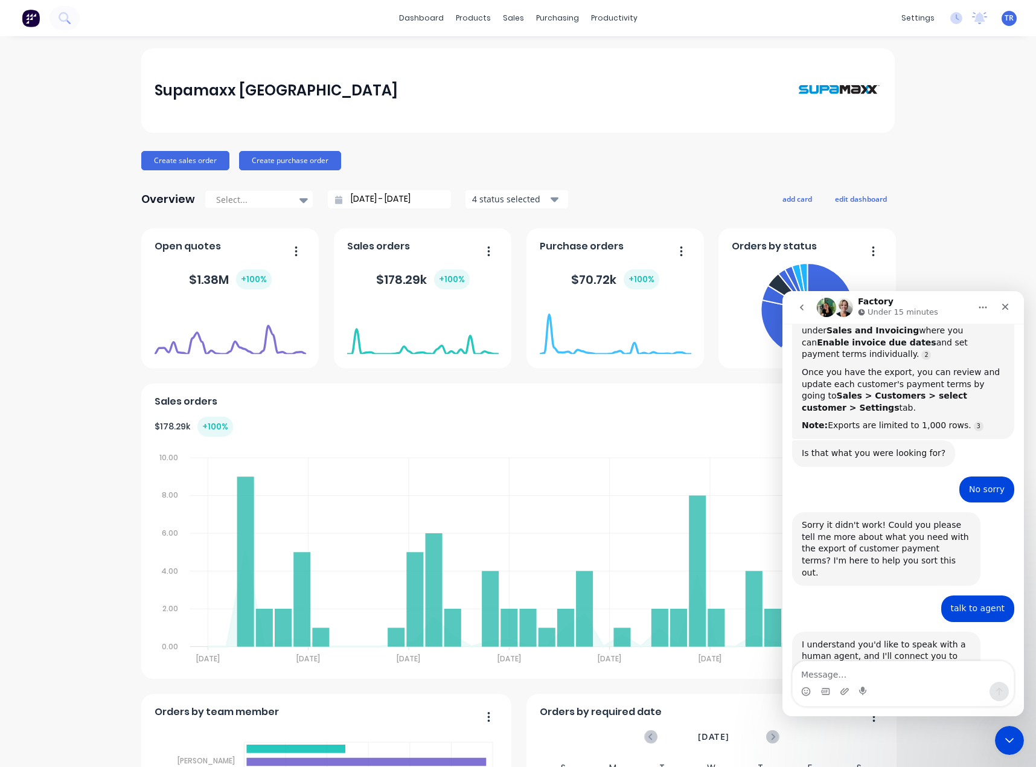
click at [810, 307] on button "go back" at bounding box center [801, 307] width 23 height 23
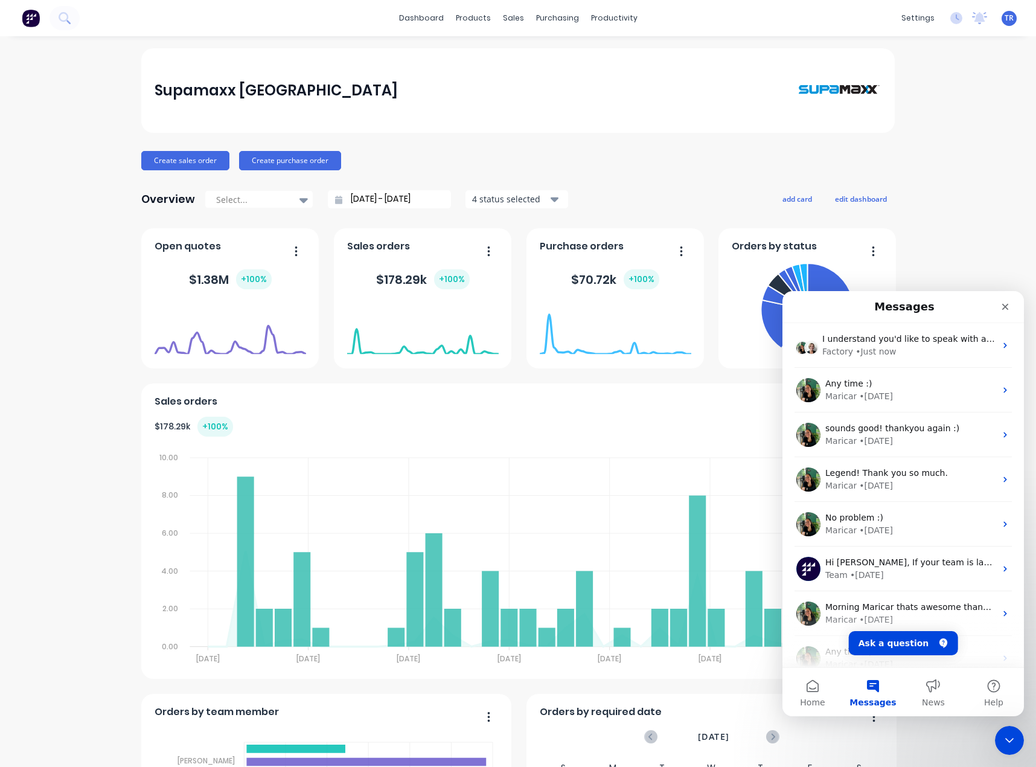
scroll to position [153, 0]
click at [818, 696] on button "Home" at bounding box center [812, 692] width 60 height 48
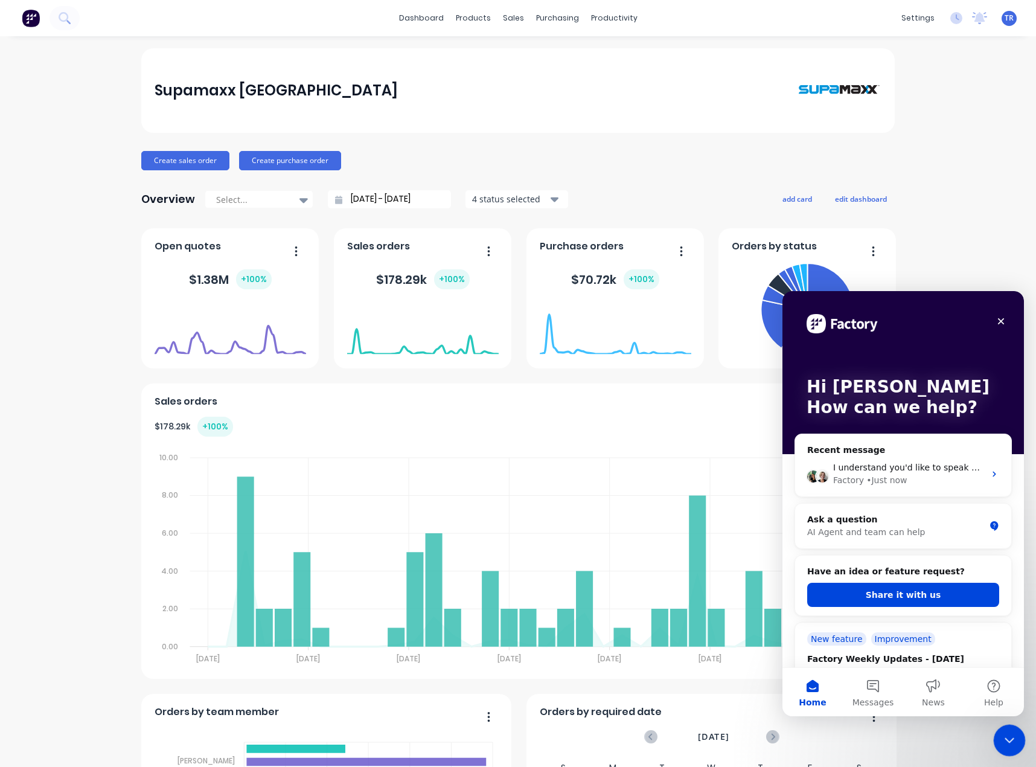
click at [999, 726] on div "Close Intercom Messenger" at bounding box center [1007, 738] width 29 height 29
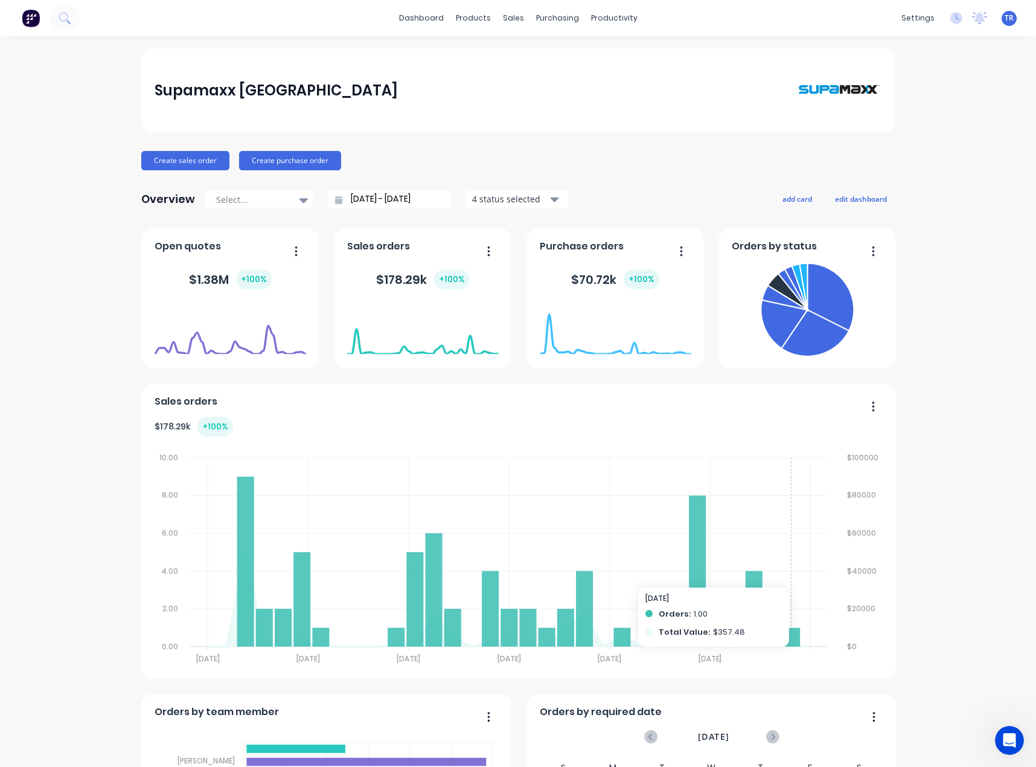
scroll to position [0, 0]
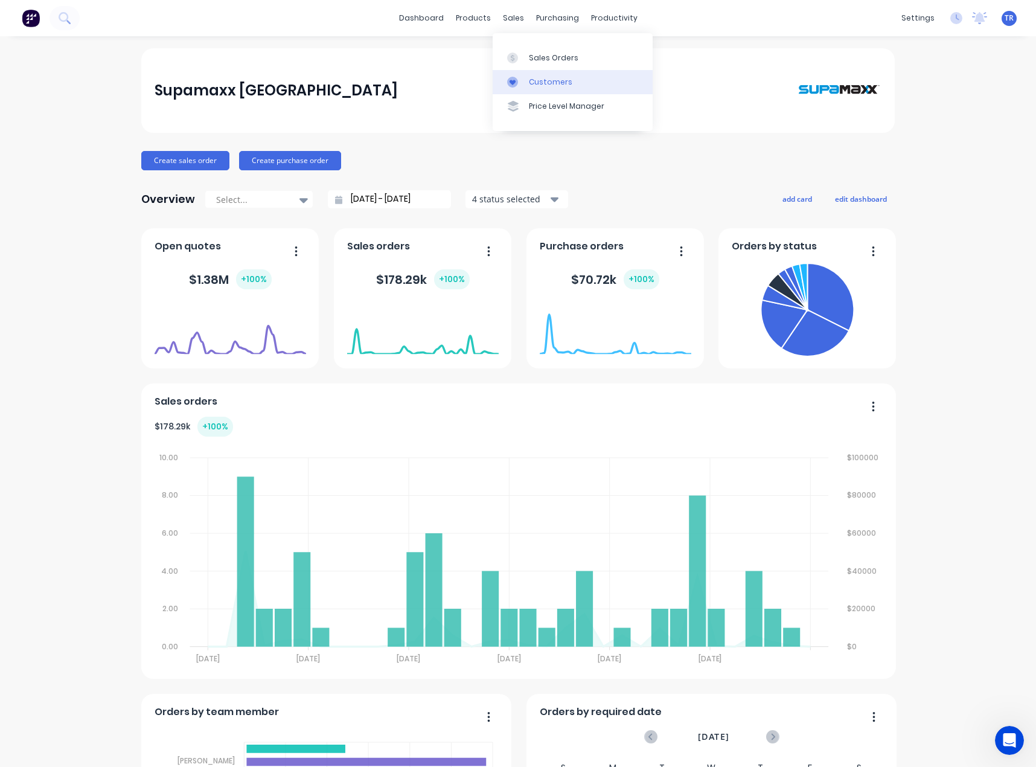
click at [529, 78] on div "Customers" at bounding box center [550, 82] width 43 height 11
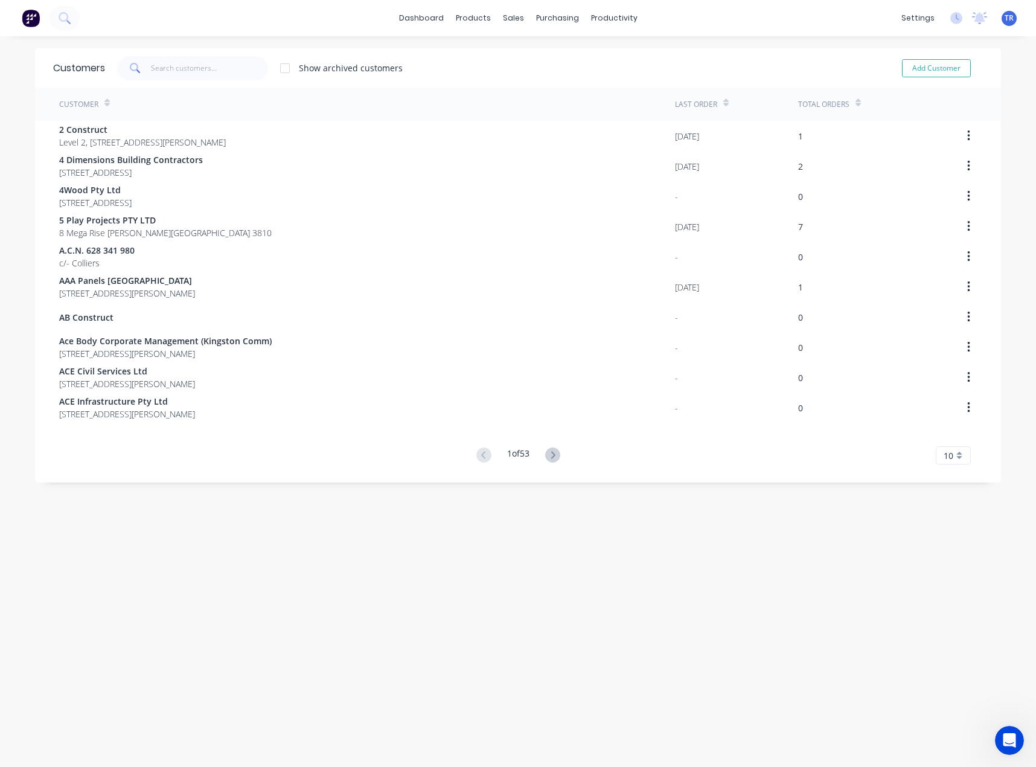
click at [951, 456] on div "10" at bounding box center [953, 455] width 35 height 18
click at [959, 606] on div "35" at bounding box center [953, 605] width 34 height 21
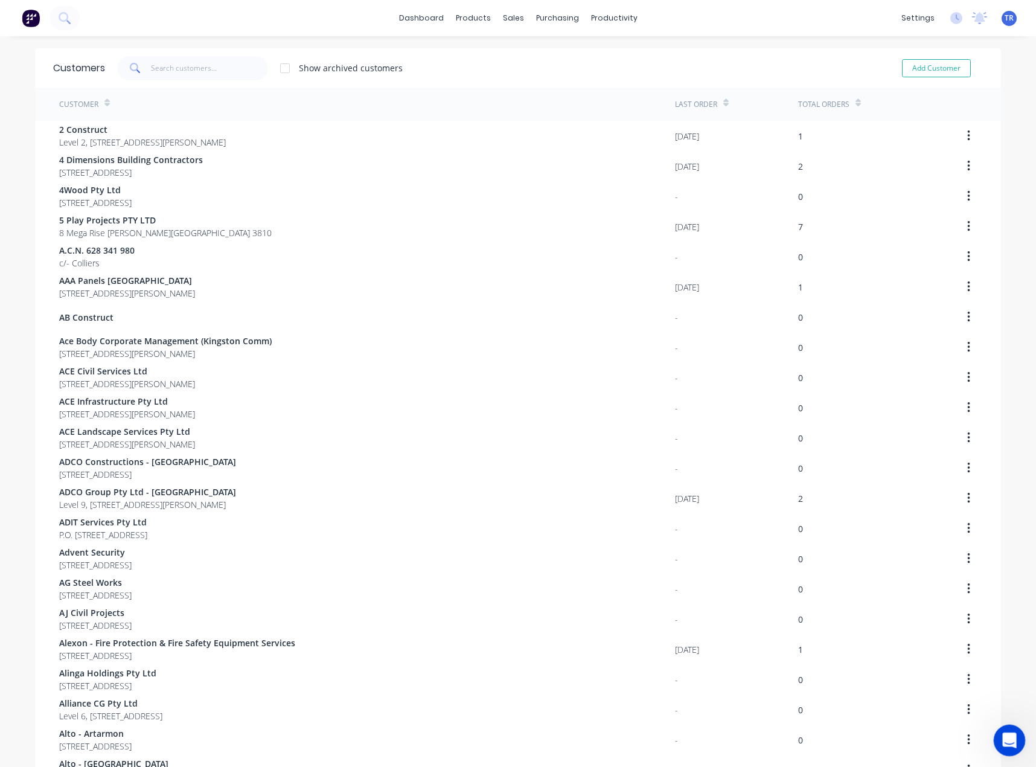
click at [1008, 750] on div "Open Intercom Messenger" at bounding box center [1008, 738] width 40 height 40
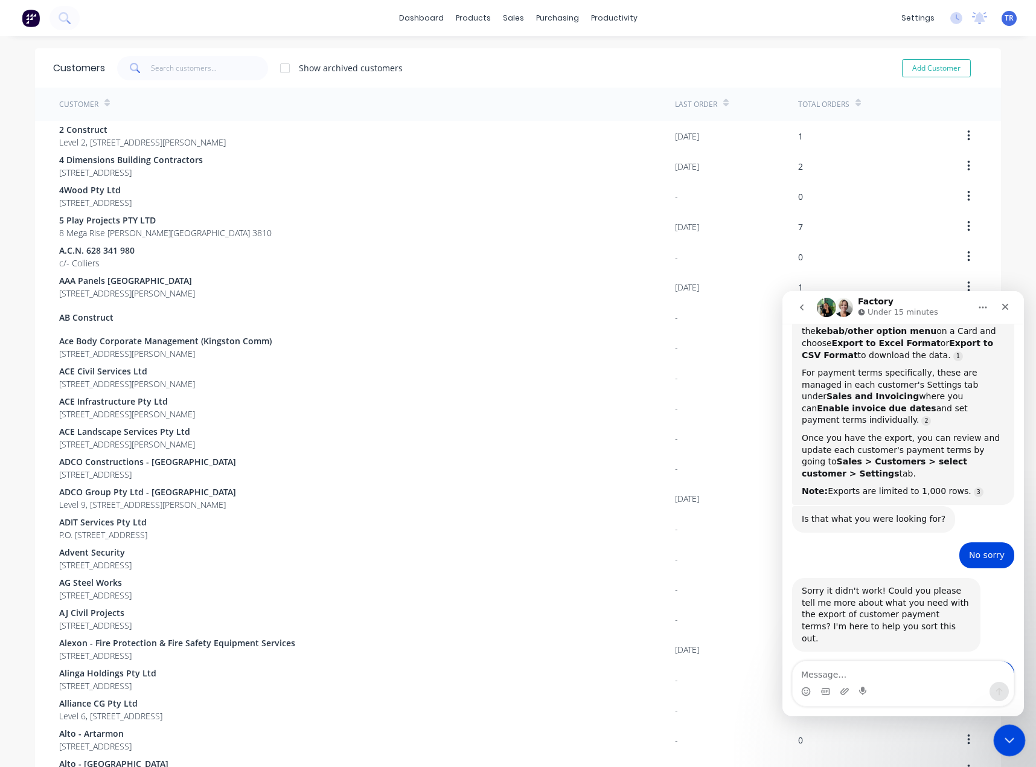
scroll to position [319, 0]
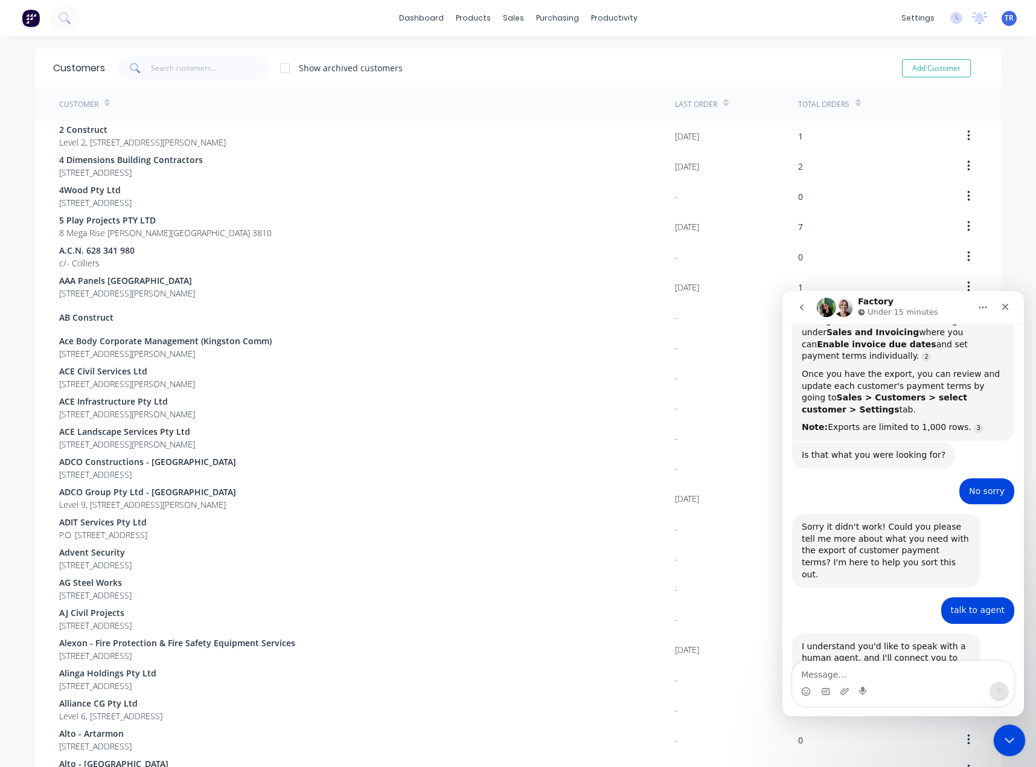
click at [997, 743] on div "Close Intercom Messenger" at bounding box center [1007, 738] width 29 height 29
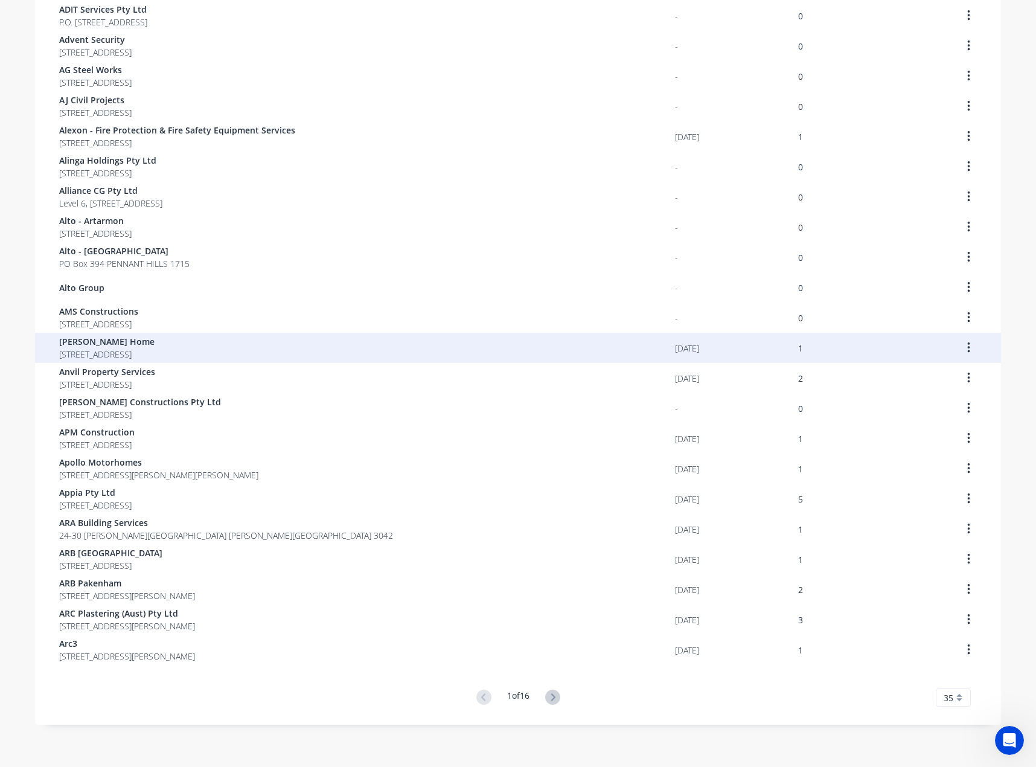
scroll to position [0, 0]
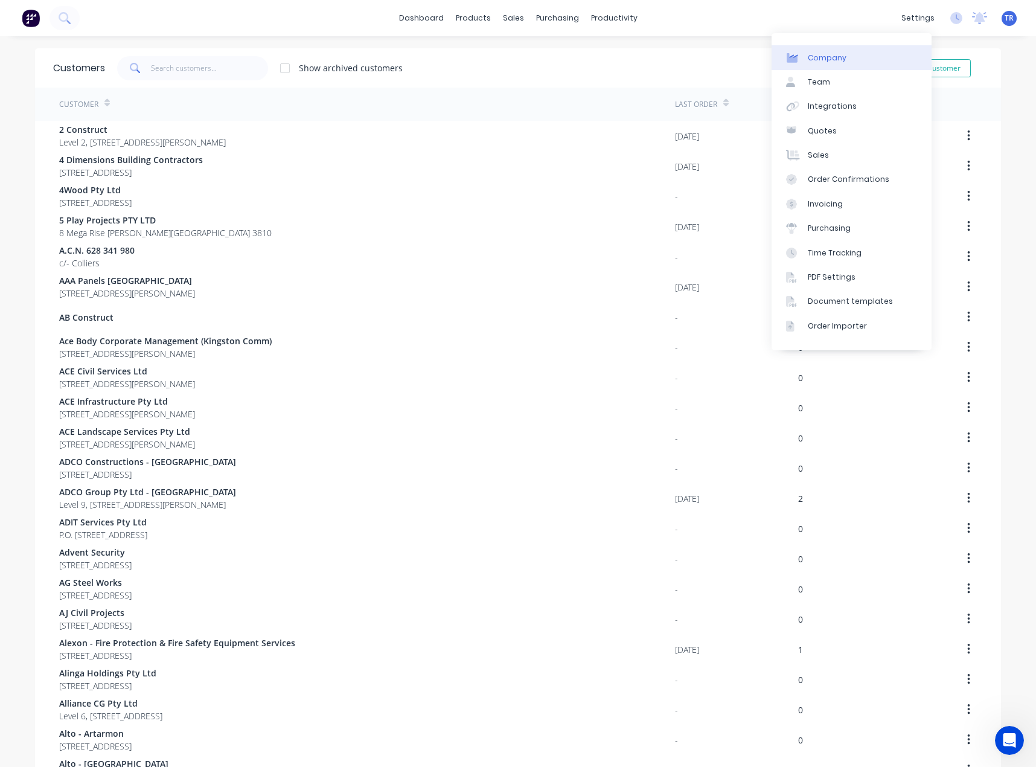
click at [827, 58] on div "Company" at bounding box center [827, 58] width 39 height 11
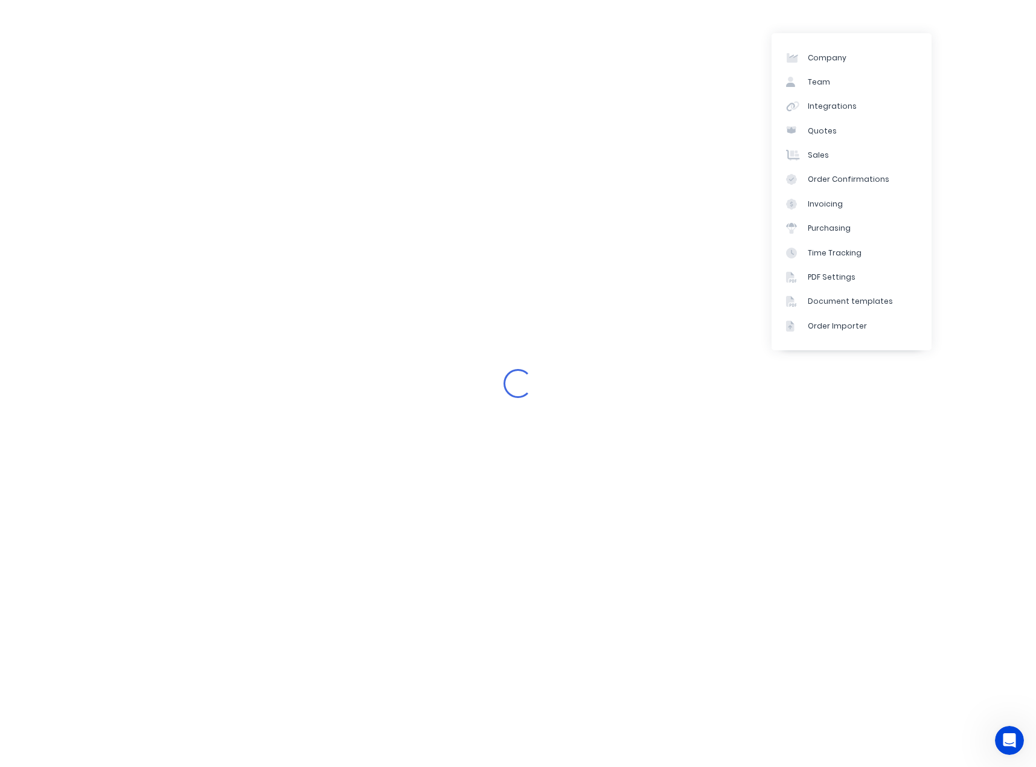
select select "AU"
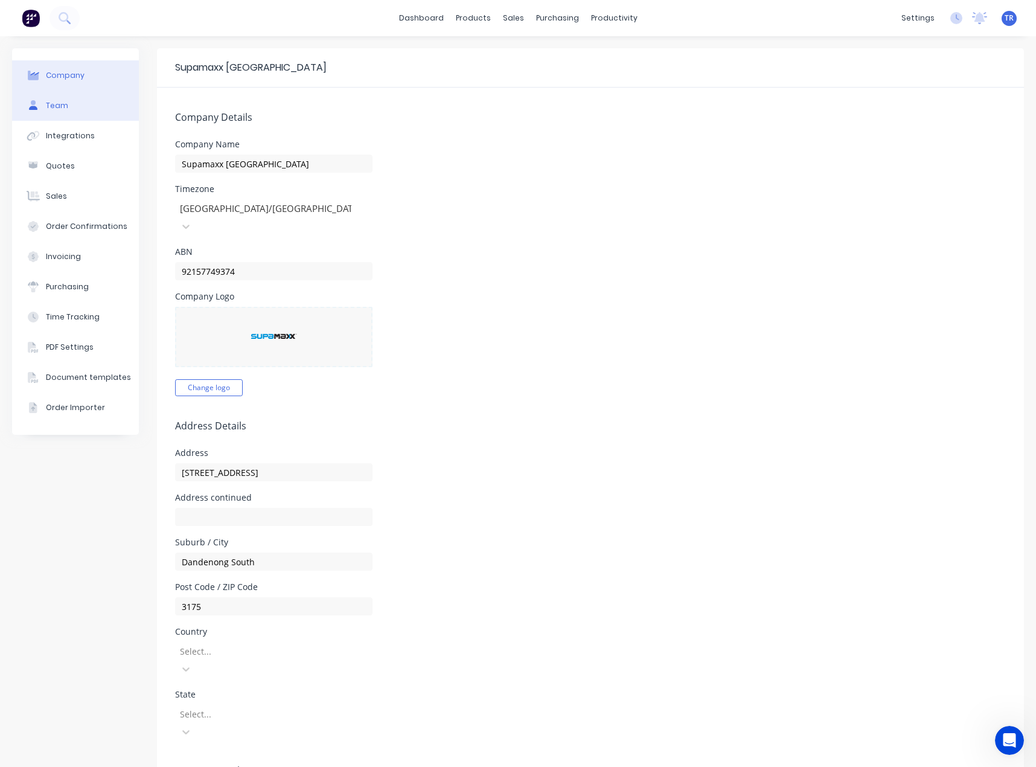
click at [117, 102] on button "Team" at bounding box center [75, 106] width 127 height 30
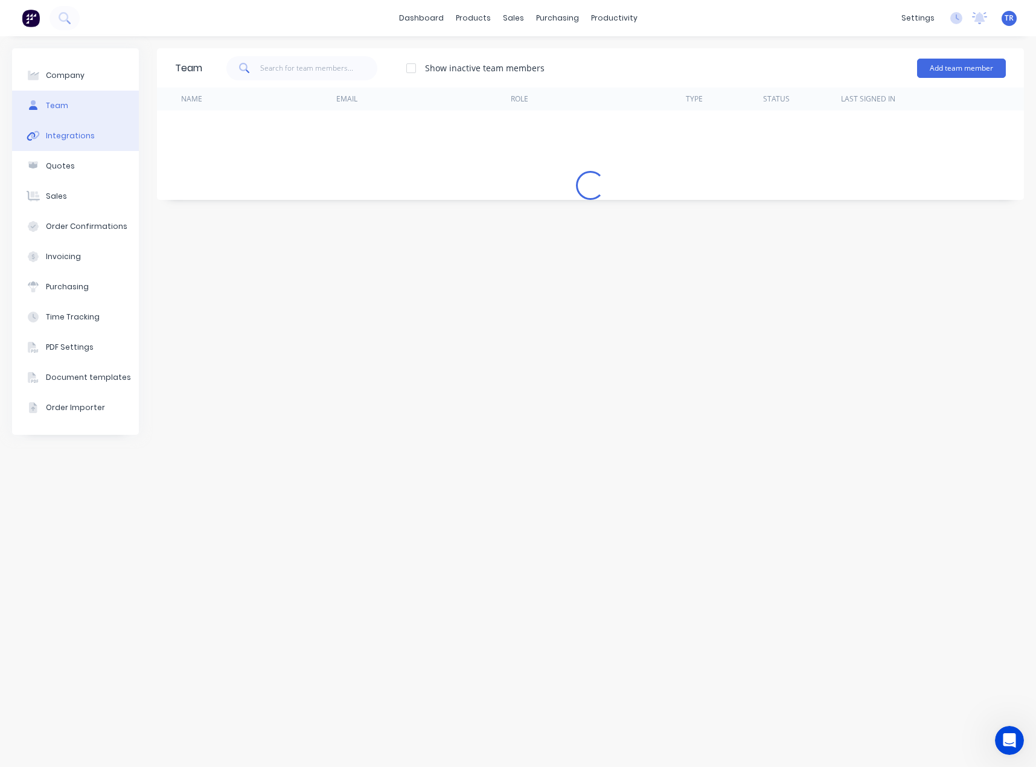
click at [115, 136] on button "Integrations" at bounding box center [75, 136] width 127 height 30
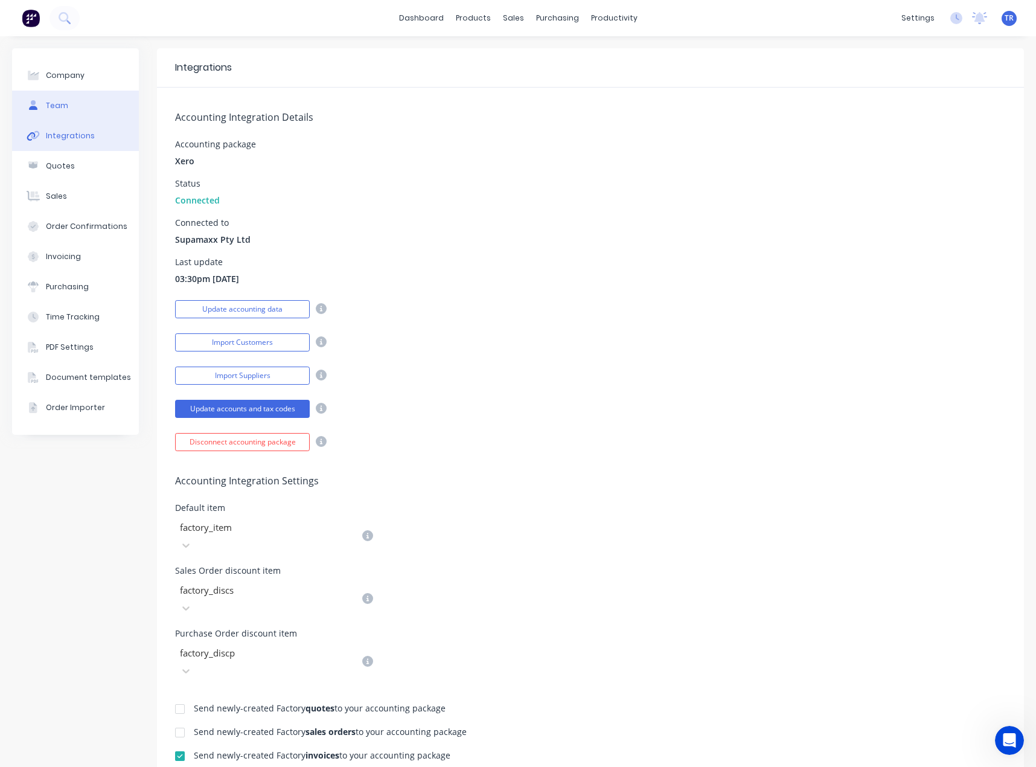
click at [95, 104] on button "Team" at bounding box center [75, 106] width 127 height 30
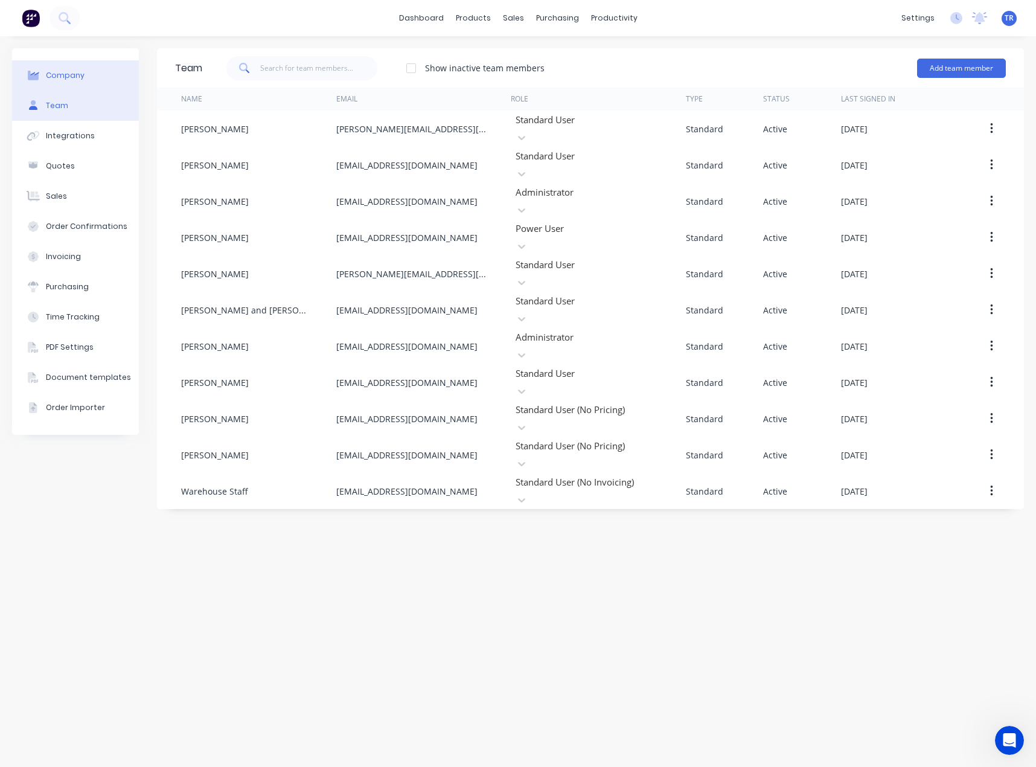
click at [85, 84] on button "Company" at bounding box center [75, 75] width 127 height 30
select select "AU"
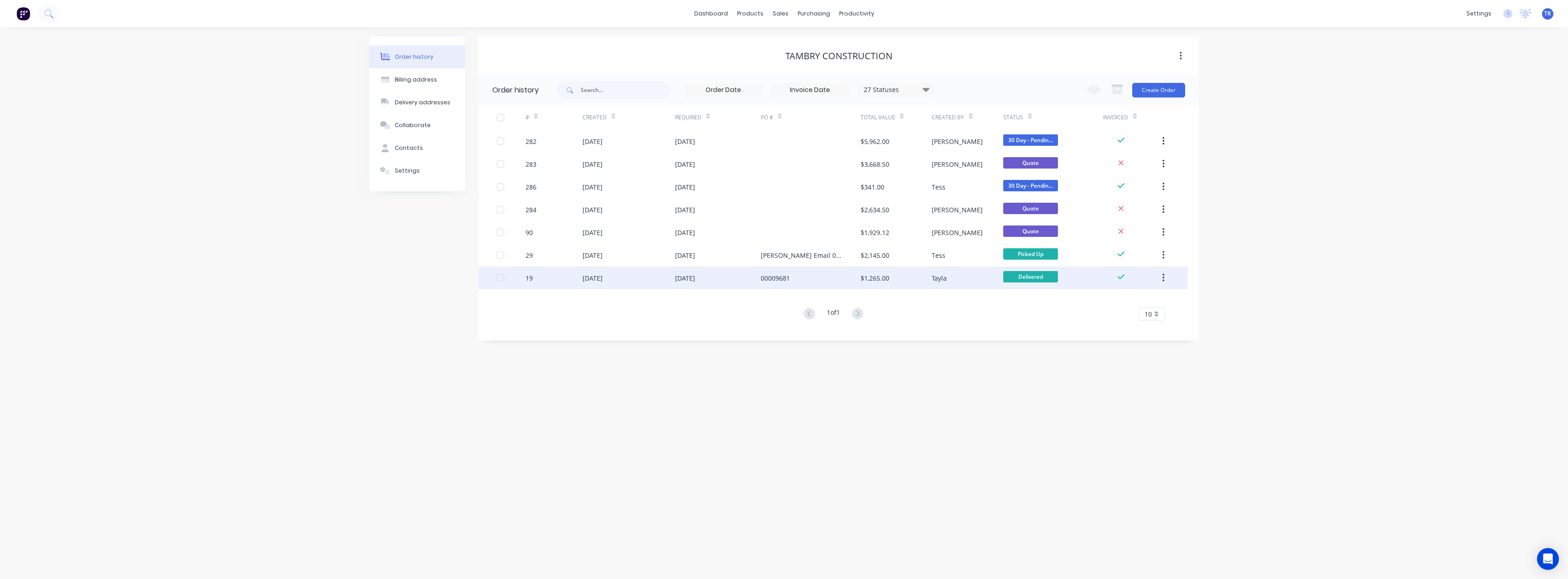
click at [769, 271] on div "00009681" at bounding box center [811, 278] width 100 height 23
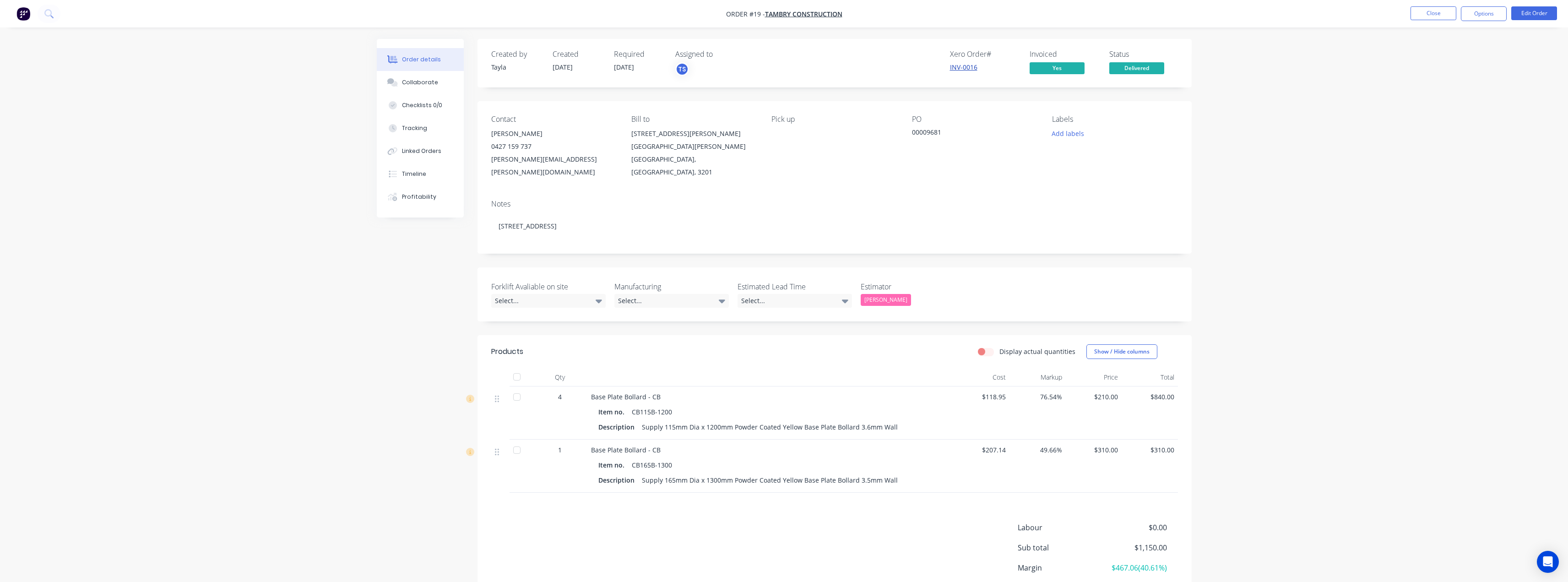
click at [965, 68] on link "INV-0016" at bounding box center [964, 67] width 27 height 8
click at [968, 68] on link "INV-0016" at bounding box center [964, 67] width 27 height 8
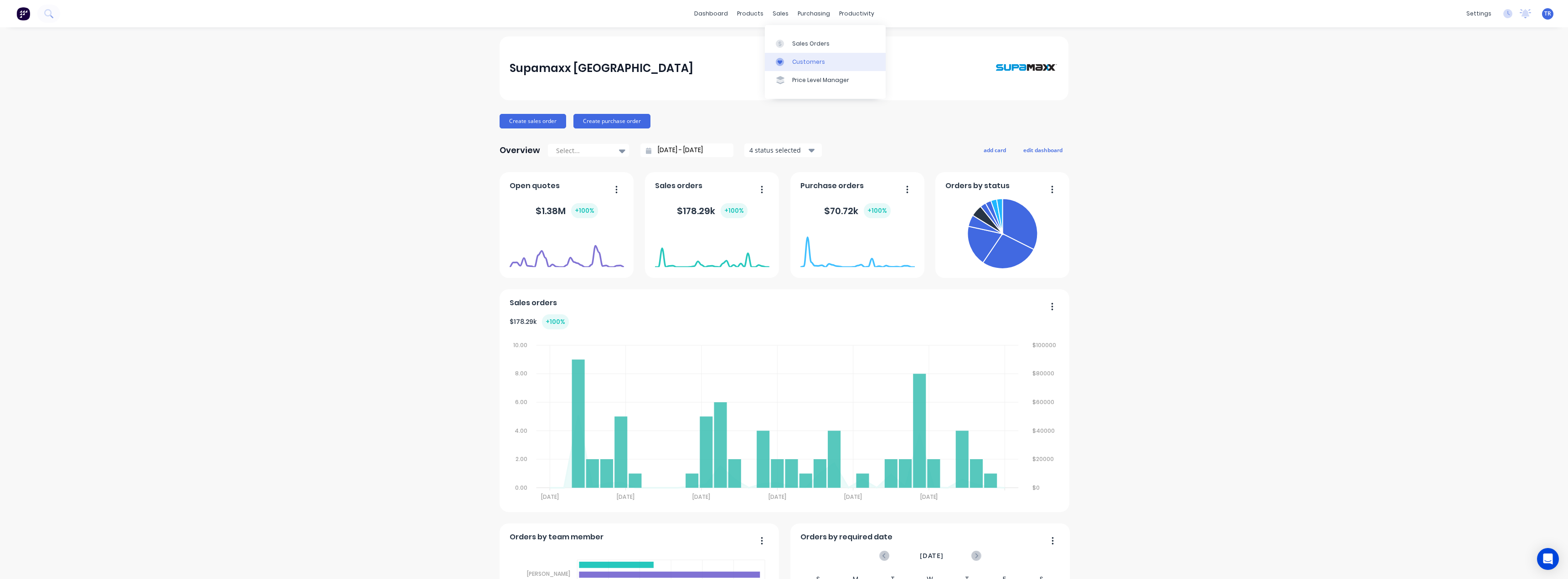
click at [802, 63] on div "Customers" at bounding box center [808, 62] width 32 height 8
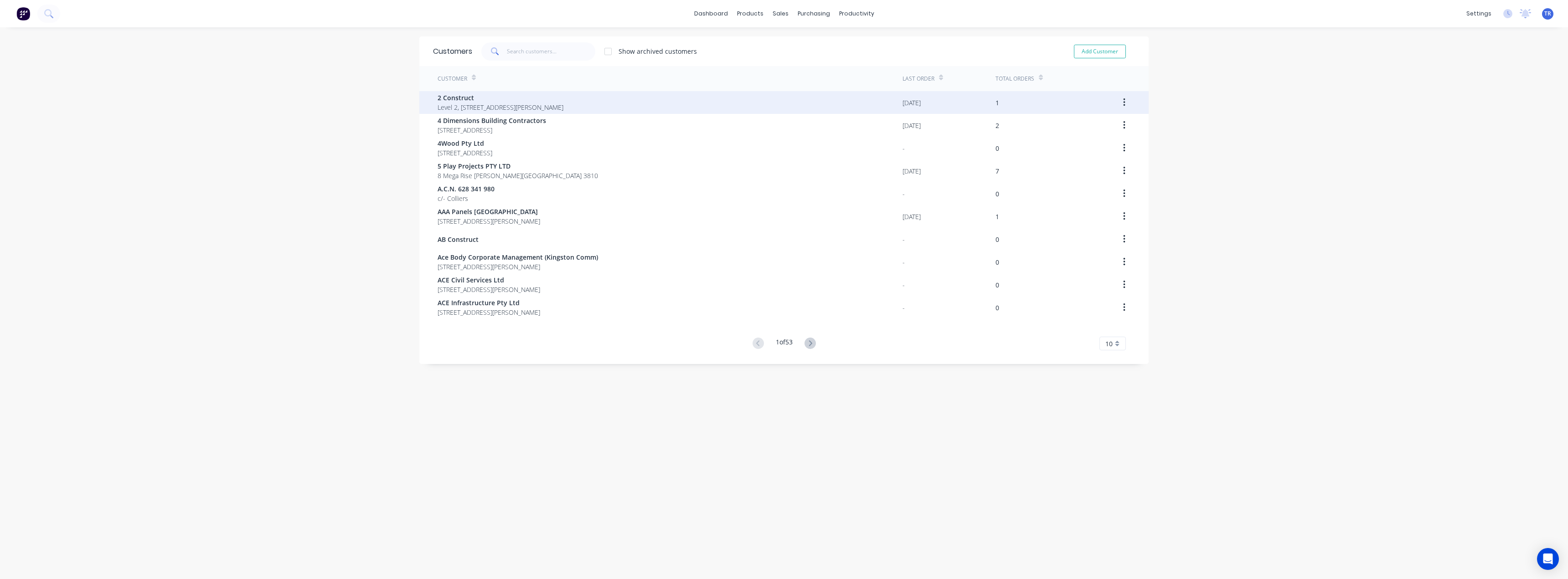
click at [469, 95] on span "2 Construct" at bounding box center [501, 97] width 126 height 10
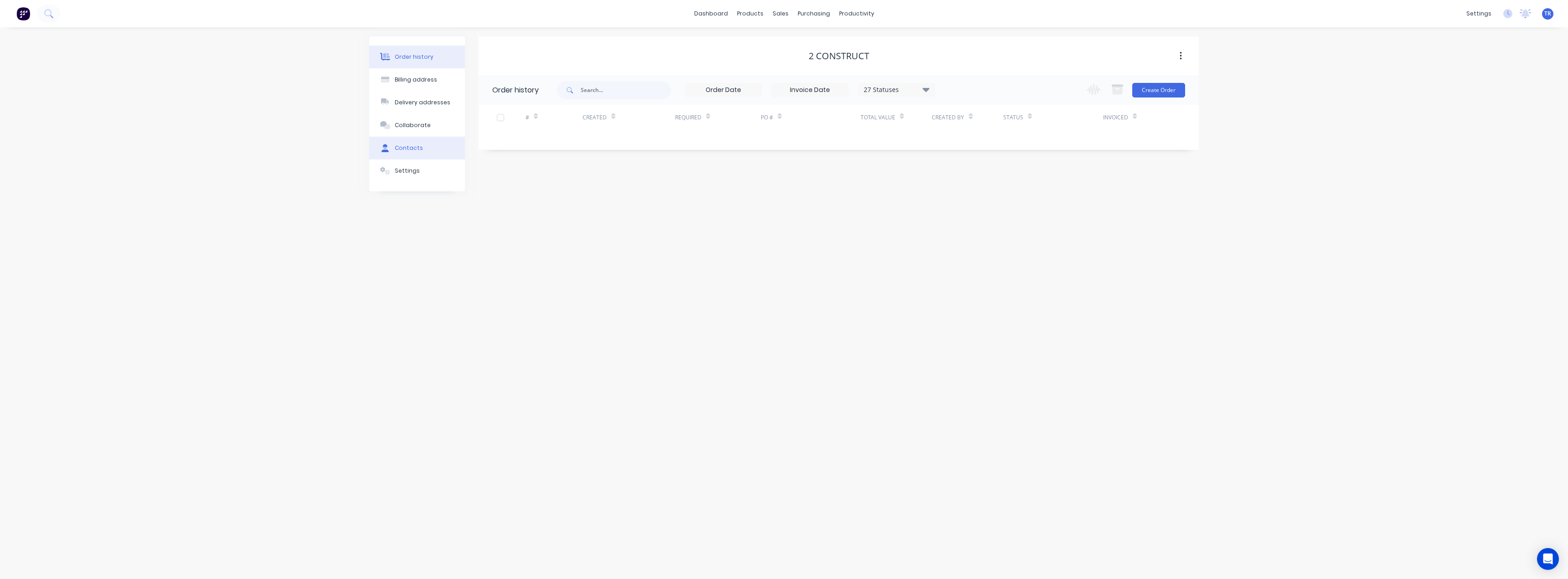
click at [413, 142] on button "Contacts" at bounding box center [417, 148] width 96 height 23
click at [395, 63] on button "Order history" at bounding box center [417, 57] width 96 height 23
click at [778, 41] on div "Product Catalogue" at bounding box center [790, 44] width 57 height 8
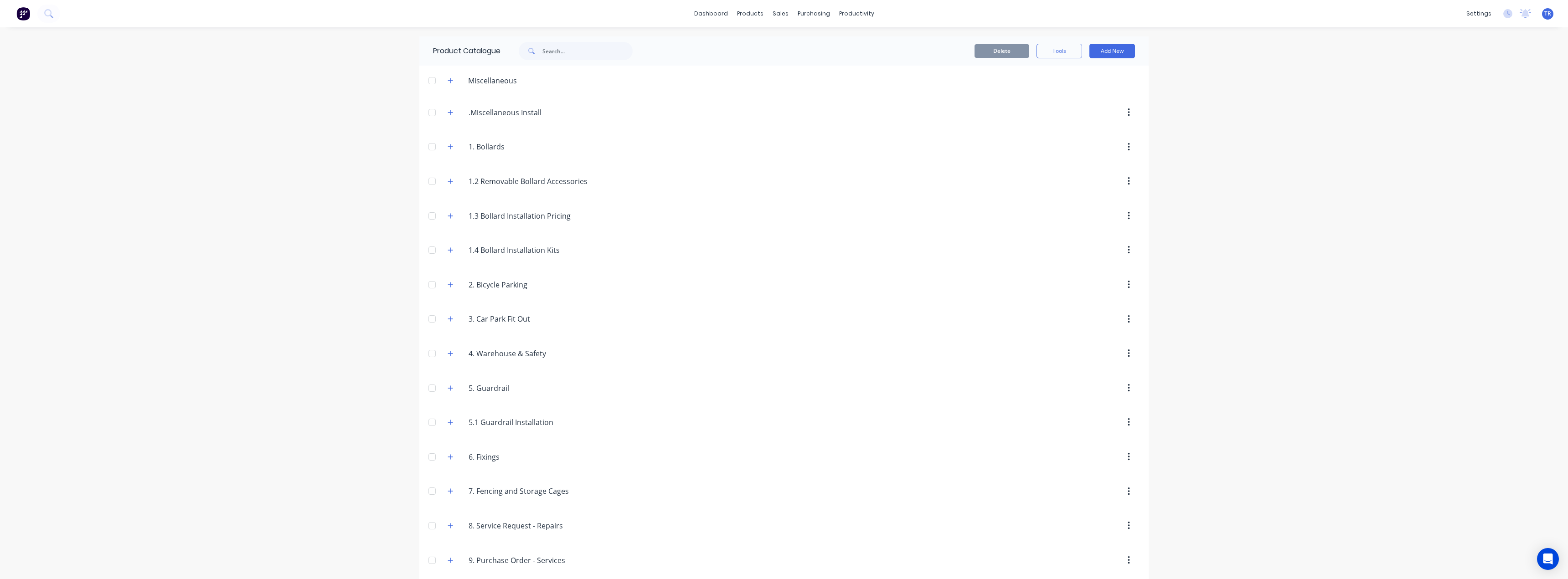
click at [534, 43] on span at bounding box center [530, 51] width 23 height 18
click at [801, 63] on div "Customers" at bounding box center [808, 62] width 32 height 8
click at [556, 48] on input "text" at bounding box center [551, 51] width 89 height 18
type input "supamaxx"
click at [524, 126] on div "Customer Last Order Total Orders Supamaxx Warehouse 37 - 39 Marni St DANDENONG …" at bounding box center [784, 106] width 729 height 79
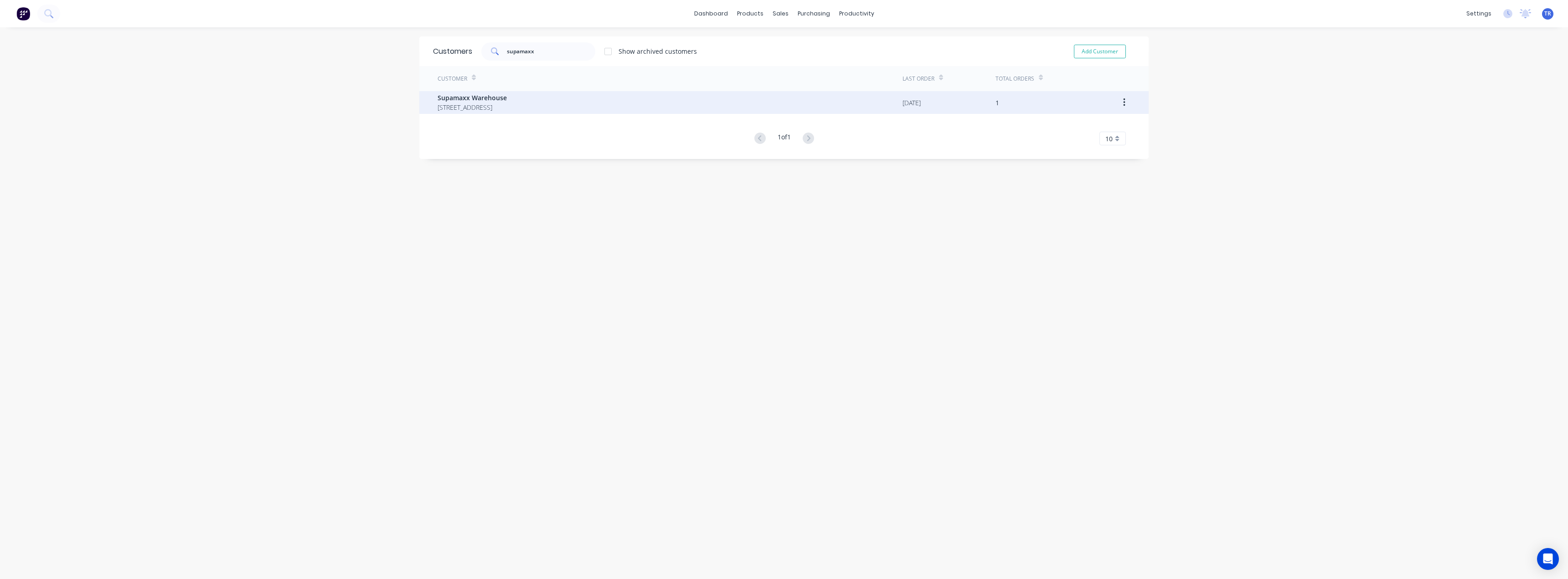
click at [507, 95] on span "Supamaxx Warehouse" at bounding box center [473, 97] width 69 height 10
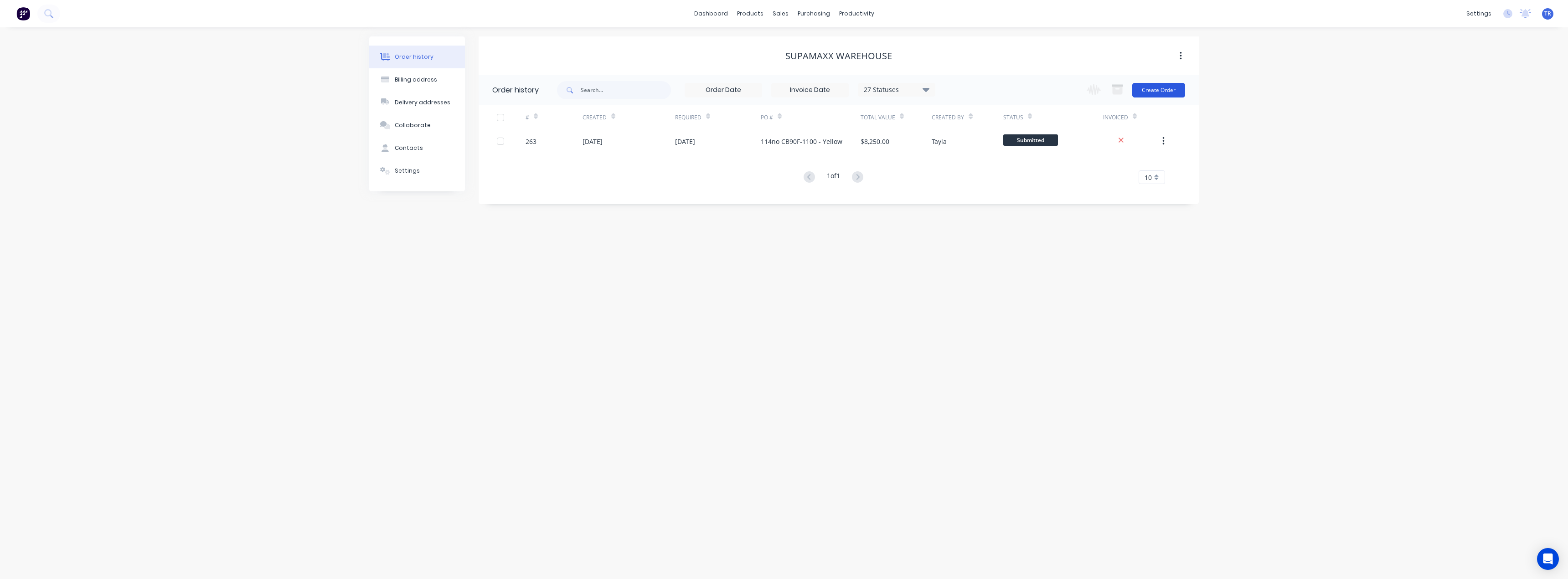
click at [1148, 92] on button "Create Order" at bounding box center [1159, 90] width 53 height 14
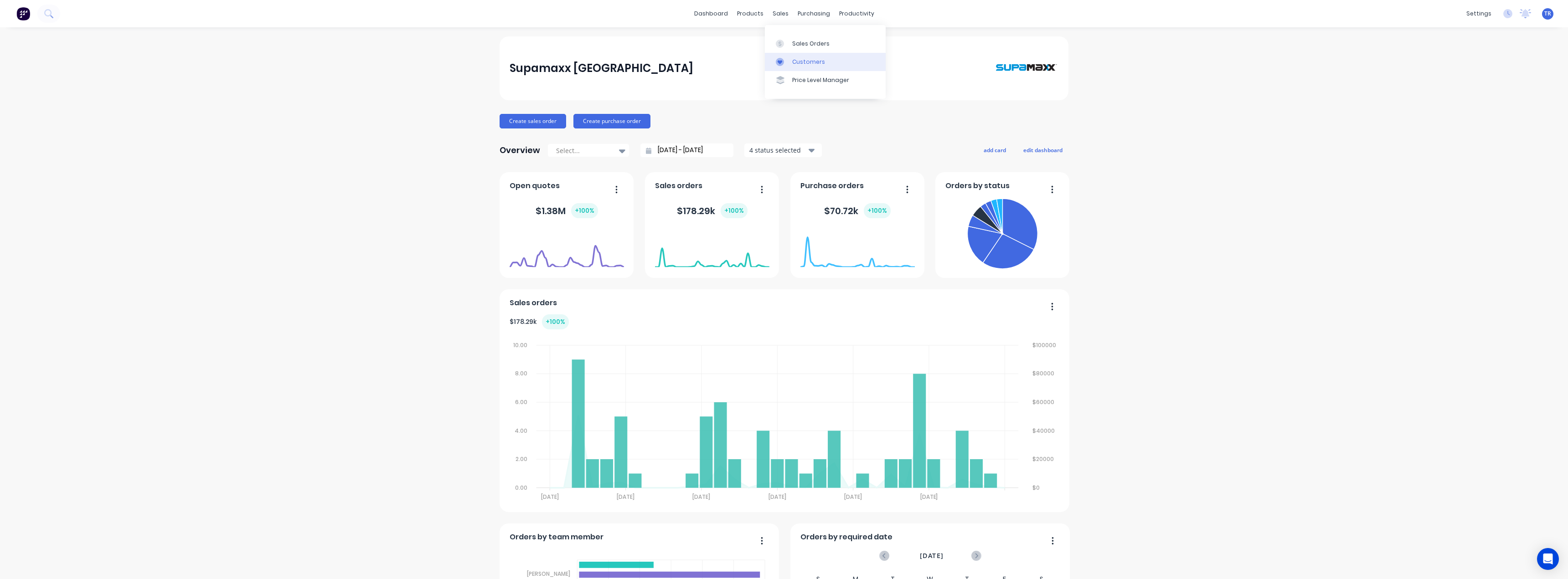
click at [791, 59] on link "Customers" at bounding box center [825, 62] width 121 height 18
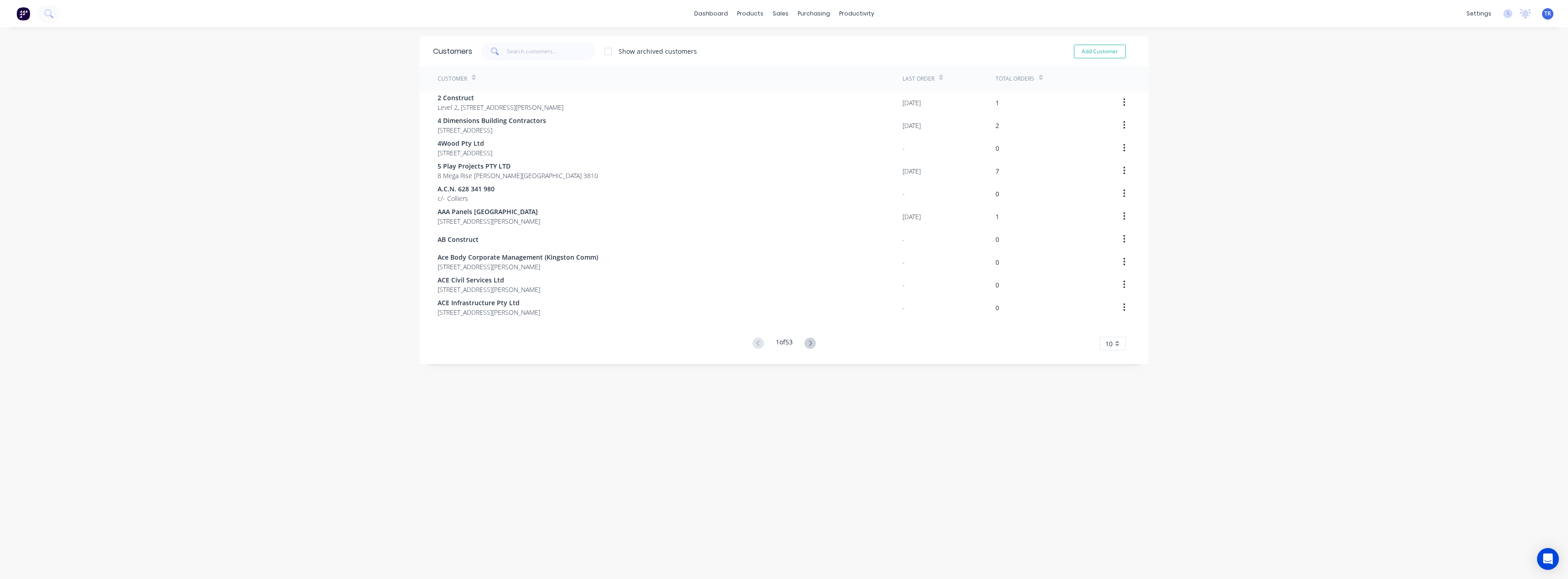
drag, startPoint x: 501, startPoint y: 57, endPoint x: 522, endPoint y: 55, distance: 21.1
click at [502, 57] on span at bounding box center [494, 51] width 26 height 18
click at [532, 54] on input "text" at bounding box center [551, 51] width 89 height 18
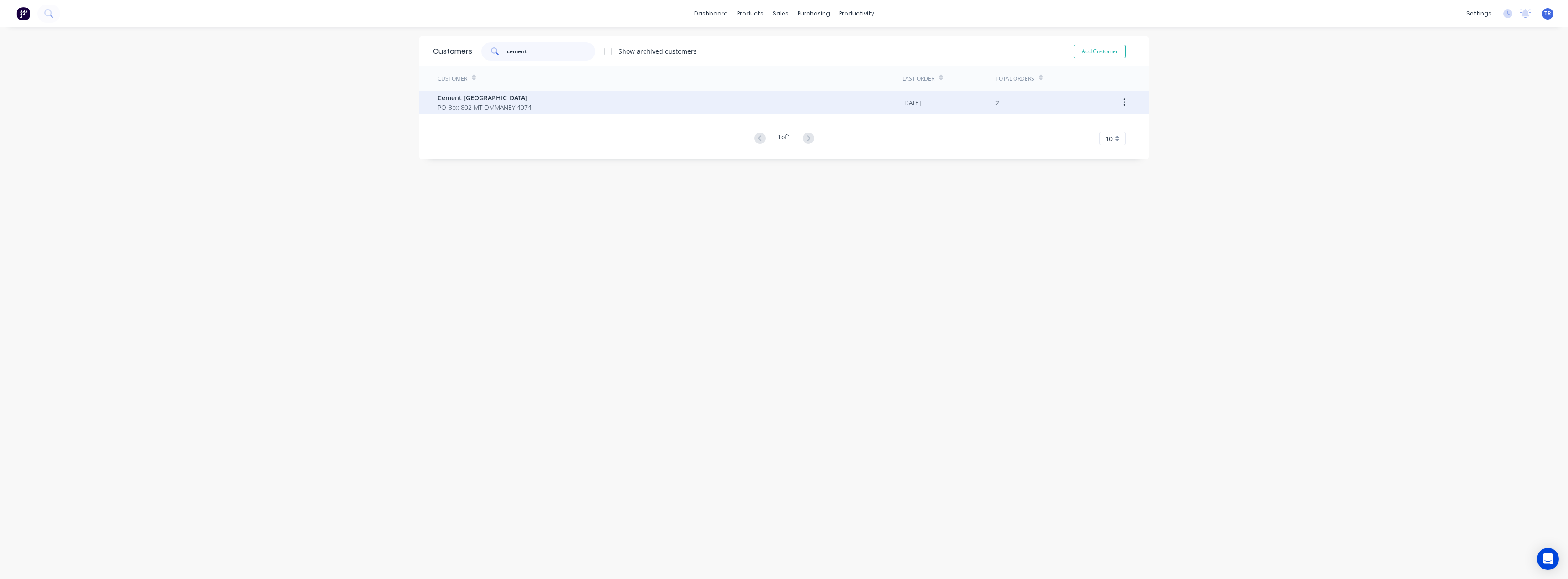
type input "cement"
click at [557, 112] on div "Cement [GEOGRAPHIC_DATA] [STREET_ADDRESS]" at bounding box center [670, 103] width 465 height 23
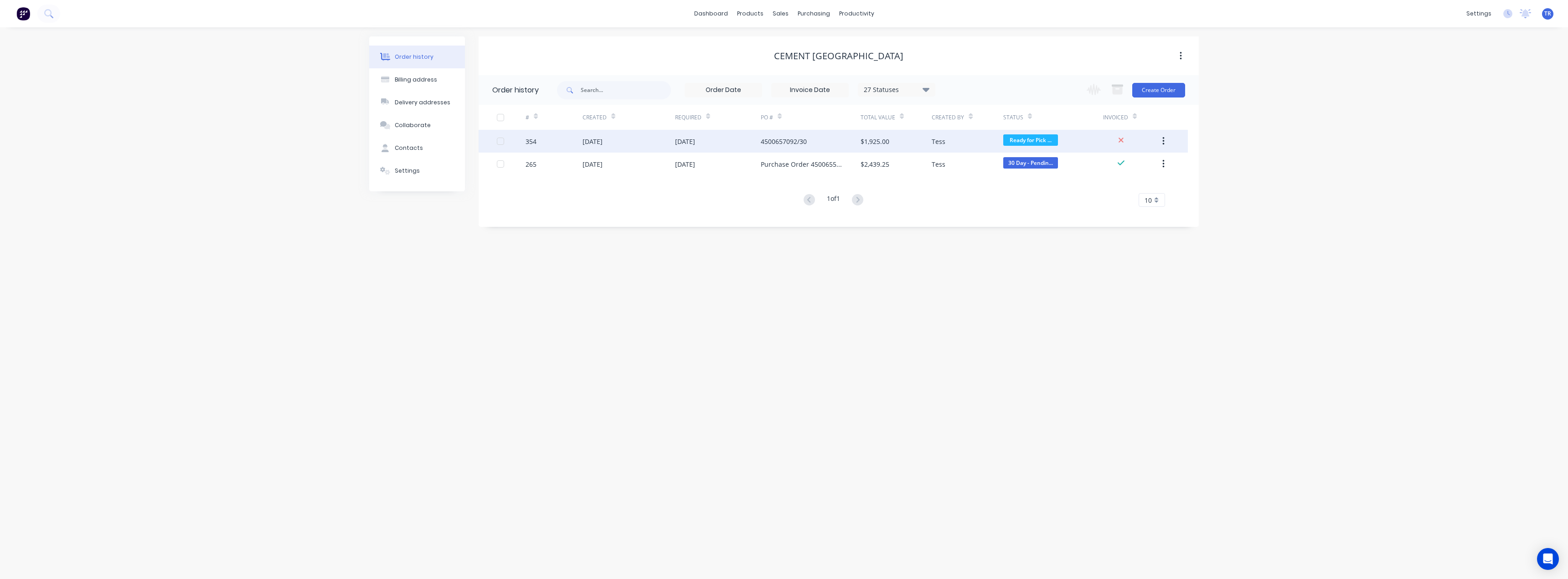
click at [602, 144] on div "[DATE]" at bounding box center [593, 141] width 20 height 10
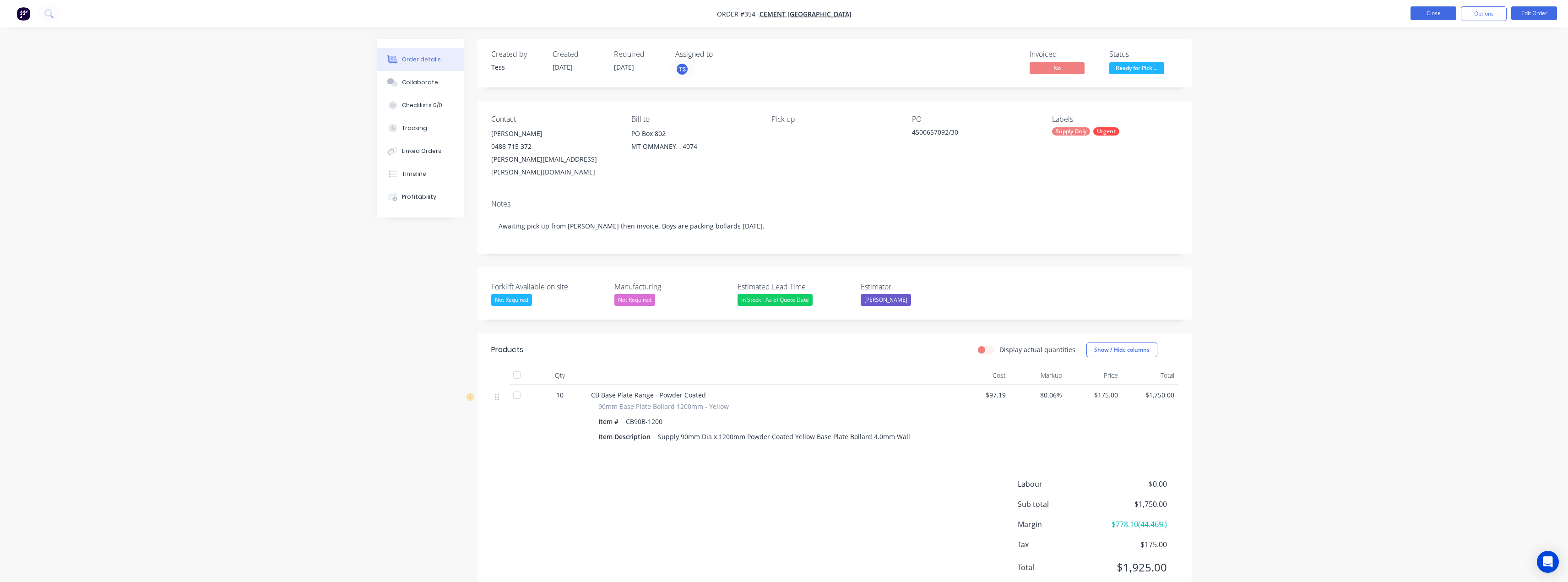
click at [1423, 16] on button "Close" at bounding box center [1433, 13] width 45 height 14
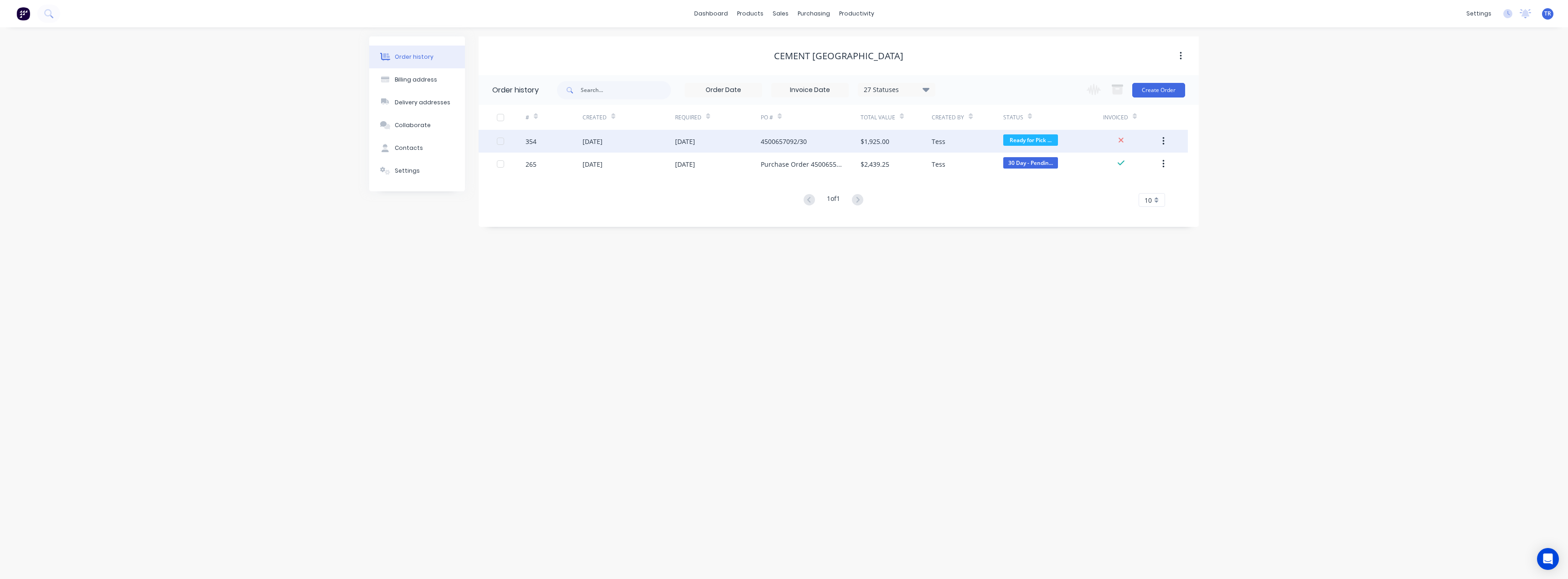
click at [973, 138] on div "Tess" at bounding box center [967, 141] width 71 height 23
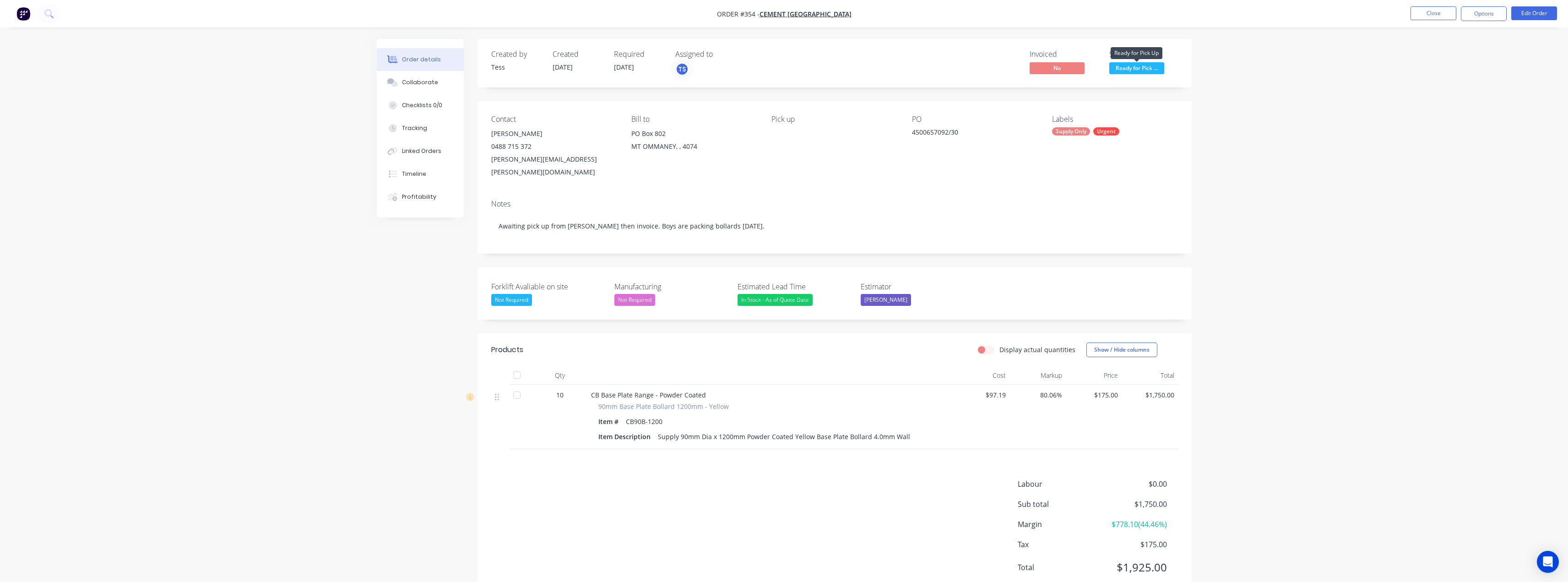
click at [1147, 68] on span "Ready for Pick ..." at bounding box center [1137, 68] width 55 height 11
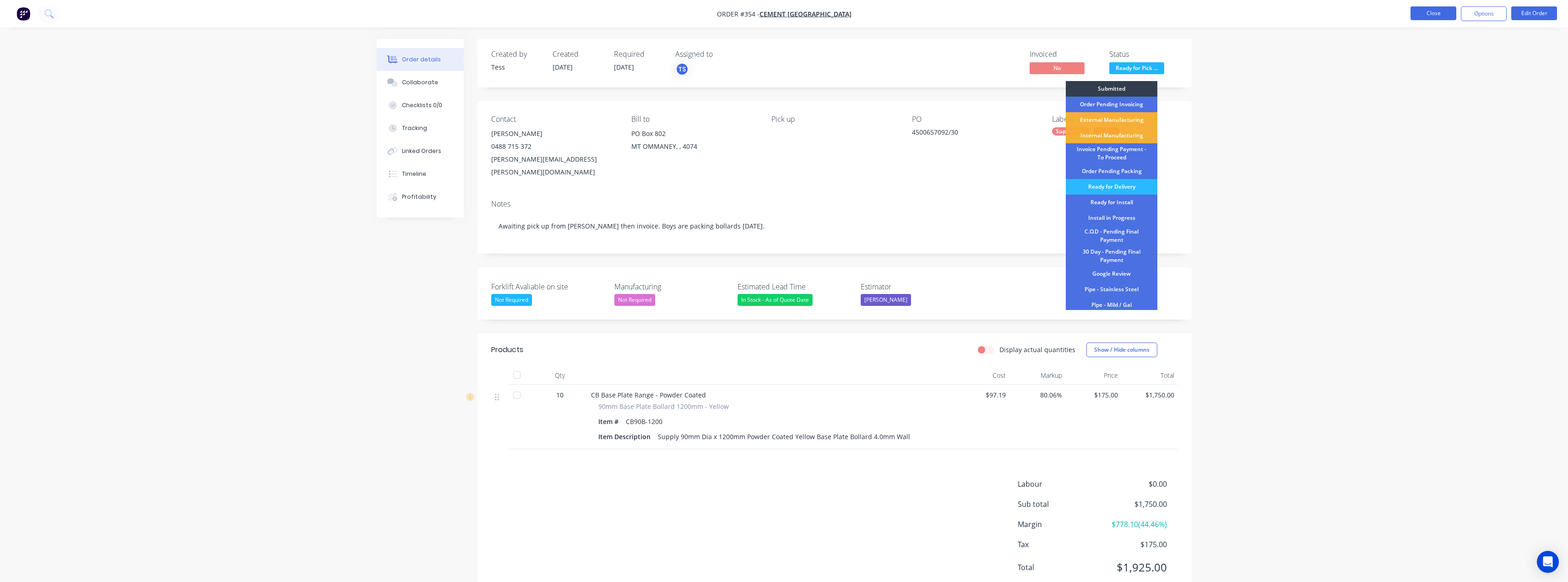
click at [1430, 14] on button "Close" at bounding box center [1433, 13] width 45 height 14
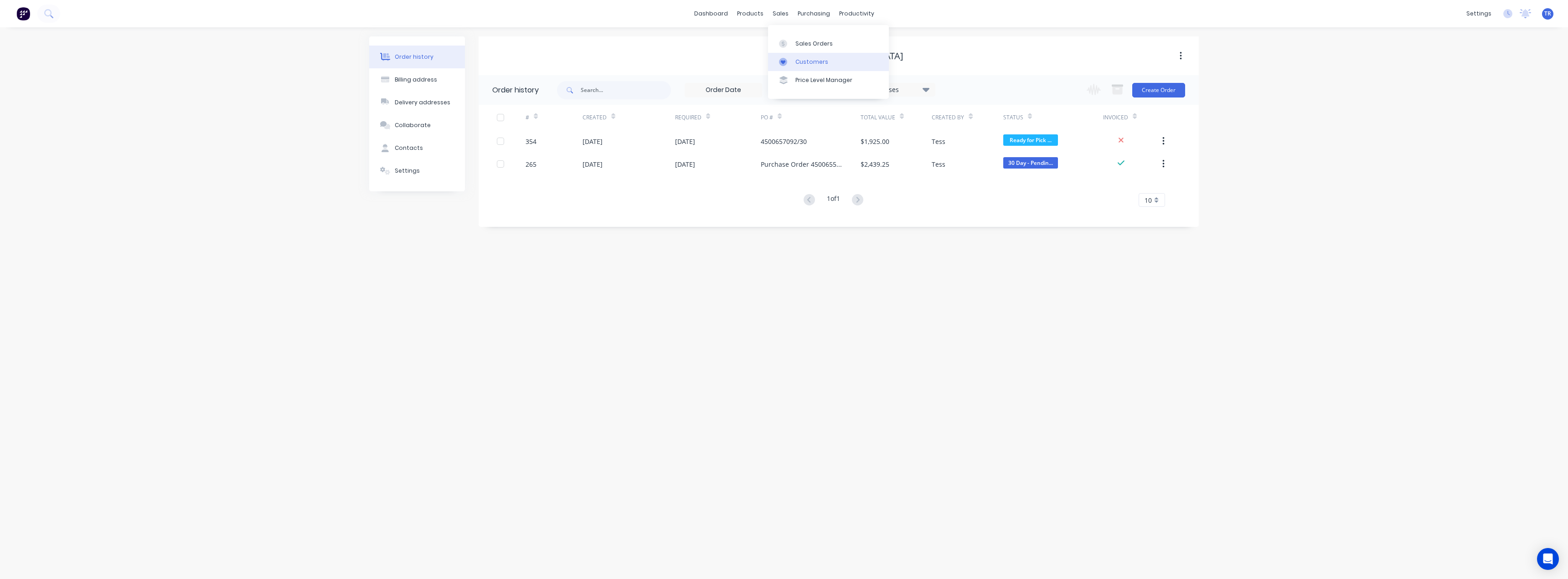
click at [805, 69] on link "Customers" at bounding box center [828, 62] width 121 height 18
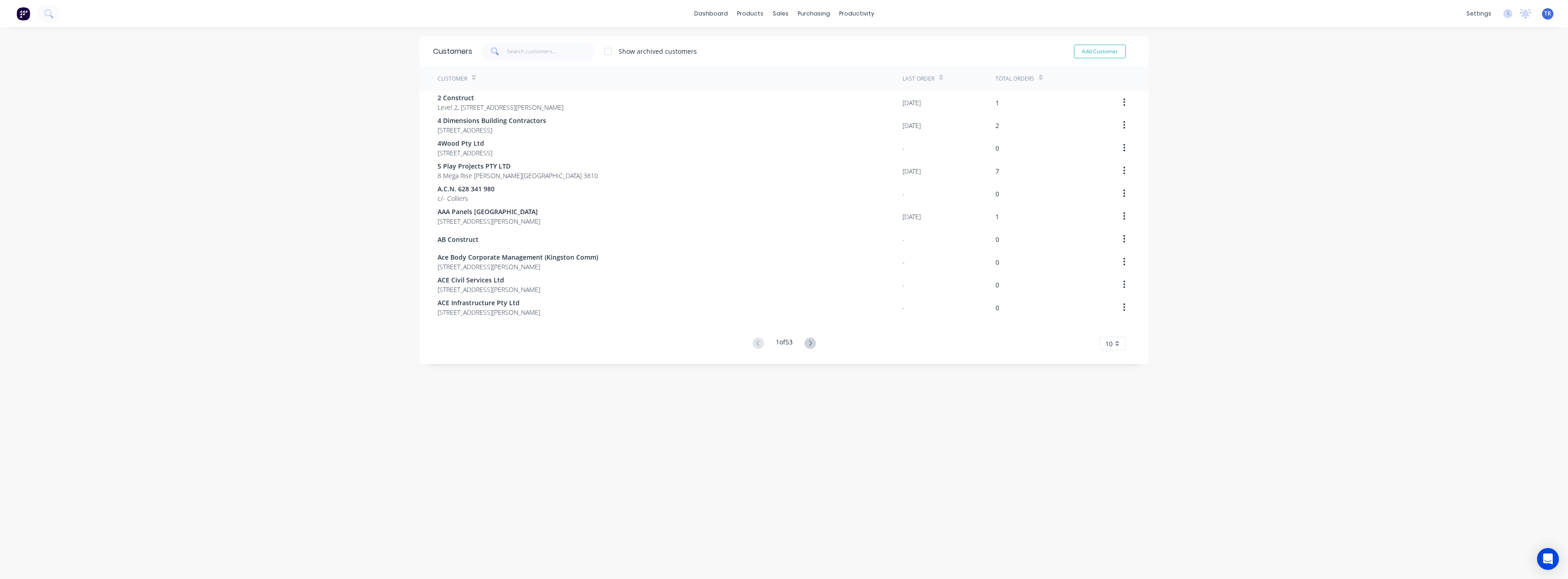
drag, startPoint x: 533, startPoint y: 38, endPoint x: 532, endPoint y: 43, distance: 5.1
click at [533, 38] on div "Customers Show archived customers Add Customer" at bounding box center [784, 51] width 729 height 29
click at [532, 50] on input "text" at bounding box center [551, 51] width 89 height 18
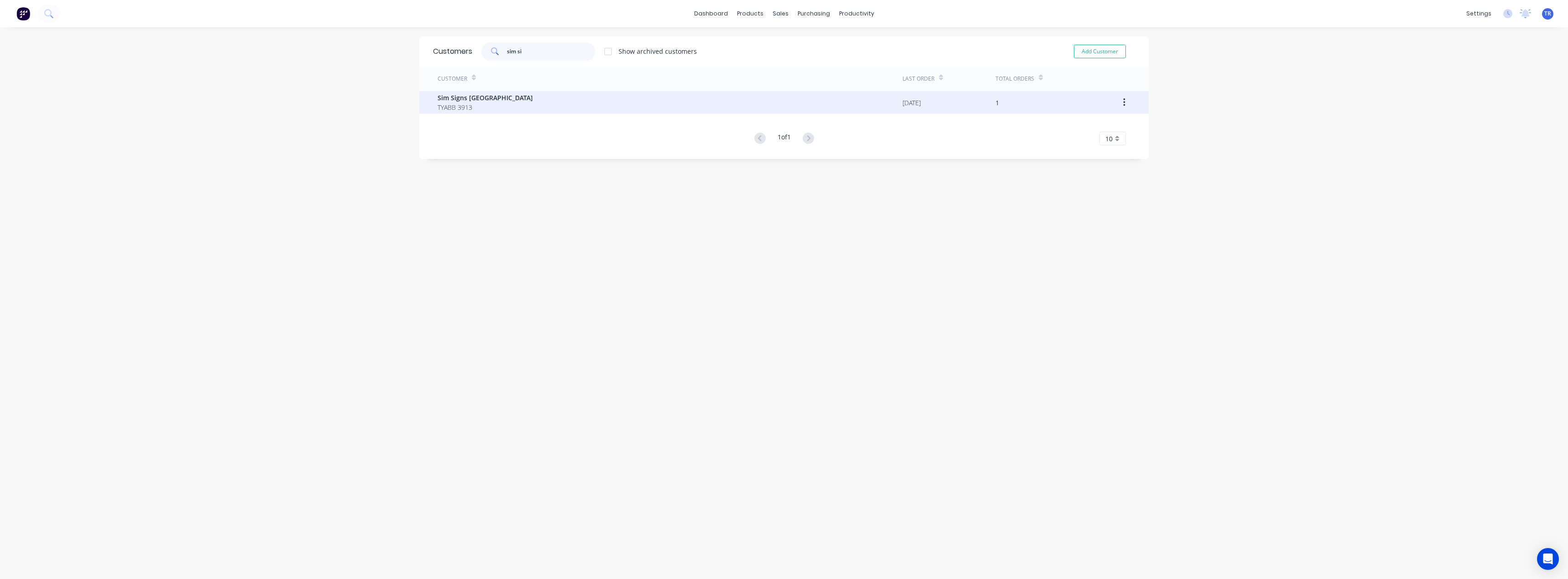
type input "sim si"
click at [473, 107] on span "TYABB 3913" at bounding box center [485, 107] width 95 height 10
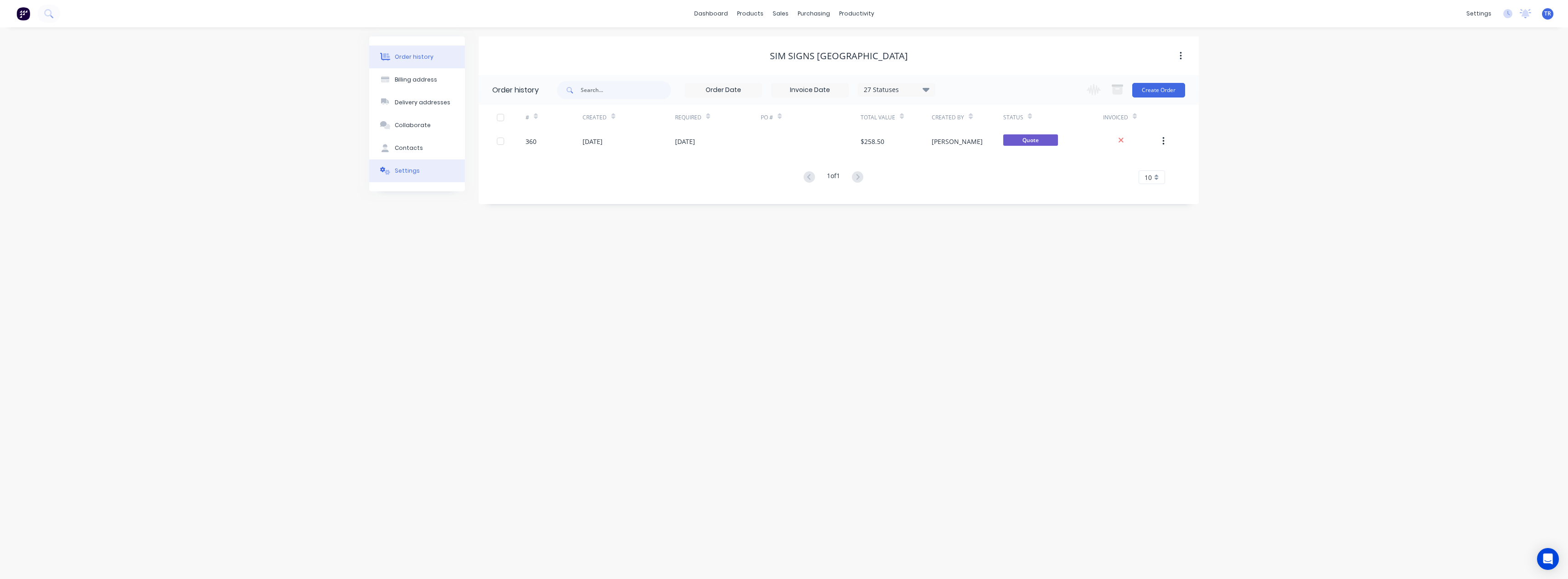
click at [420, 177] on button "Settings" at bounding box center [417, 171] width 96 height 23
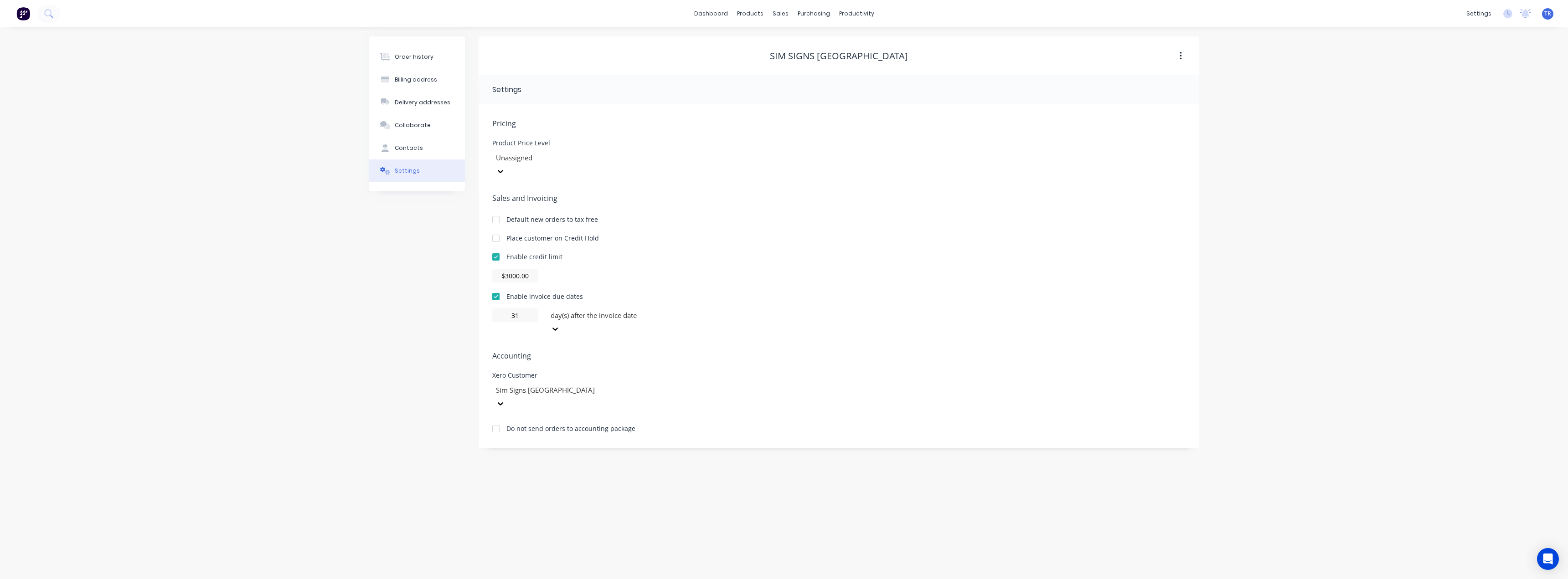
click at [565, 310] on div at bounding box center [615, 316] width 131 height 11
click at [596, 374] on div "day(s) after the invoice month" at bounding box center [615, 369] width 137 height 10
click at [520, 309] on input "31" at bounding box center [515, 316] width 45 height 14
type input "30"
click at [382, 325] on div "Order history Billing address Delivery addresses Collaborate Contacts Settings" at bounding box center [417, 242] width 96 height 411
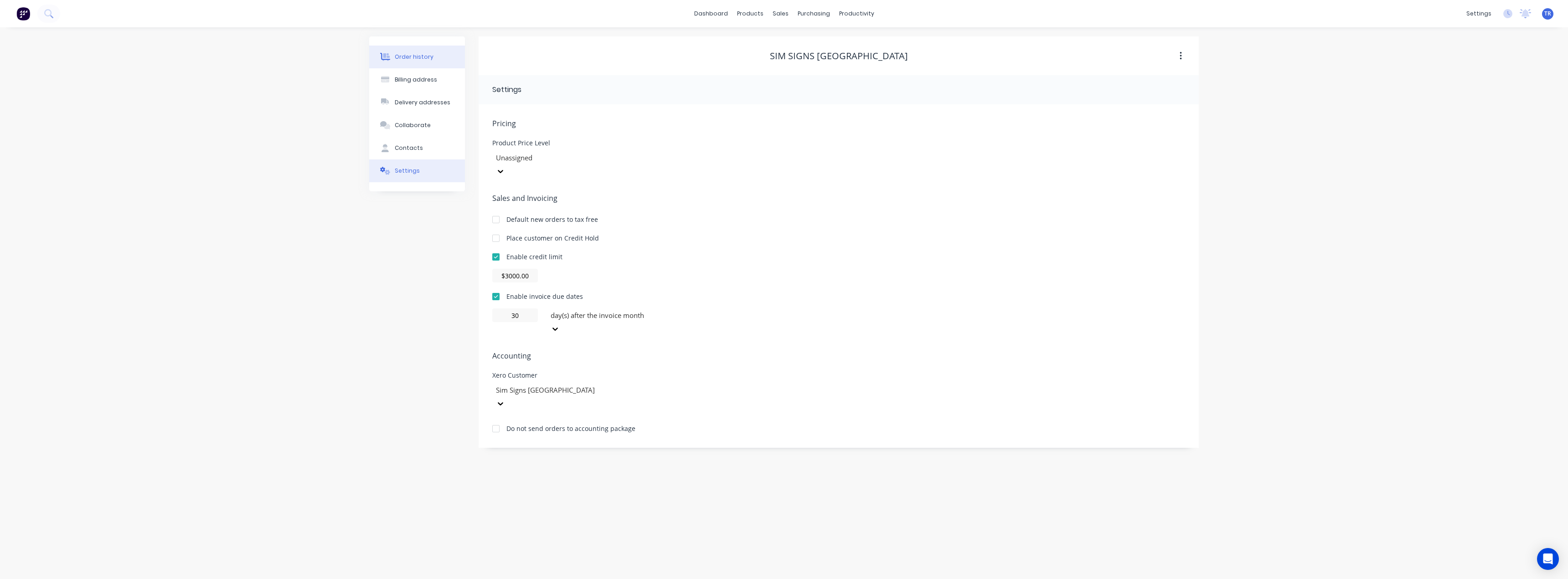
click at [401, 65] on button "Order history" at bounding box center [417, 57] width 96 height 23
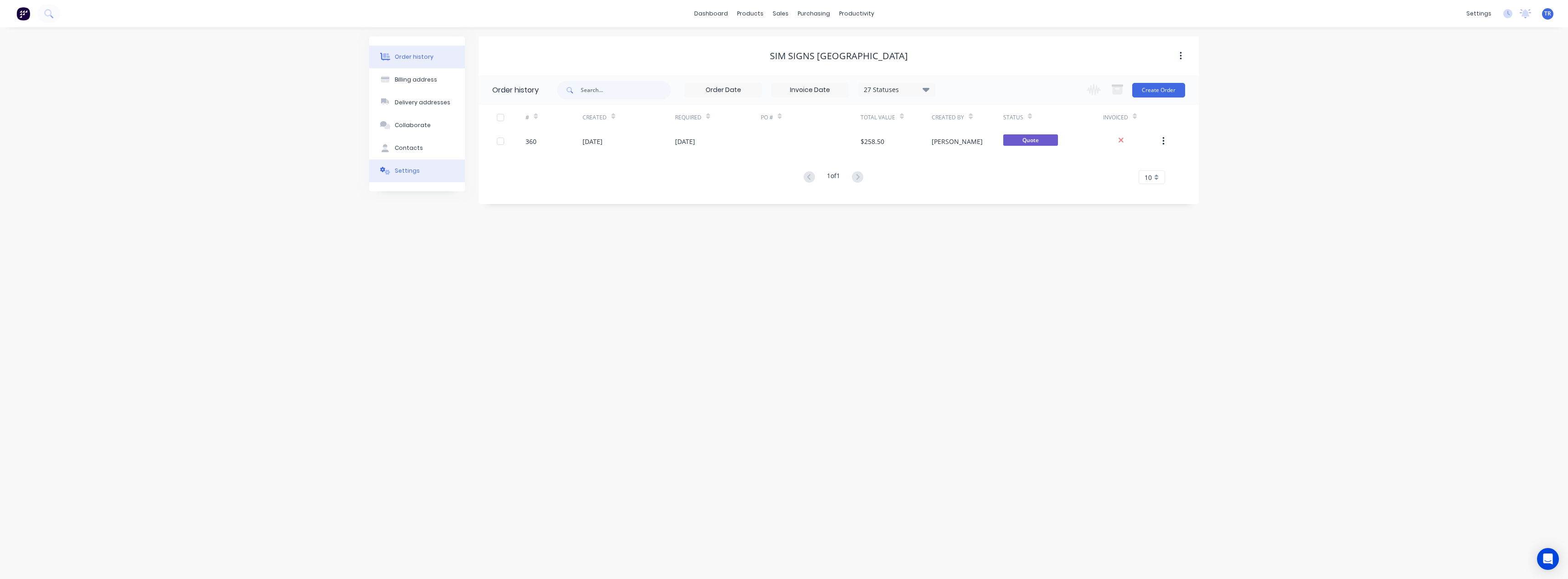
click at [388, 169] on icon at bounding box center [386, 171] width 11 height 8
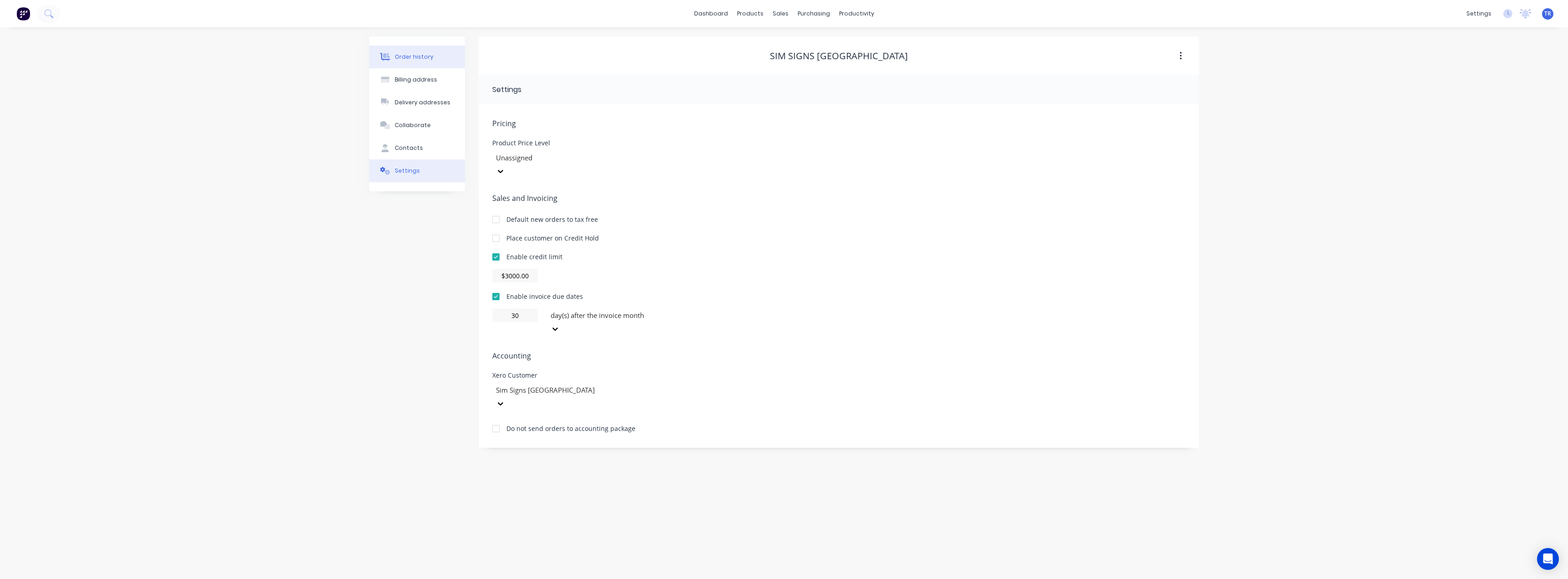
click at [430, 49] on button "Order history" at bounding box center [417, 57] width 96 height 23
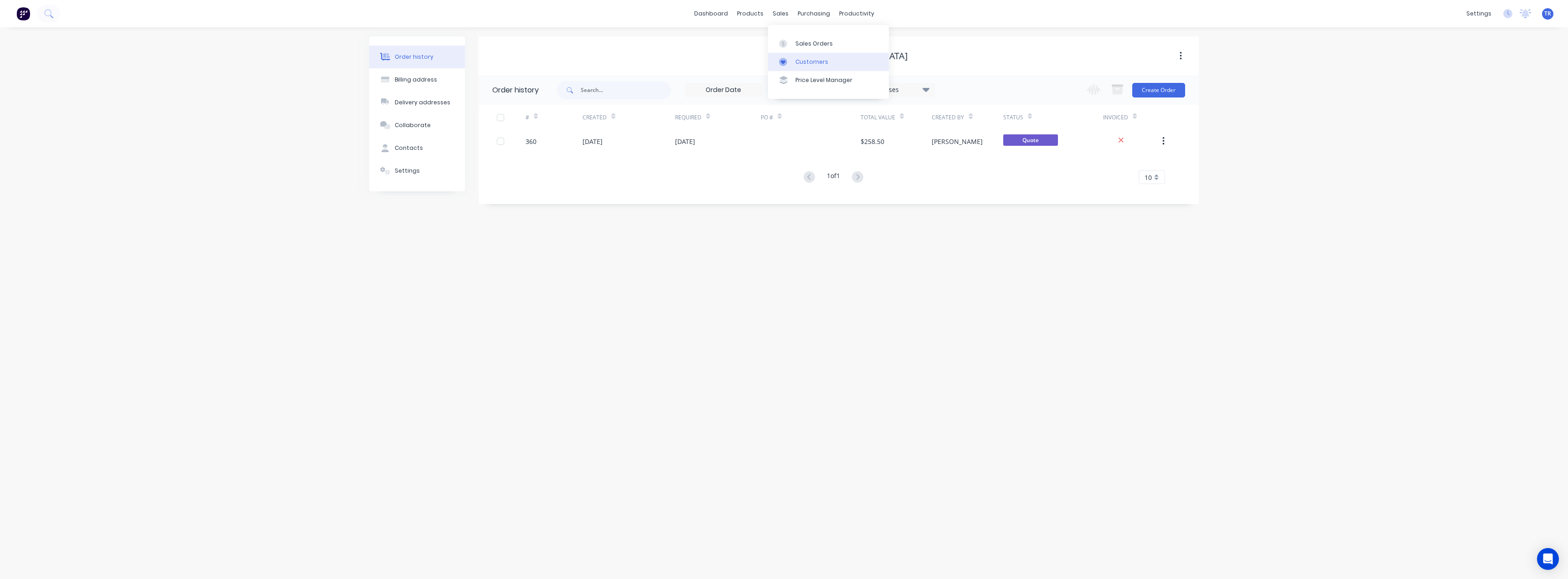
click at [800, 54] on link "Customers" at bounding box center [828, 62] width 121 height 18
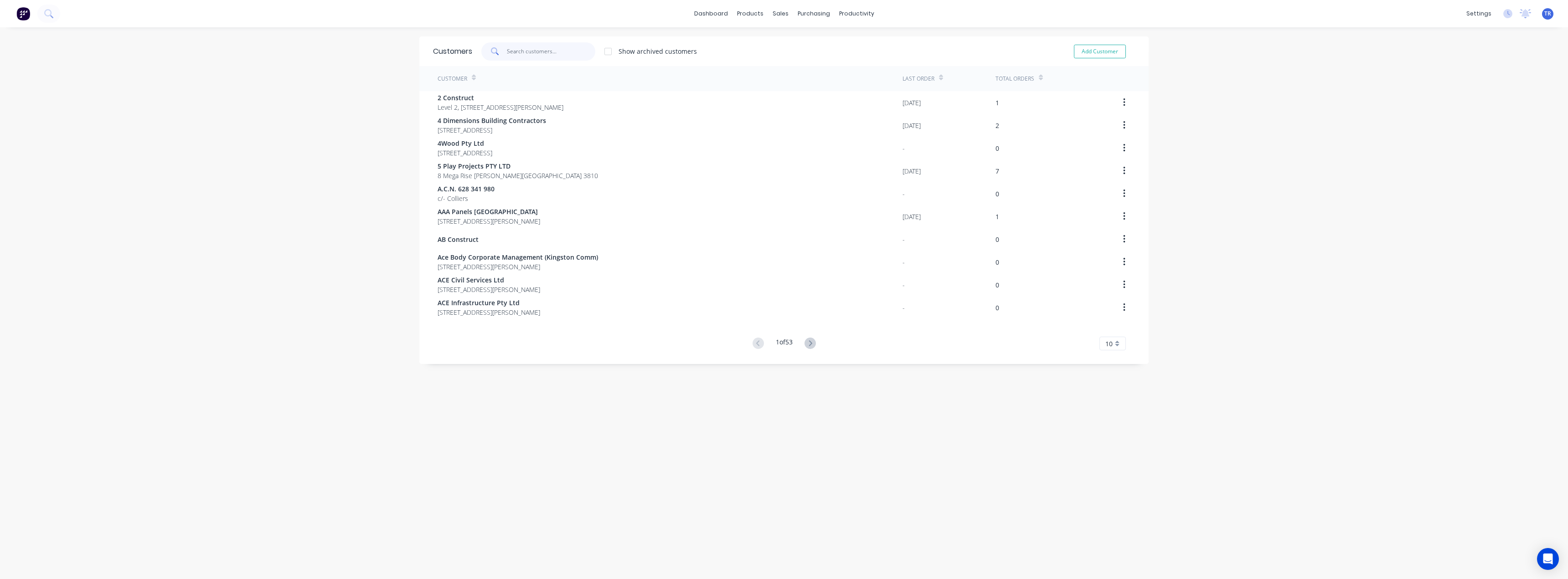
click at [539, 54] on input "text" at bounding box center [551, 51] width 89 height 18
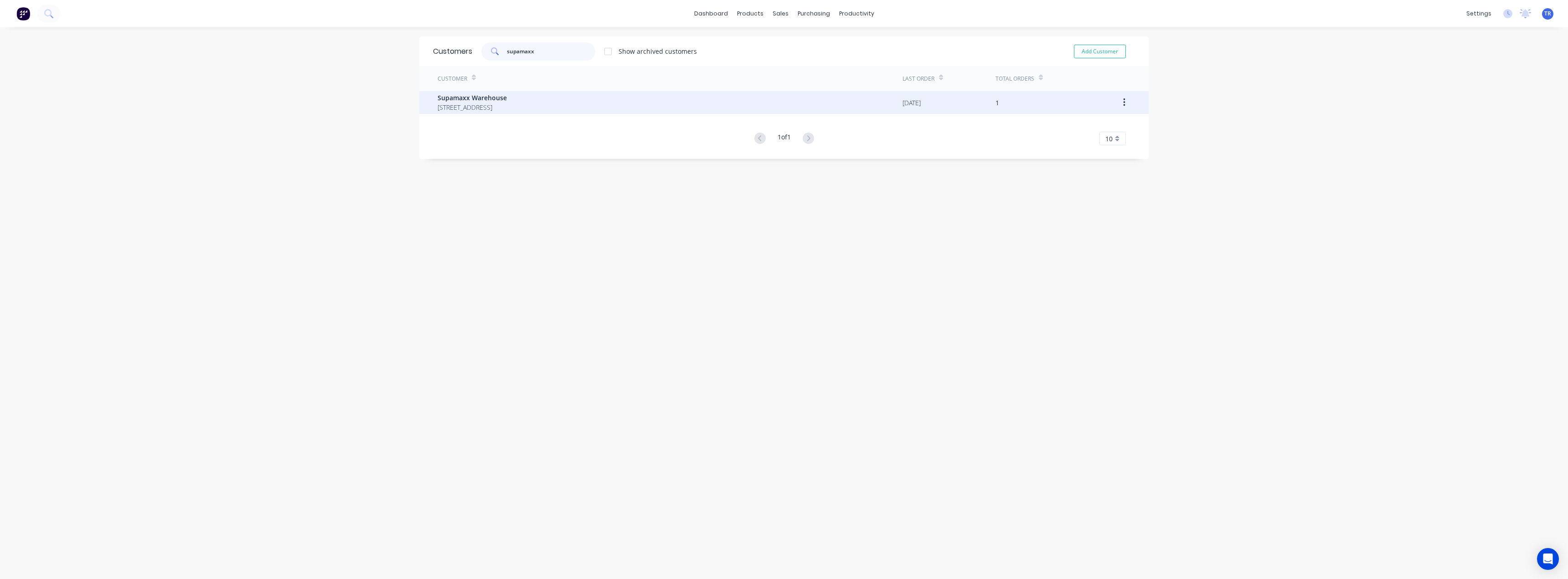
type input "supamaxx"
click at [507, 96] on span "Supamaxx Warehouse" at bounding box center [473, 97] width 69 height 10
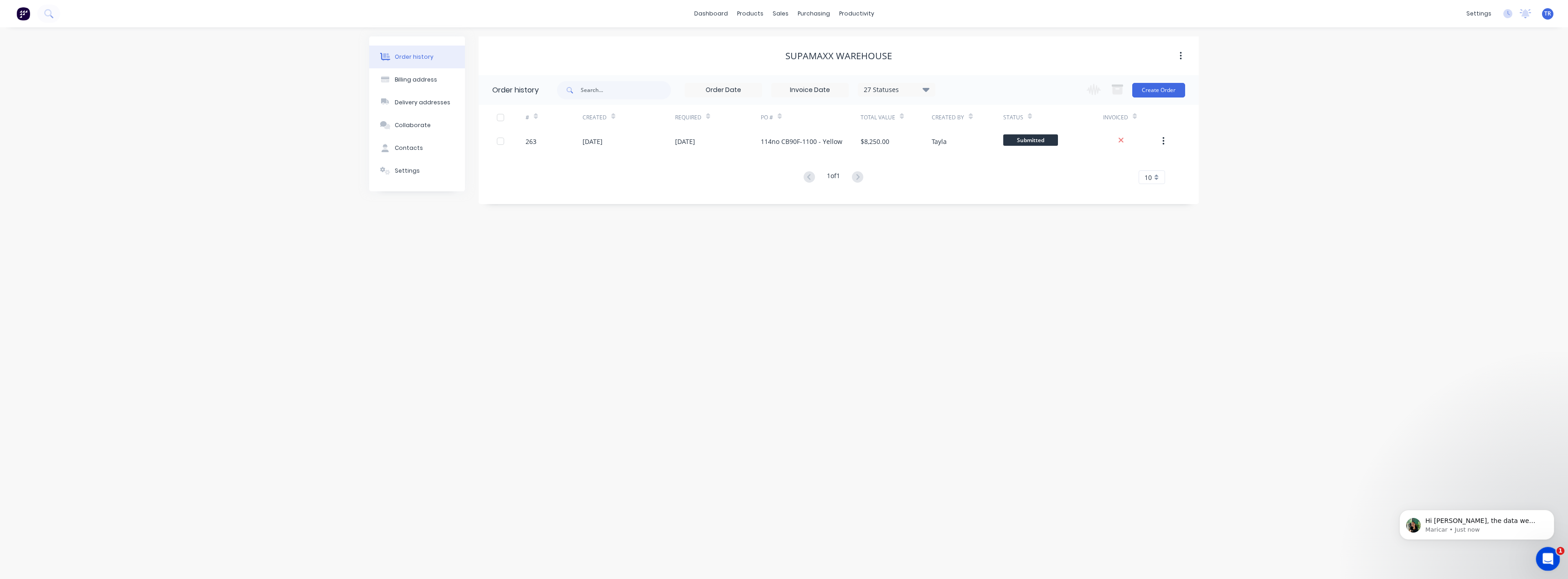
click at [1547, 562] on icon "Open Intercom Messenger" at bounding box center [1547, 558] width 15 height 15
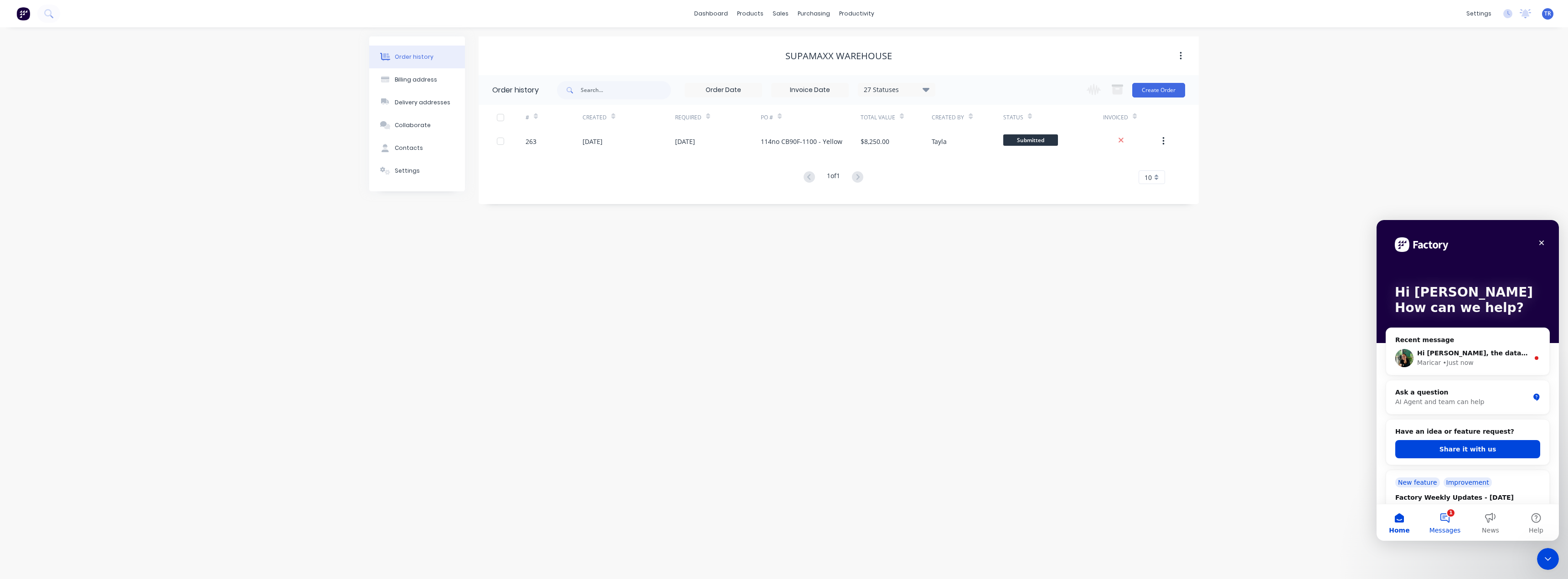
click at [1448, 522] on button "1 Messages" at bounding box center [1445, 522] width 45 height 36
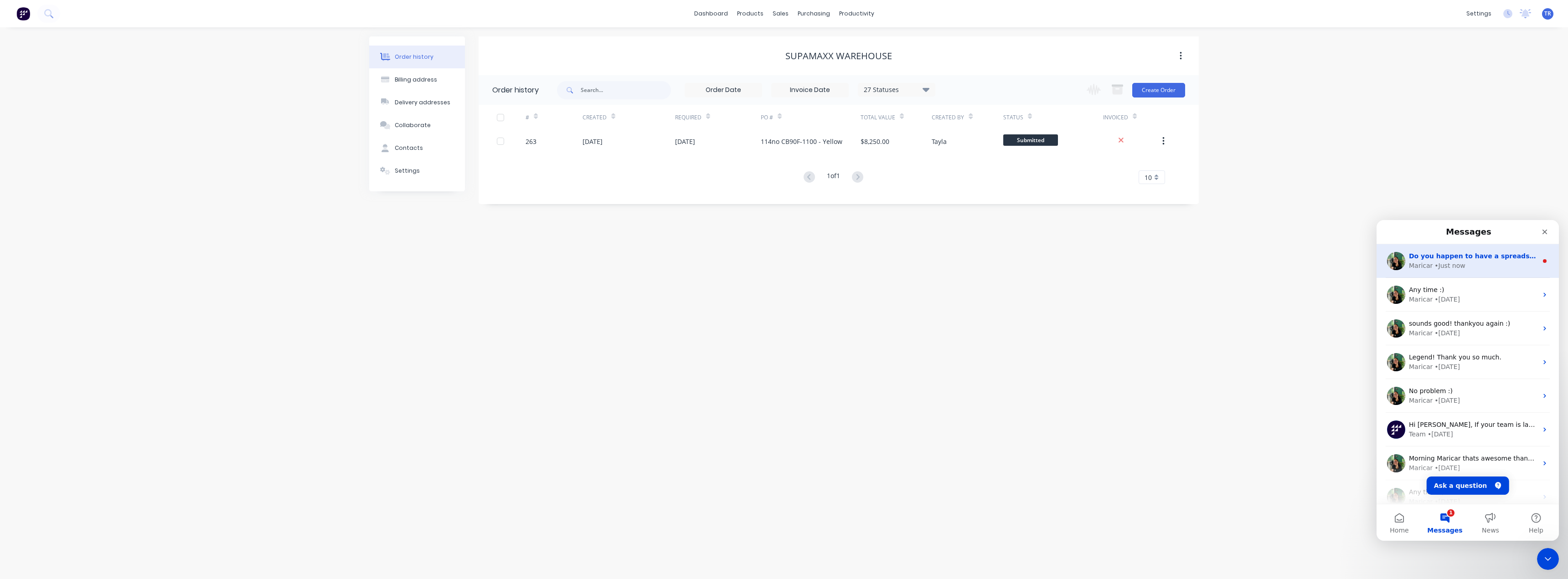
click at [1453, 273] on div "Do you happen to have a spreadsheet with all the correct due dates listed? That…" at bounding box center [1468, 261] width 183 height 34
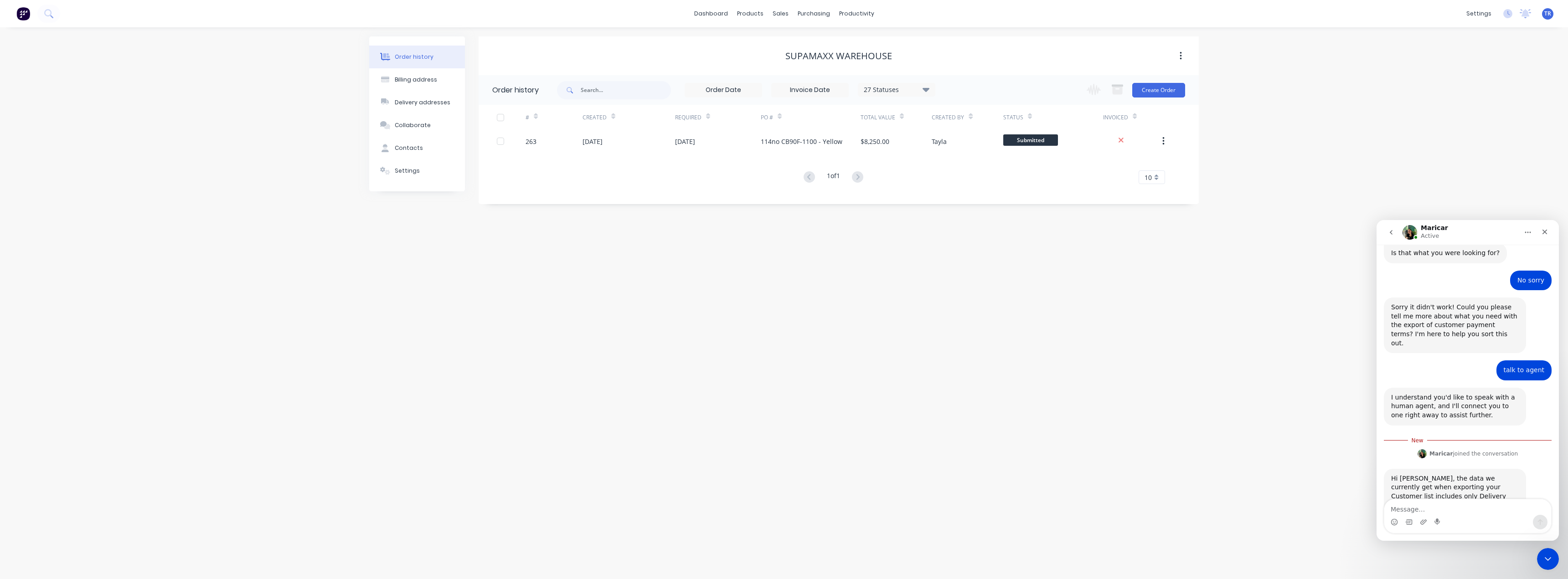
scroll to position [370, 0]
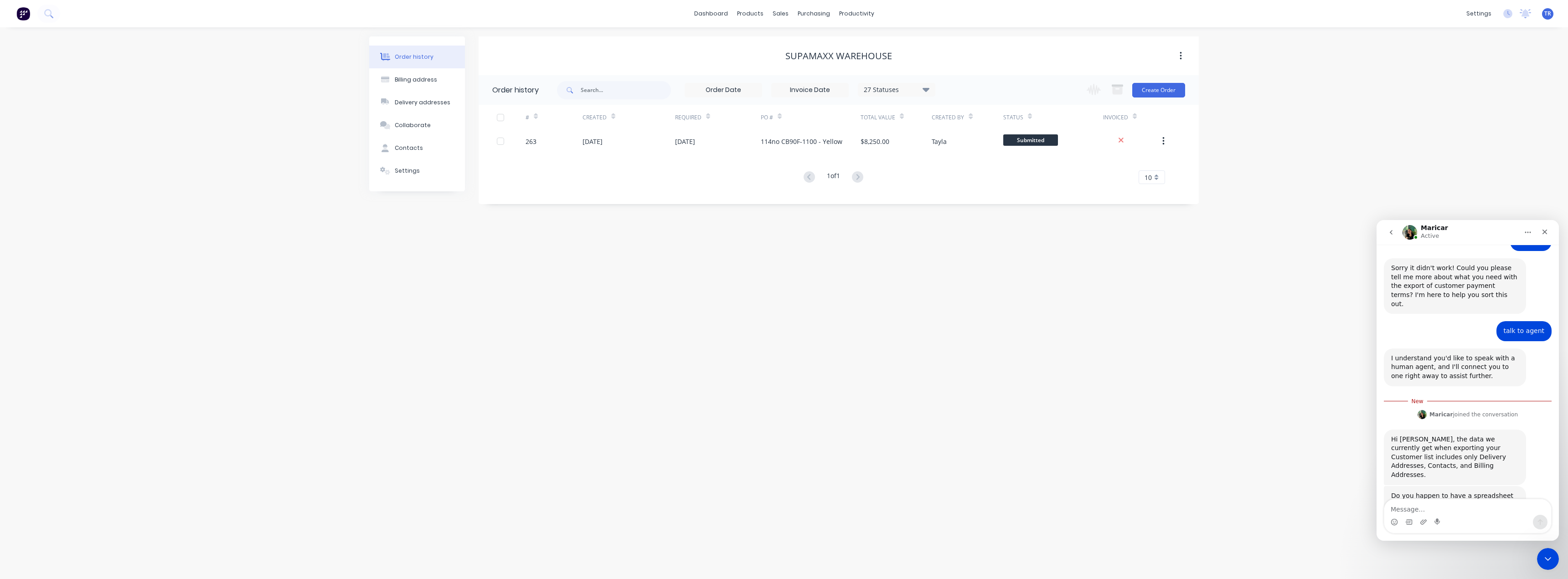
type textarea "i"
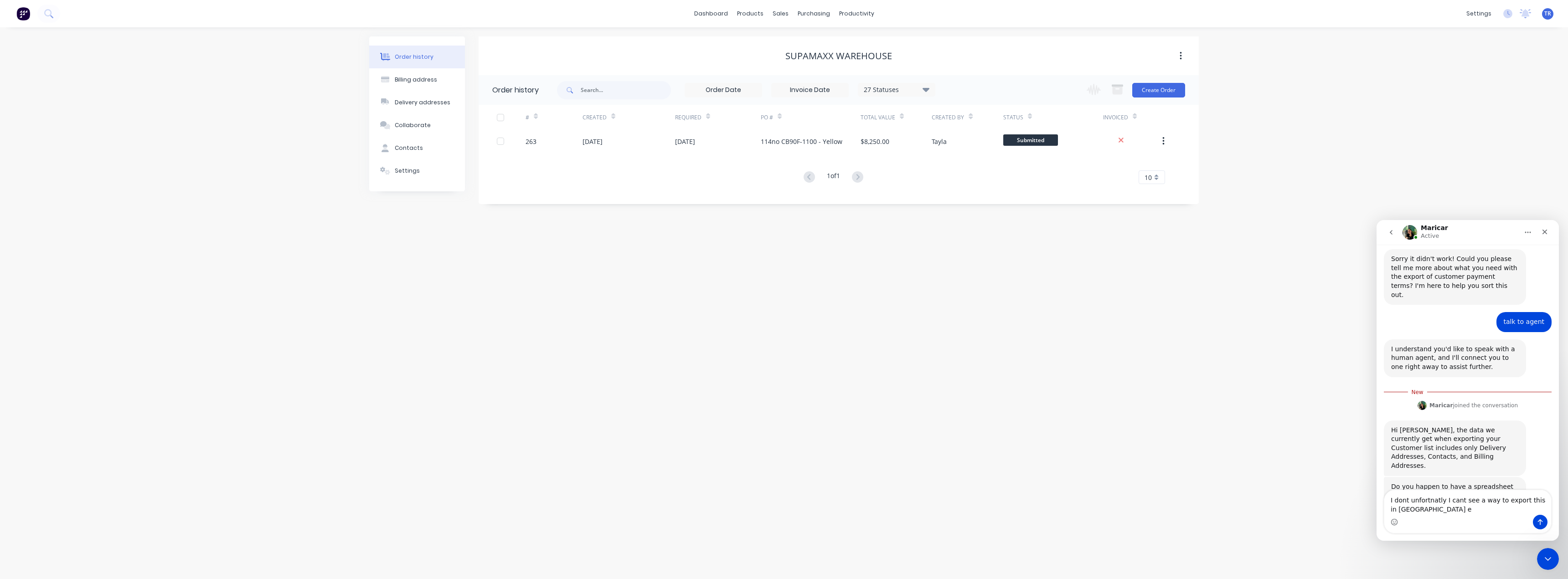
scroll to position [379, 0]
drag, startPoint x: 1433, startPoint y: 506, endPoint x: 1438, endPoint y: 501, distance: 7.1
type textarea "I don't unfortunately I cant see a way to export this in xero either"
click at [1437, 511] on textarea "I don't unfortunately I cant see a way to export this in xero either" at bounding box center [1468, 503] width 167 height 25
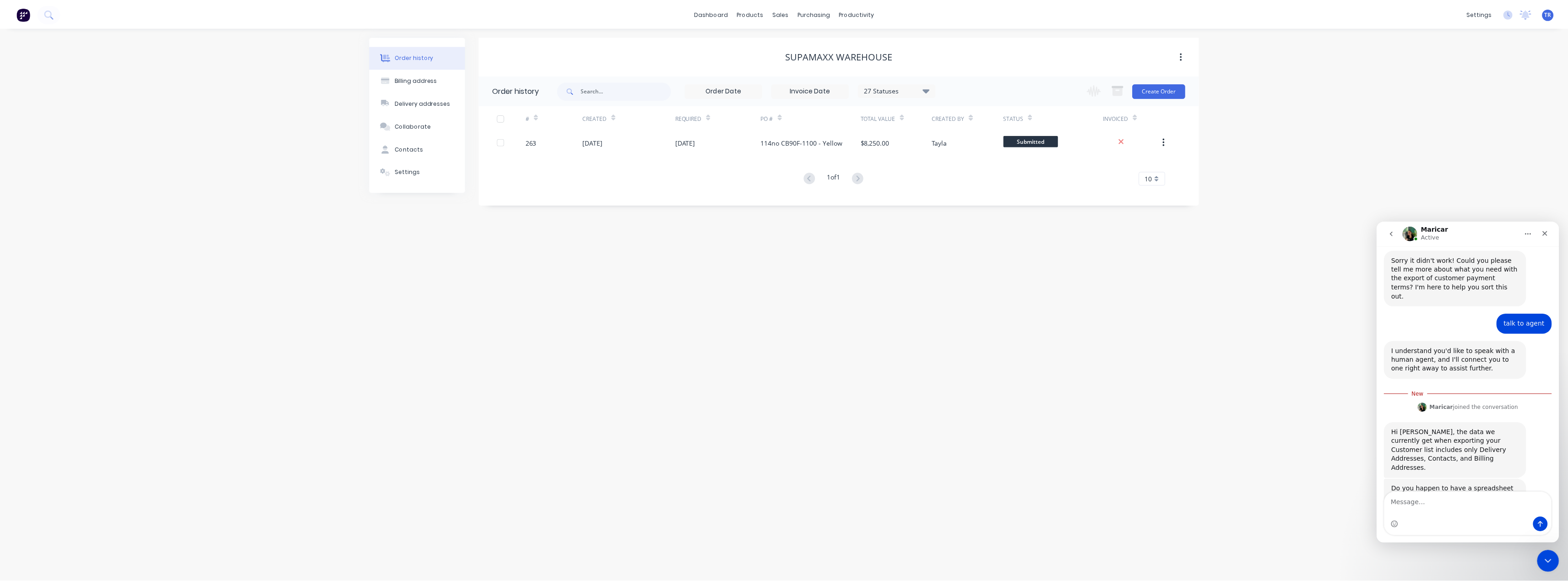
scroll to position [393, 0]
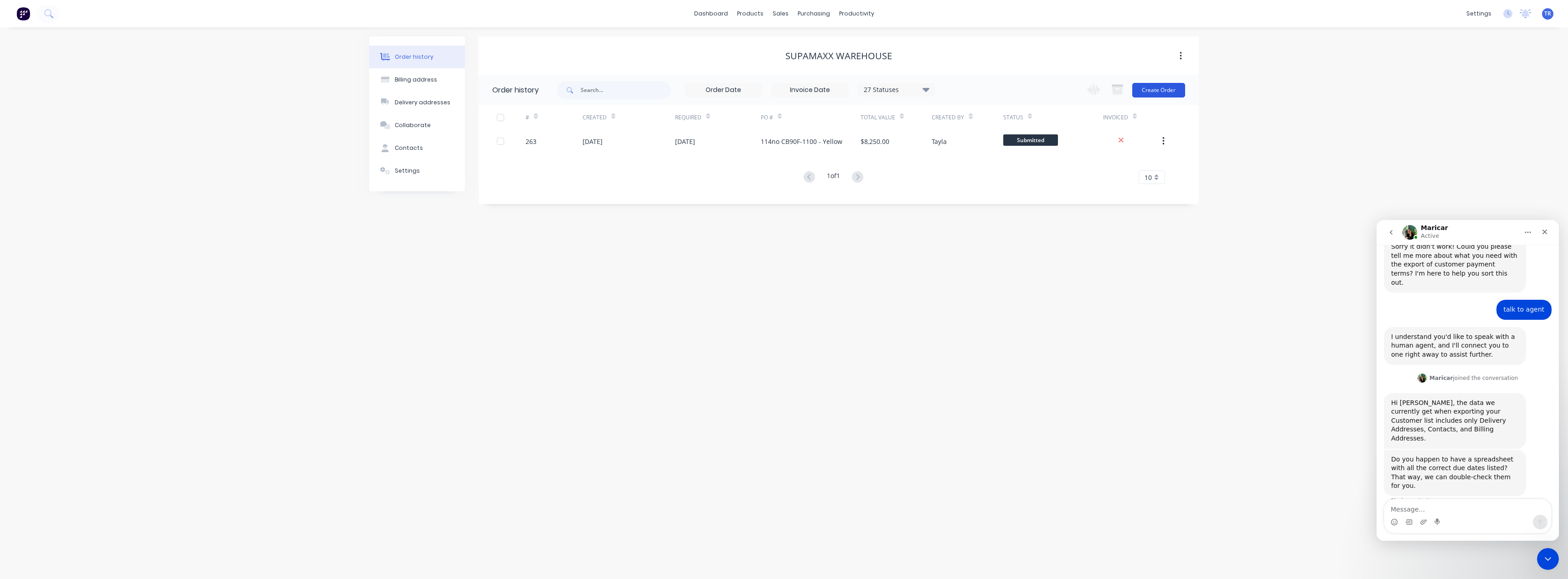
click at [1154, 93] on button "Create Order" at bounding box center [1159, 90] width 53 height 14
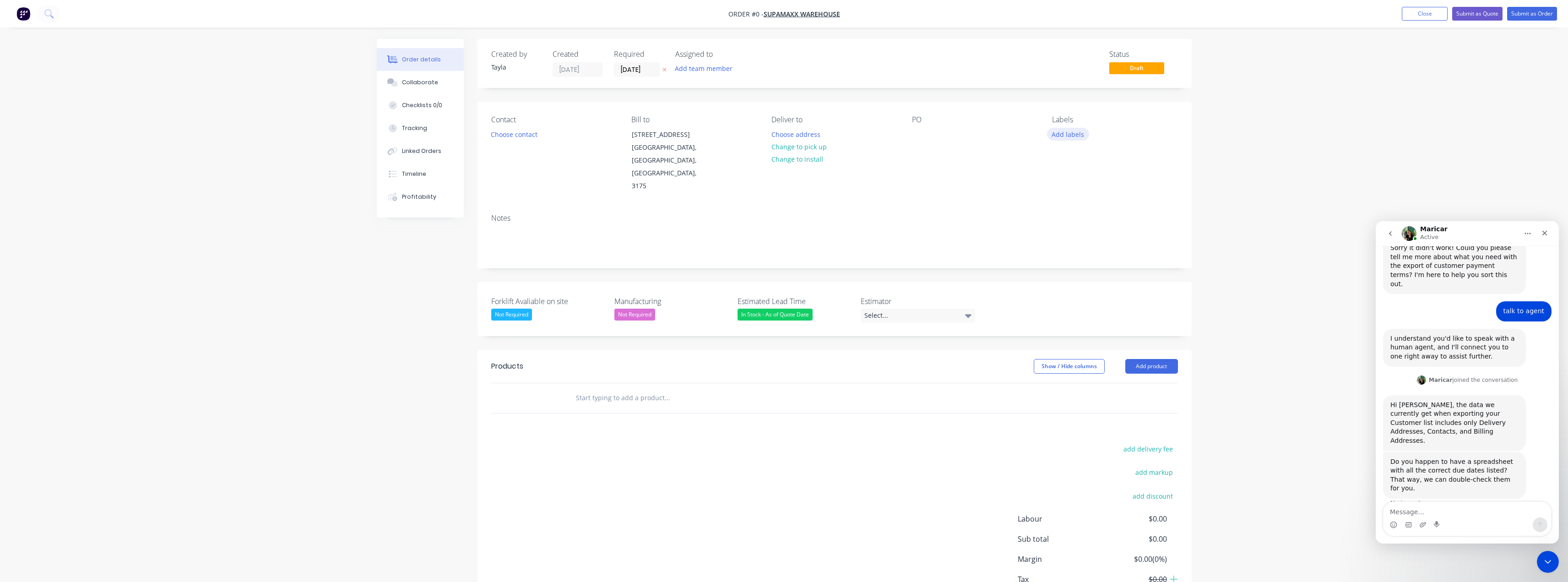
click at [1074, 137] on button "Add labels" at bounding box center [1068, 134] width 42 height 12
click at [549, 276] on div "Order details Collaborate Checklists 0/0 Tracking Linked Orders Timeline Profit…" at bounding box center [784, 343] width 833 height 609
click at [549, 276] on div "Creating draft order... Loading..." at bounding box center [1161, 329] width 1568 height 582
click at [548, 296] on label "Forklift Avaliable on site" at bounding box center [548, 301] width 114 height 11
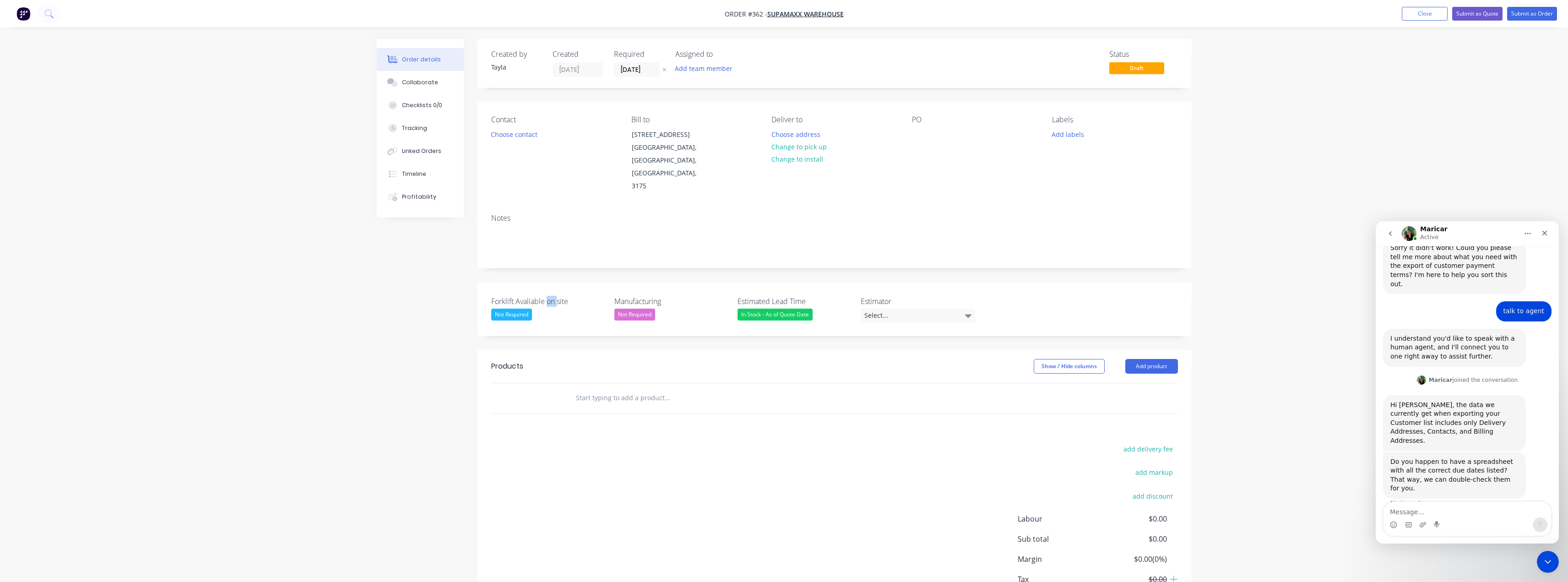
click at [548, 296] on label "Forklift Avaliable on site" at bounding box center [548, 301] width 114 height 11
copy label "Forklift Avaliable on site"
click at [639, 296] on label "Manufacturing" at bounding box center [671, 301] width 114 height 11
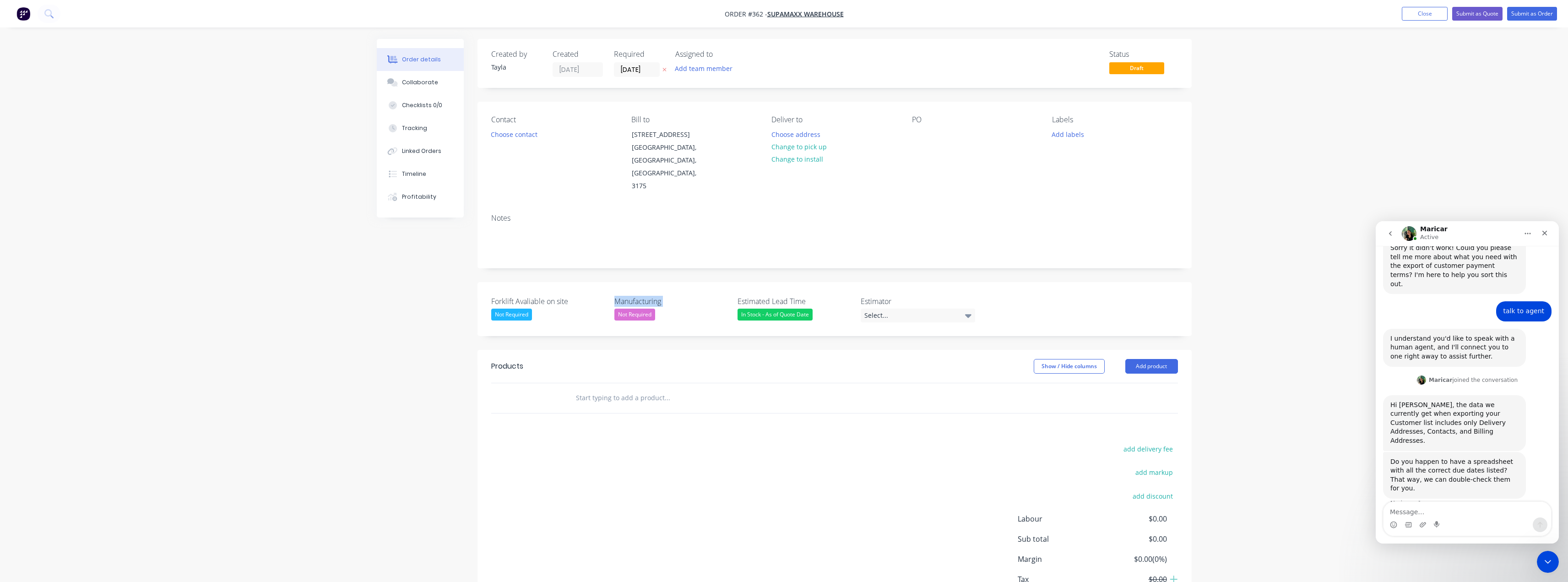
click at [639, 296] on label "Manufacturing" at bounding box center [671, 301] width 114 height 11
copy label "Manufacturing"
drag, startPoint x: 798, startPoint y: 275, endPoint x: 733, endPoint y: 274, distance: 65.0
click at [733, 282] on div "Forklift Avaliable on site Not Required Manufacturing Not Required Estimated Le…" at bounding box center [835, 309] width 714 height 54
copy label "Estimated Lead Time"
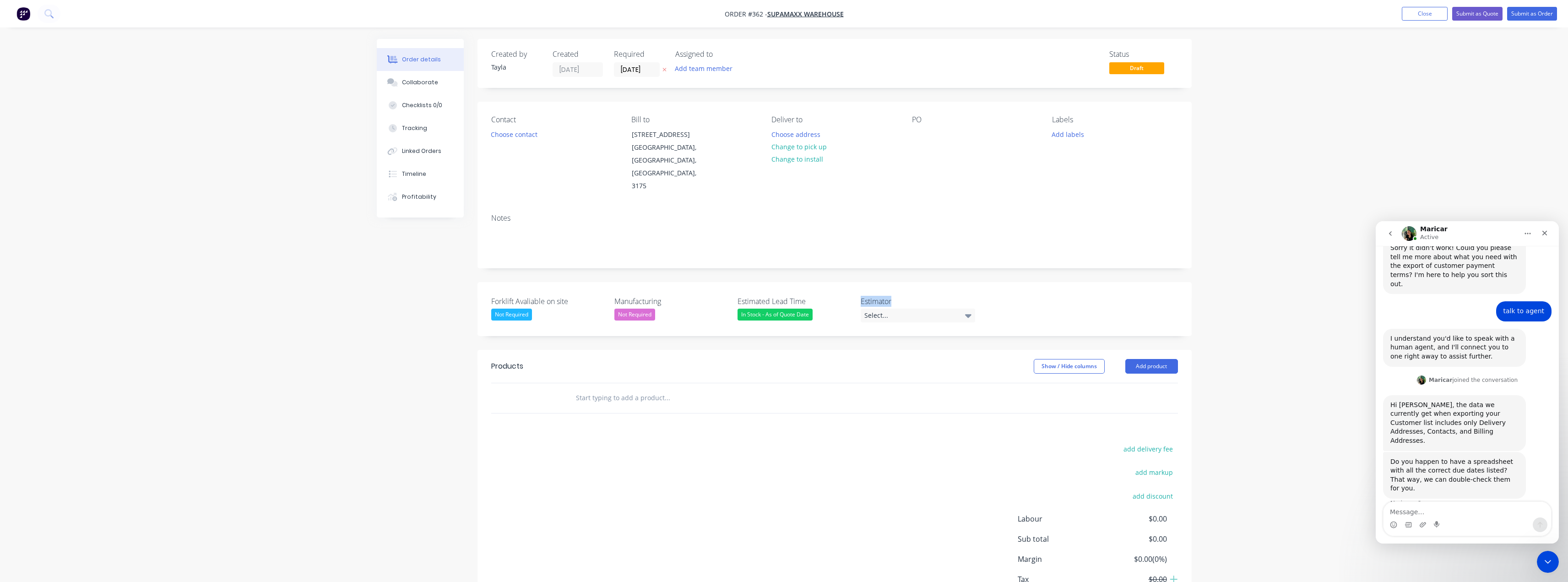
drag, startPoint x: 902, startPoint y: 273, endPoint x: 414, endPoint y: 326, distance: 490.9
click at [856, 282] on div "Forklift Avaliable on site Not Required Manufacturing Not Required Estimated Le…" at bounding box center [835, 309] width 714 height 54
copy label "Estimator"
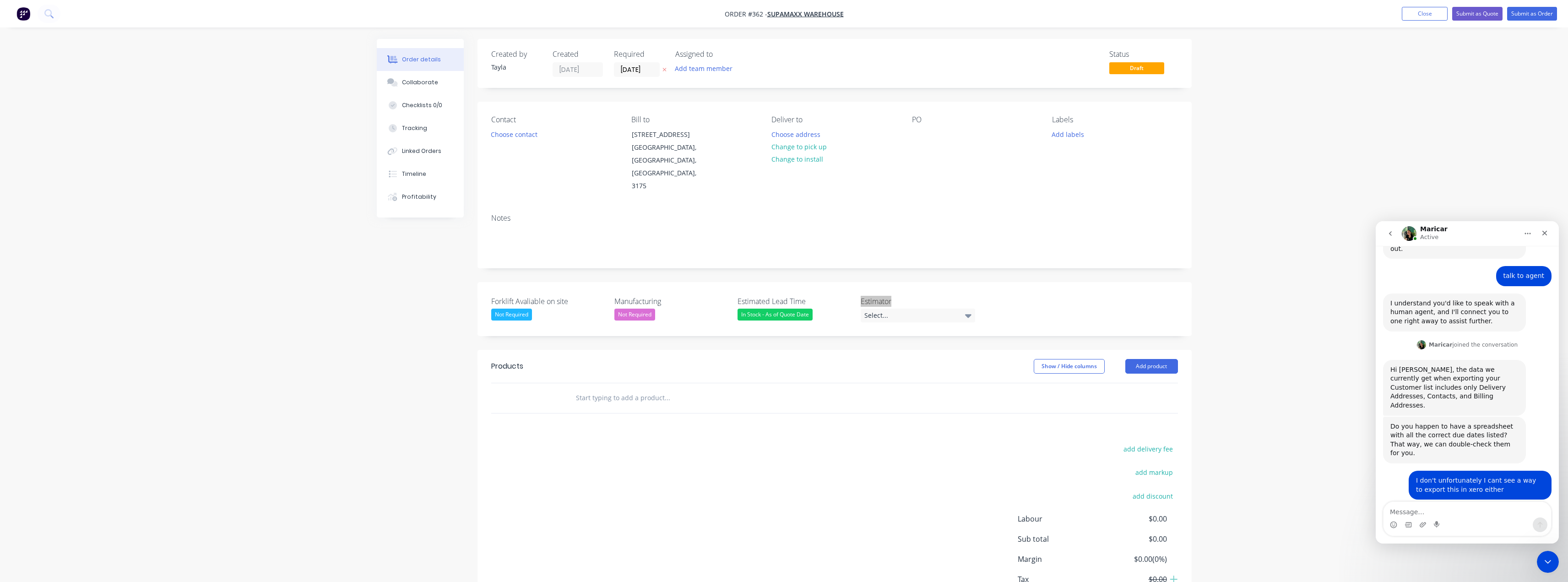
scroll to position [438, 0]
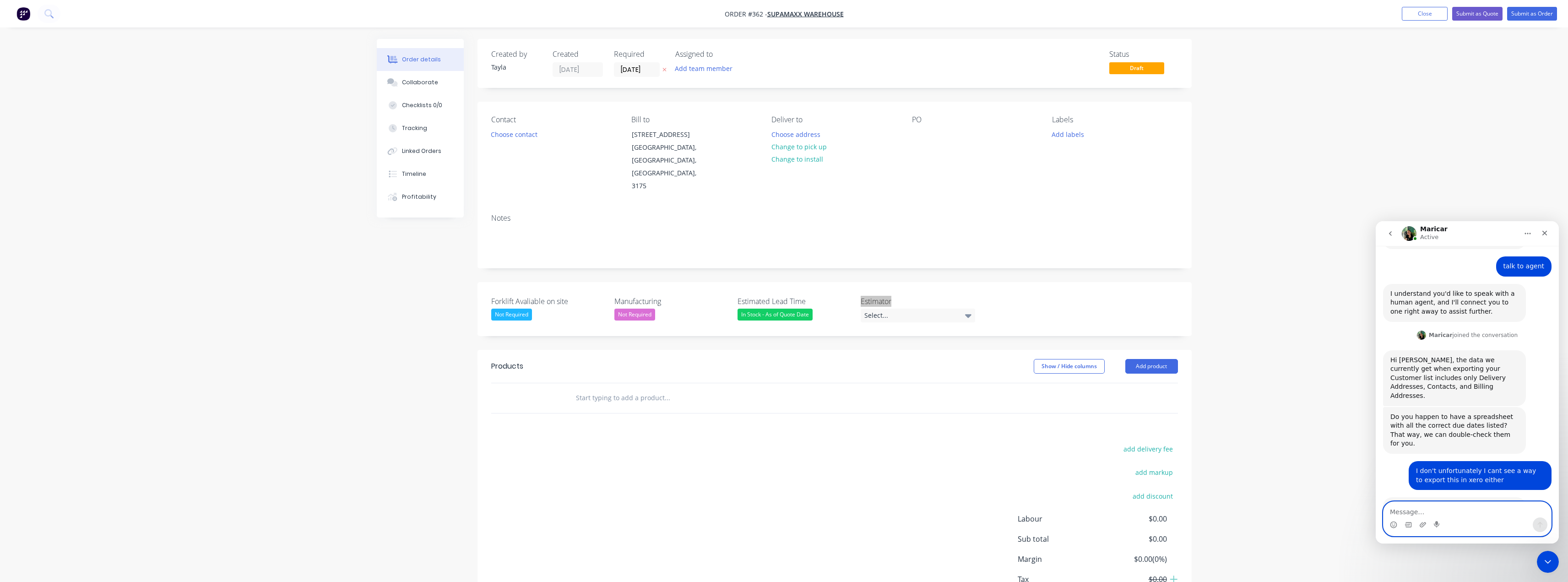
click at [1486, 517] on textarea "Message…" at bounding box center [1467, 510] width 168 height 16
click at [1435, 511] on textarea "Message…" at bounding box center [1467, 510] width 168 height 16
type textarea "T"
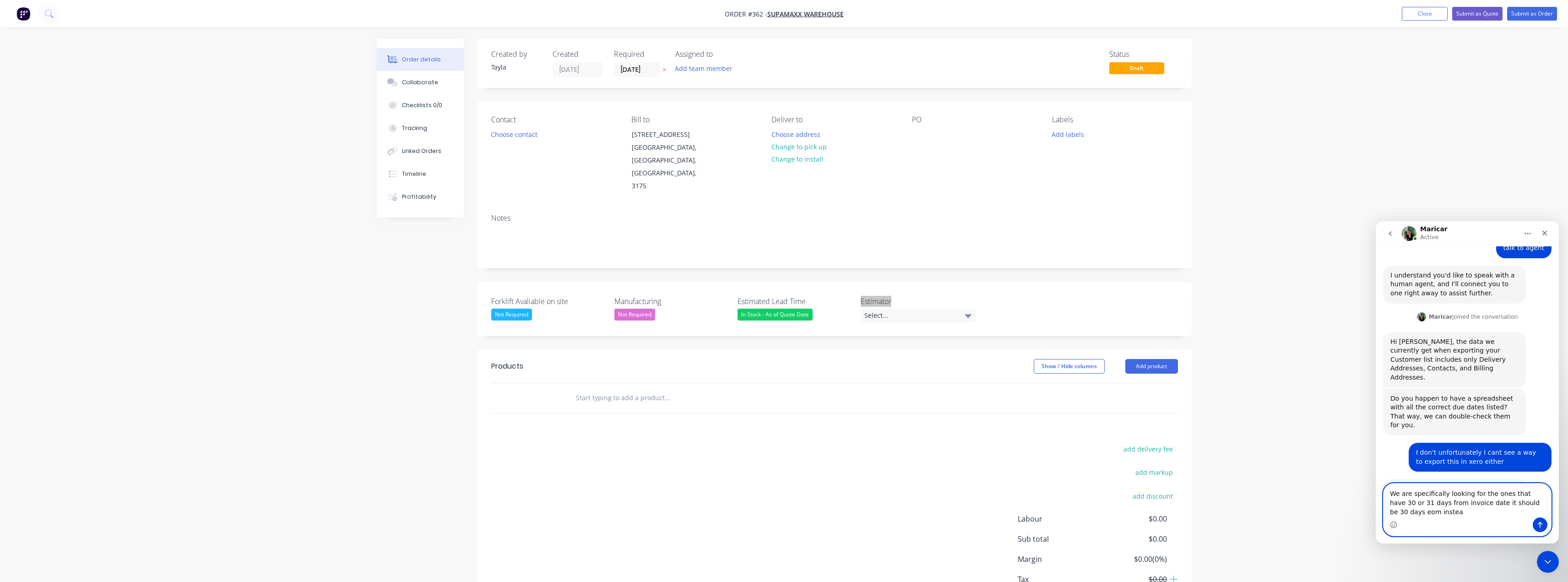
type textarea "We are specifically looking for the ones that have 30 or 31 days from invoice d…"
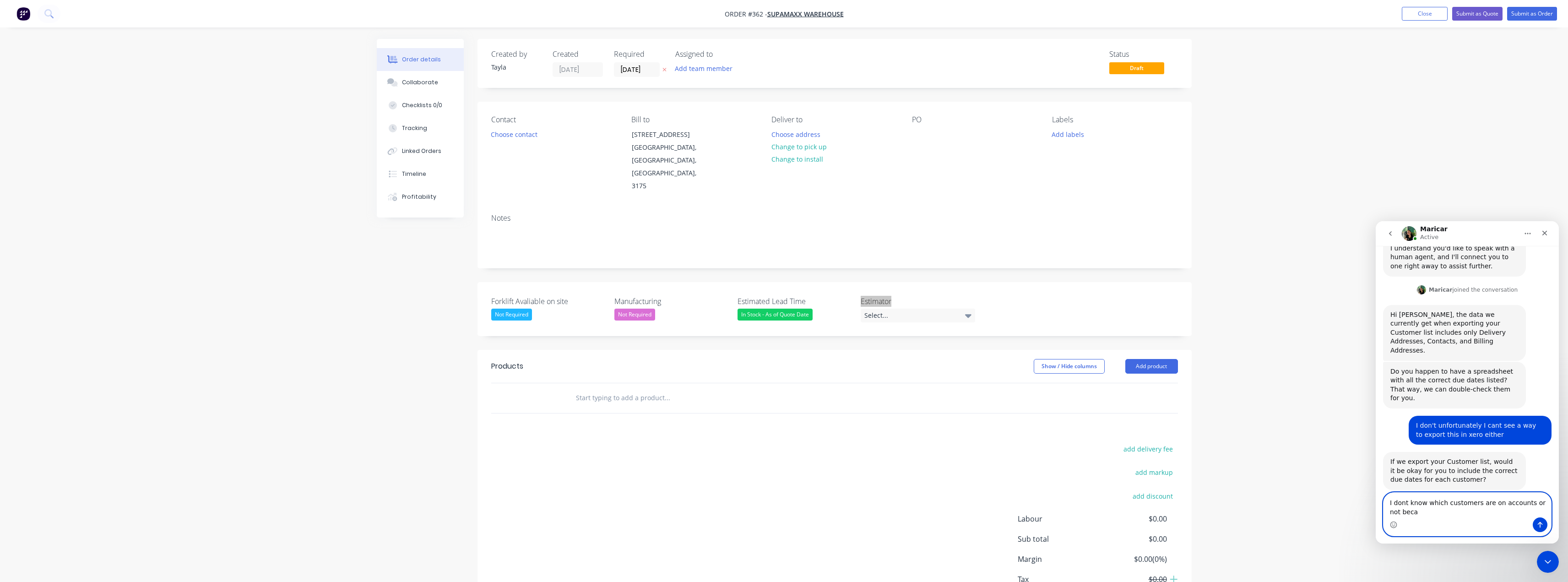
scroll to position [492, 0]
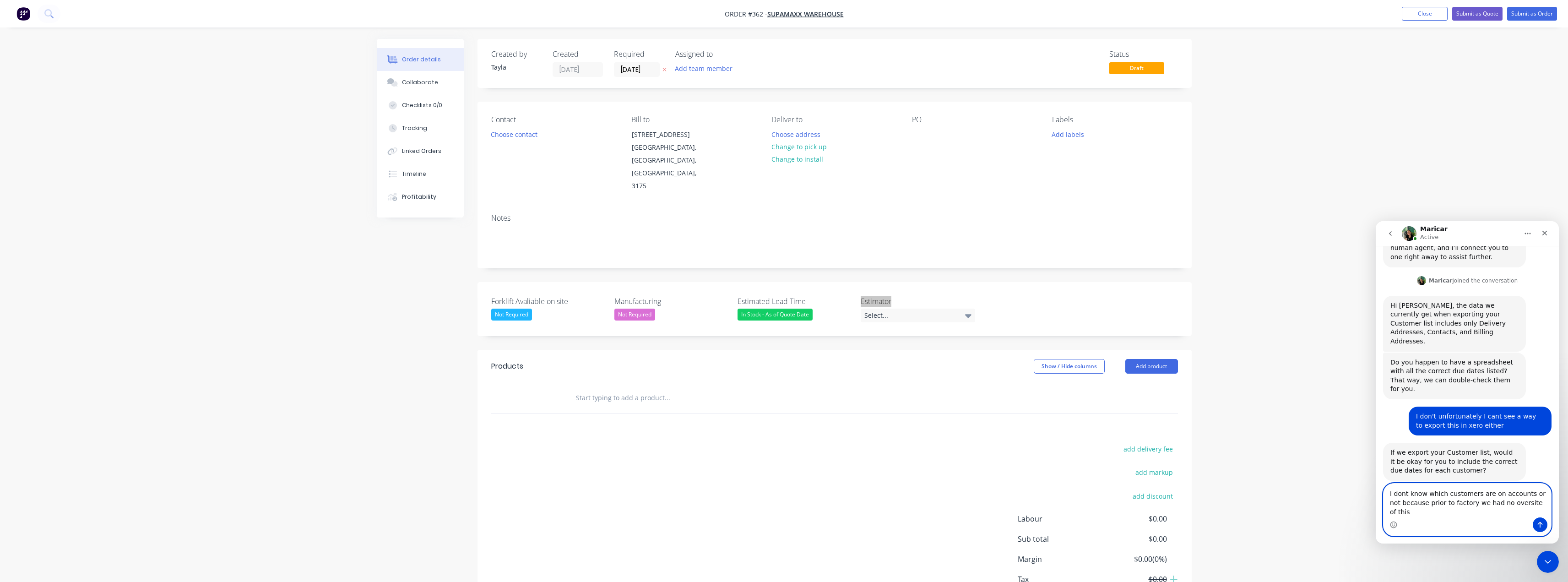
type textarea "I dont know which customers are on accounts or not because prior to factory we …"
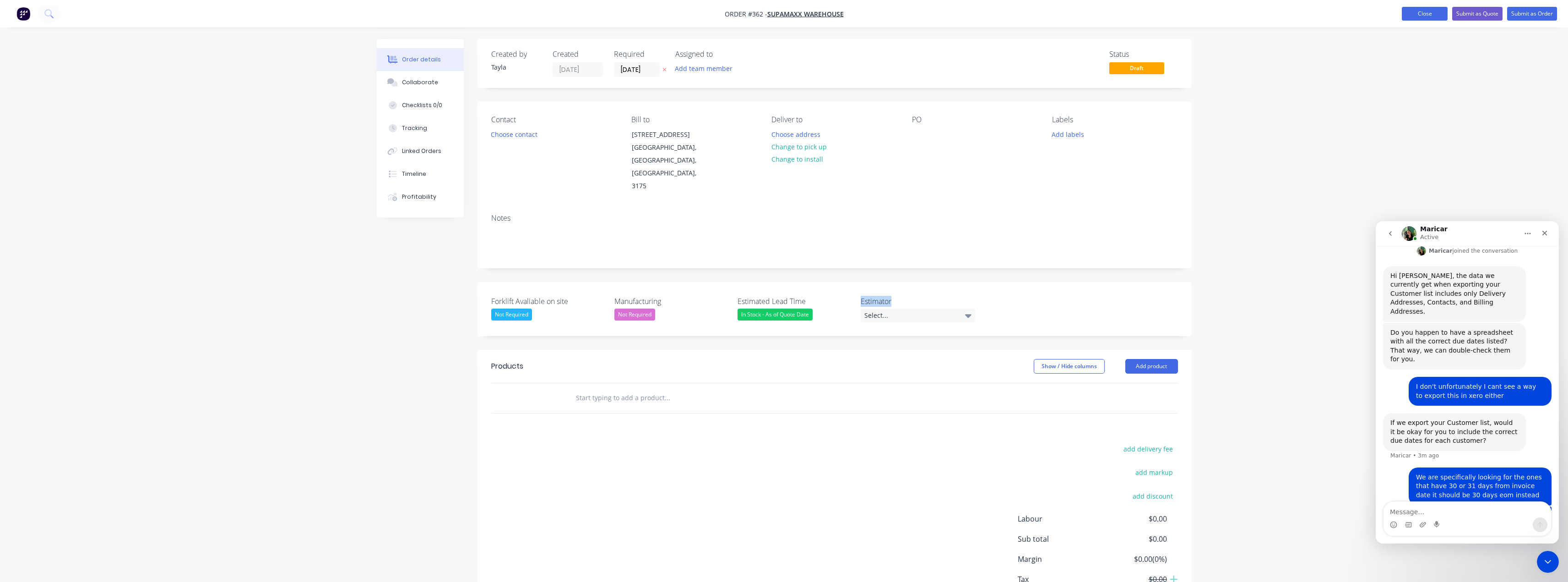
click at [1406, 17] on button "Close" at bounding box center [1425, 14] width 45 height 14
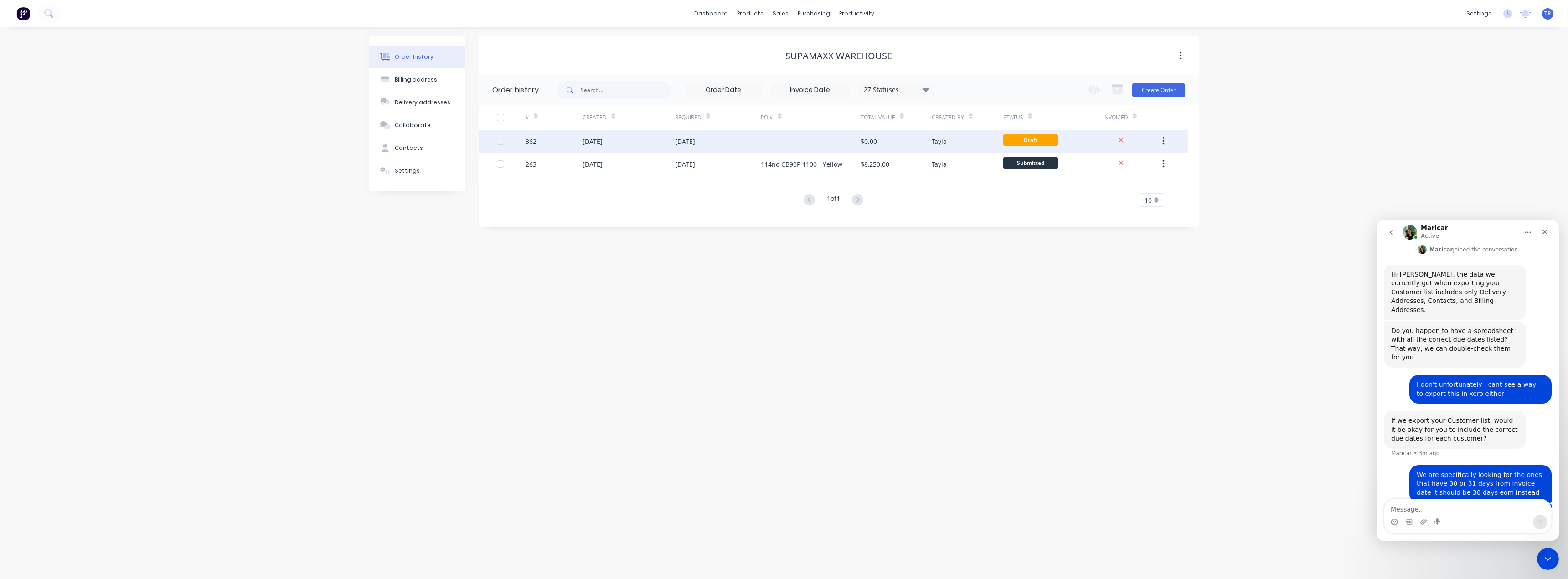
click at [1163, 139] on icon "button" at bounding box center [1163, 141] width 2 height 10
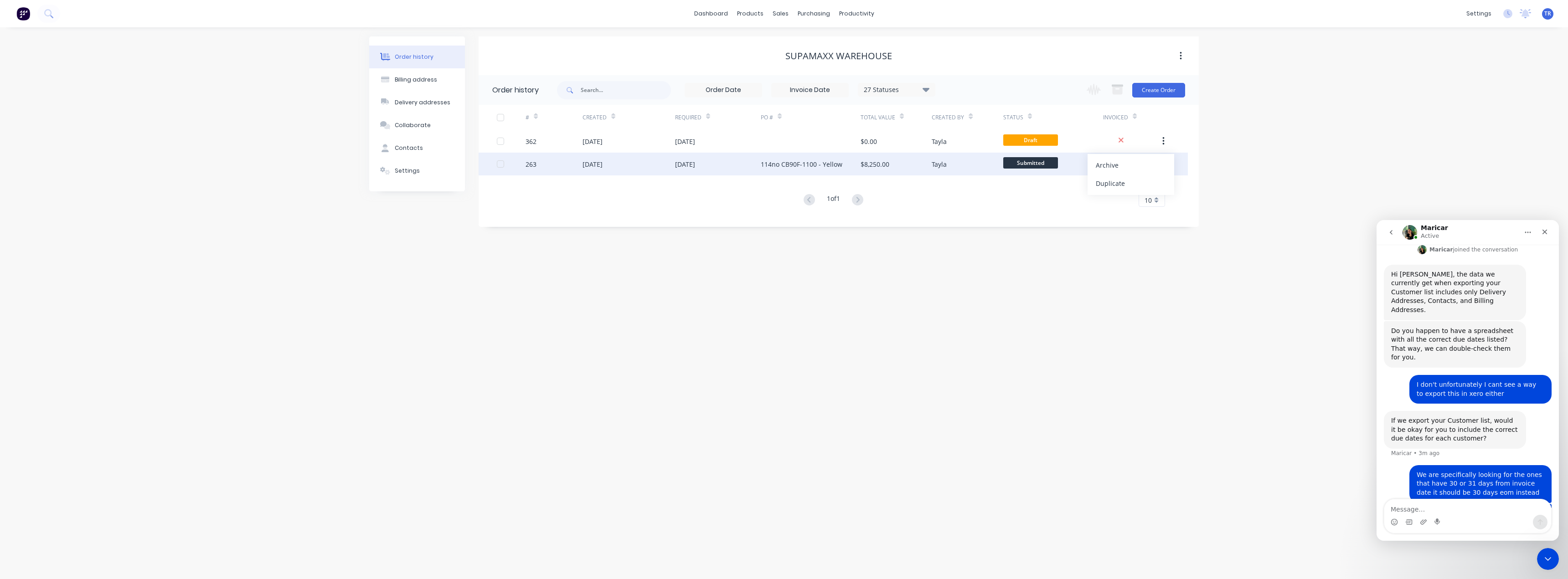
click at [892, 166] on div "$8,250.00" at bounding box center [896, 164] width 71 height 23
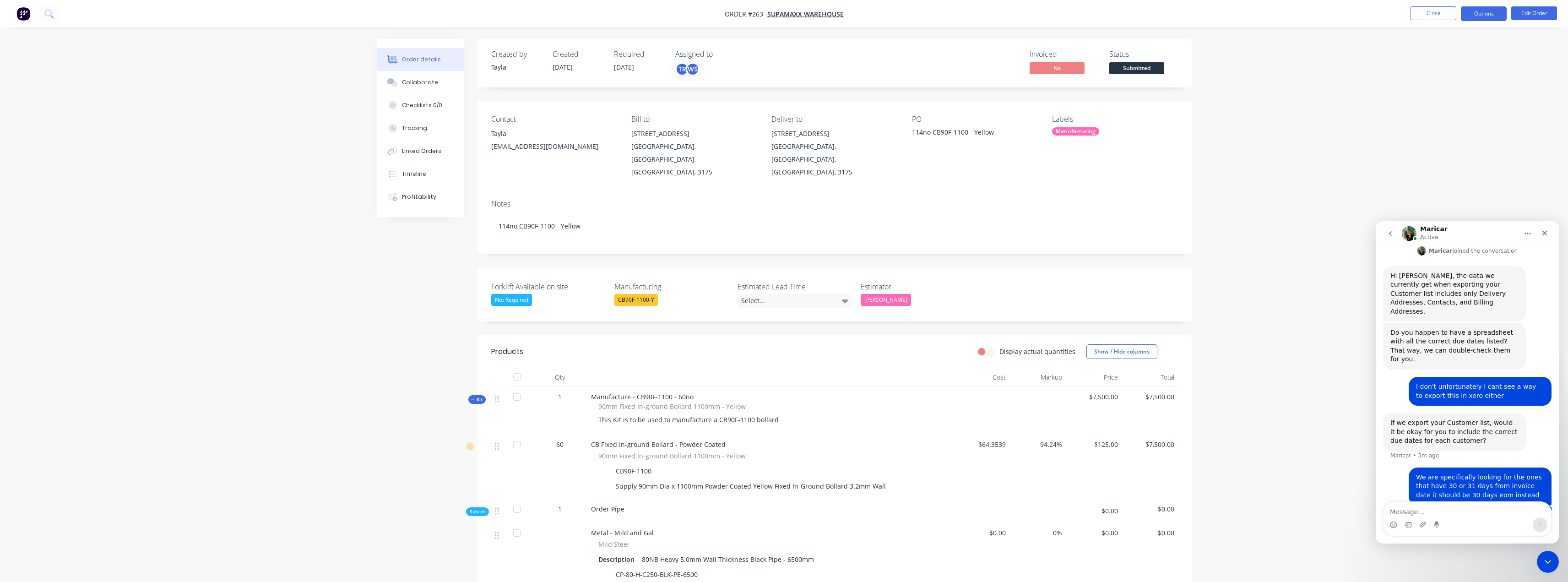
click at [1479, 20] on button "Options" at bounding box center [1484, 13] width 45 height 14
click at [1535, 559] on html at bounding box center [1546, 561] width 22 height 22
click at [1543, 559] on icon "Close Intercom Messenger" at bounding box center [1546, 561] width 6 height 4
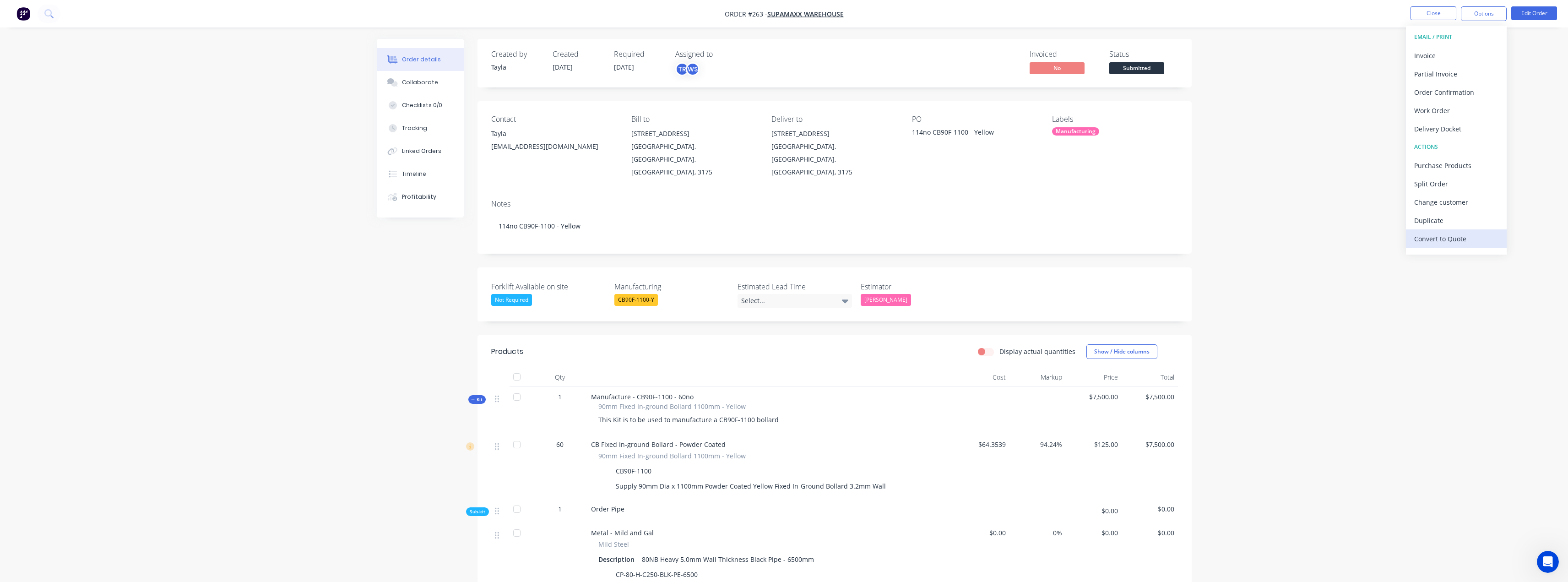
scroll to position [522, 0]
click at [1457, 241] on div "Convert to Quote" at bounding box center [1456, 239] width 84 height 14
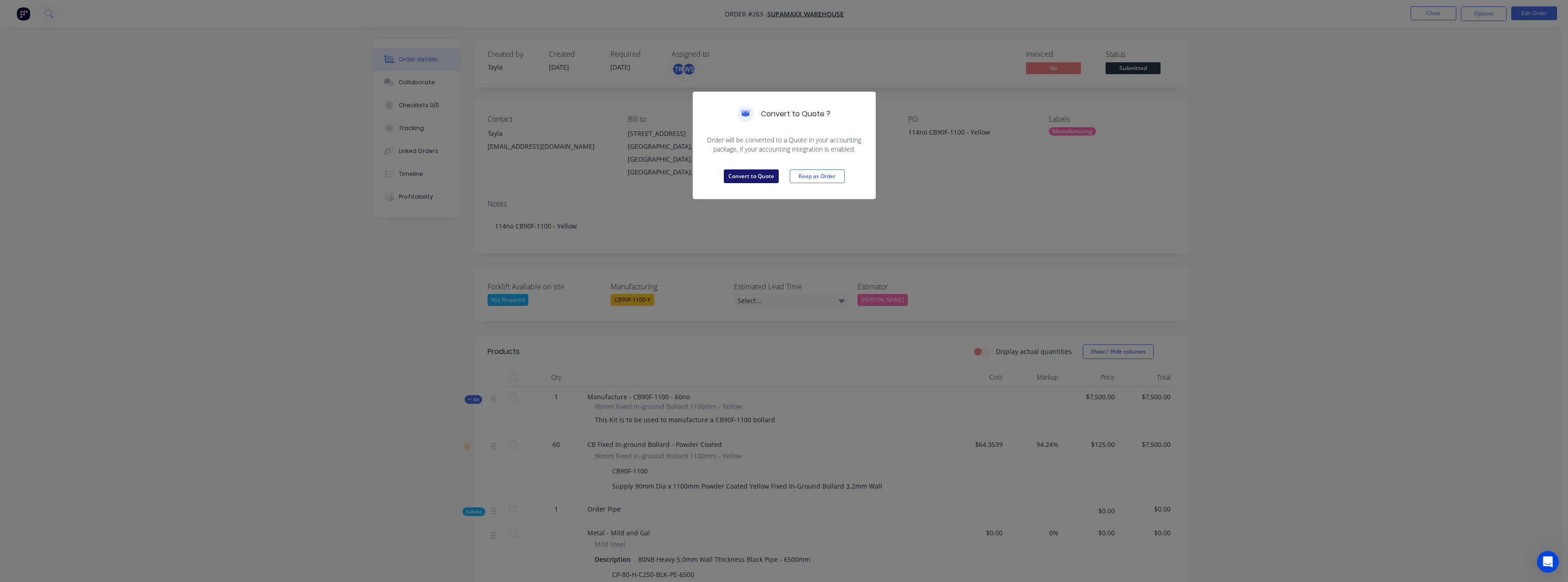
click at [761, 179] on button "Convert to Quote" at bounding box center [751, 176] width 55 height 14
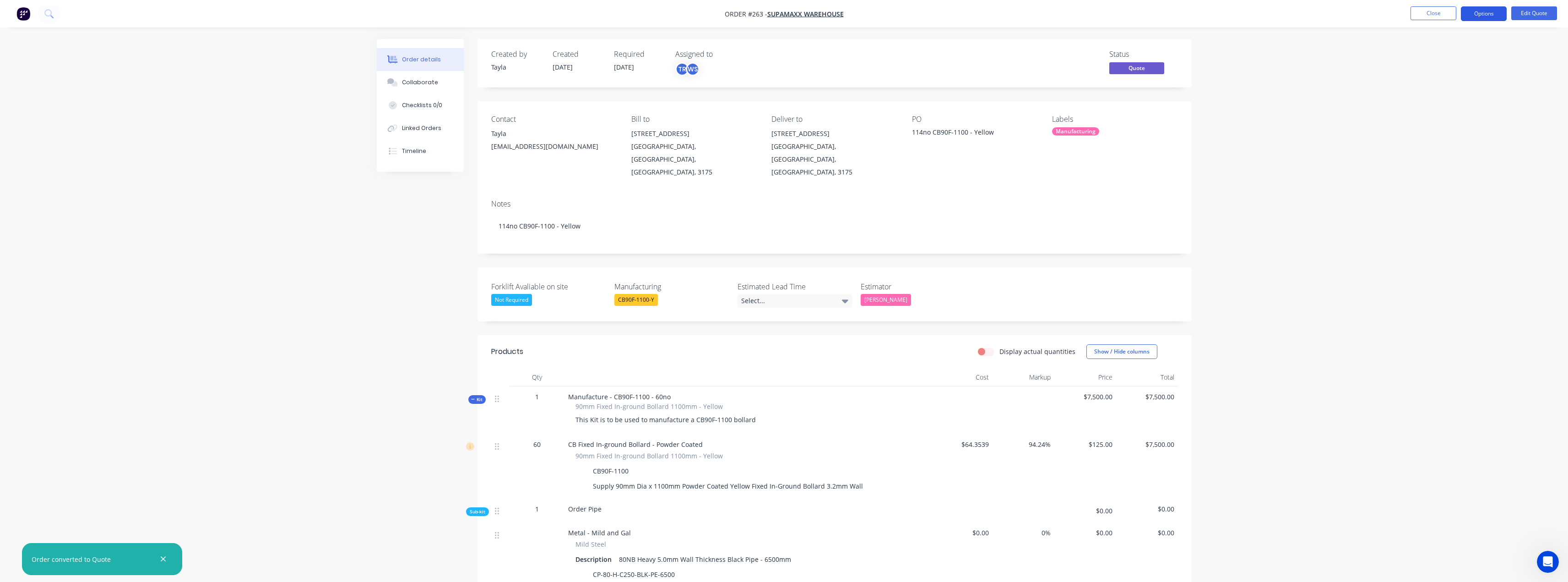
click at [1492, 14] on button "Options" at bounding box center [1484, 13] width 45 height 14
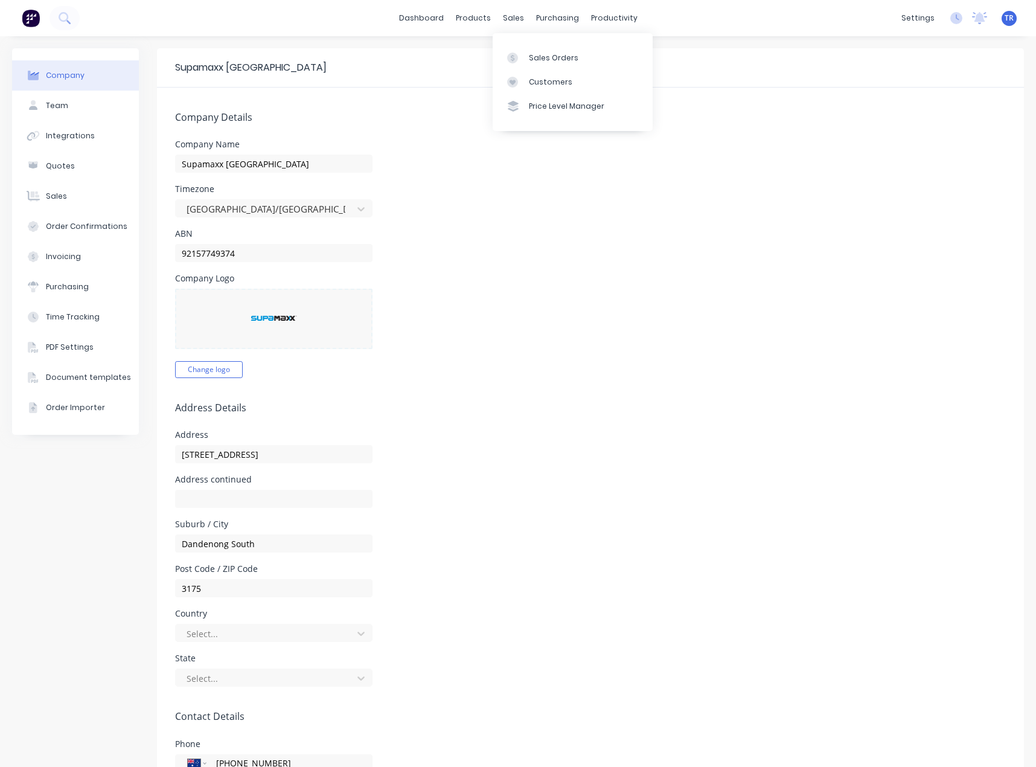
select select "AU"
click at [537, 86] on div "Customers" at bounding box center [550, 82] width 43 height 11
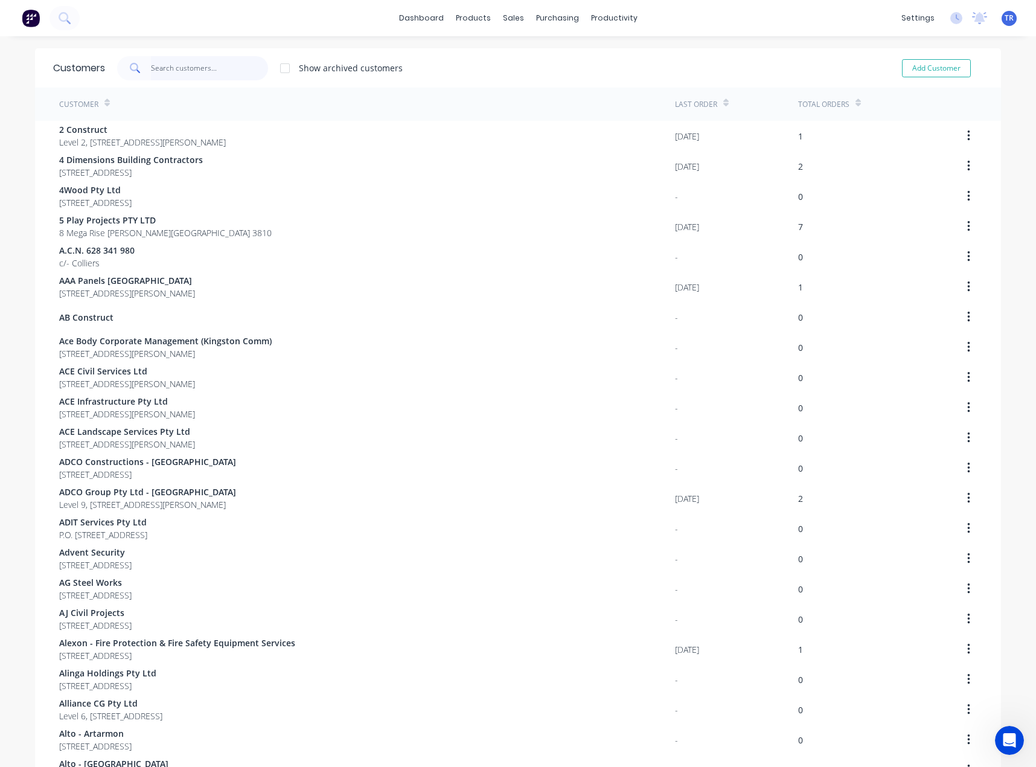
click at [190, 68] on input "text" at bounding box center [210, 68] width 118 height 24
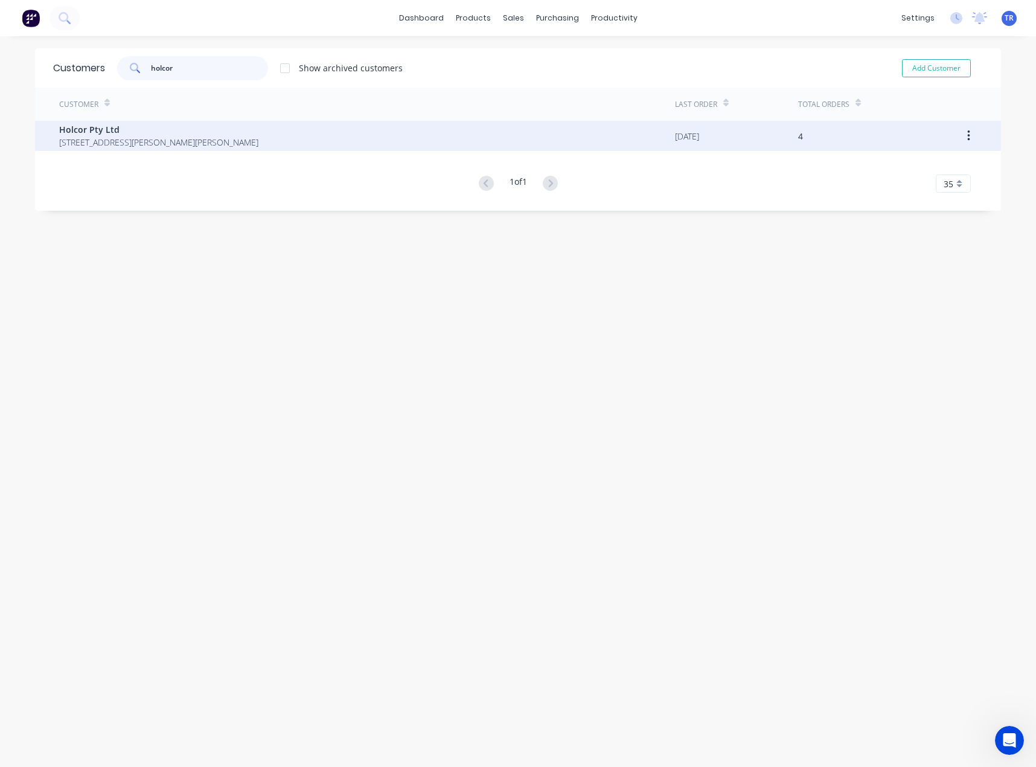
type input "holcor"
click at [143, 144] on span "[STREET_ADDRESS][PERSON_NAME][PERSON_NAME]" at bounding box center [158, 142] width 199 height 13
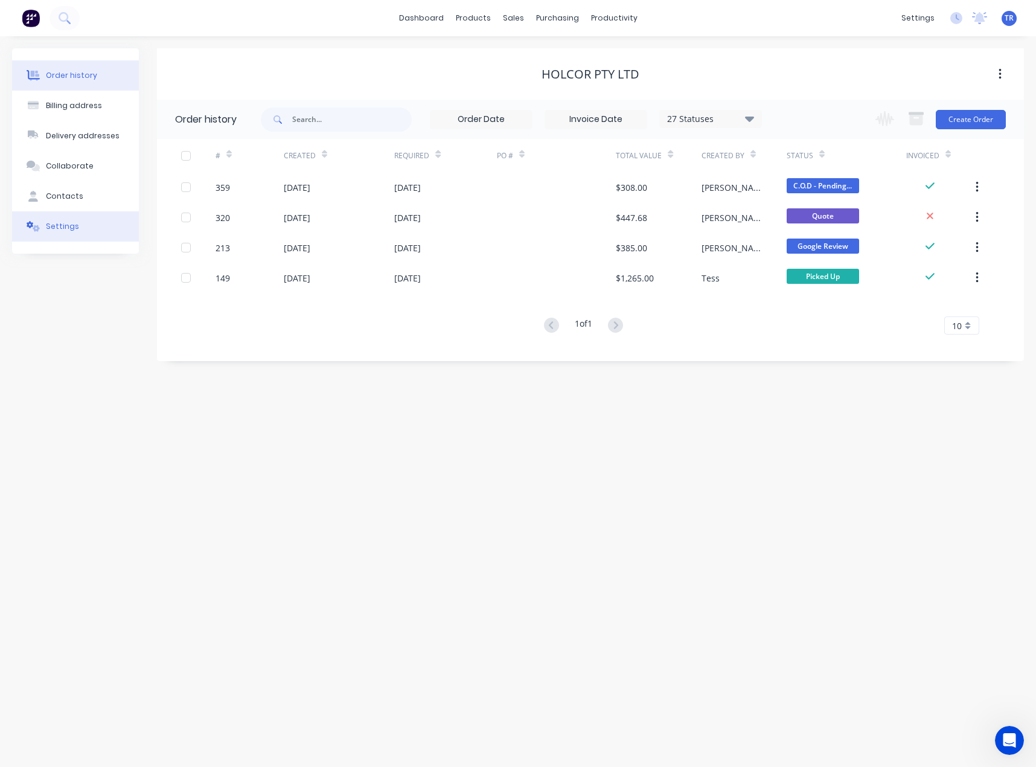
click at [71, 222] on div "Settings" at bounding box center [62, 226] width 33 height 11
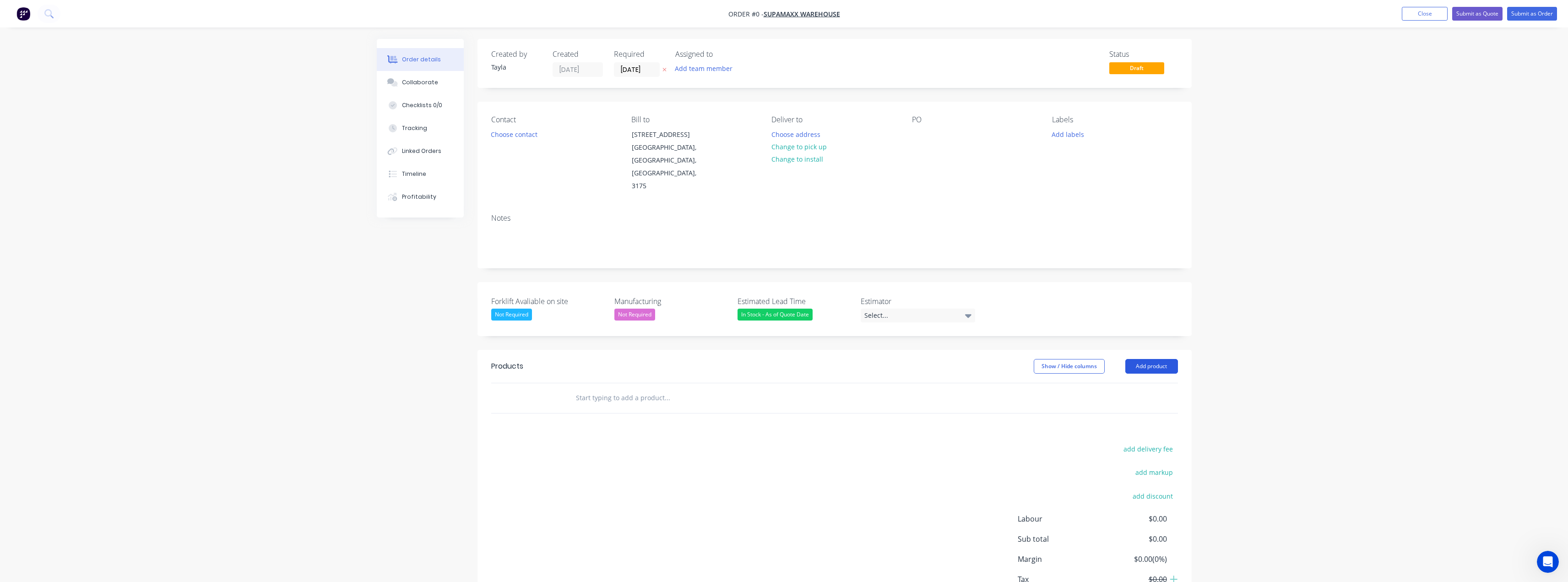
click at [1155, 359] on button "Add product" at bounding box center [1151, 366] width 52 height 14
click at [1124, 383] on div "Product catalogue" at bounding box center [1134, 390] width 71 height 14
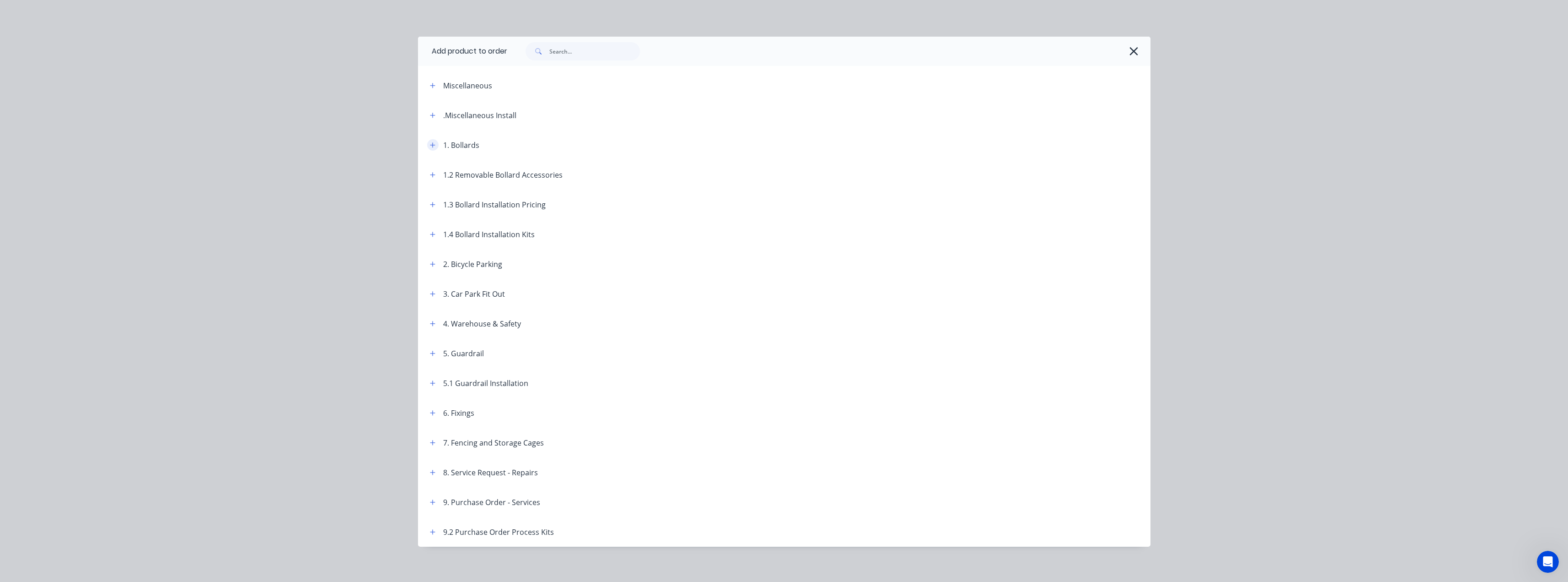
click at [431, 142] on icon "button" at bounding box center [432, 145] width 5 height 6
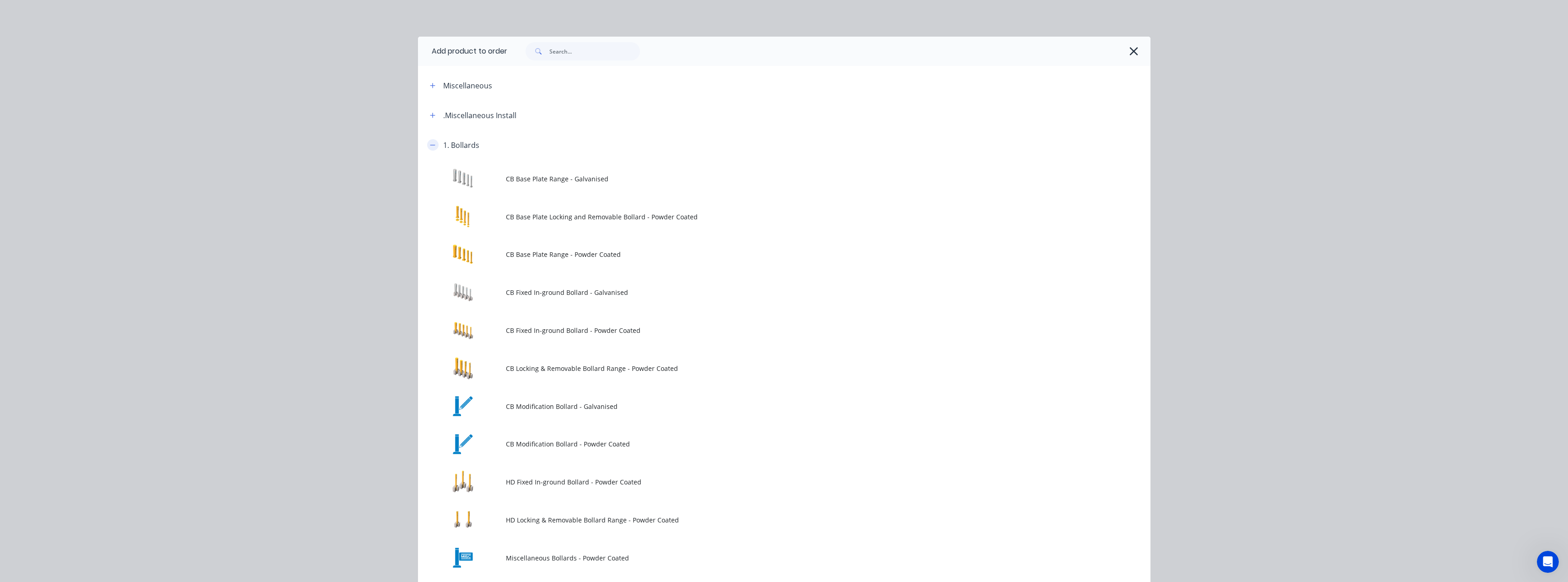
click at [431, 143] on icon "button" at bounding box center [432, 145] width 5 height 6
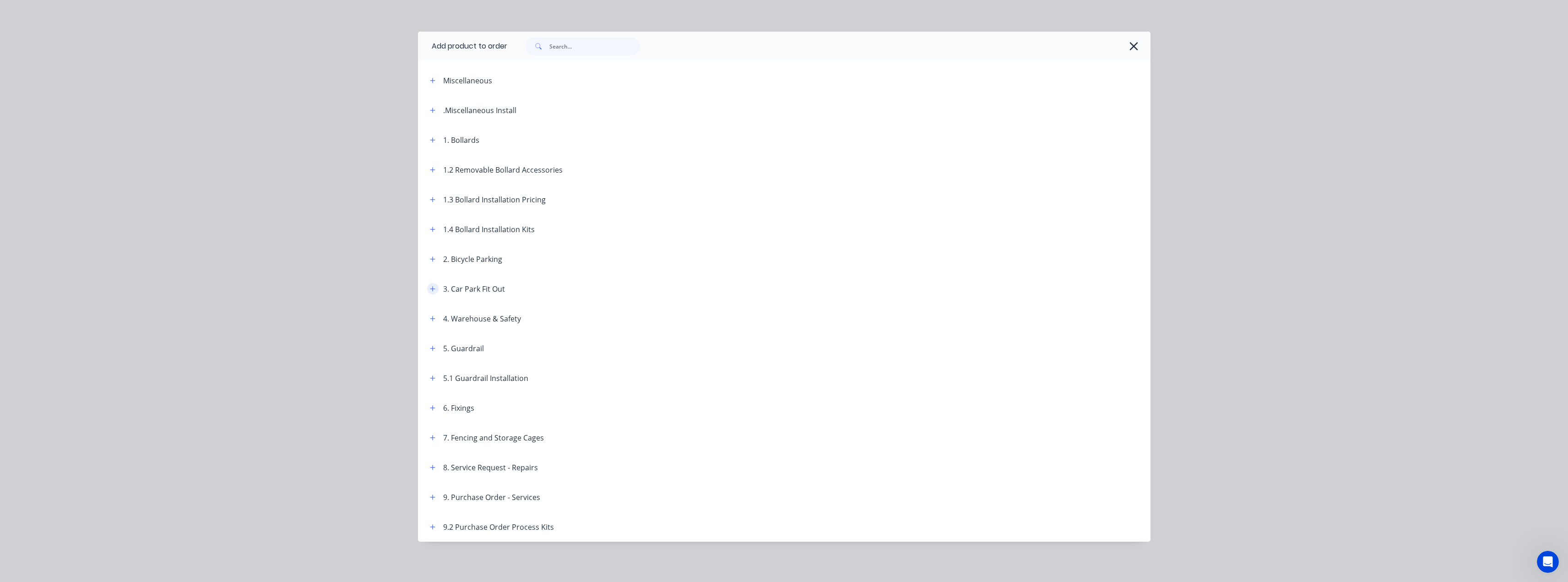
click at [430, 292] on icon "button" at bounding box center [432, 289] width 5 height 6
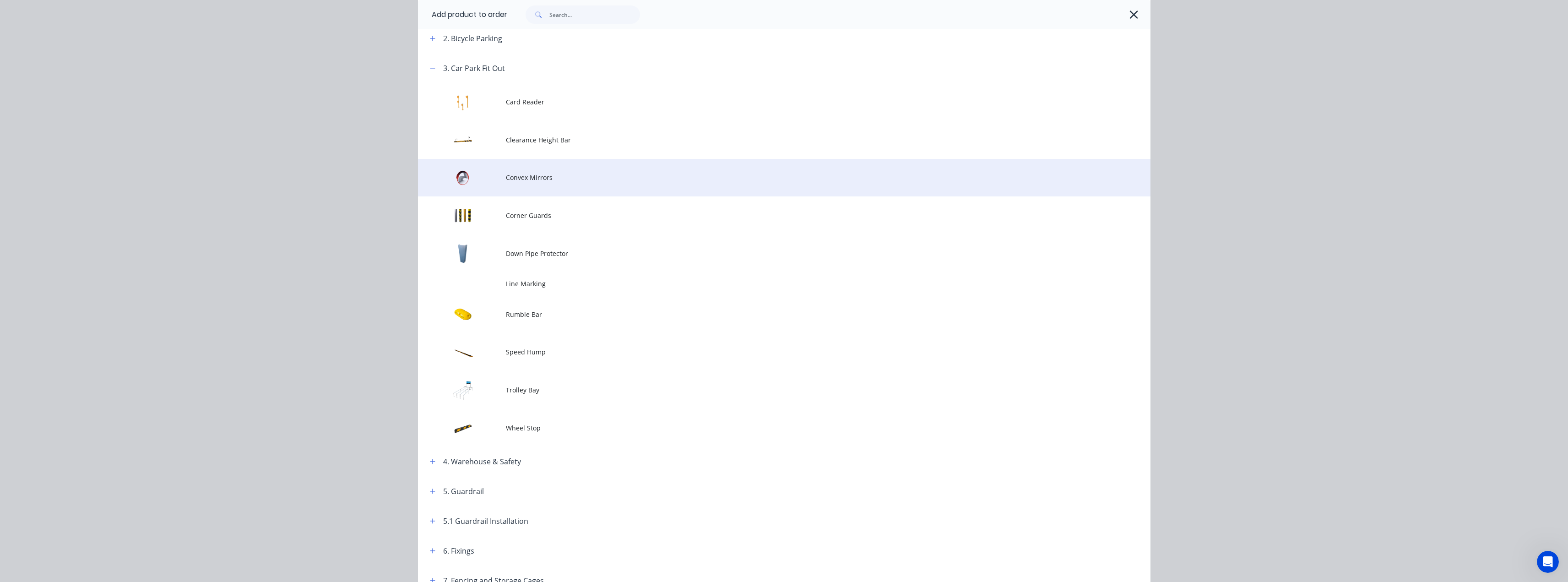
scroll to position [280, 0]
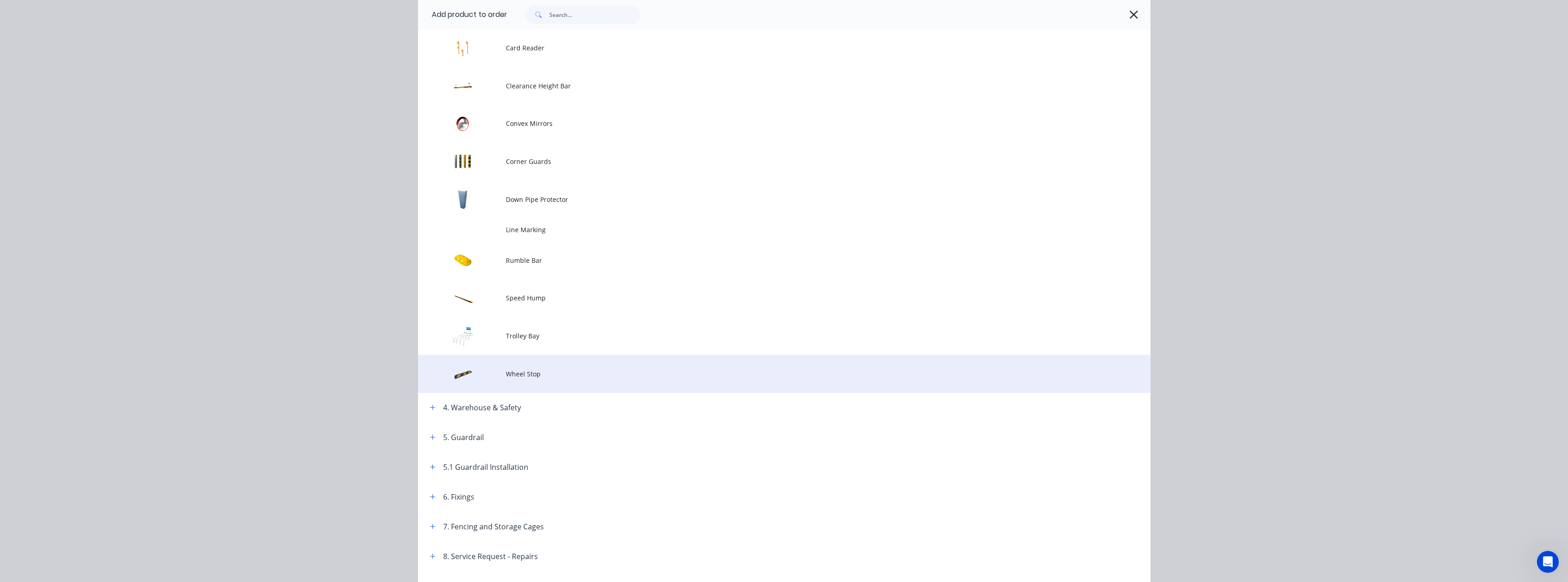
click at [509, 371] on span "Wheel Stop" at bounding box center [764, 374] width 516 height 10
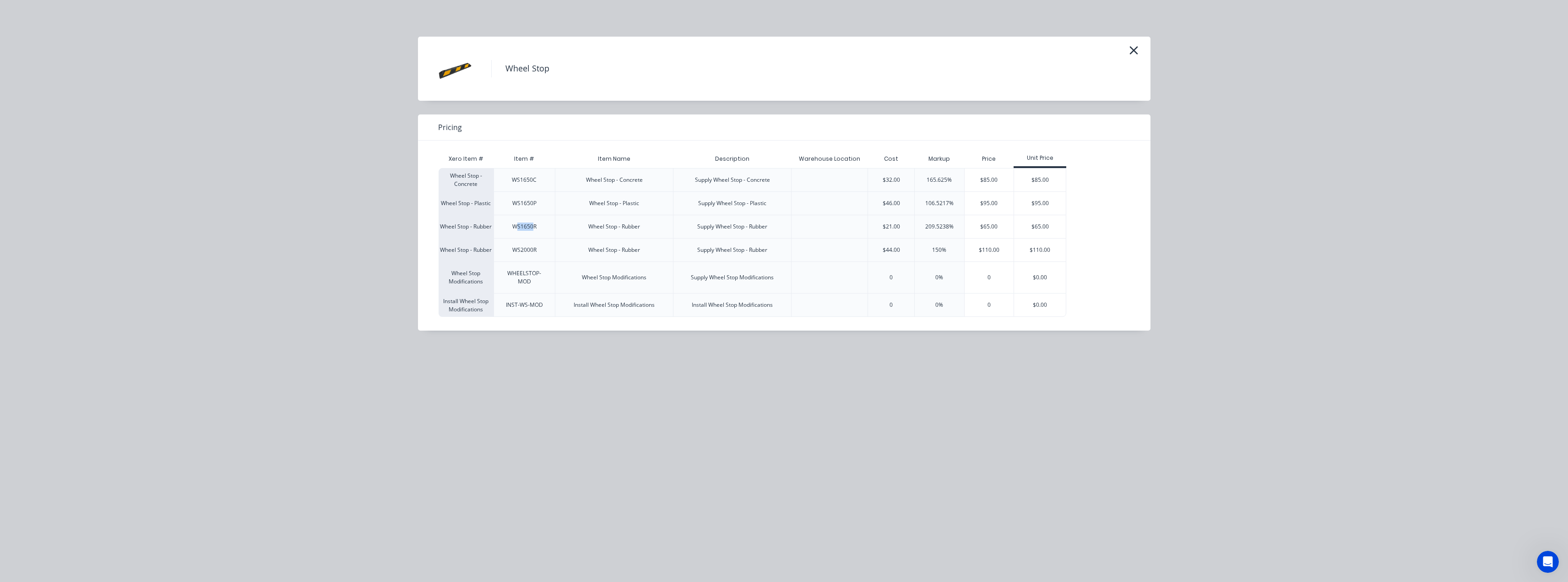
drag, startPoint x: 519, startPoint y: 225, endPoint x: 532, endPoint y: 224, distance: 13.0
click at [532, 224] on div "WS1650R" at bounding box center [525, 226] width 24 height 8
click at [533, 231] on div "WS1650R" at bounding box center [525, 226] width 24 height 8
drag, startPoint x: 506, startPoint y: 225, endPoint x: 656, endPoint y: 229, distance: 150.1
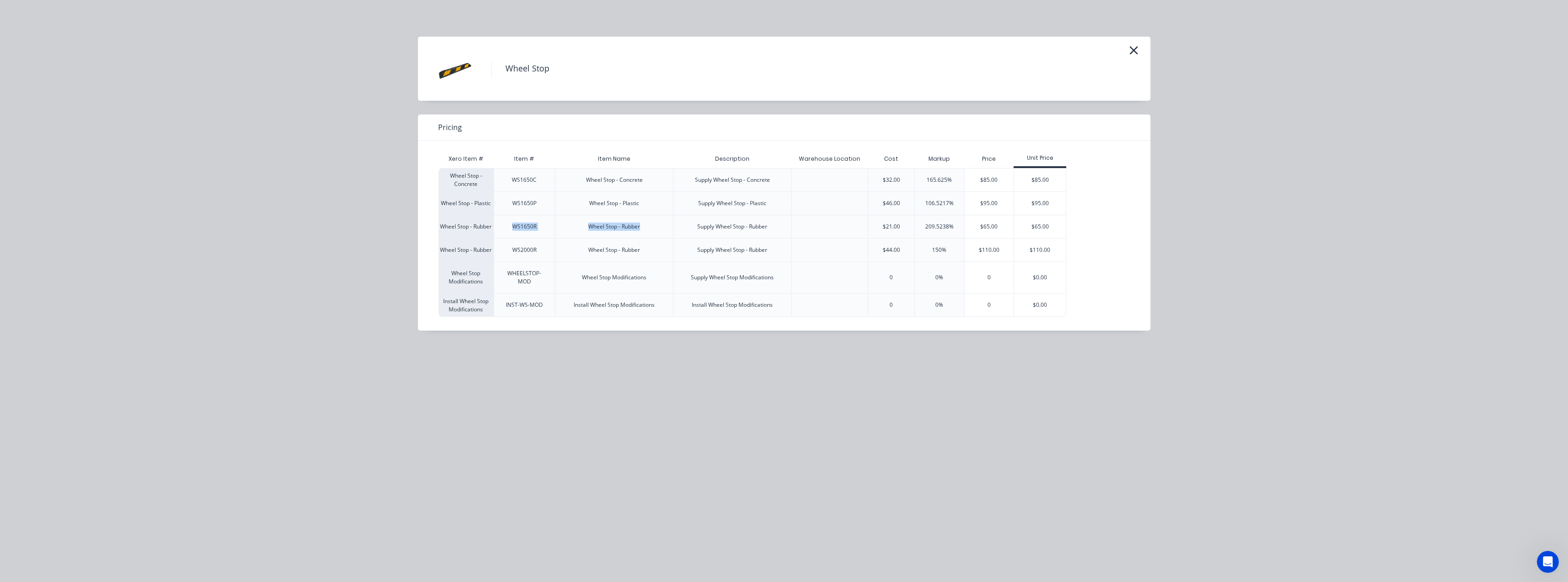
click at [656, 229] on div "Wheel Stop - Rubber WS1650R Wheel Stop - Rubber Supply Wheel Stop - Rubber $21.…" at bounding box center [752, 226] width 628 height 24
copy div "WS1650R Wheel Stop - Rubber"
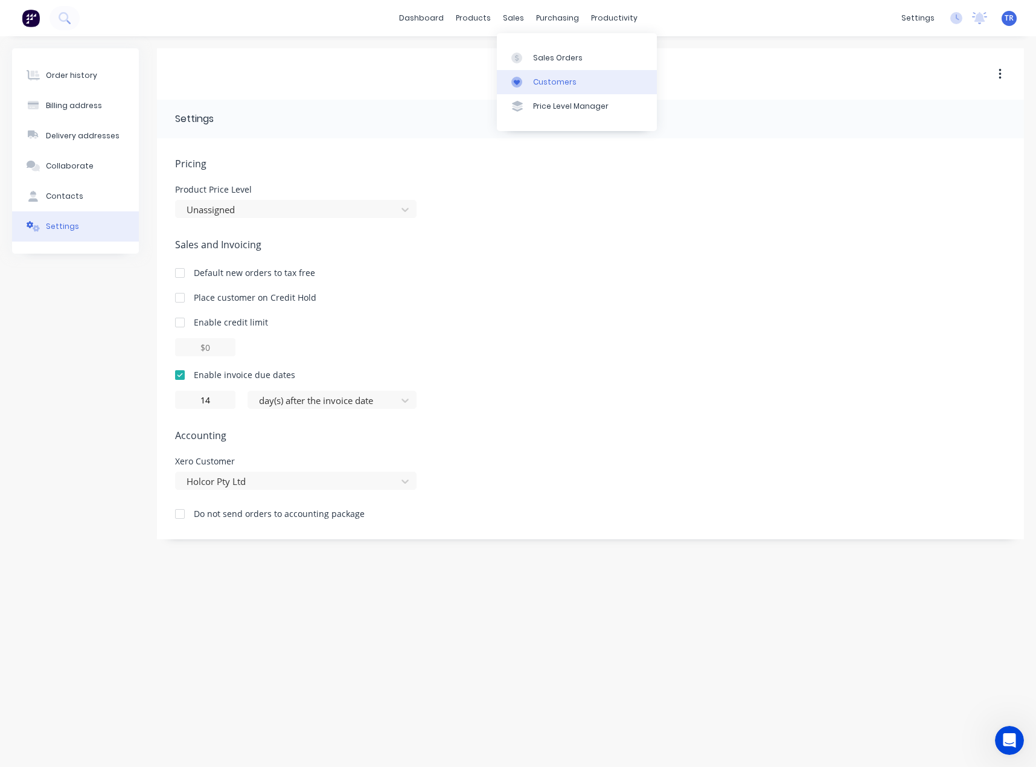
scroll to position [688, 0]
click at [523, 80] on div at bounding box center [520, 82] width 18 height 11
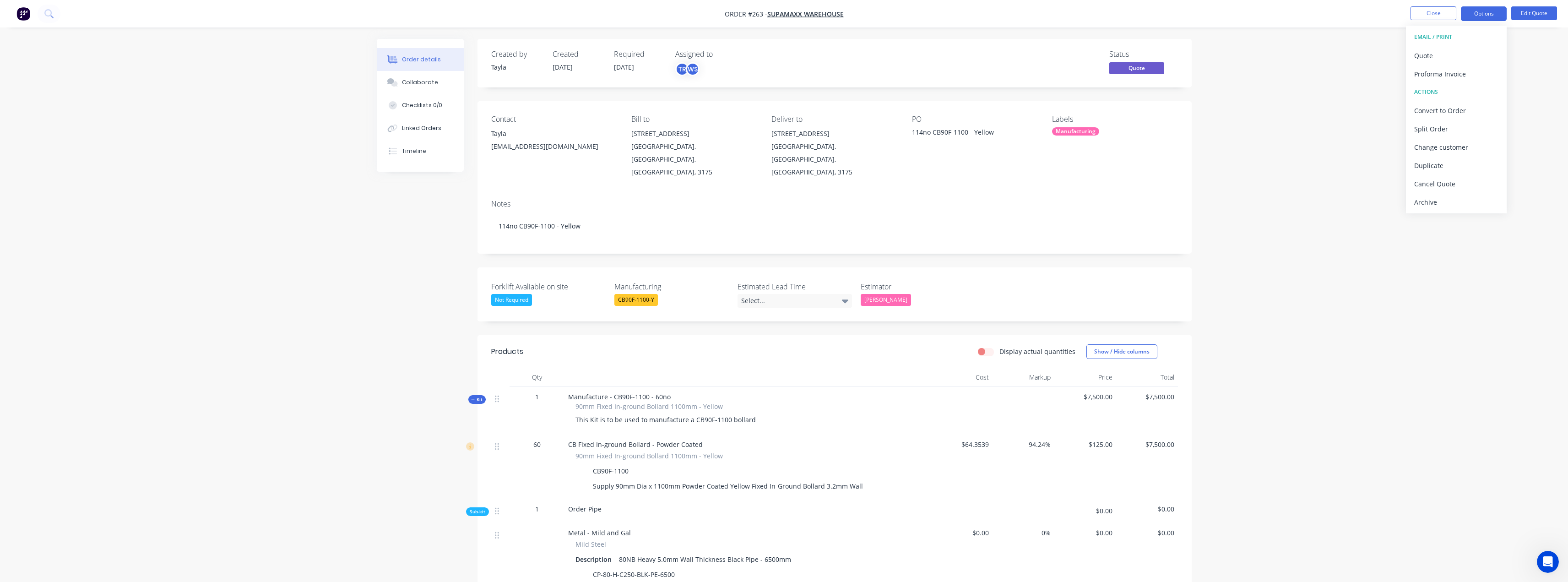
click at [1544, 558] on icon "Open Intercom Messenger" at bounding box center [1548, 562] width 15 height 15
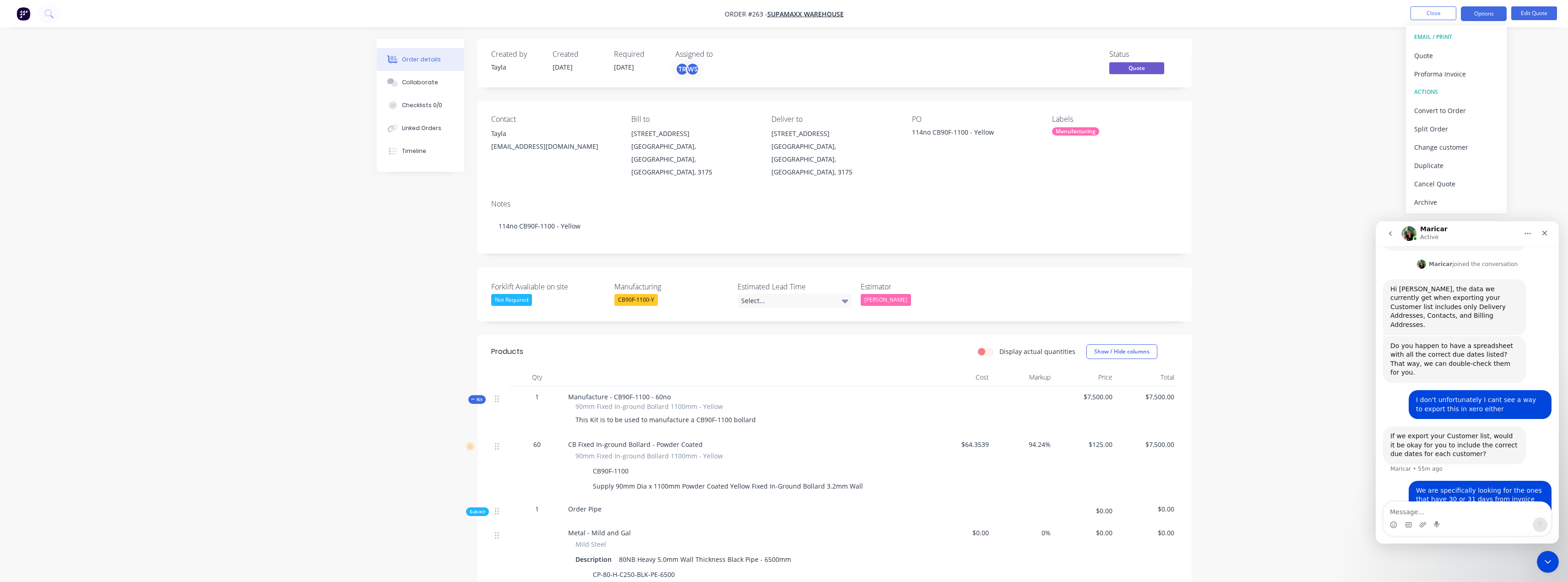
scroll to position [522, 0]
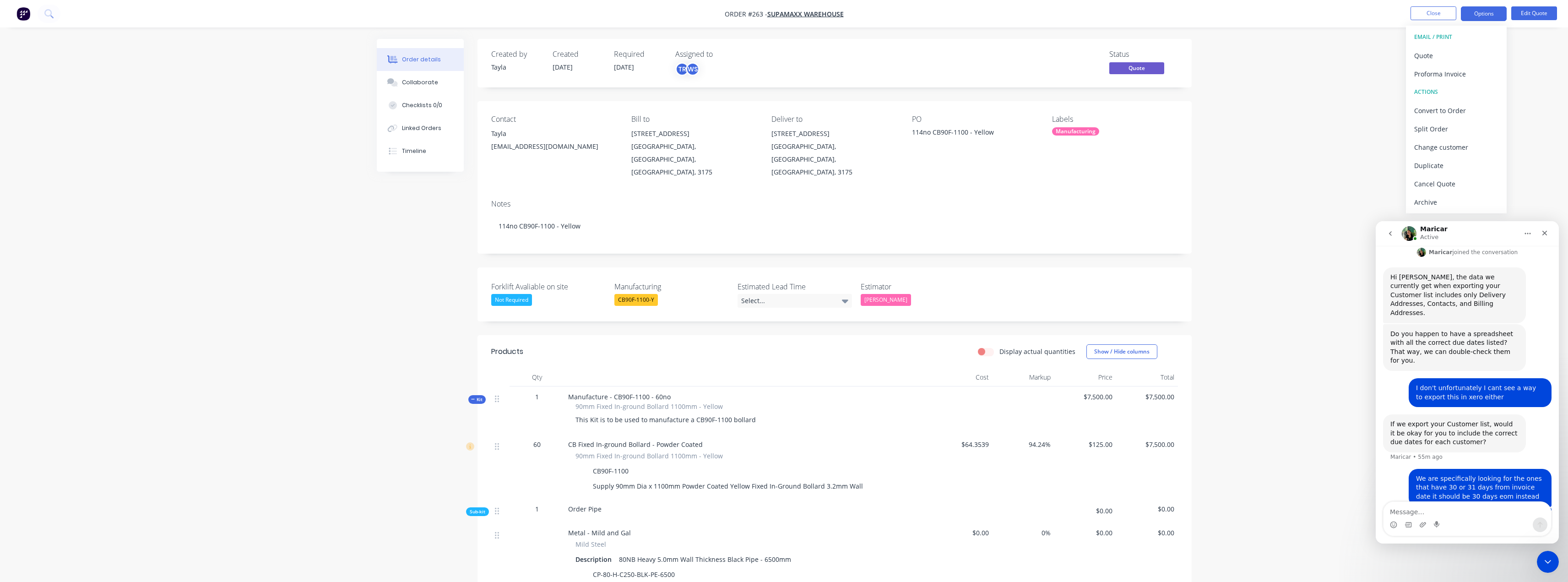
click at [1394, 238] on button "go back" at bounding box center [1390, 233] width 17 height 17
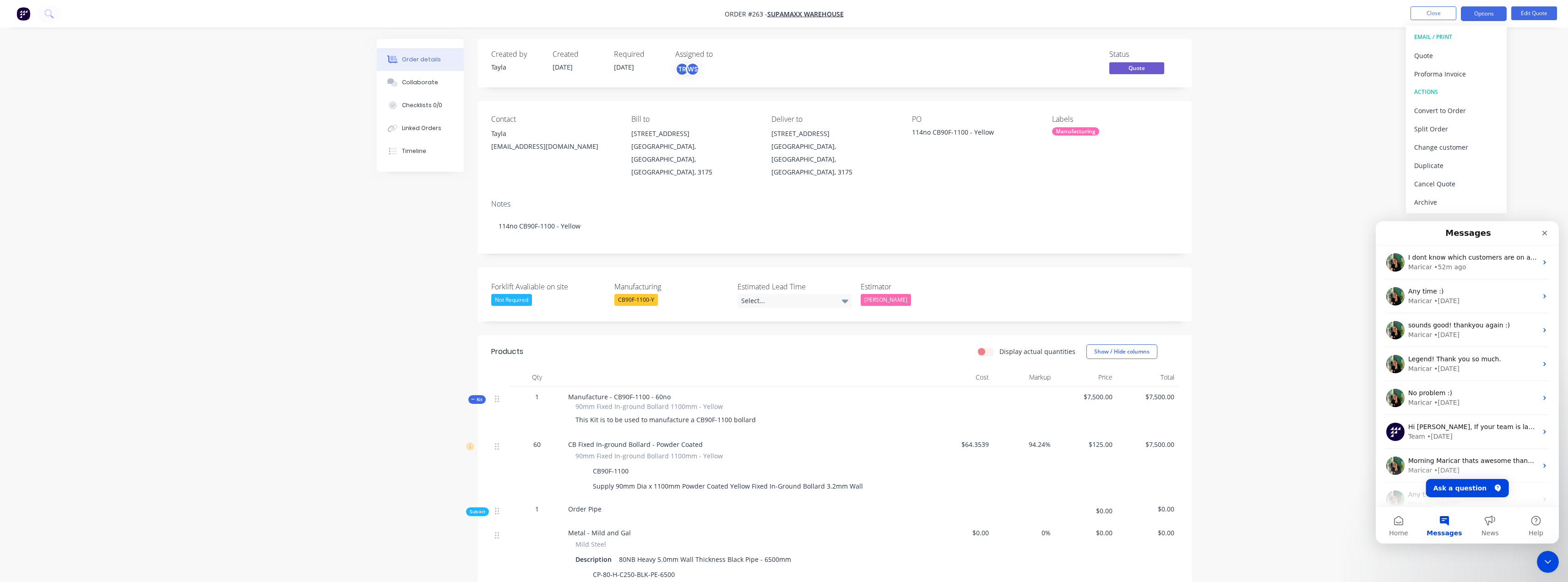
scroll to position [0, 0]
drag, startPoint x: 1553, startPoint y: 553, endPoint x: 2686, endPoint y: 1025, distance: 1227.4
click at [1554, 552] on div "Close Intercom Messenger" at bounding box center [1546, 561] width 22 height 22
